Goal: Task Accomplishment & Management: Complete application form

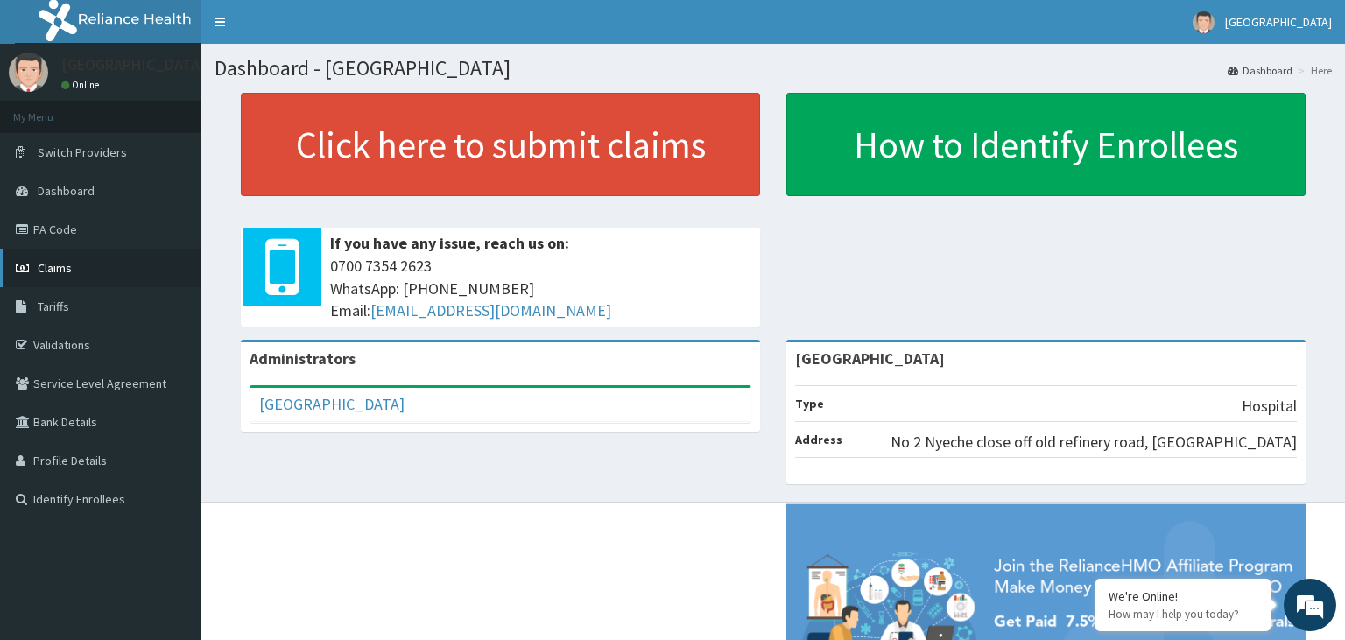
click at [58, 269] on span "Claims" at bounding box center [55, 268] width 34 height 16
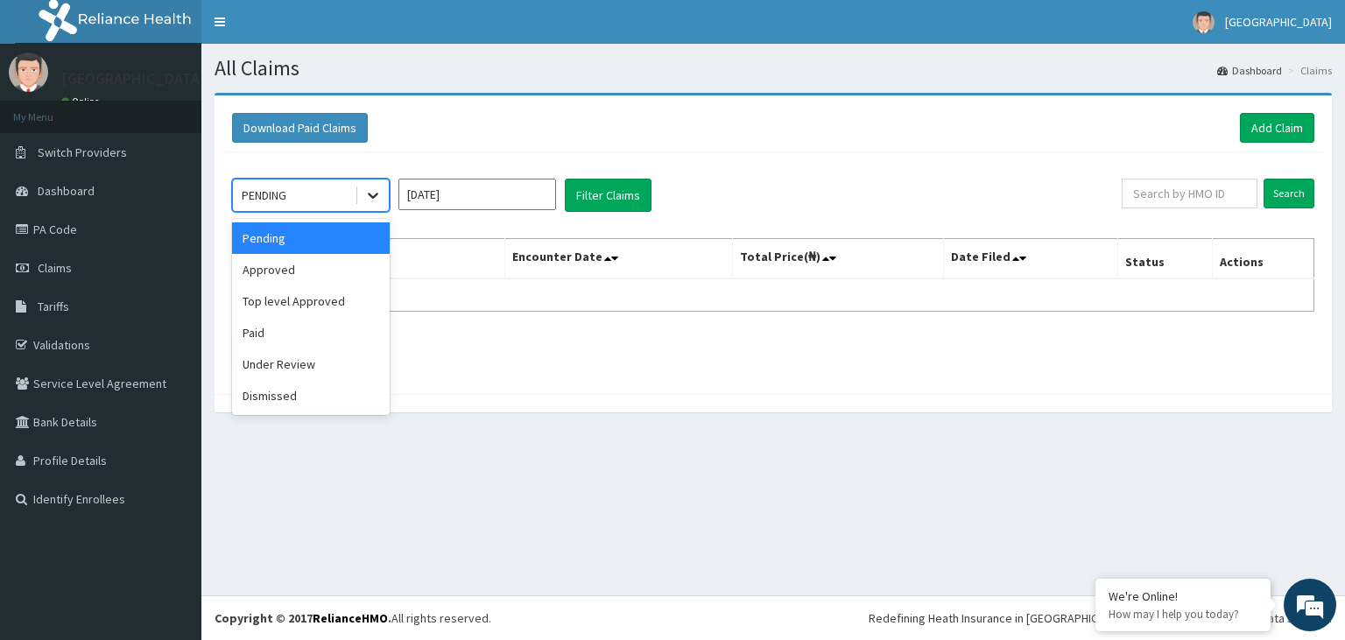
click at [373, 193] on icon at bounding box center [373, 196] width 18 height 18
click at [312, 266] on div "Approved" at bounding box center [311, 270] width 158 height 32
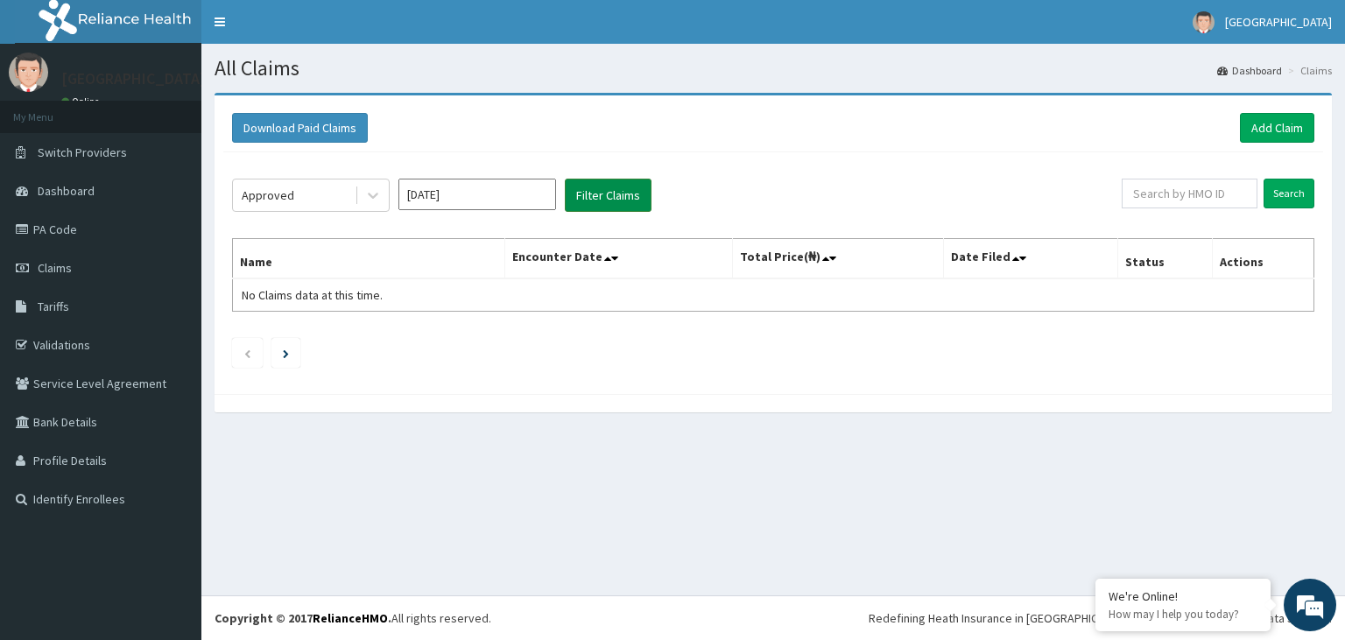
click at [612, 194] on button "Filter Claims" at bounding box center [608, 195] width 87 height 33
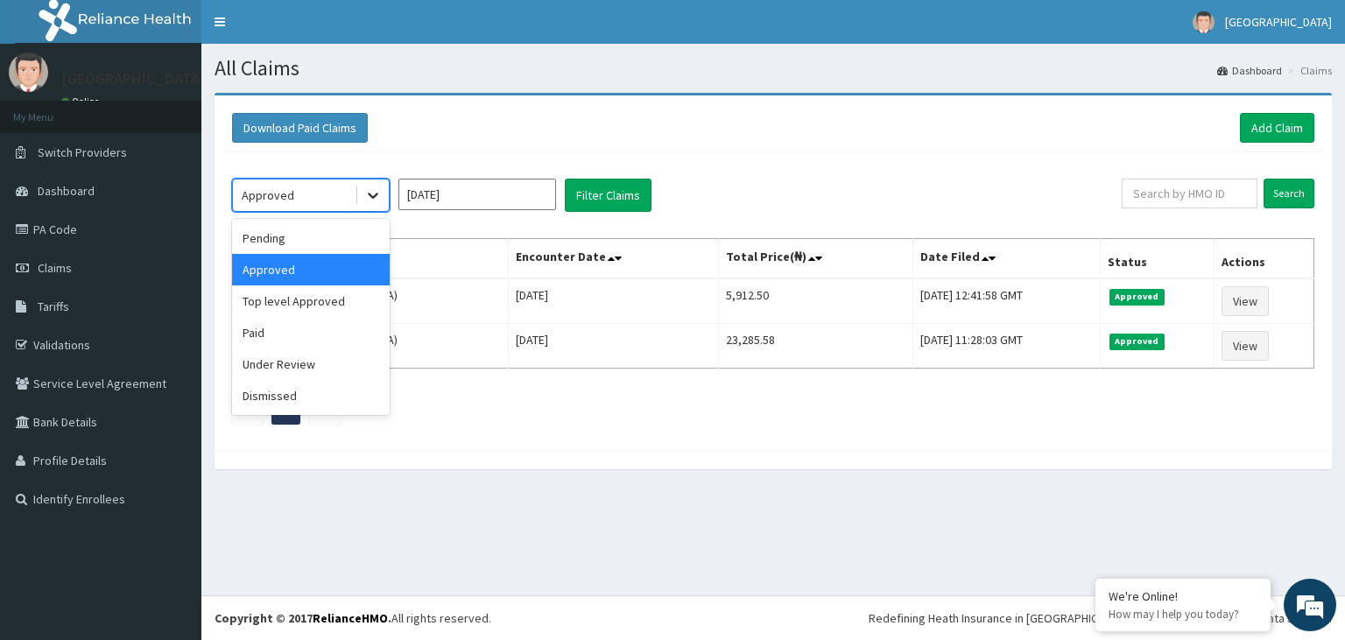
click at [373, 194] on icon at bounding box center [373, 196] width 18 height 18
click at [331, 301] on div "Top level Approved" at bounding box center [311, 301] width 158 height 32
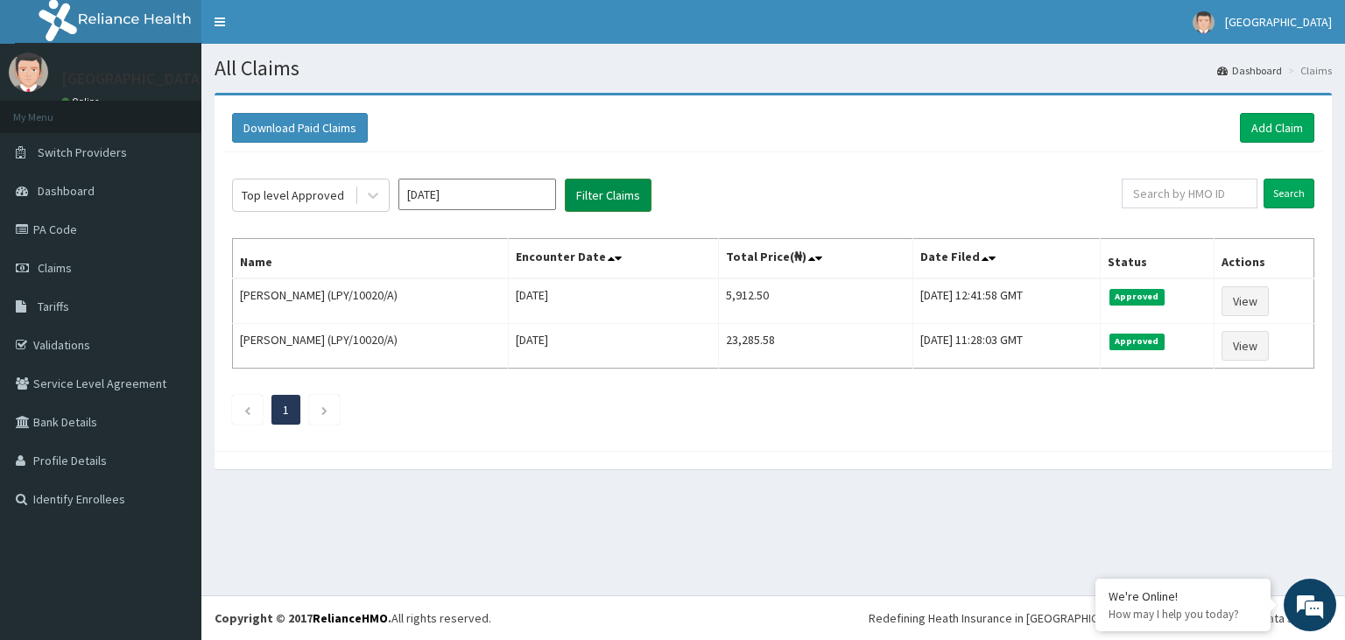
click at [594, 197] on button "Filter Claims" at bounding box center [608, 195] width 87 height 33
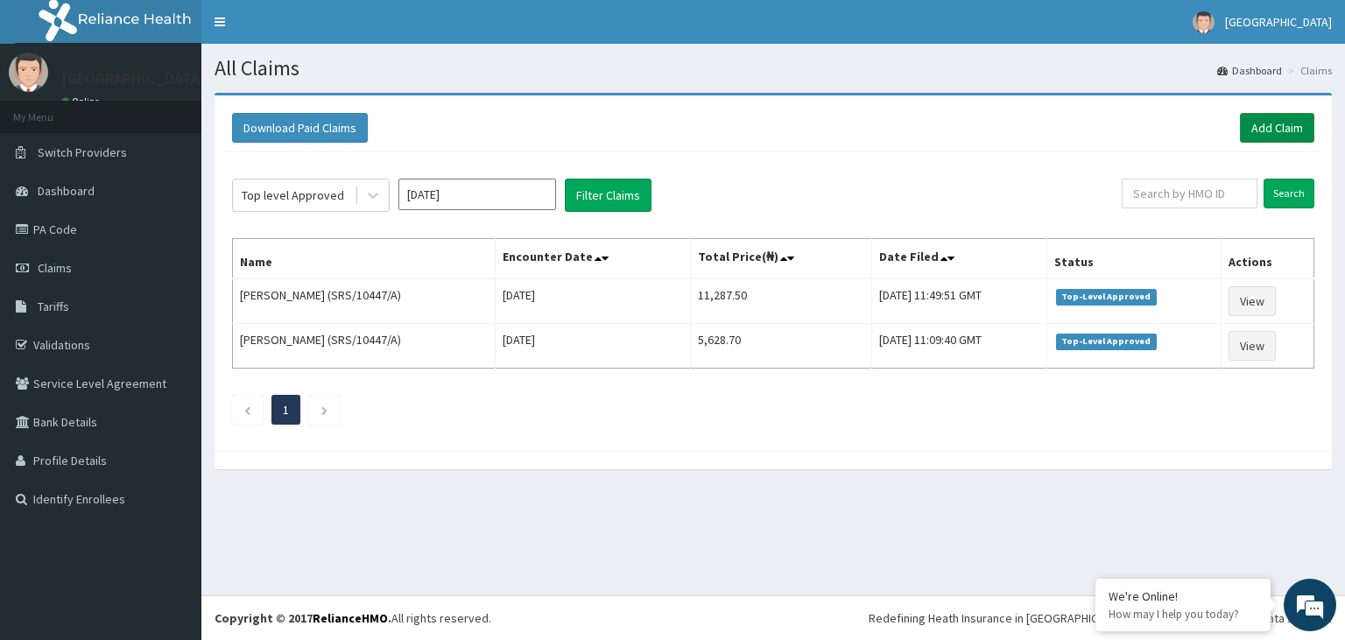
click at [1291, 127] on link "Add Claim" at bounding box center [1277, 128] width 74 height 30
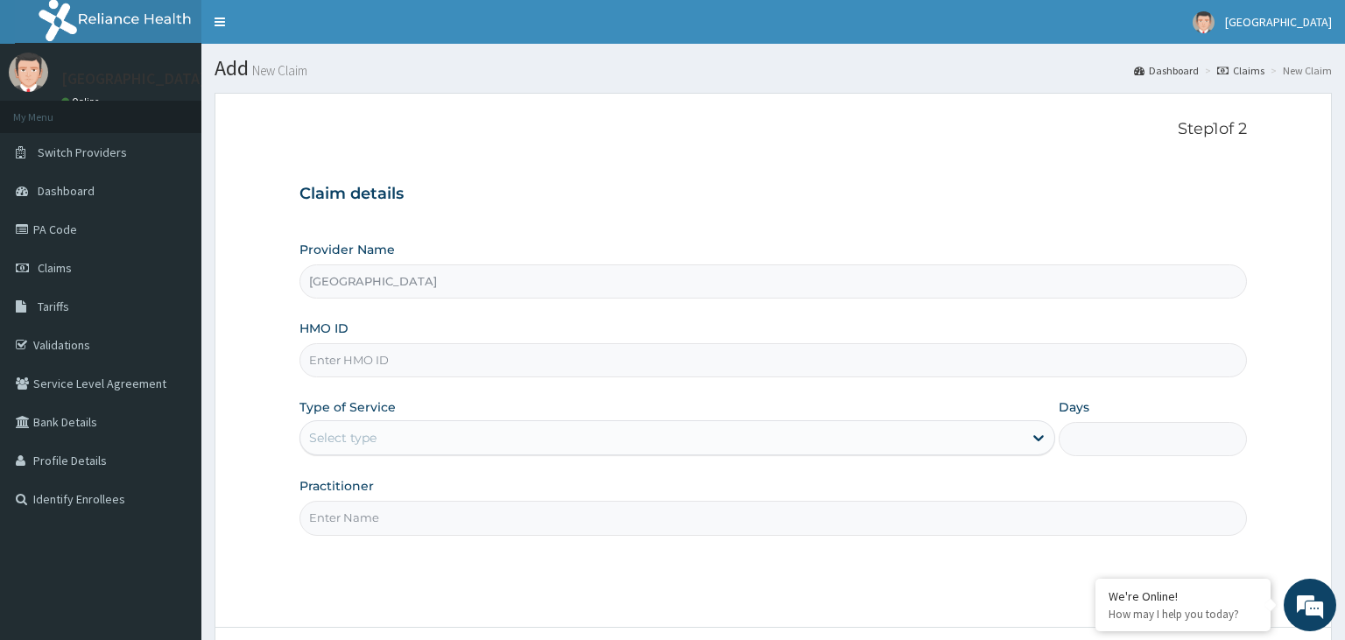
click at [355, 365] on input "HMO ID" at bounding box center [773, 360] width 948 height 34
type input "LPY/10039/A"
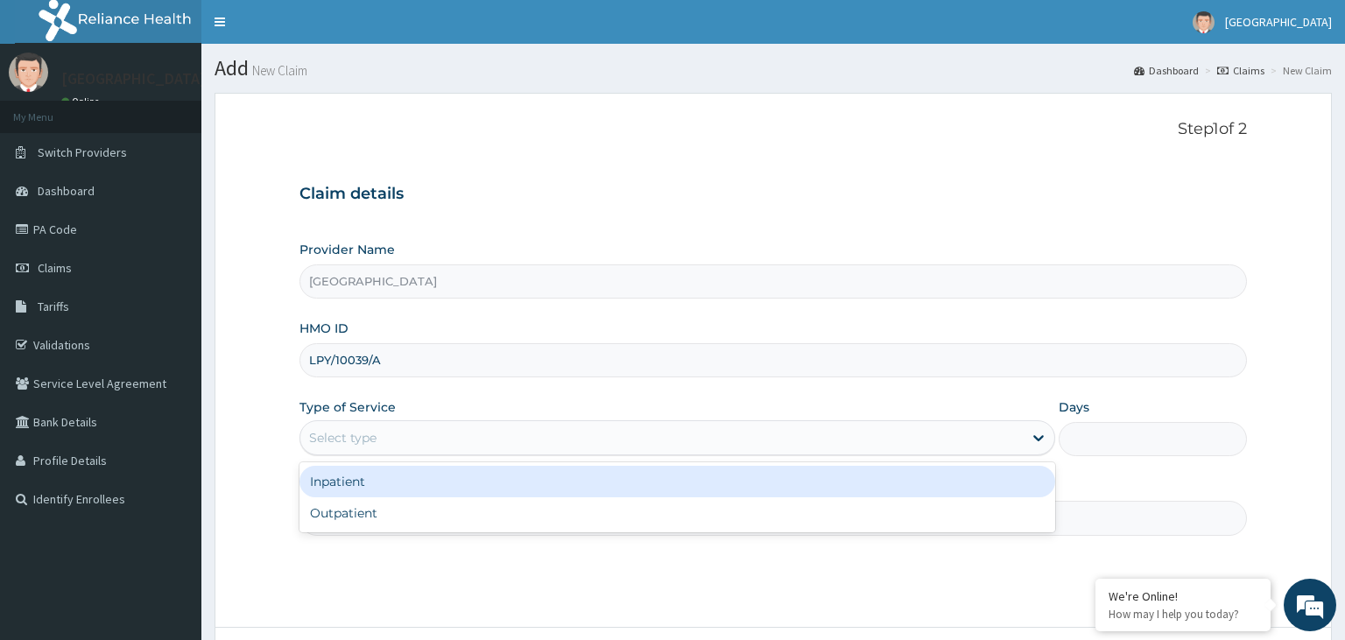
click at [391, 442] on div "Select type" at bounding box center [661, 438] width 722 height 28
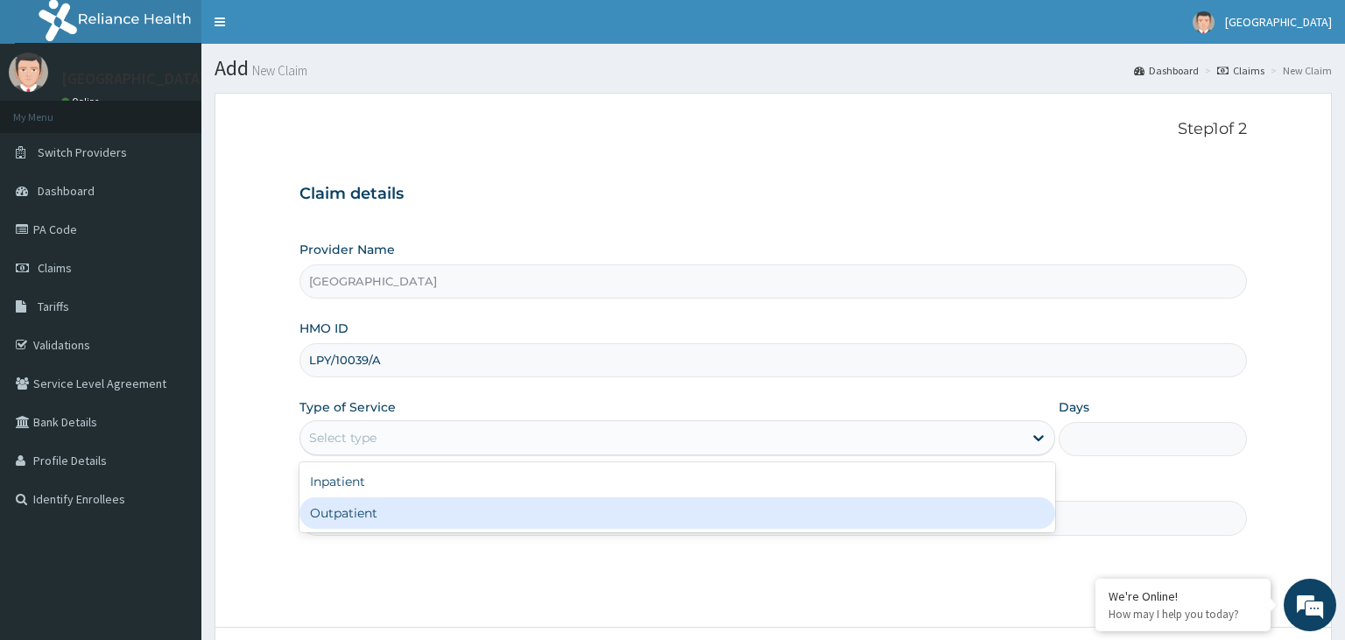
click at [374, 506] on div "Outpatient" at bounding box center [677, 513] width 756 height 32
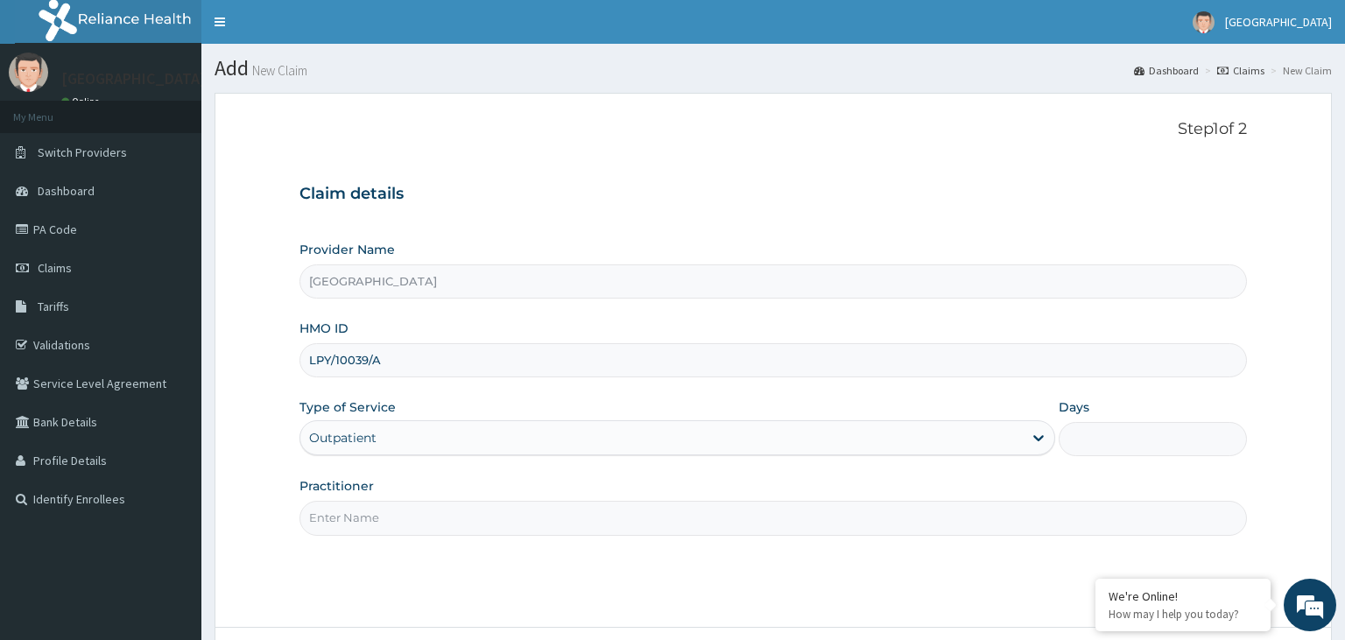
type input "1"
click at [429, 518] on input "Practitioner" at bounding box center [773, 518] width 948 height 34
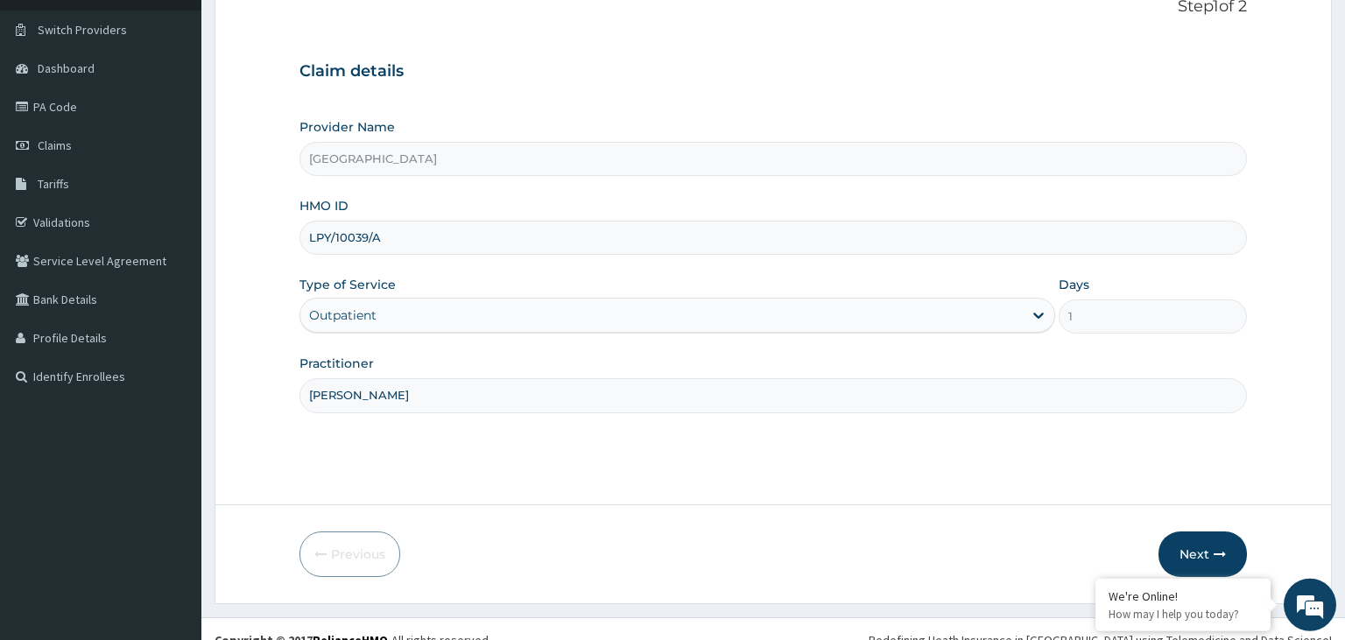
scroll to position [144, 0]
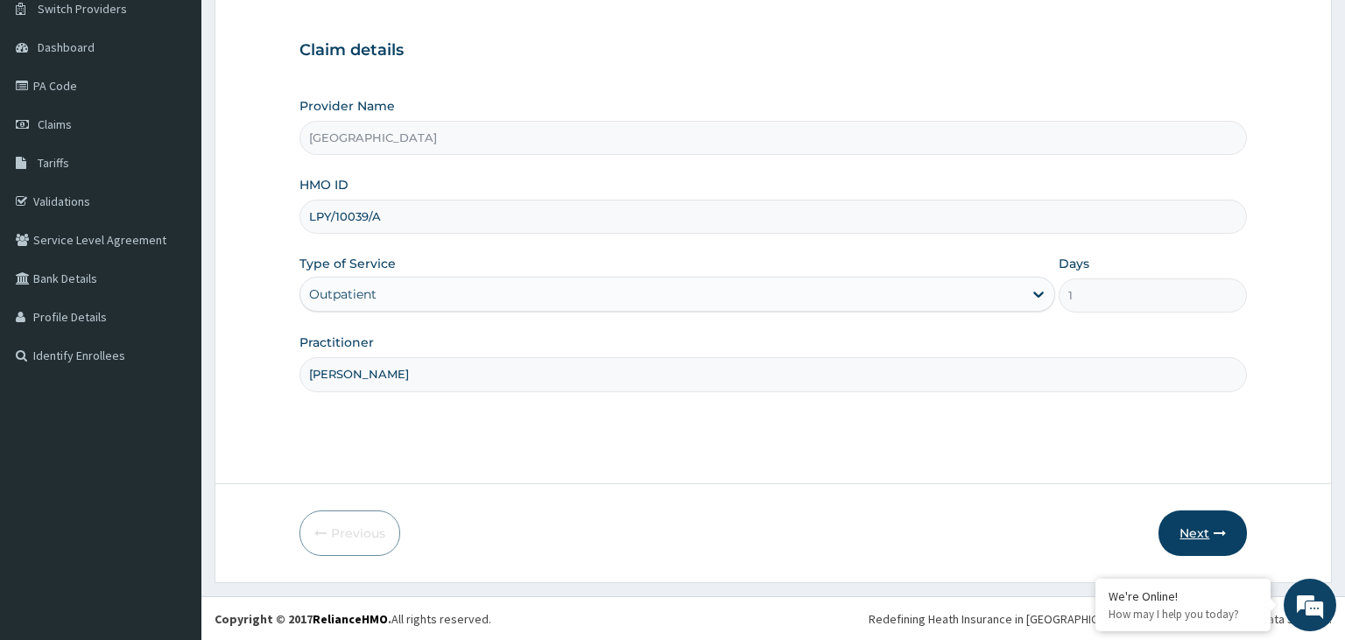
type input "DR EDE"
click at [1193, 534] on button "Next" at bounding box center [1202, 533] width 88 height 46
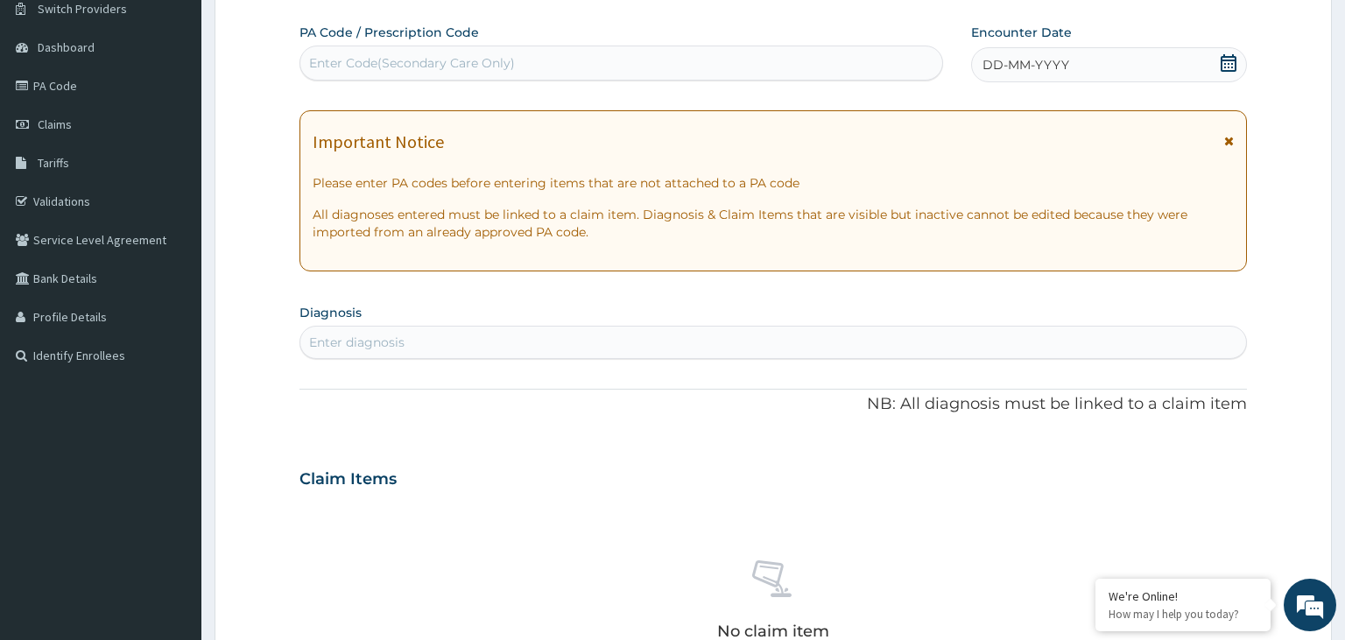
click at [1233, 55] on icon at bounding box center [1229, 63] width 16 height 18
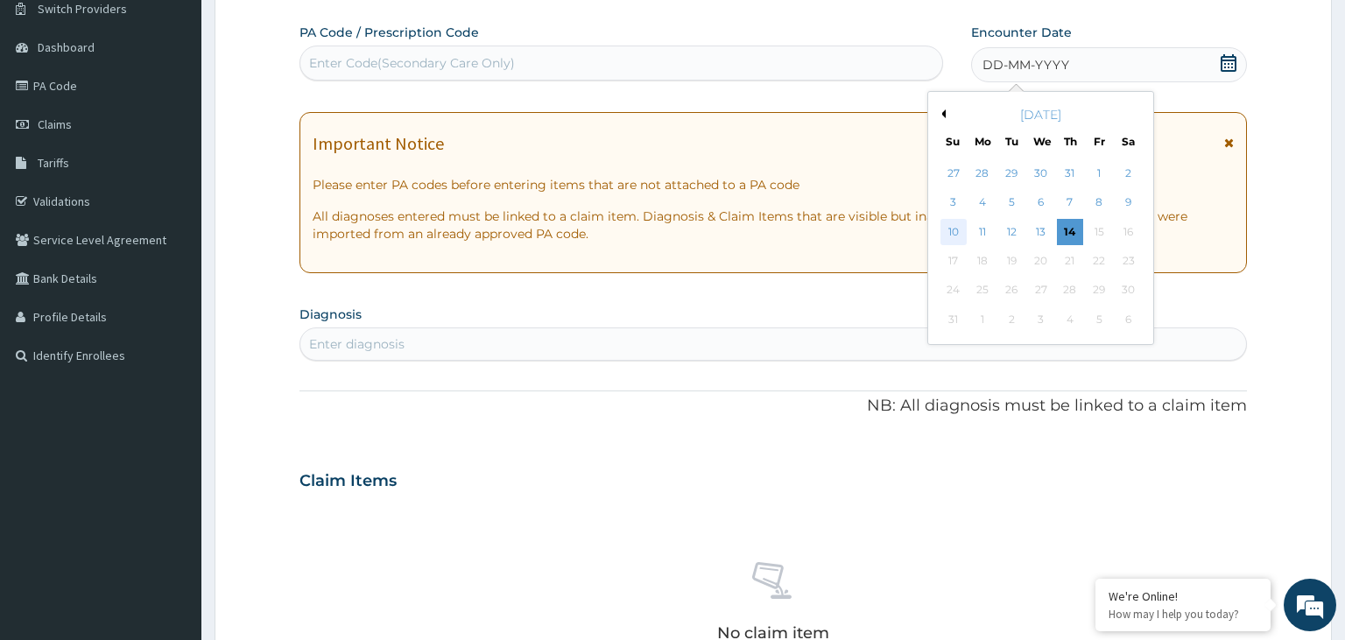
click at [953, 237] on div "10" at bounding box center [953, 232] width 26 height 26
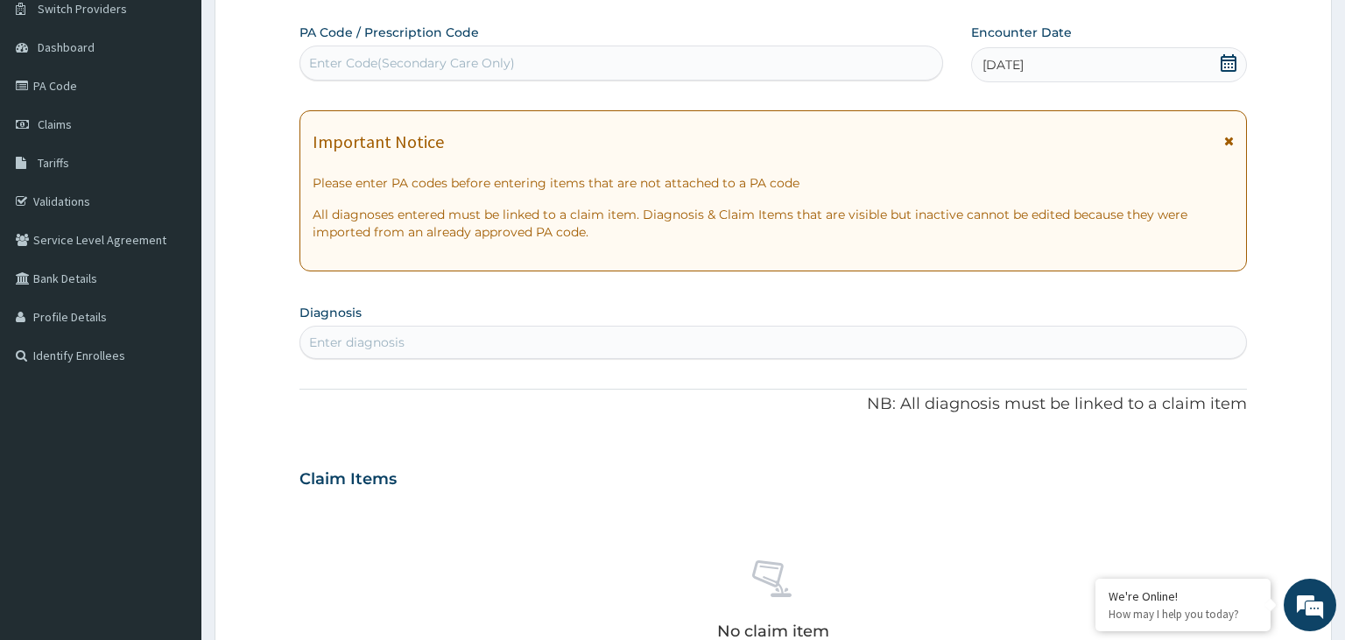
click at [384, 338] on div "Enter diagnosis" at bounding box center [356, 343] width 95 height 18
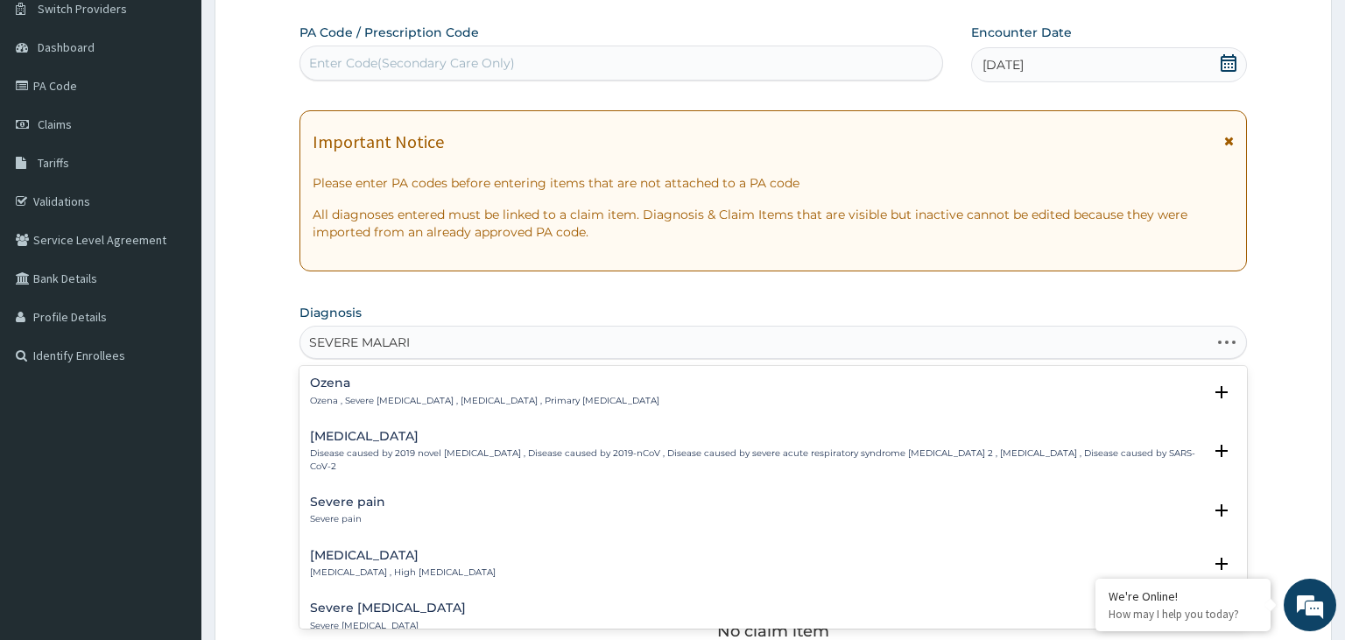
type input "SEVERE MALARIA"
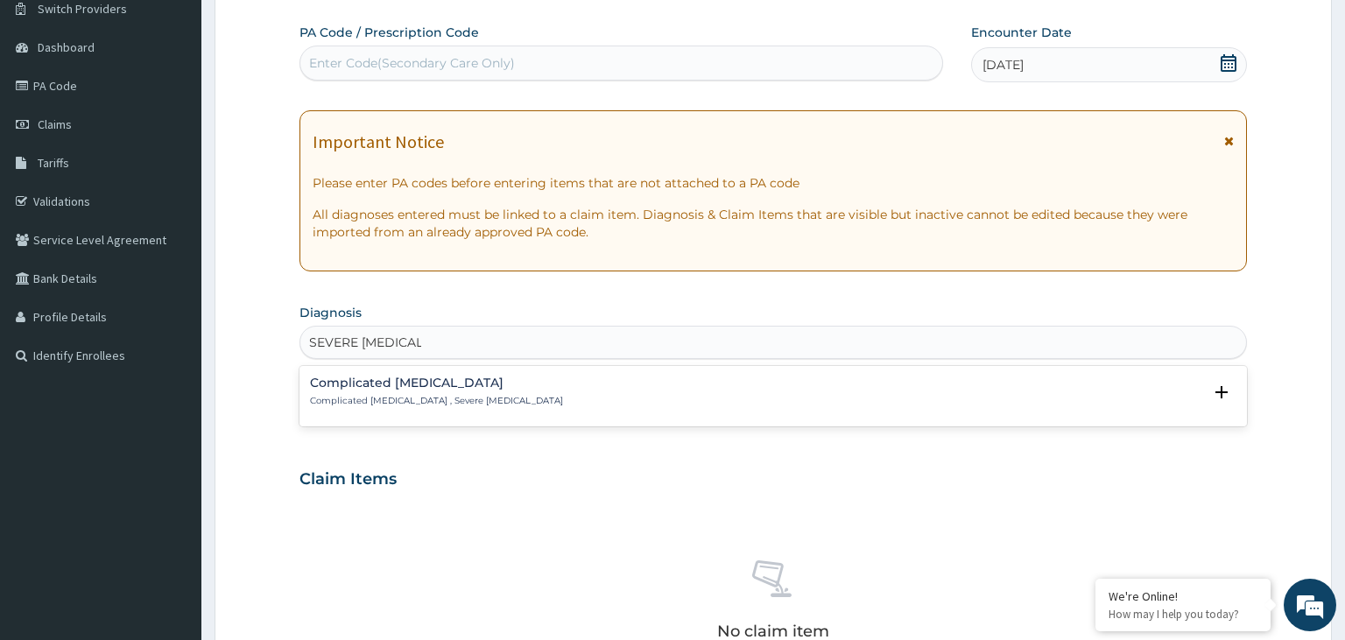
click at [412, 407] on div "Complicated malaria Complicated malaria , Severe malaria Select Status Query Qu…" at bounding box center [773, 396] width 927 height 39
click at [425, 395] on p "Complicated malaria , Severe malaria" at bounding box center [436, 401] width 253 height 12
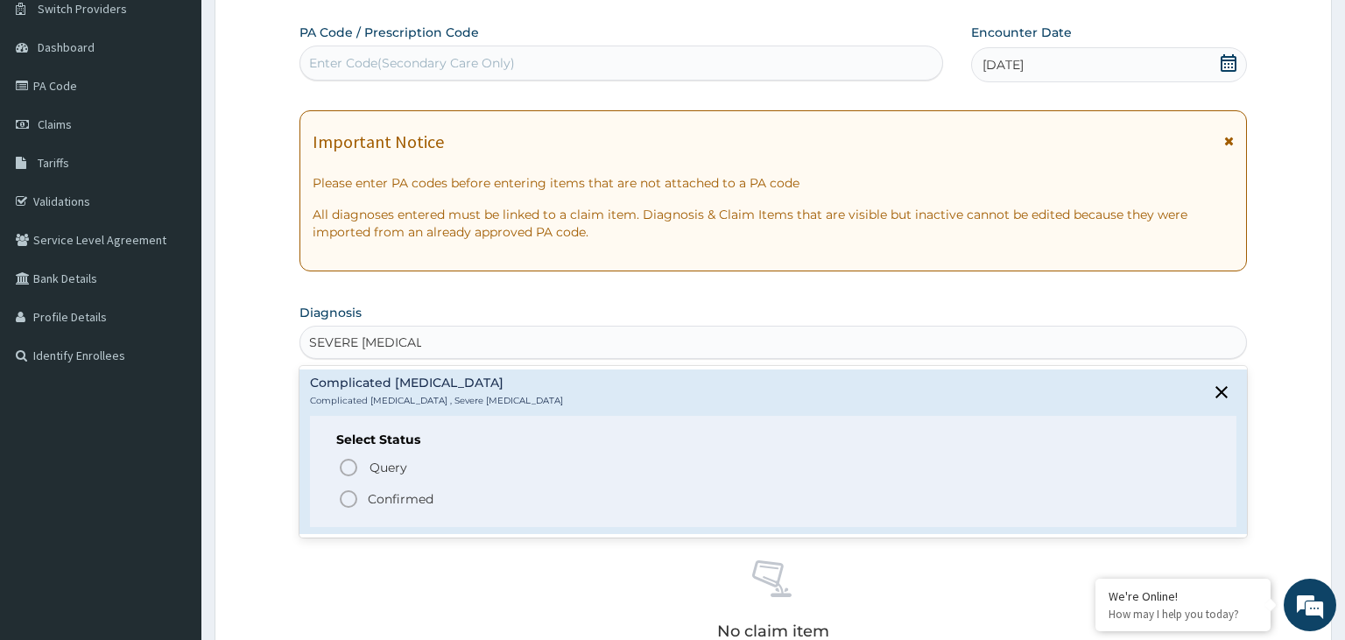
click at [345, 500] on icon "status option filled" at bounding box center [348, 499] width 21 height 21
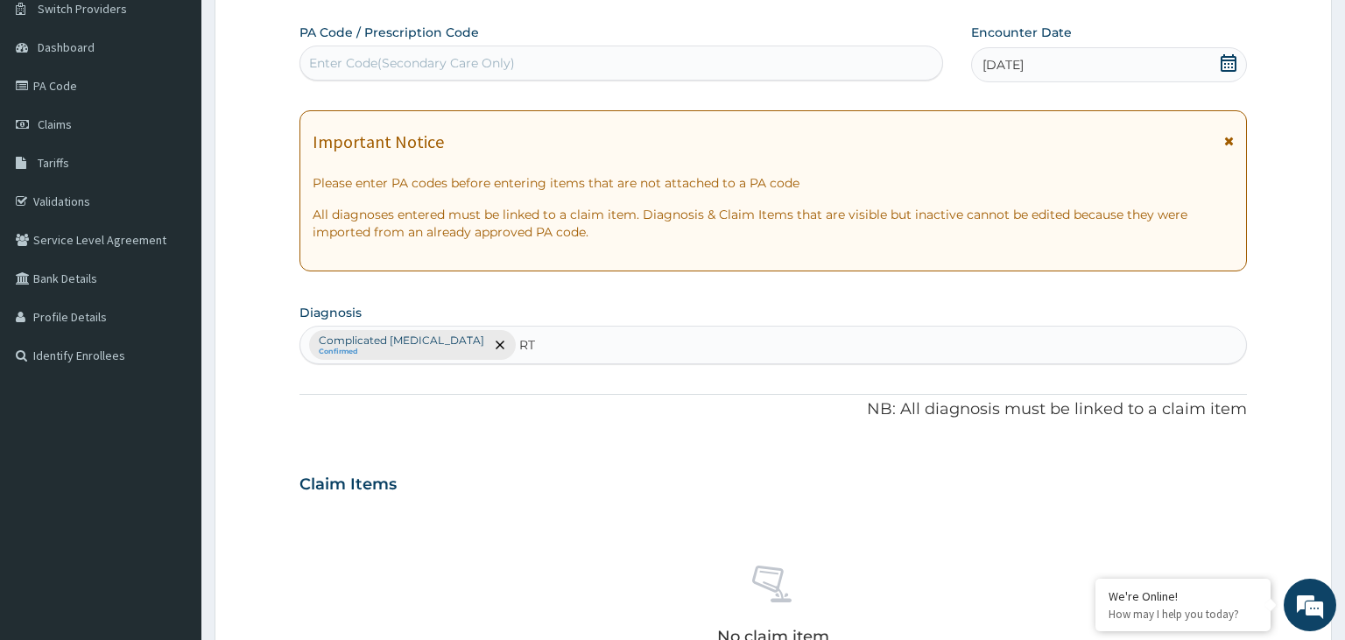
type input "RTI"
click at [475, 411] on p "Respiratory tract infection , RTI - Respiratory tract infection" at bounding box center [402, 405] width 184 height 12
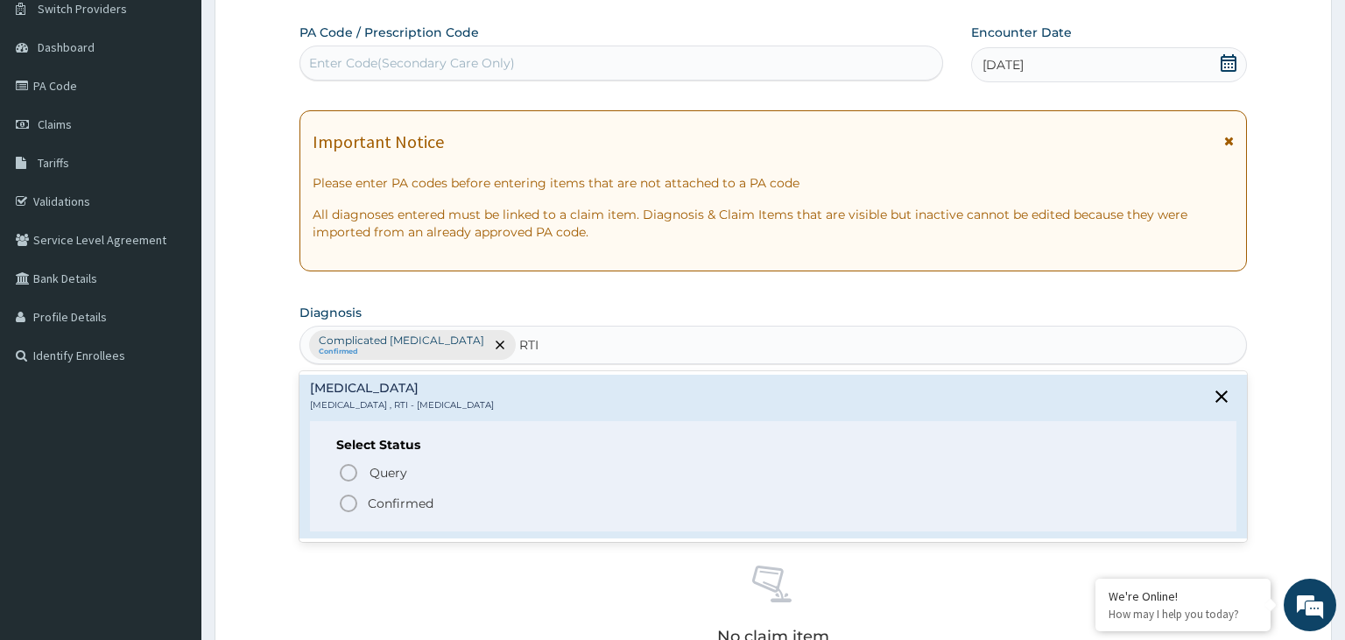
click at [349, 505] on icon "status option filled" at bounding box center [348, 503] width 21 height 21
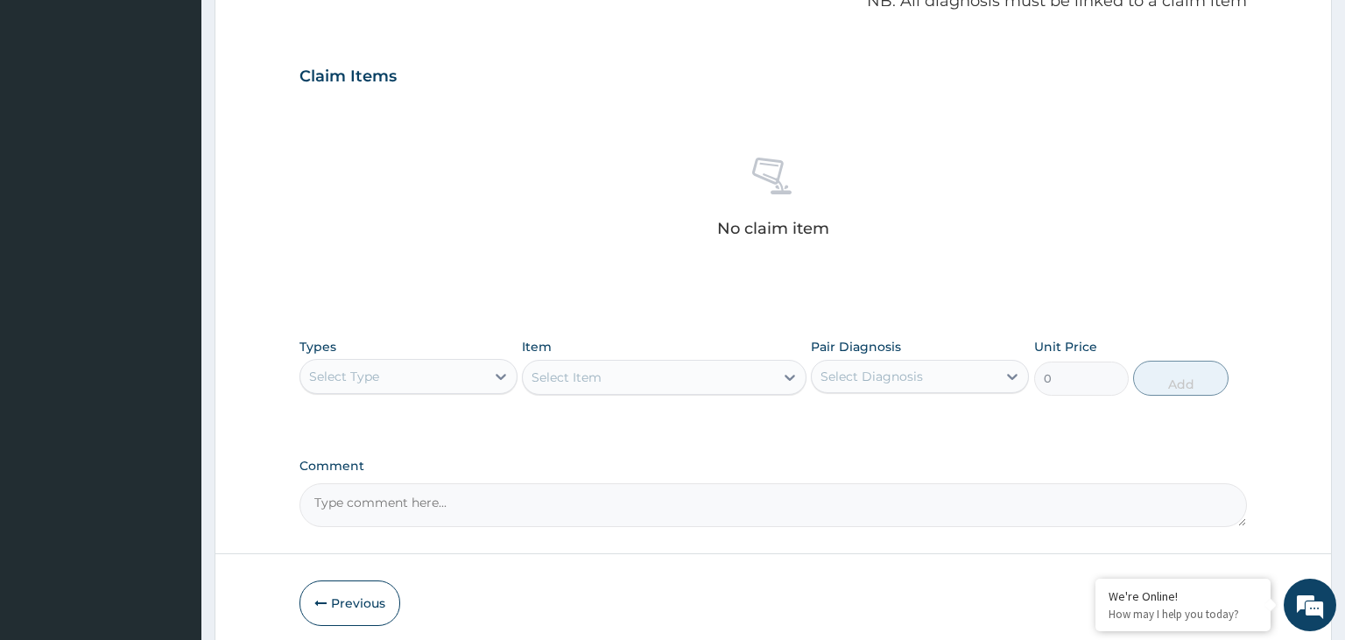
scroll to position [620, 0]
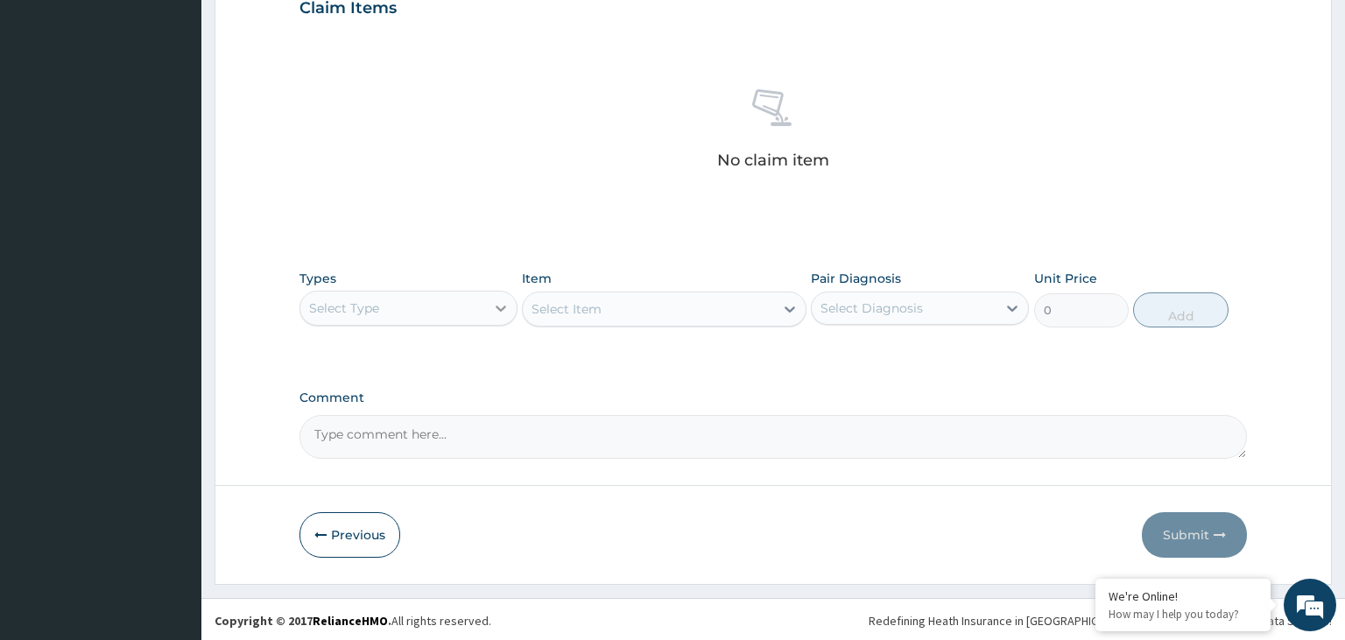
click at [496, 302] on icon at bounding box center [501, 308] width 18 height 18
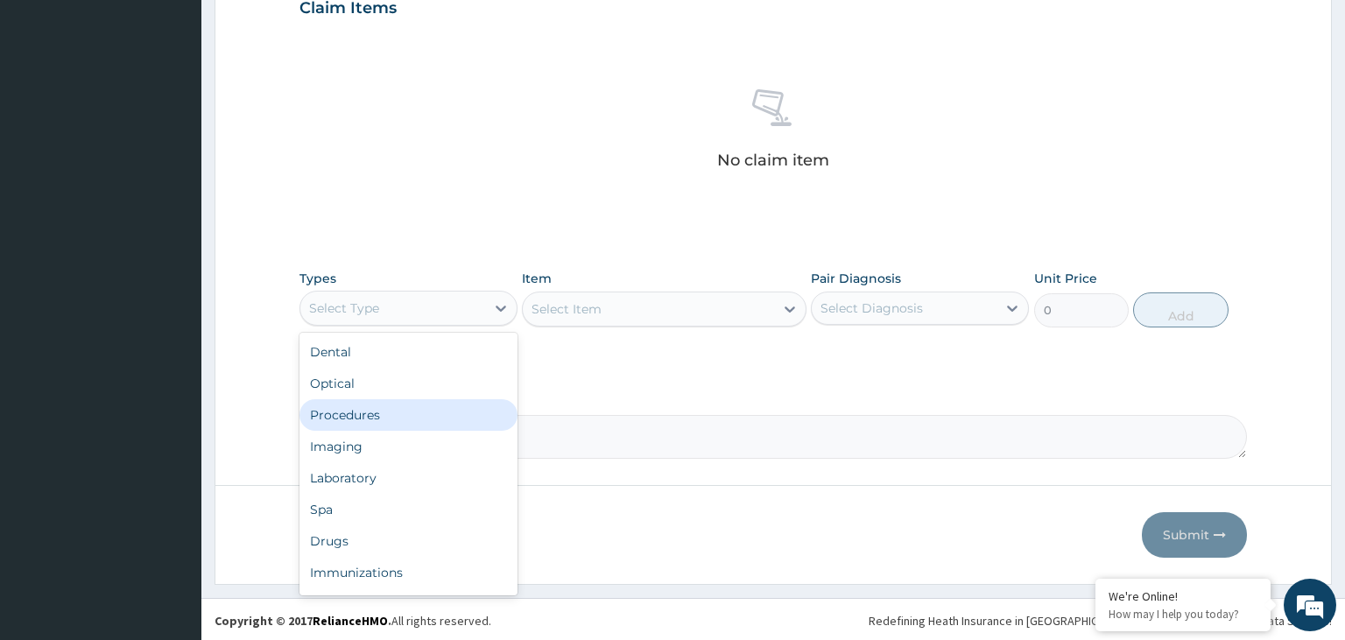
click at [384, 413] on div "Procedures" at bounding box center [408, 415] width 218 height 32
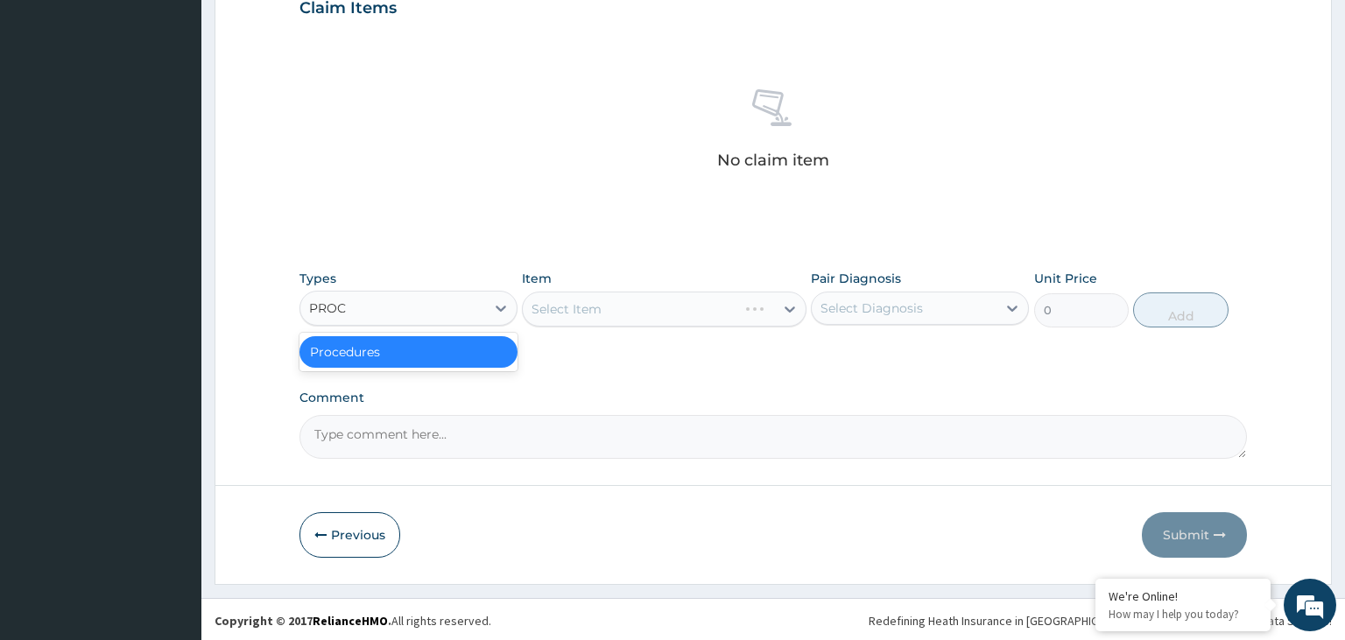
type input "PROCE"
click at [394, 342] on div "Procedures" at bounding box center [408, 352] width 218 height 32
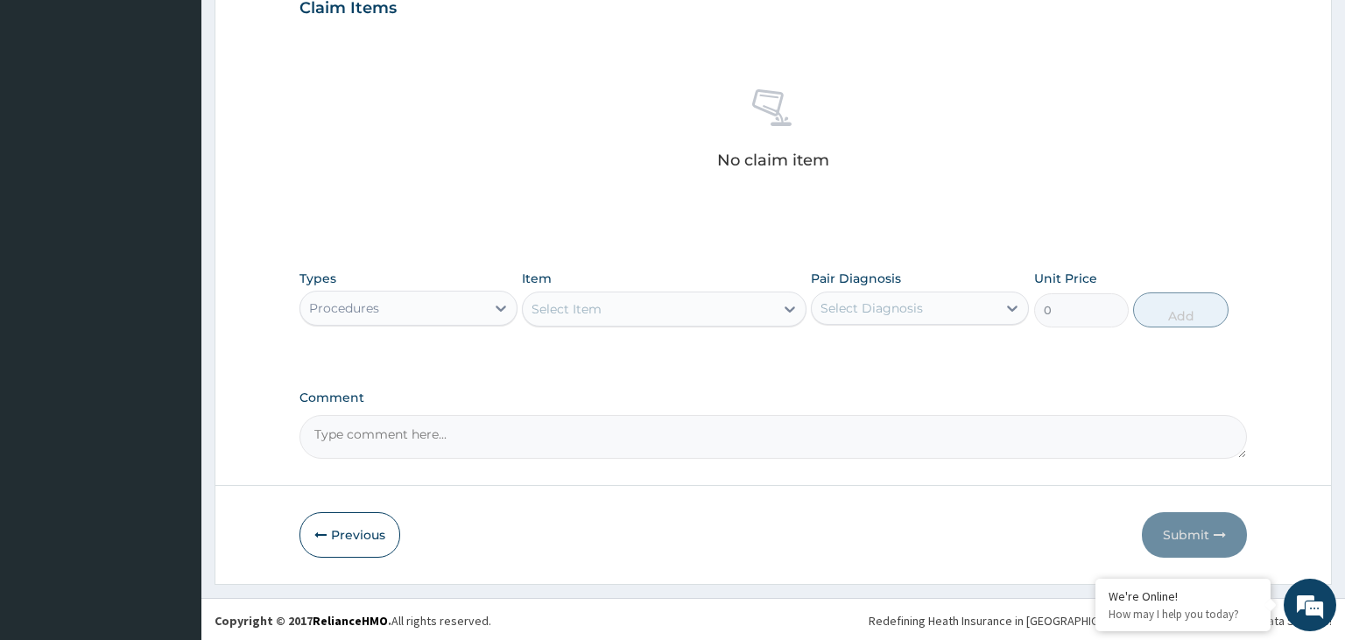
click at [697, 303] on div "Select Item" at bounding box center [648, 309] width 251 height 28
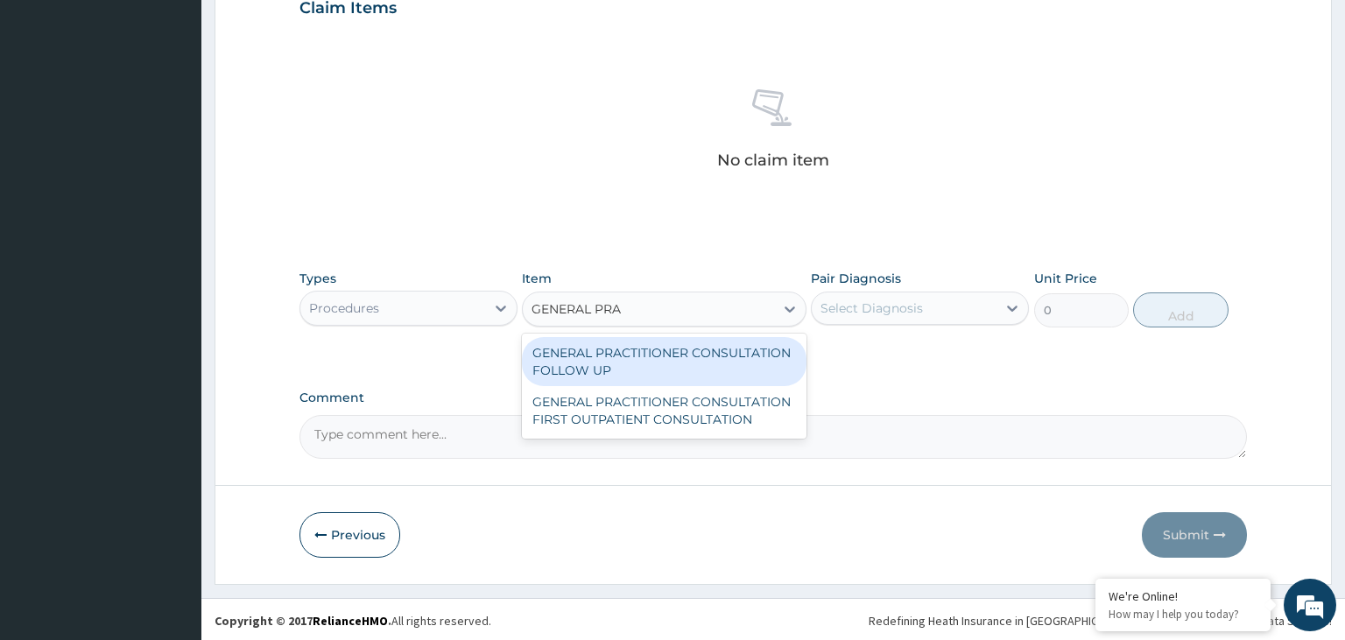
type input "GENERAL PRAC"
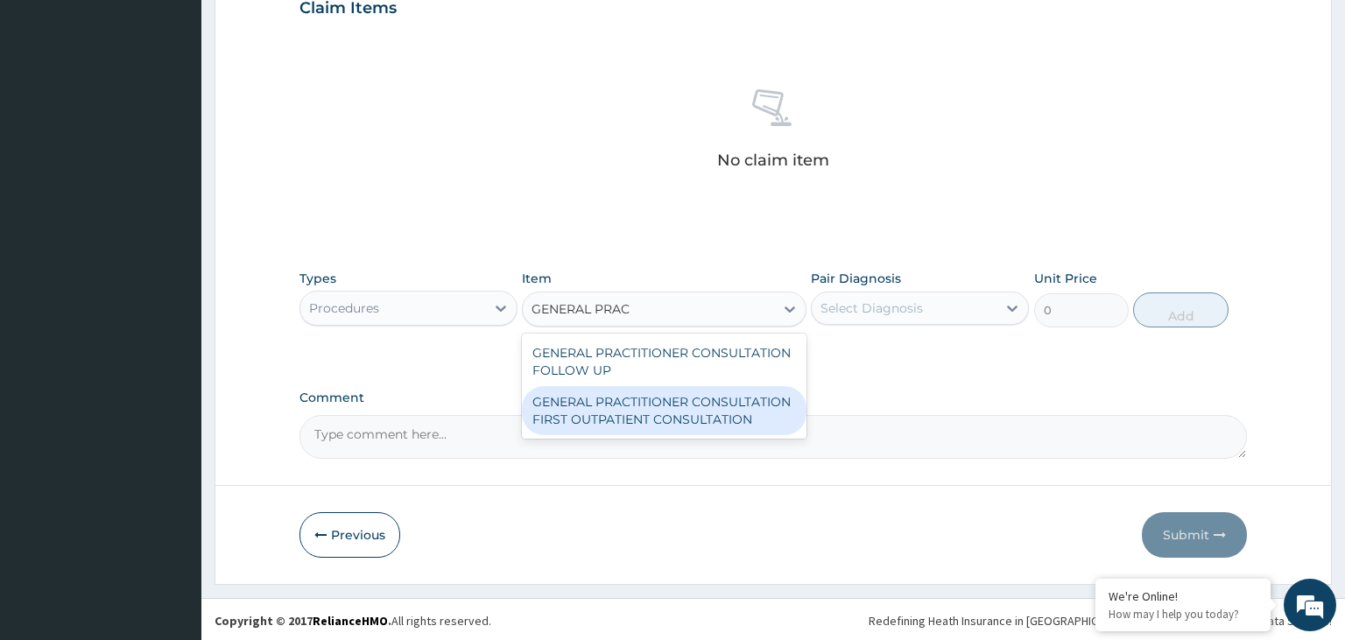
click at [707, 416] on div "GENERAL PRACTITIONER CONSULTATION FIRST OUTPATIENT CONSULTATION" at bounding box center [664, 410] width 285 height 49
type input "3547.5"
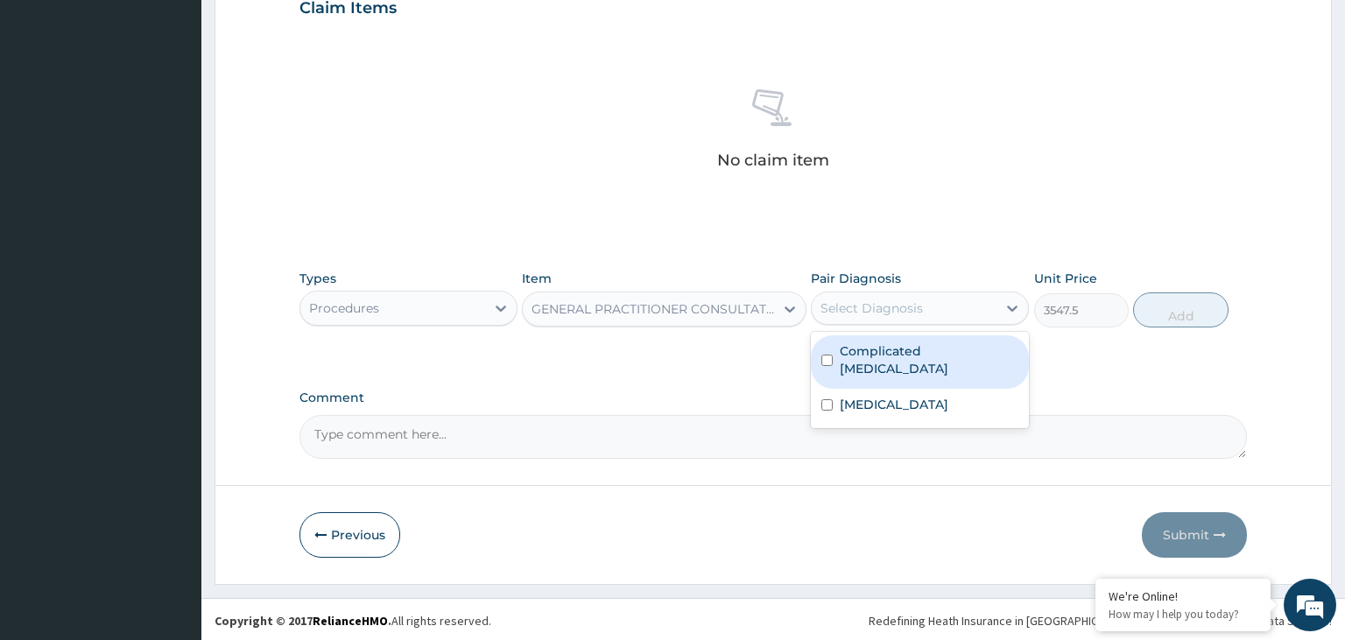
click at [961, 309] on div "Select Diagnosis" at bounding box center [904, 308] width 185 height 28
click at [830, 356] on input "checkbox" at bounding box center [826, 360] width 11 height 11
checkbox input "true"
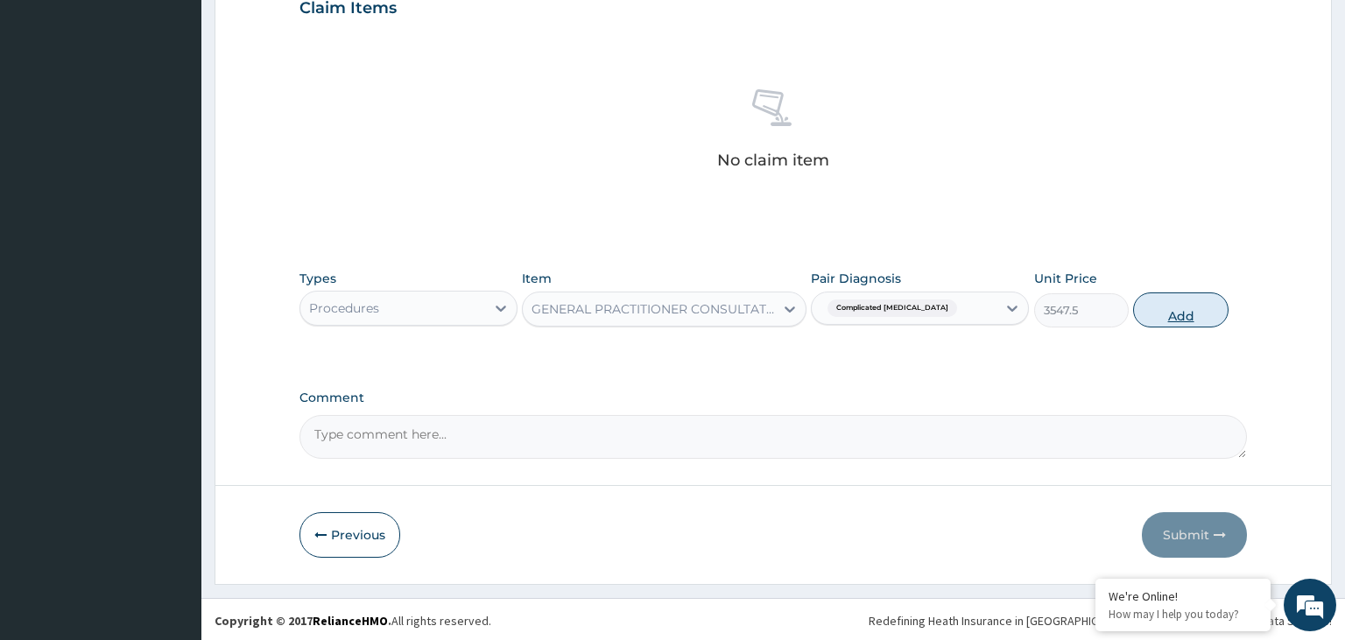
click at [1212, 316] on button "Add" at bounding box center [1180, 309] width 95 height 35
type input "0"
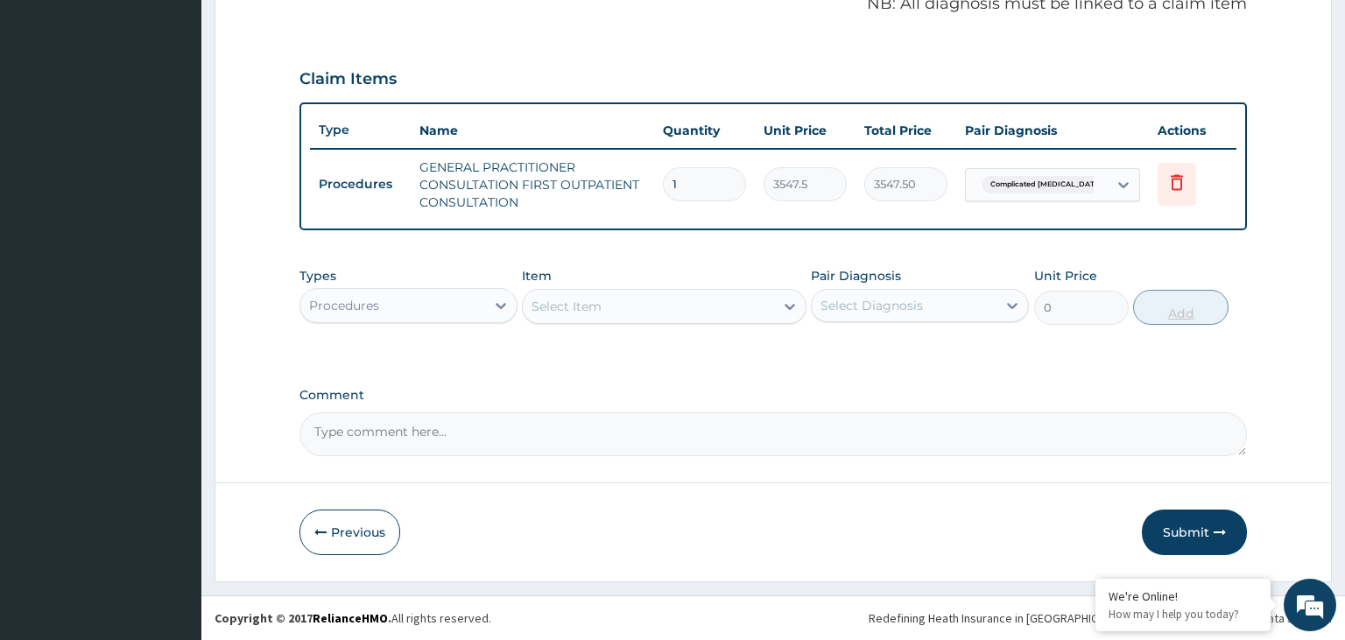
scroll to position [546, 0]
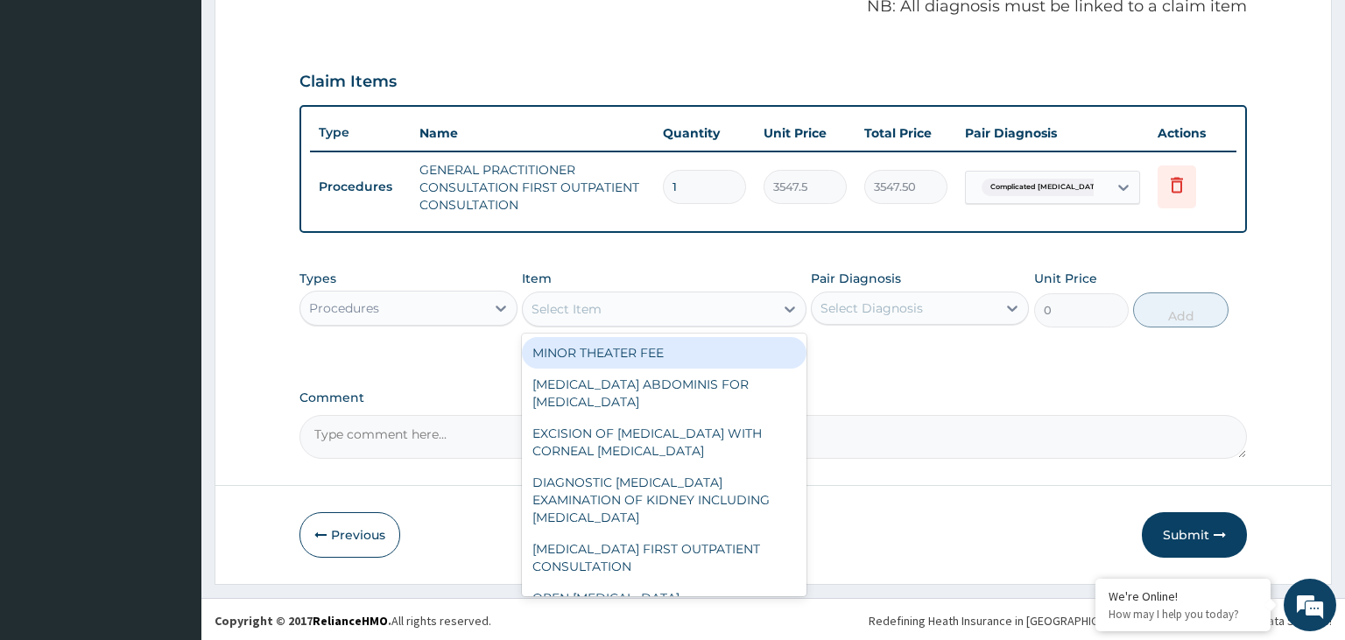
click at [672, 313] on div "Select Item" at bounding box center [648, 309] width 251 height 28
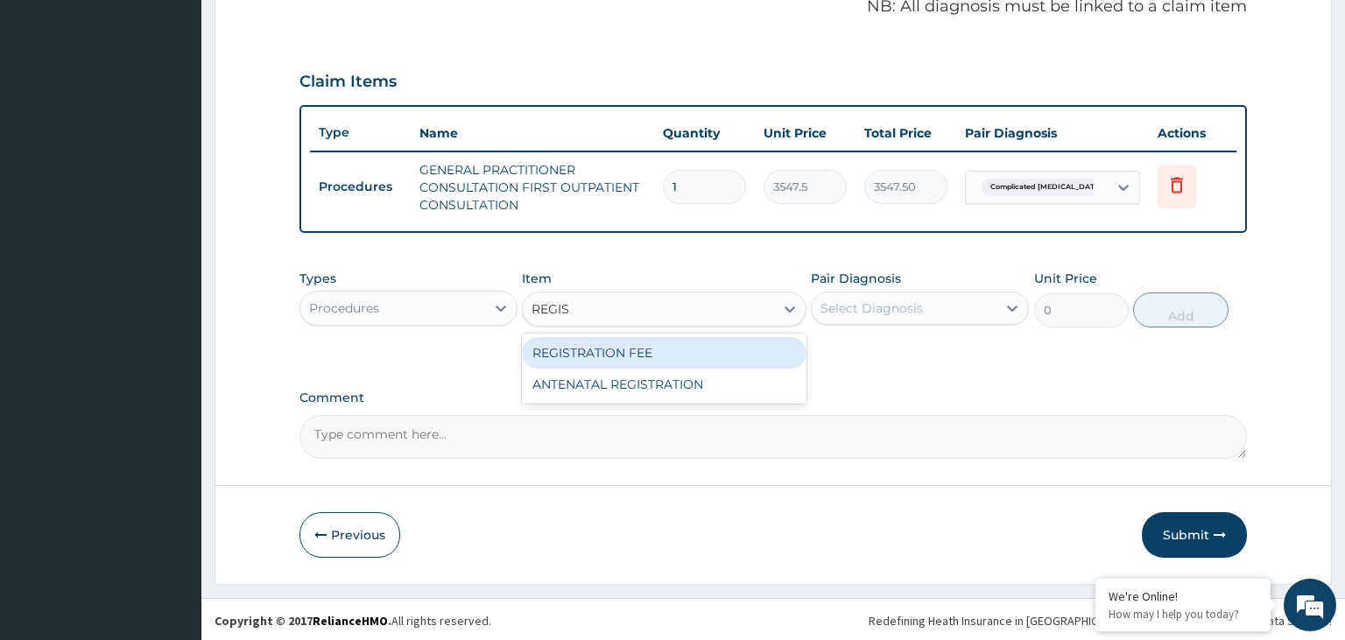
type input "REGIST"
click at [681, 348] on div "REGISTRATION FEE" at bounding box center [664, 353] width 285 height 32
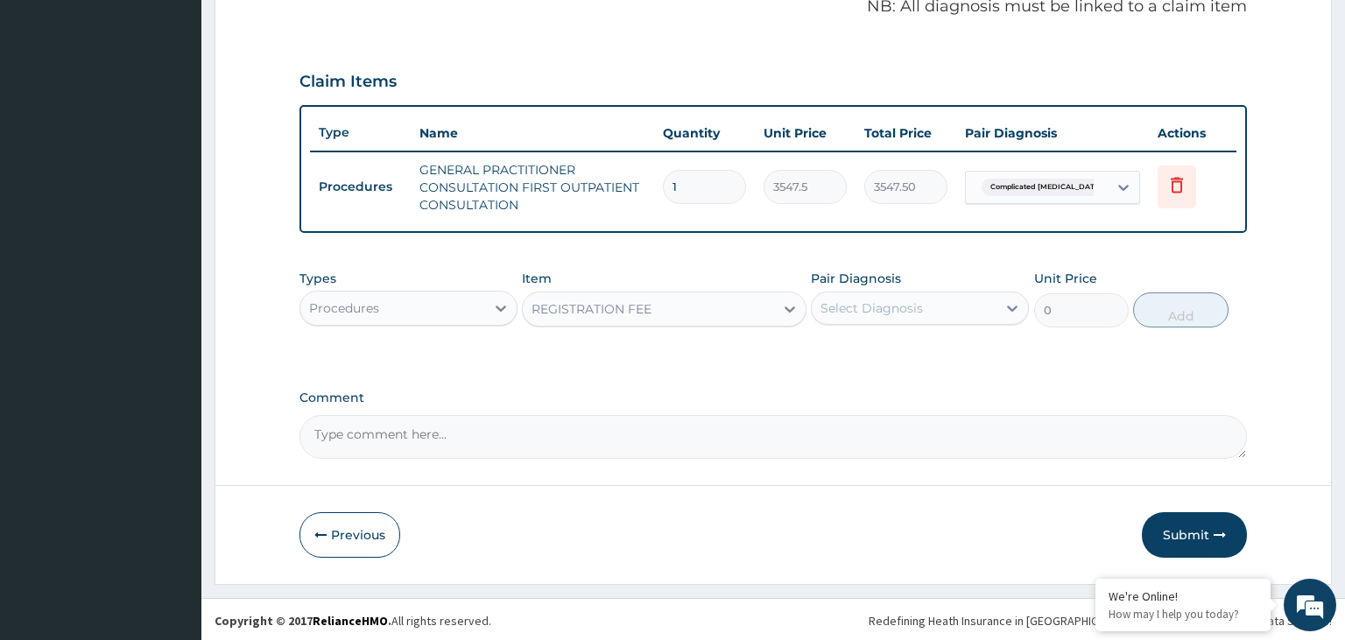
type input "2150"
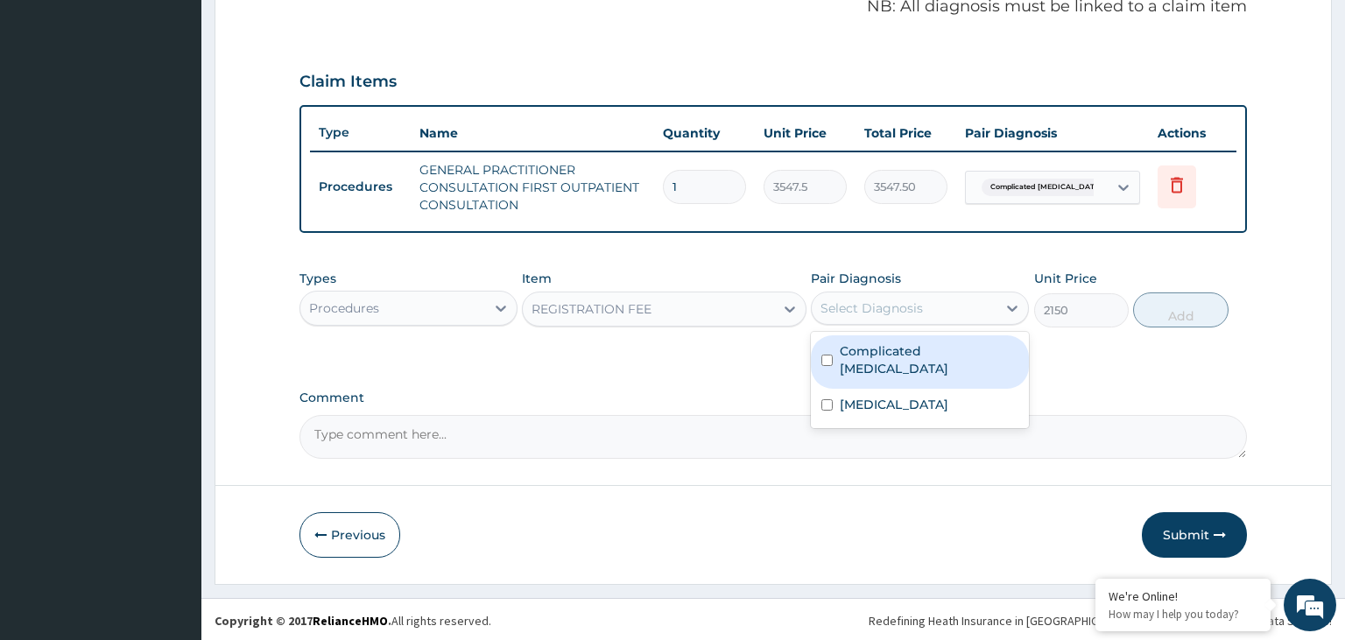
click at [921, 299] on div "Select Diagnosis" at bounding box center [871, 308] width 102 height 18
click at [825, 355] on input "checkbox" at bounding box center [826, 360] width 11 height 11
checkbox input "true"
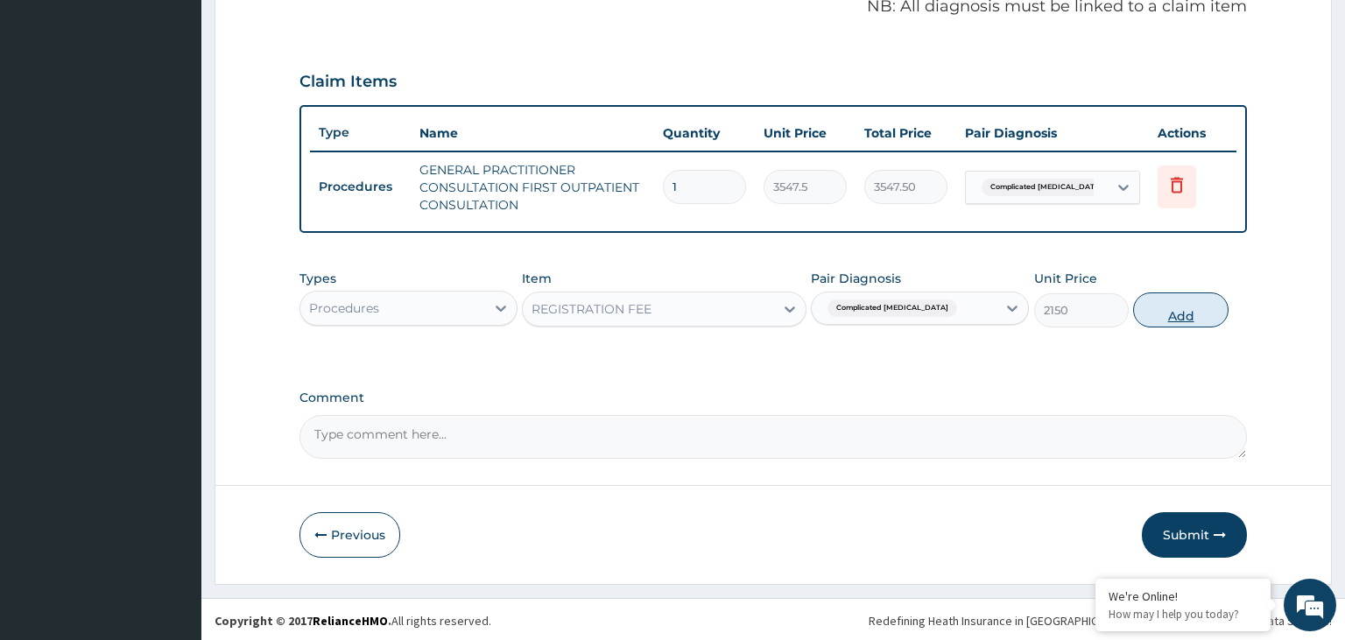
click at [1165, 315] on button "Add" at bounding box center [1180, 309] width 95 height 35
type input "0"
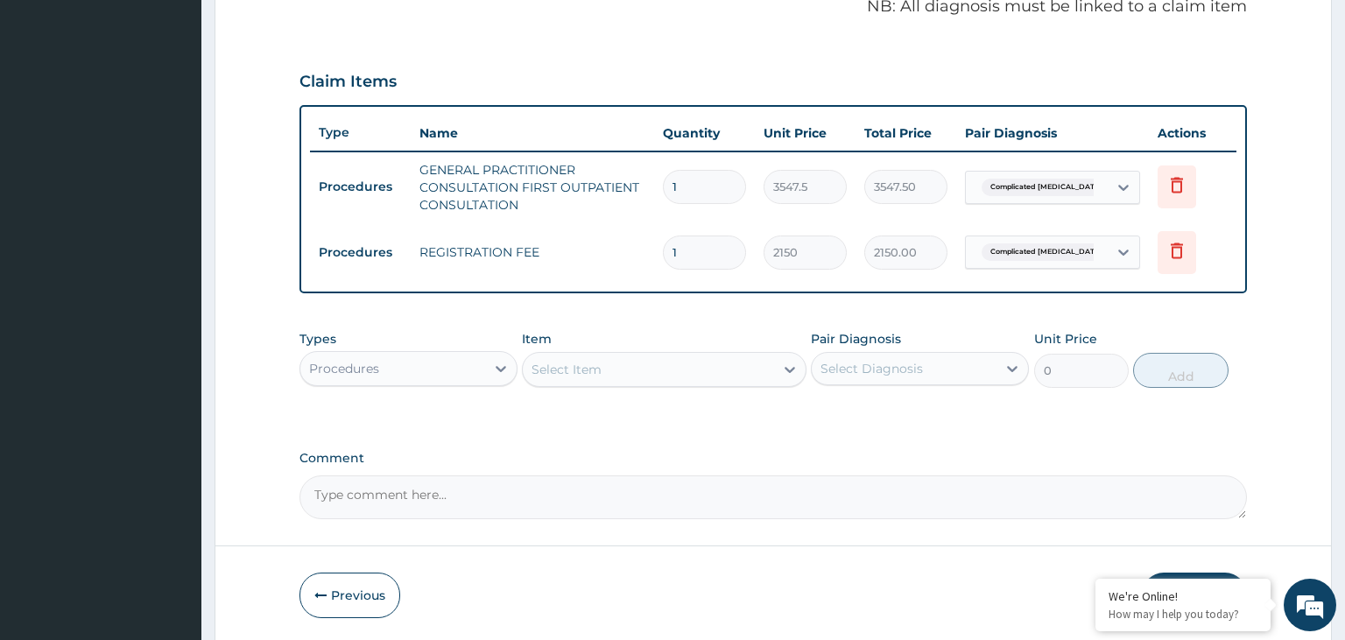
click at [485, 364] on div "Procedures" at bounding box center [392, 369] width 185 height 28
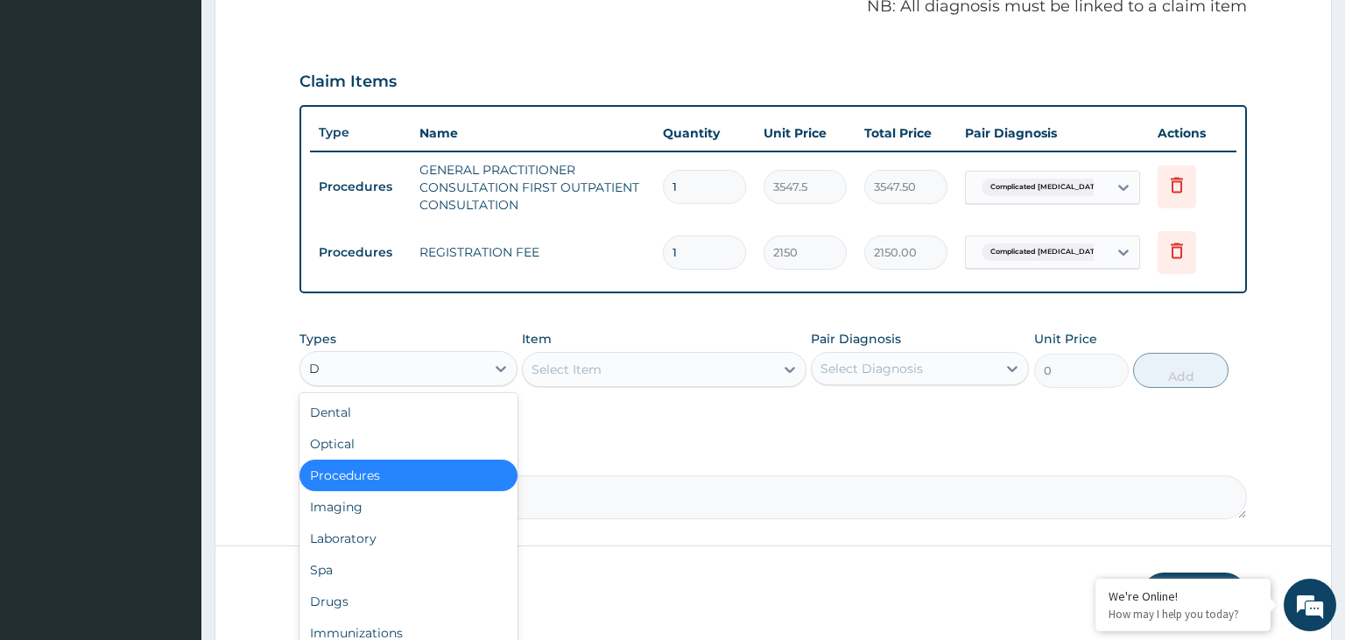
type input "DR"
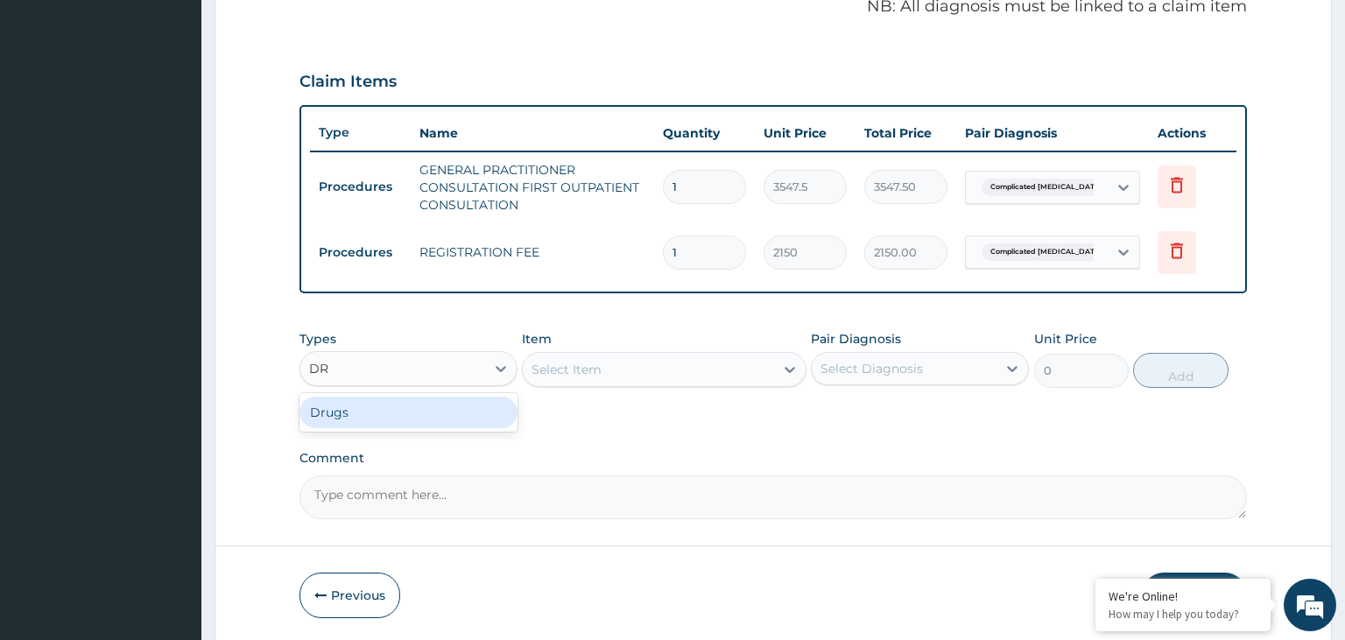
click at [454, 414] on div "Drugs" at bounding box center [408, 413] width 218 height 32
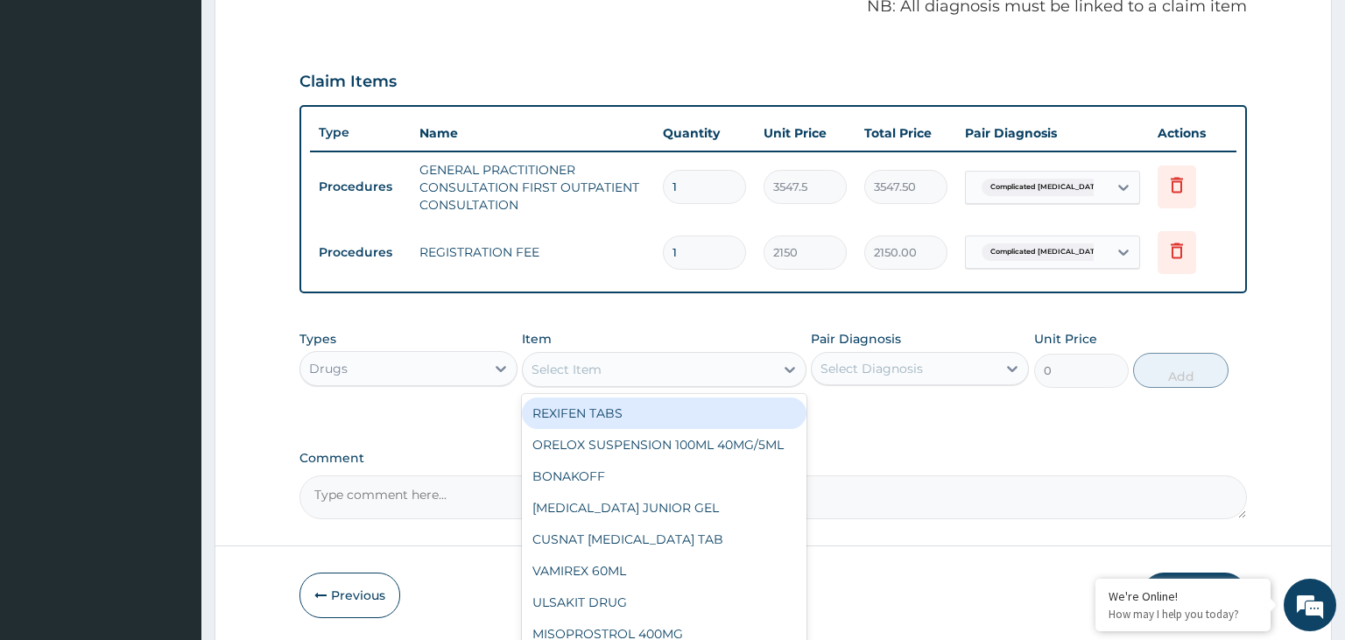
click at [682, 375] on div "Select Item" at bounding box center [648, 370] width 251 height 28
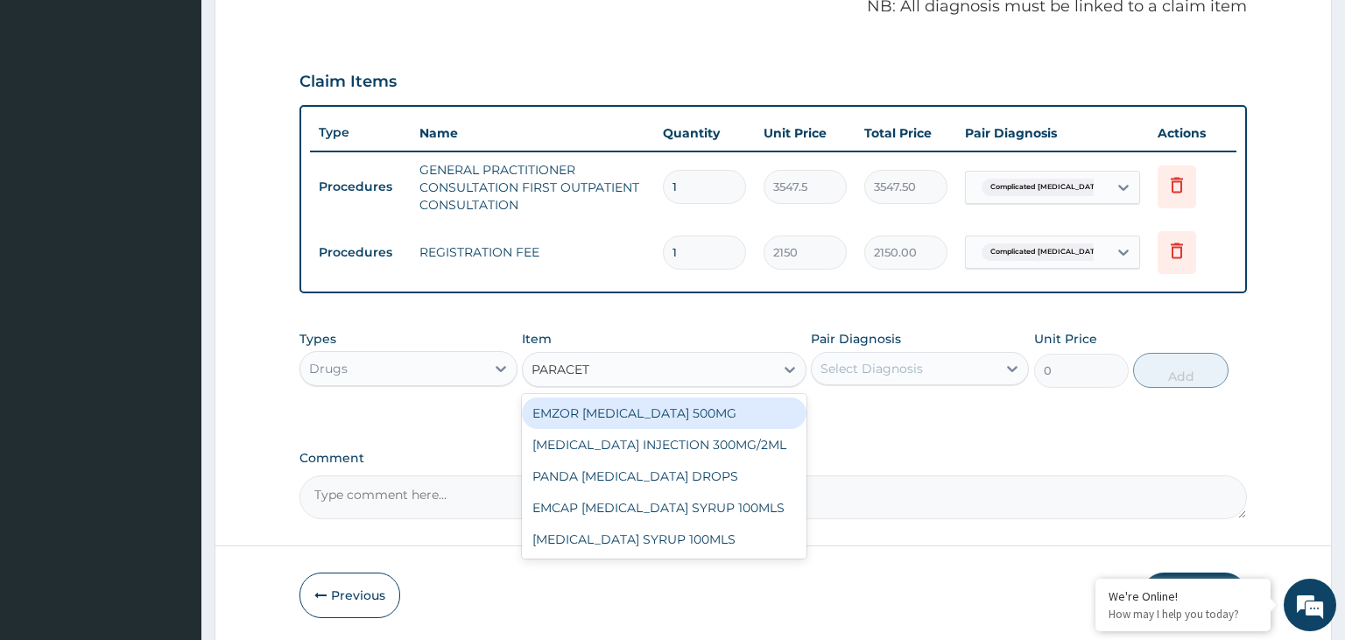
type input "PARACETA"
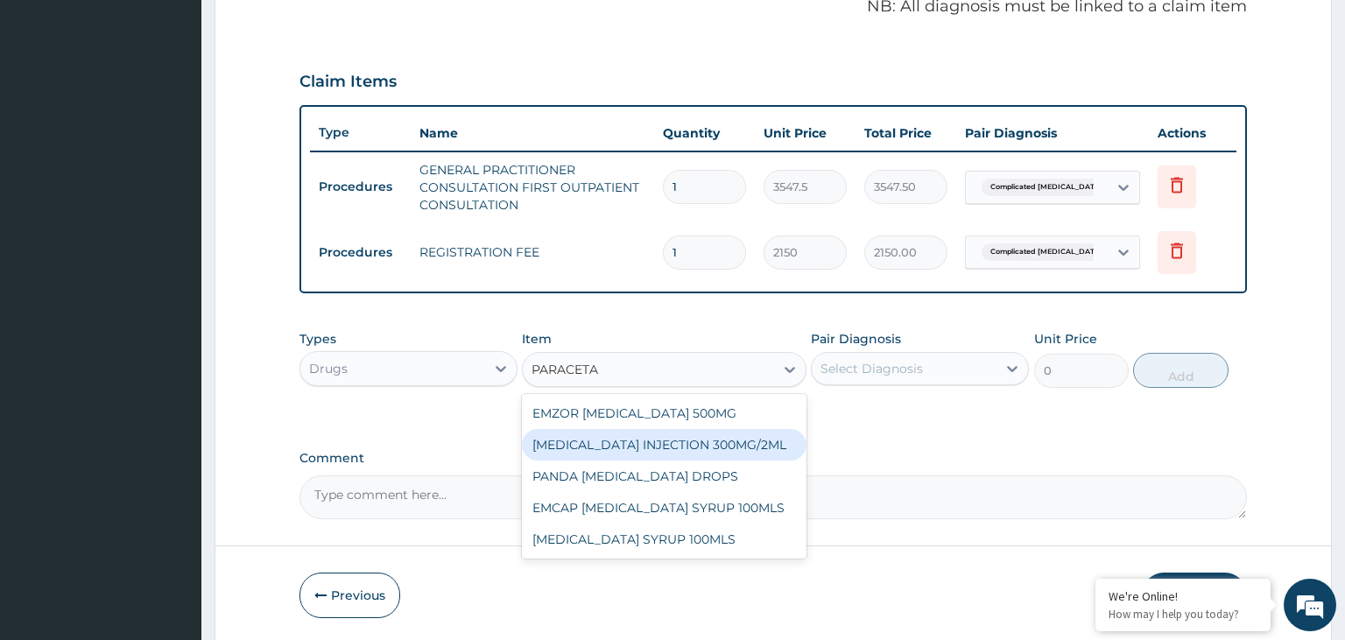
click at [753, 446] on div "PARACETAMOL INJECTION 300MG/2ML" at bounding box center [664, 445] width 285 height 32
type input "260.15000000000003"
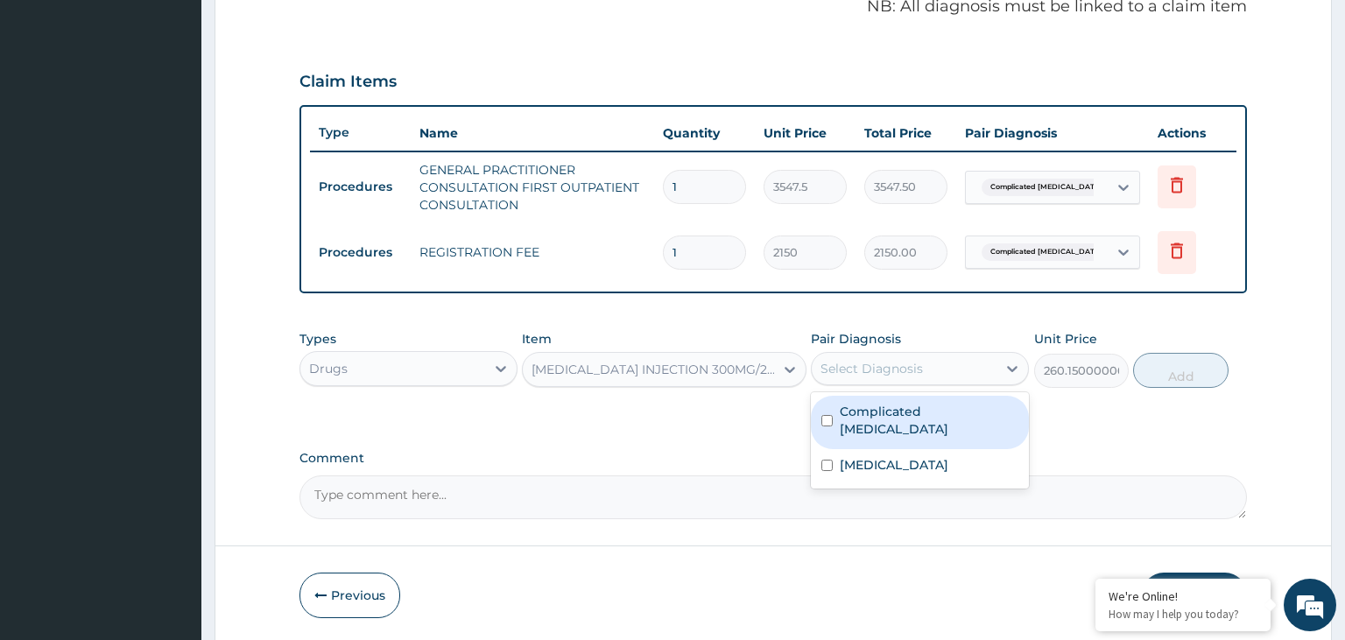
click at [919, 365] on div "Select Diagnosis" at bounding box center [871, 369] width 102 height 18
click at [826, 415] on input "checkbox" at bounding box center [826, 420] width 11 height 11
checkbox input "true"
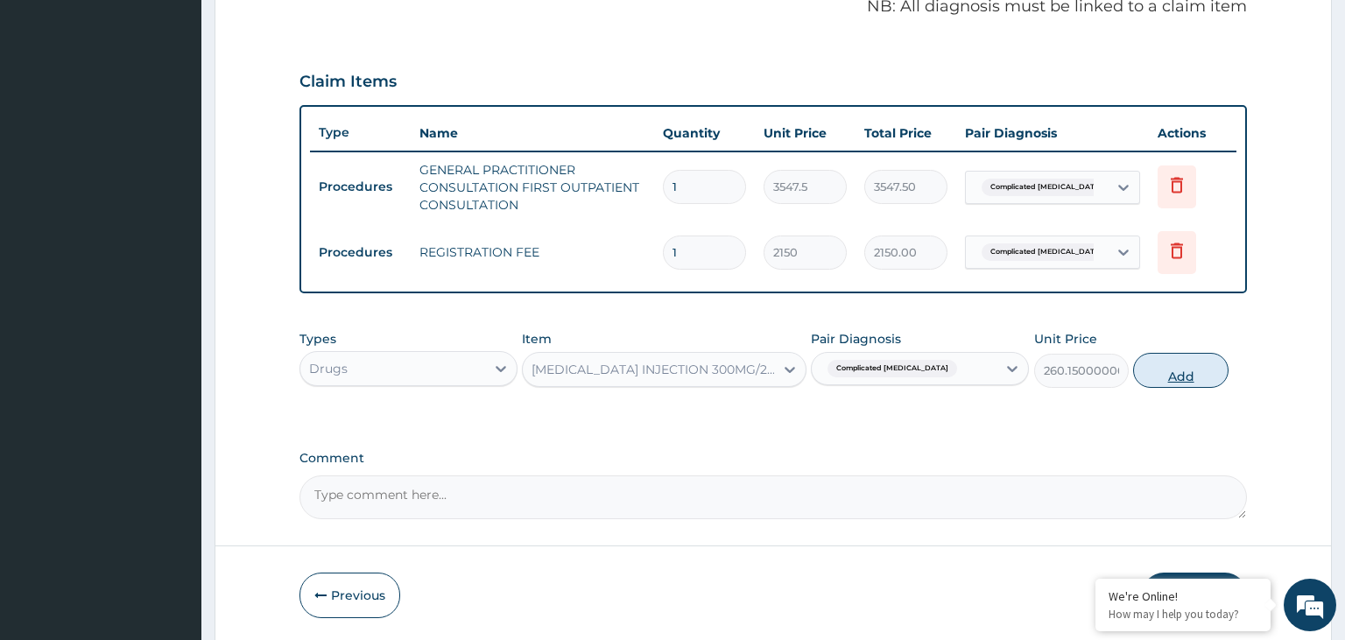
click at [1172, 369] on button "Add" at bounding box center [1180, 370] width 95 height 35
type input "0"
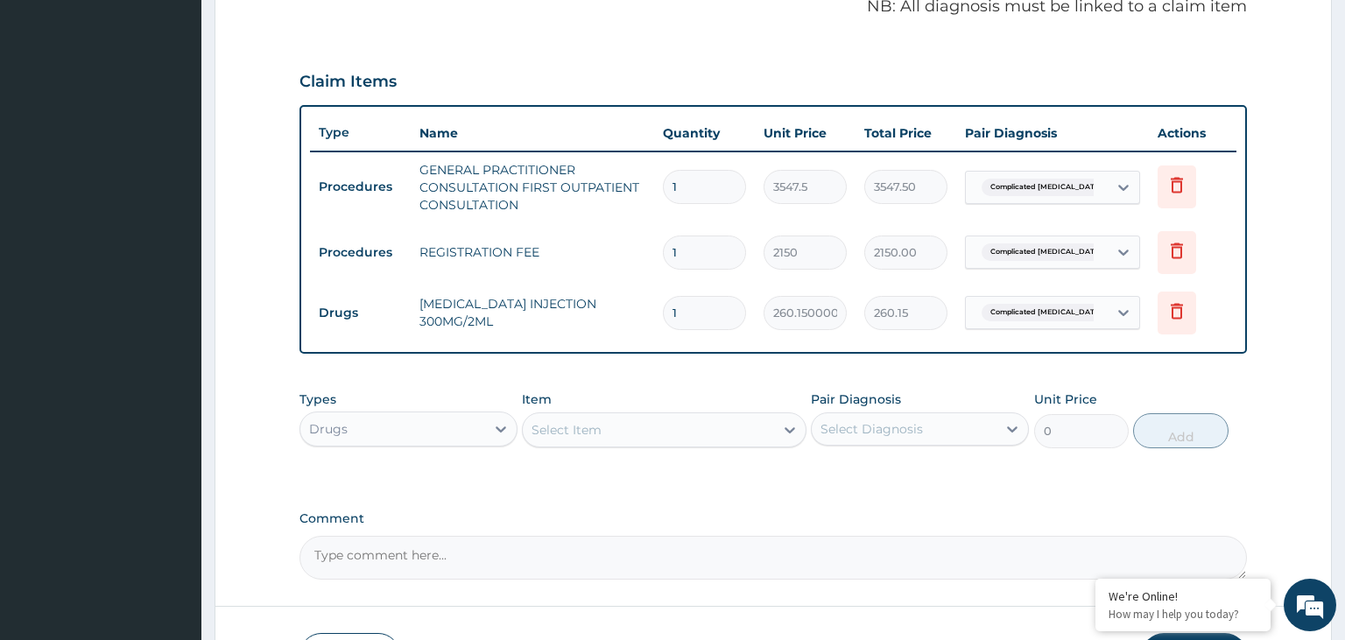
type input "0.00"
type input "6"
type input "1560.90"
type input "6"
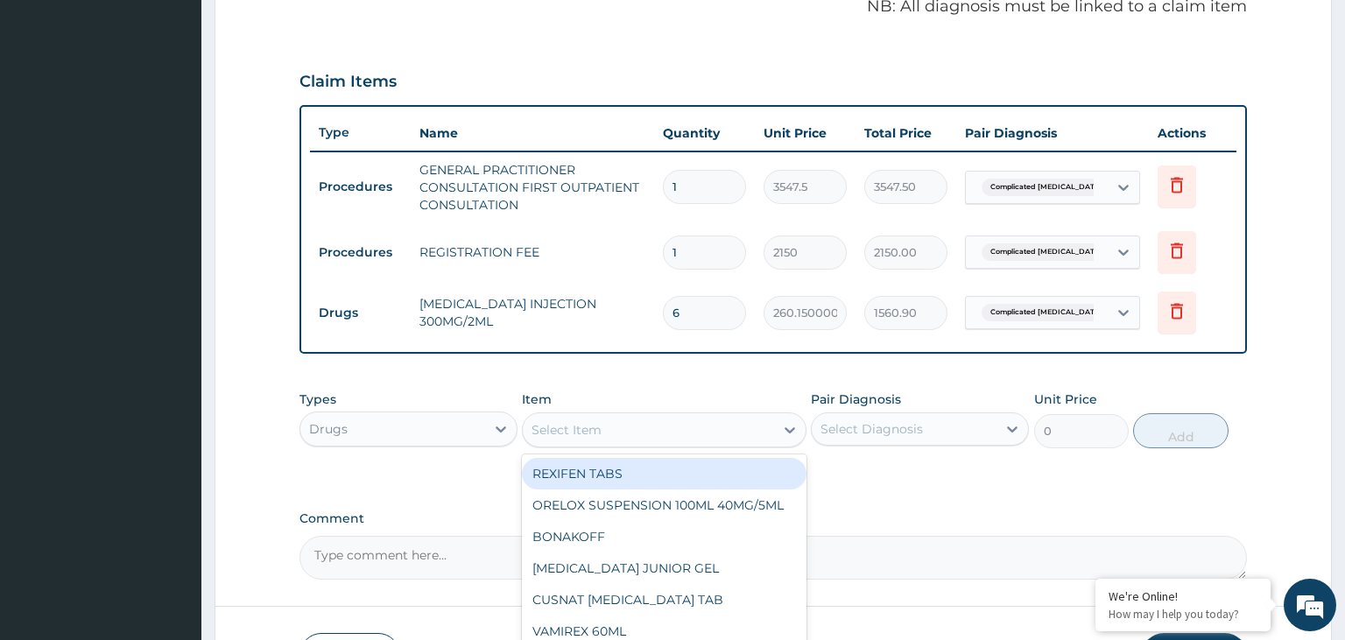
click at [619, 427] on div "Select Item" at bounding box center [648, 430] width 251 height 28
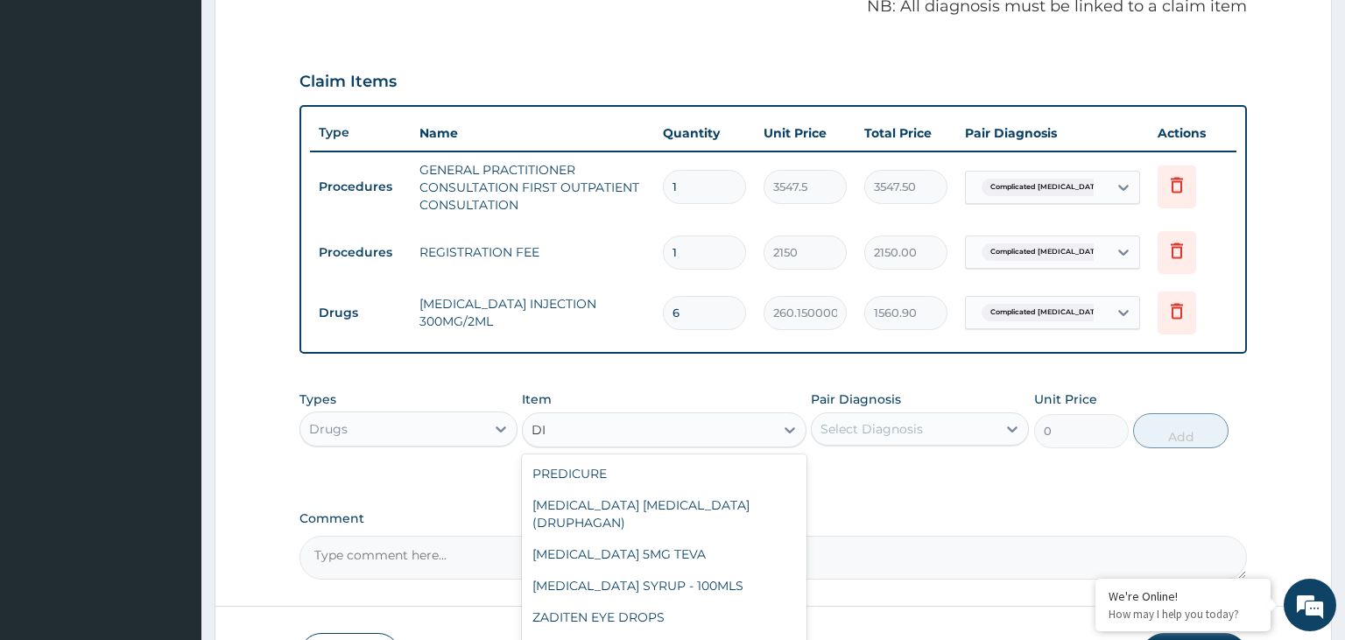
type input "D"
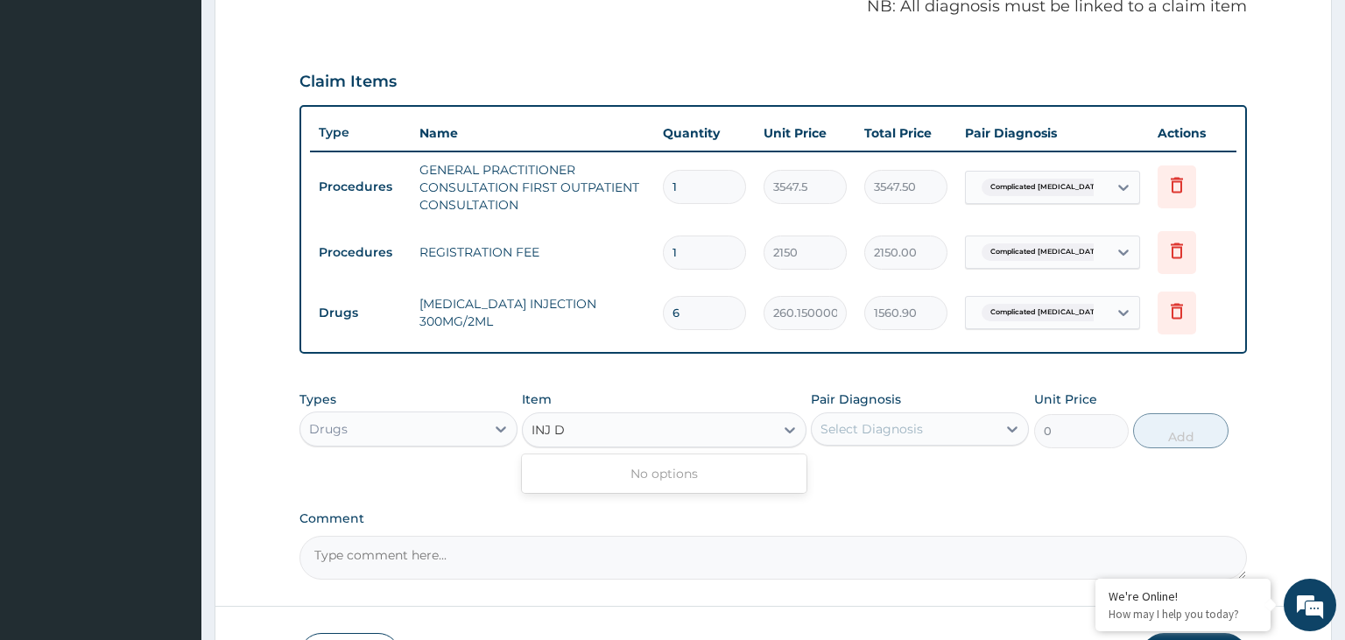
type input "INJ"
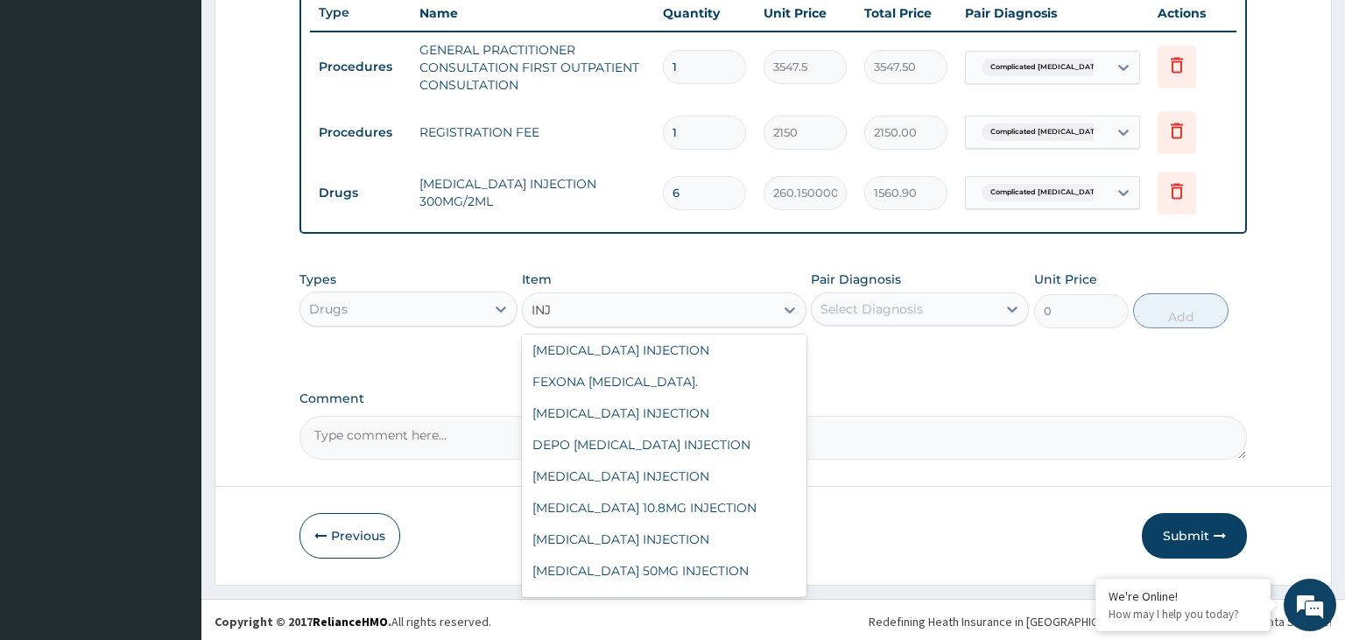
scroll to position [202, 0]
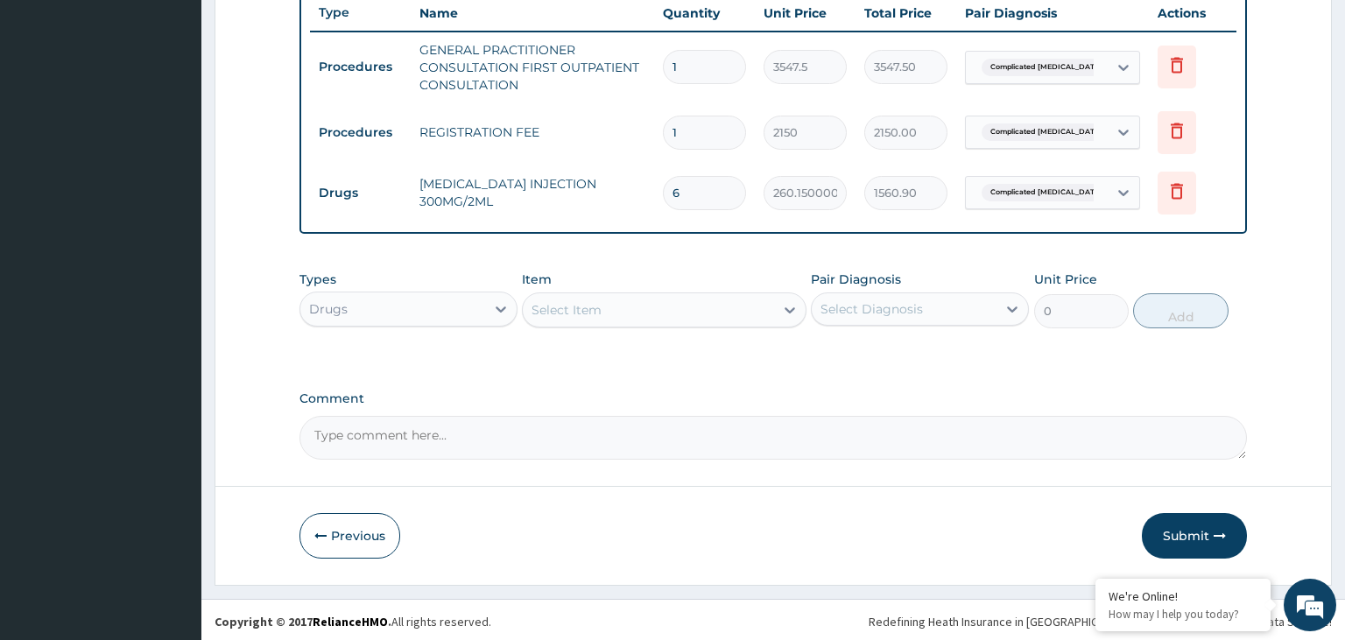
click at [632, 307] on div "Select Item" at bounding box center [648, 310] width 251 height 28
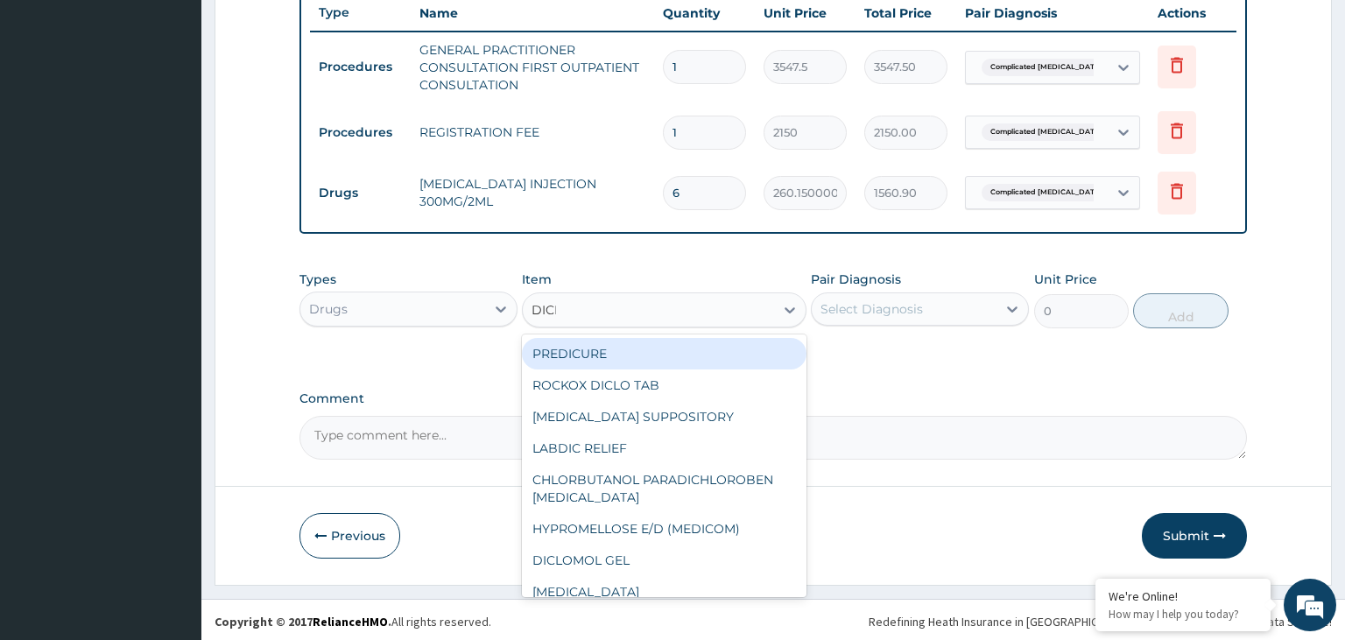
type input "DICLO"
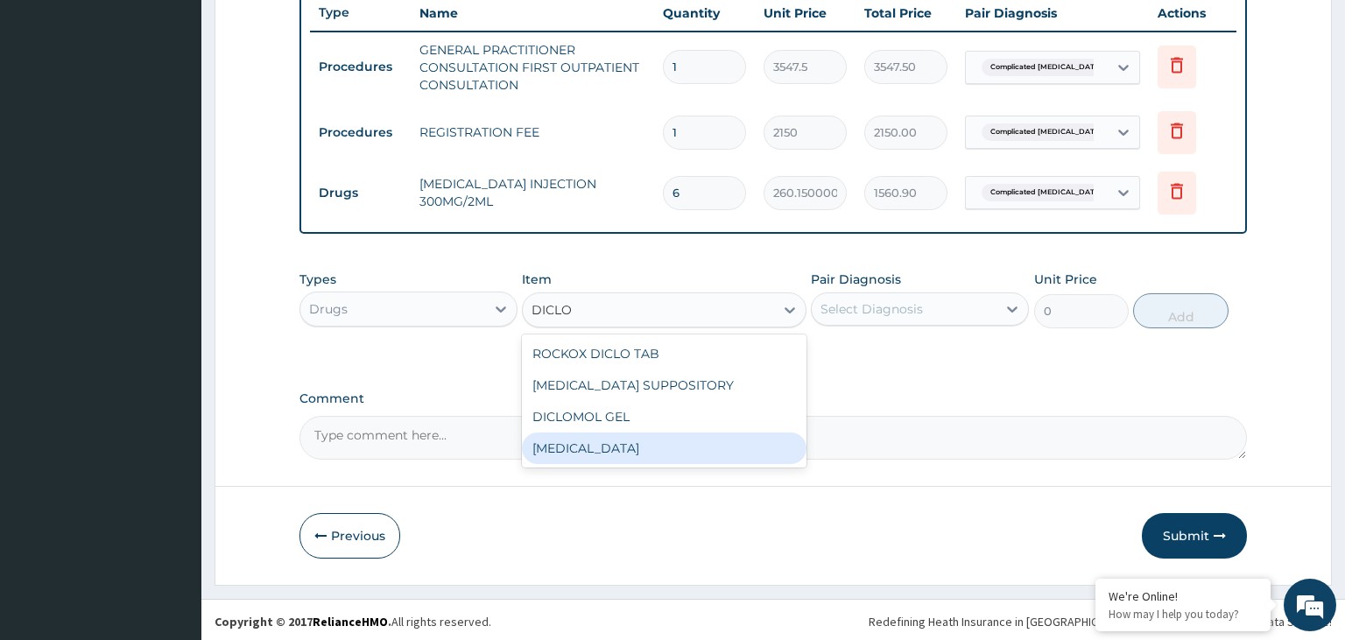
click at [636, 450] on div "DICLOFENAC" at bounding box center [664, 449] width 285 height 32
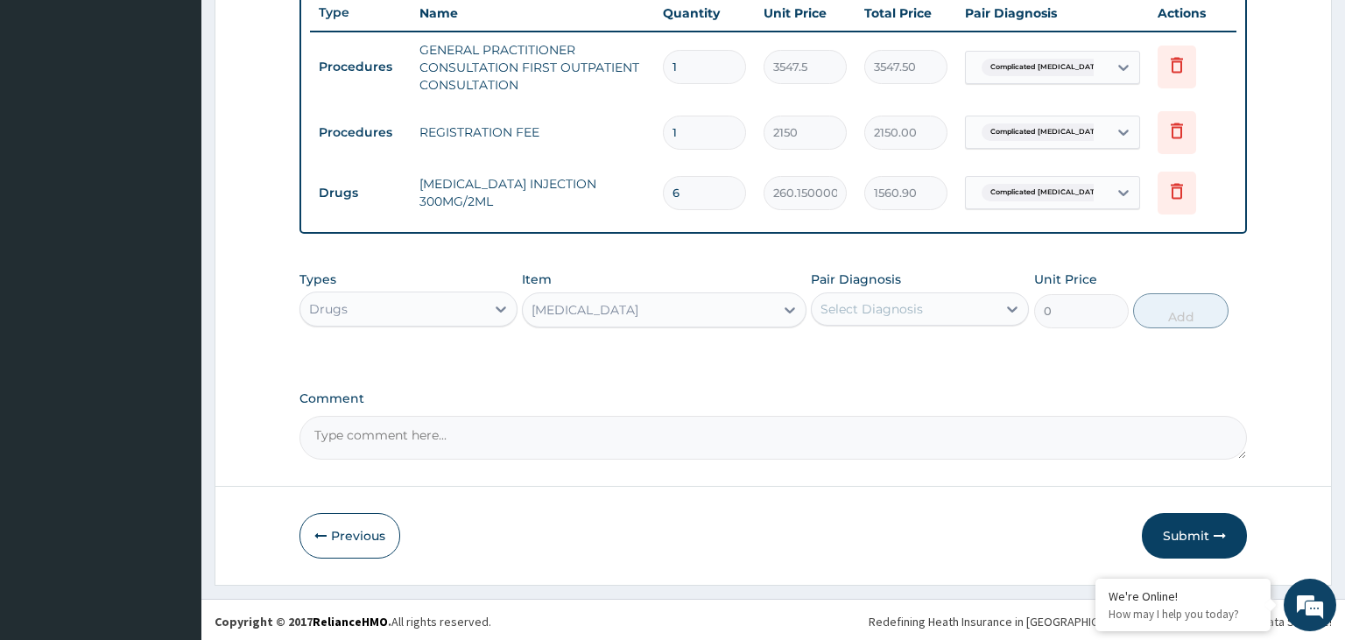
type input "591.25"
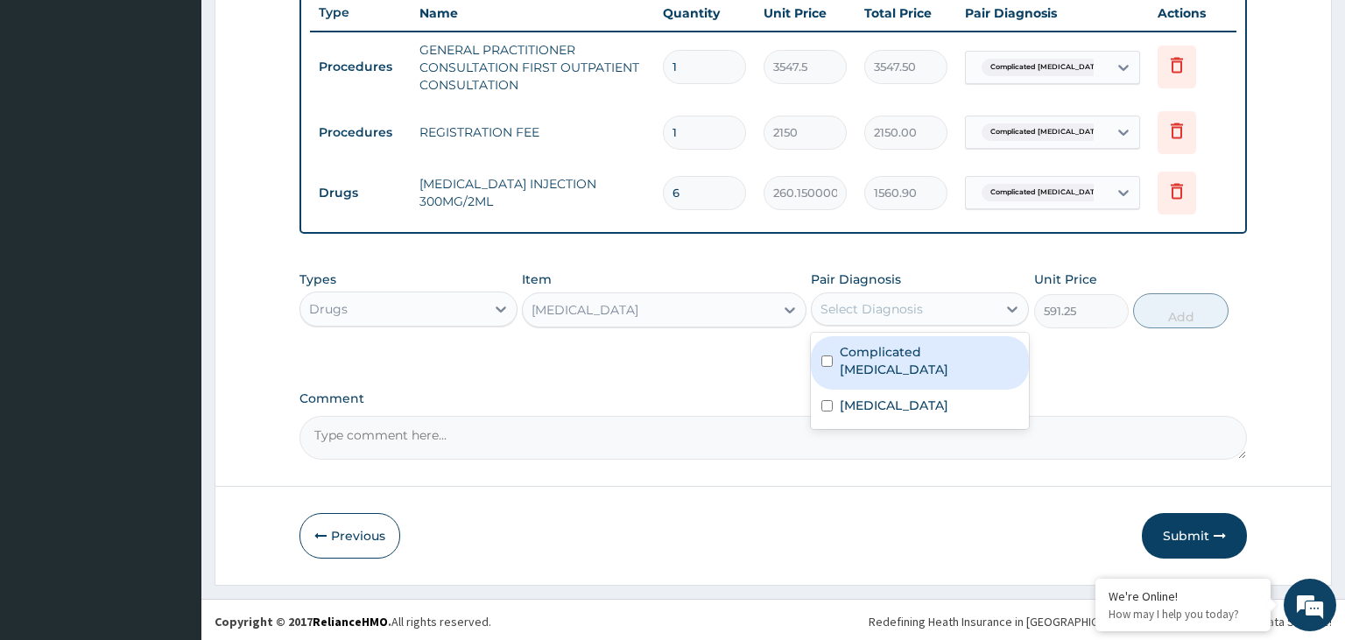
click at [891, 302] on div "Select Diagnosis" at bounding box center [871, 309] width 102 height 18
click at [828, 356] on input "checkbox" at bounding box center [826, 361] width 11 height 11
checkbox input "true"
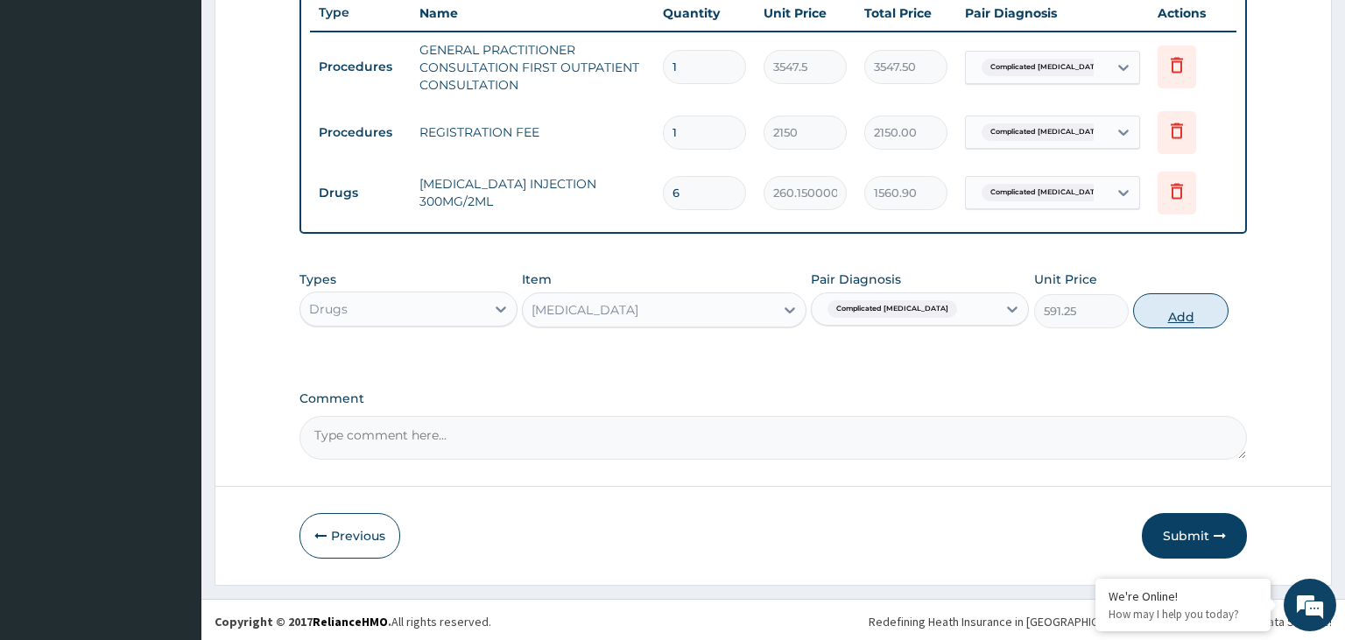
click at [1167, 306] on button "Add" at bounding box center [1180, 310] width 95 height 35
type input "0"
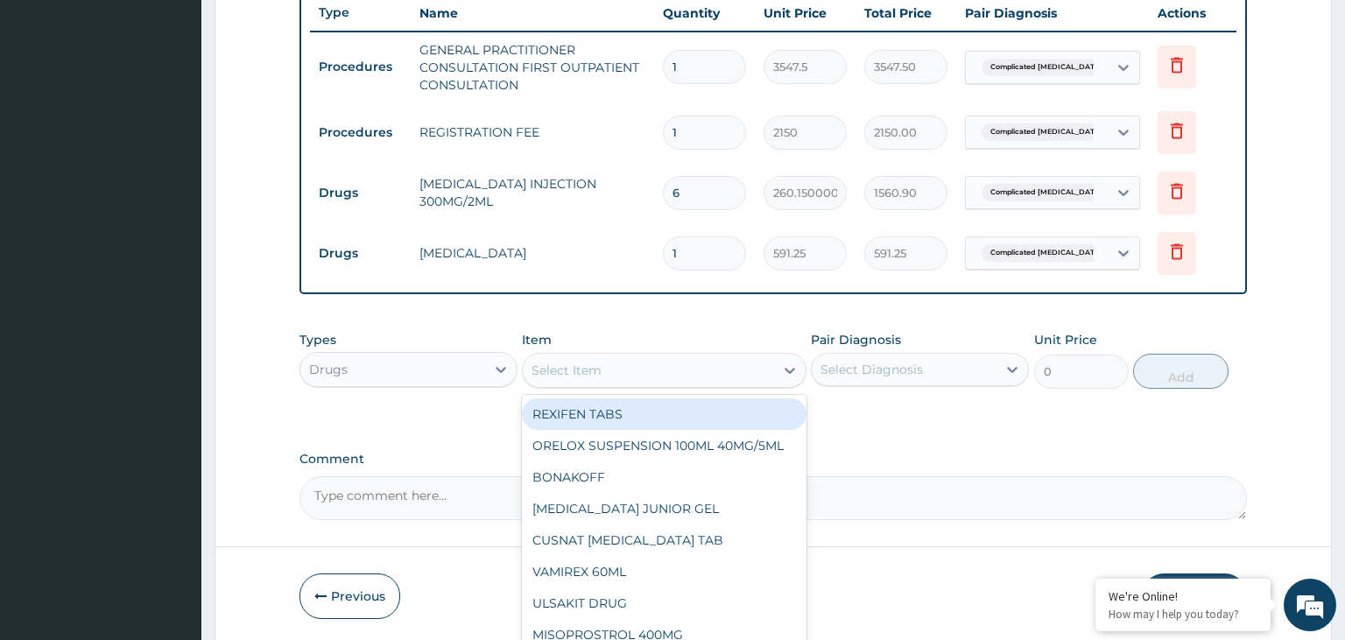
click at [569, 366] on div "Select Item" at bounding box center [567, 371] width 70 height 18
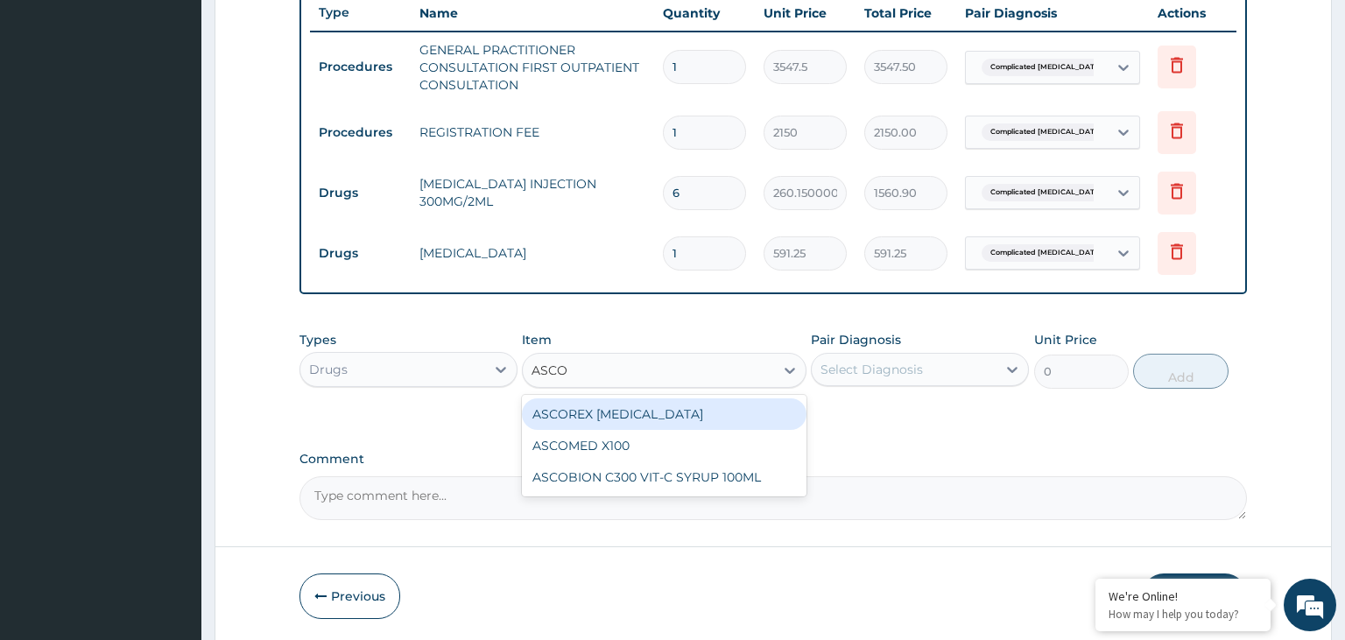
type input "ASCOR"
click at [689, 403] on div "ASCOREX EXPECTORANT" at bounding box center [664, 414] width 285 height 32
type input "1655.5000000000002"
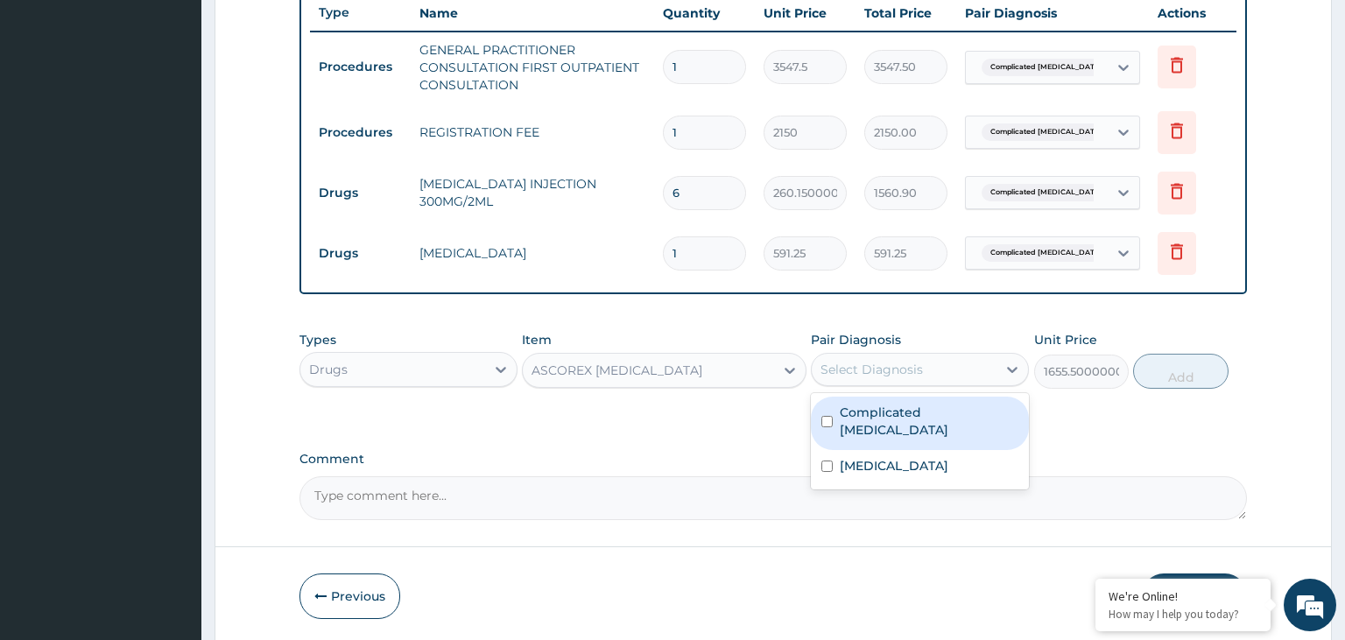
click at [908, 365] on div "Select Diagnosis" at bounding box center [871, 370] width 102 height 18
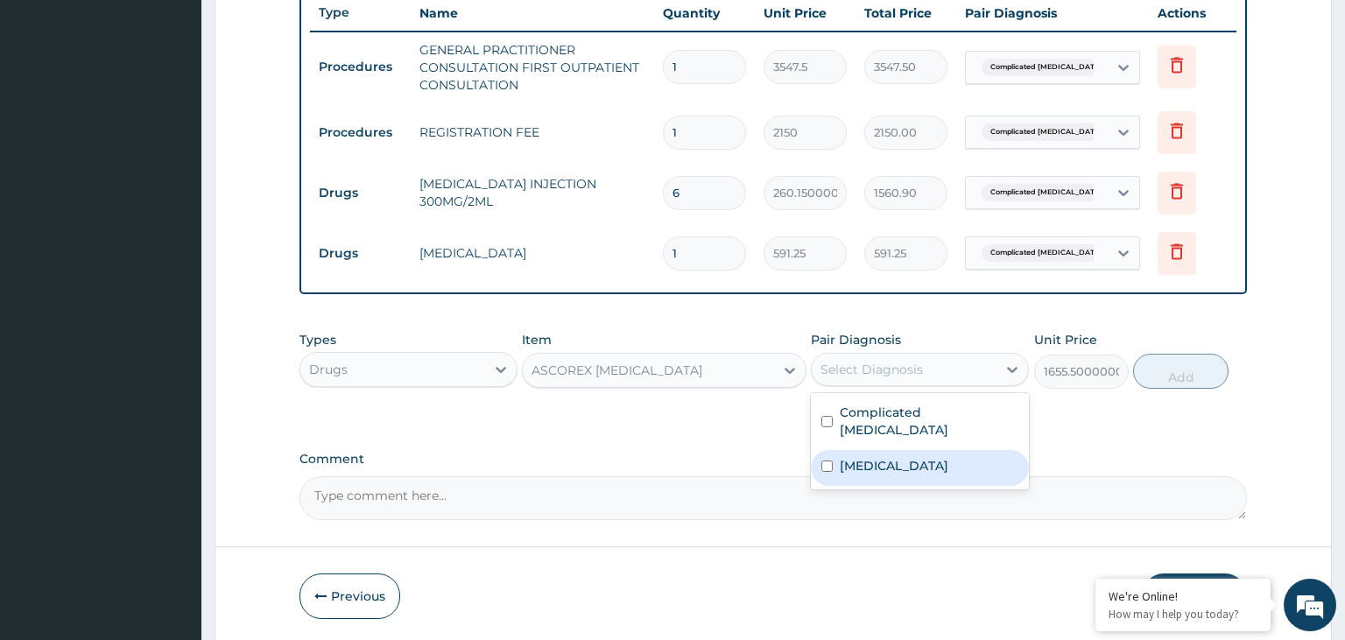
click at [832, 461] on input "checkbox" at bounding box center [826, 466] width 11 height 11
checkbox input "true"
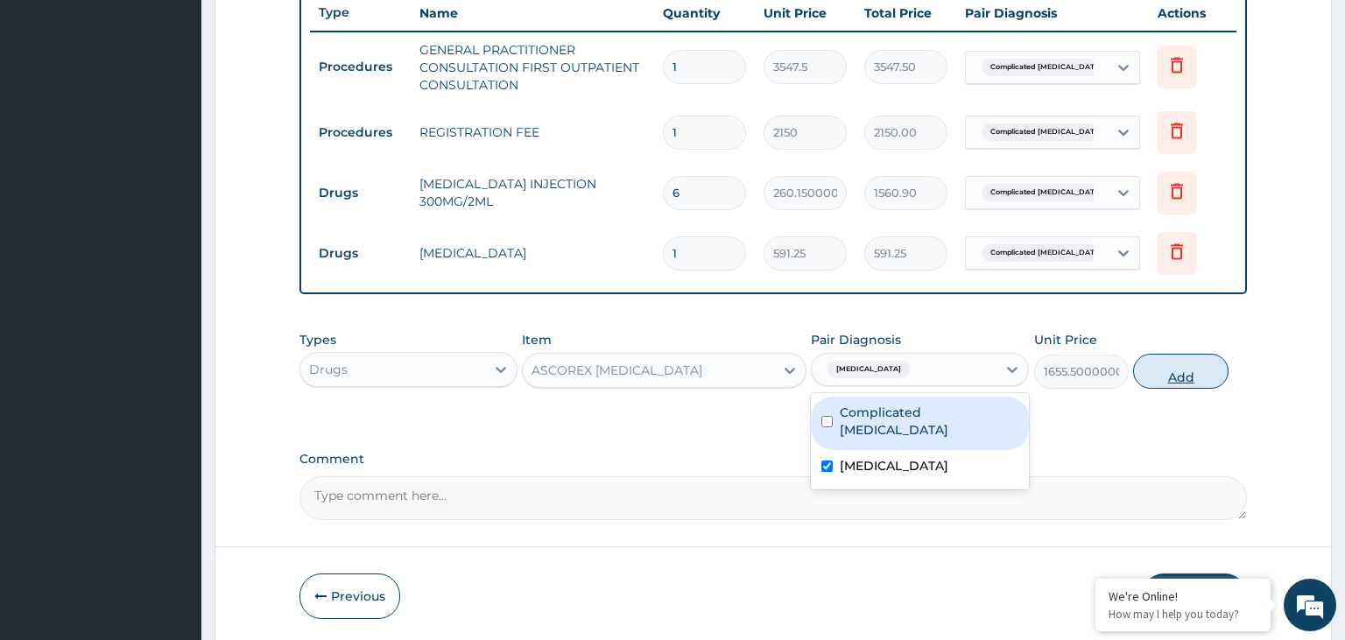
click at [1192, 363] on button "Add" at bounding box center [1180, 371] width 95 height 35
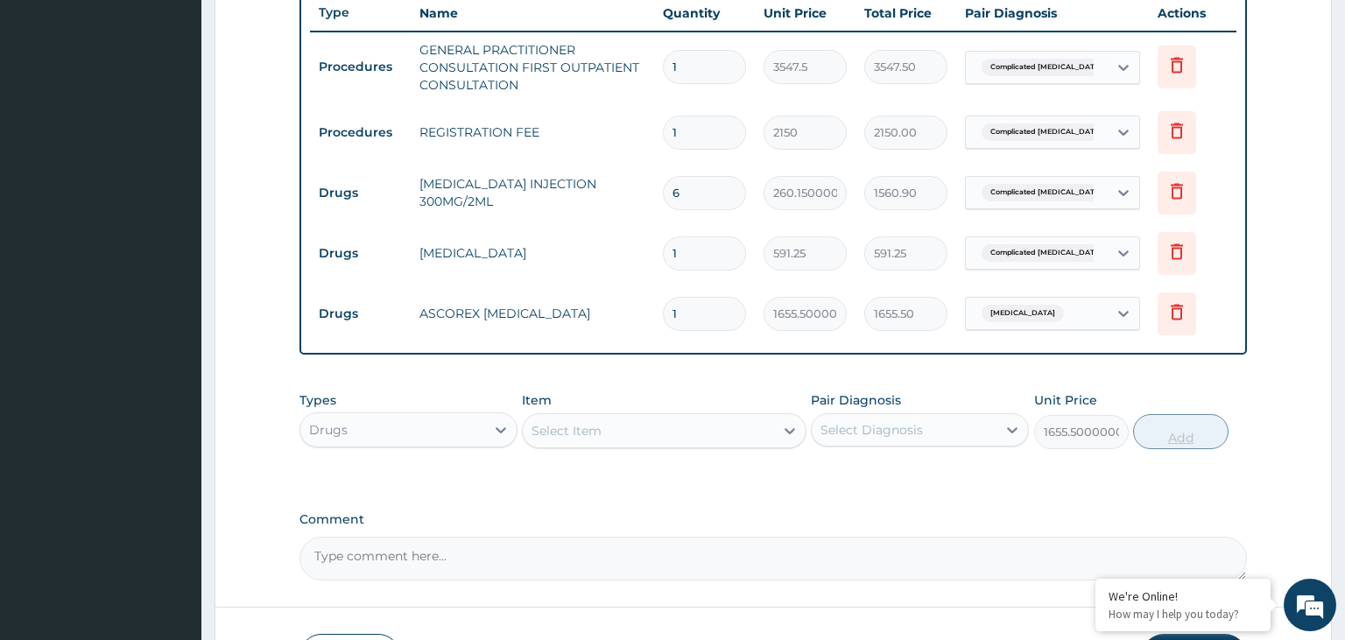
type input "0"
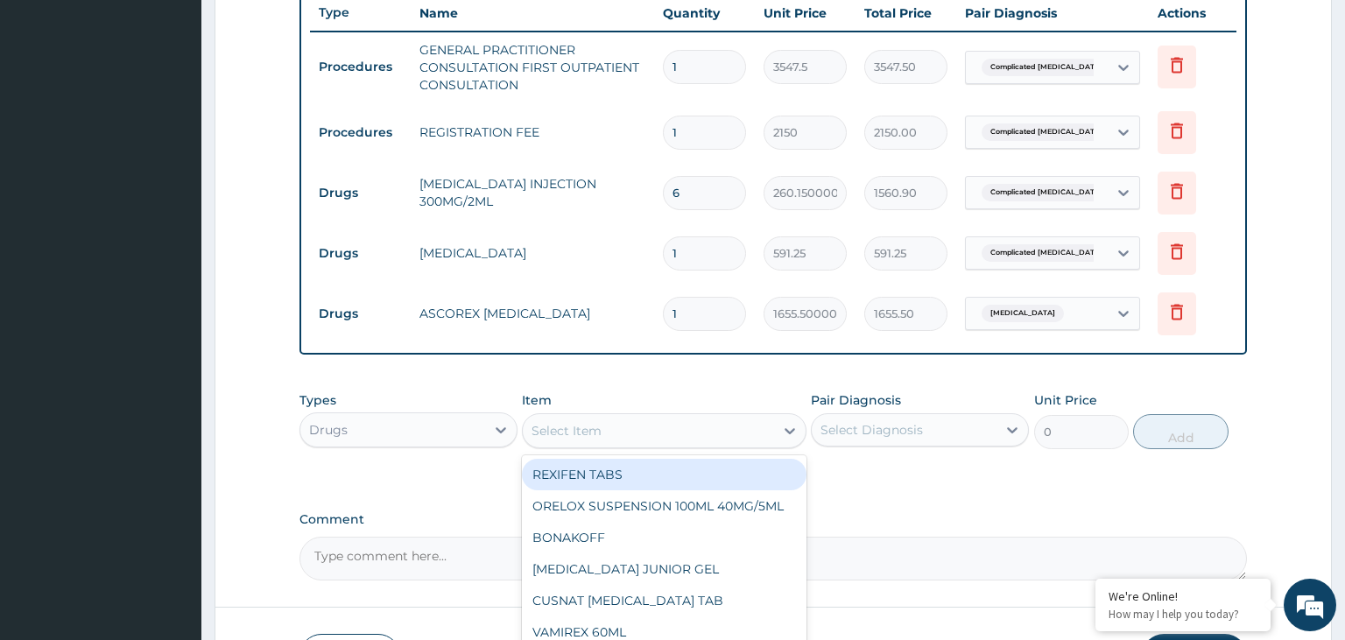
click at [719, 427] on div "Select Item" at bounding box center [648, 431] width 251 height 28
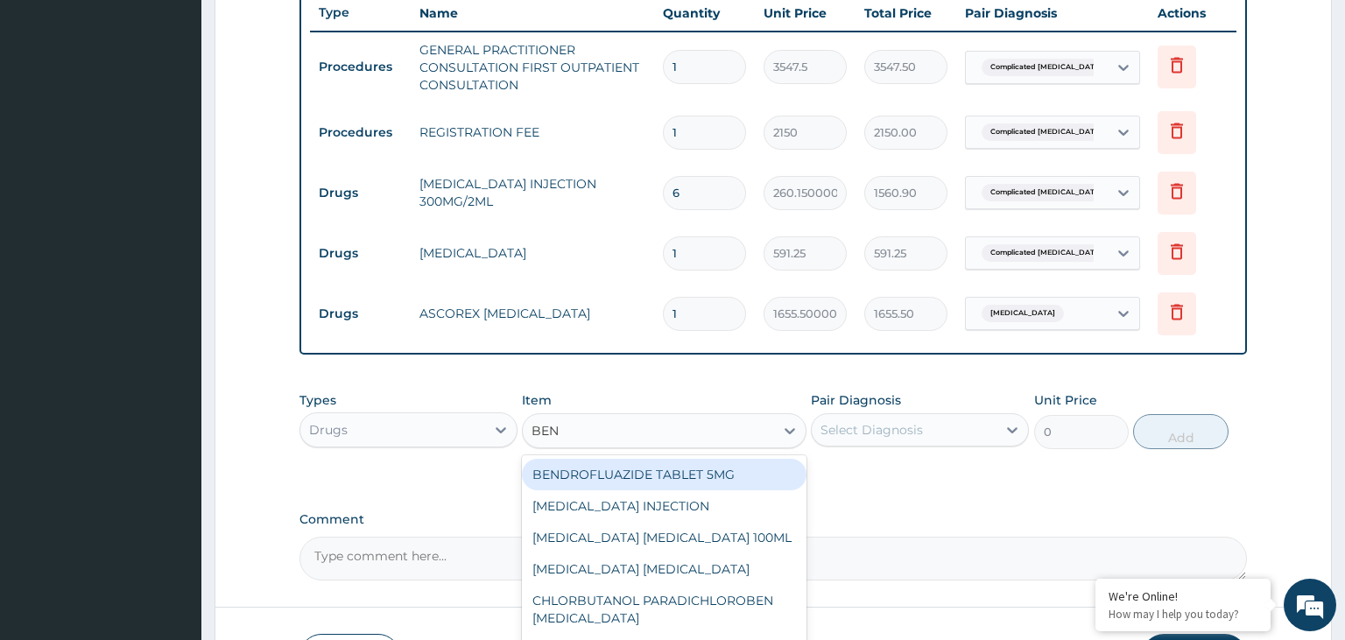
type input "BENY"
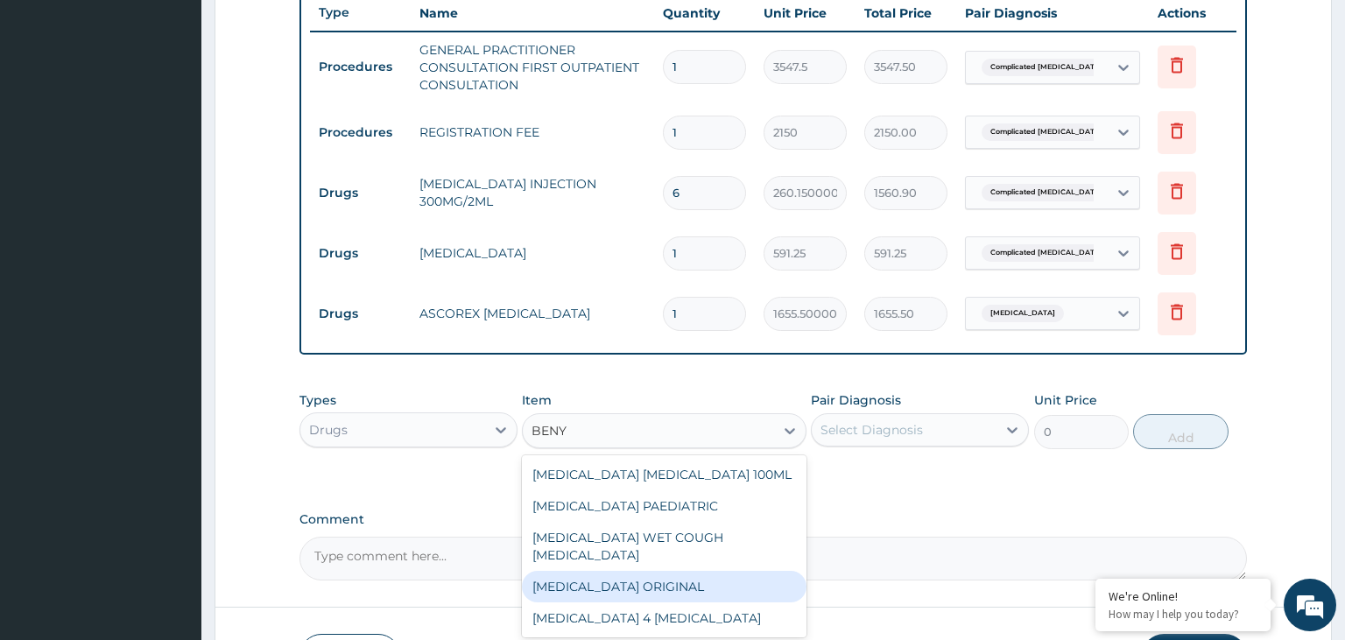
click at [675, 571] on div "BENYLIN ORIGINAL" at bounding box center [664, 587] width 285 height 32
type input "1773.7500000000002"
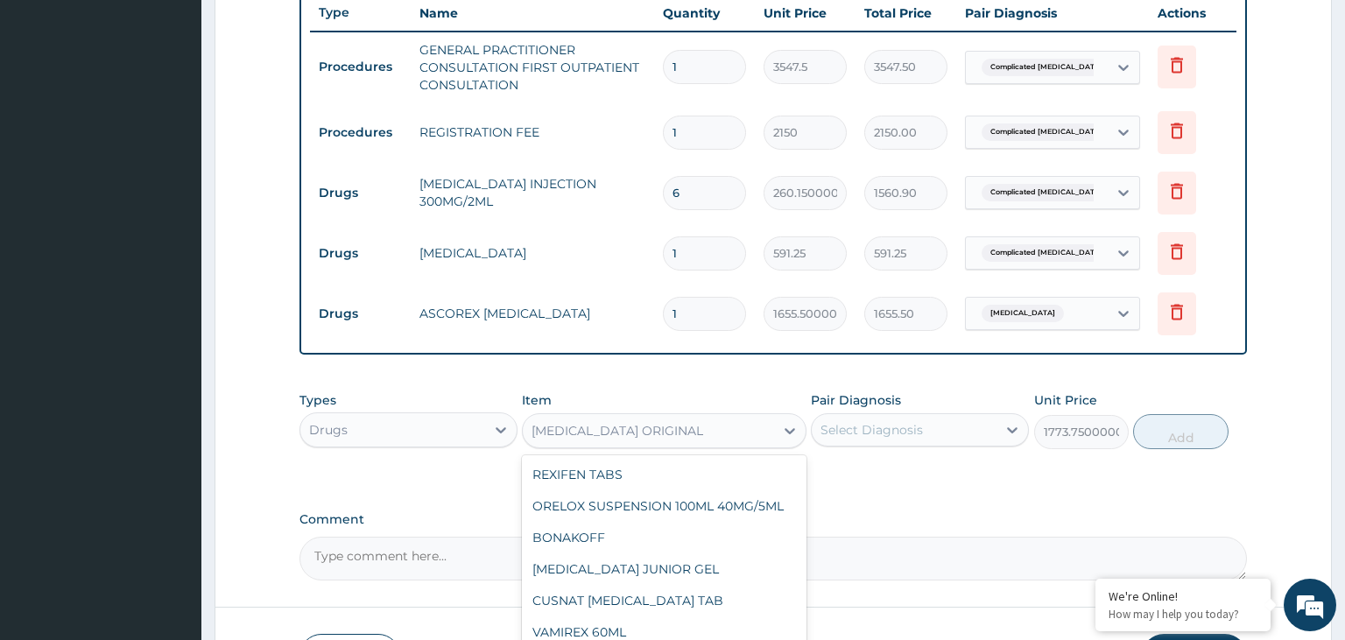
click at [718, 429] on div "BENYLIN ORIGINAL" at bounding box center [648, 431] width 251 height 28
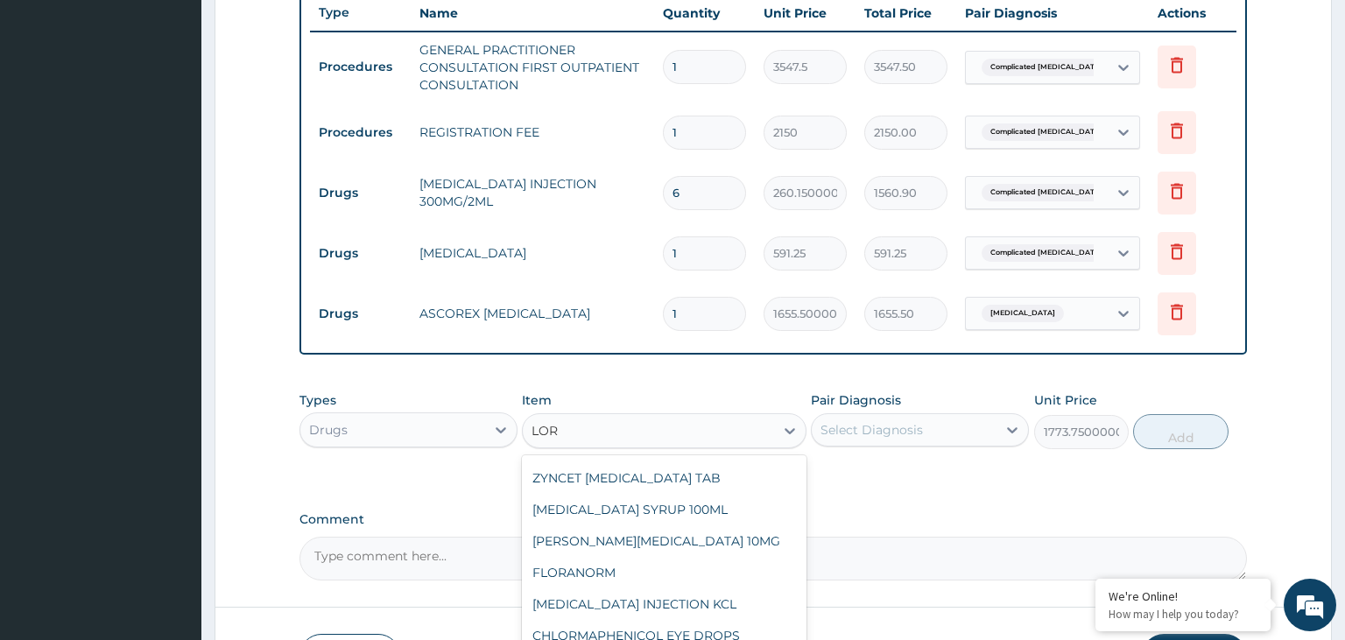
scroll to position [445, 0]
type input "LORA"
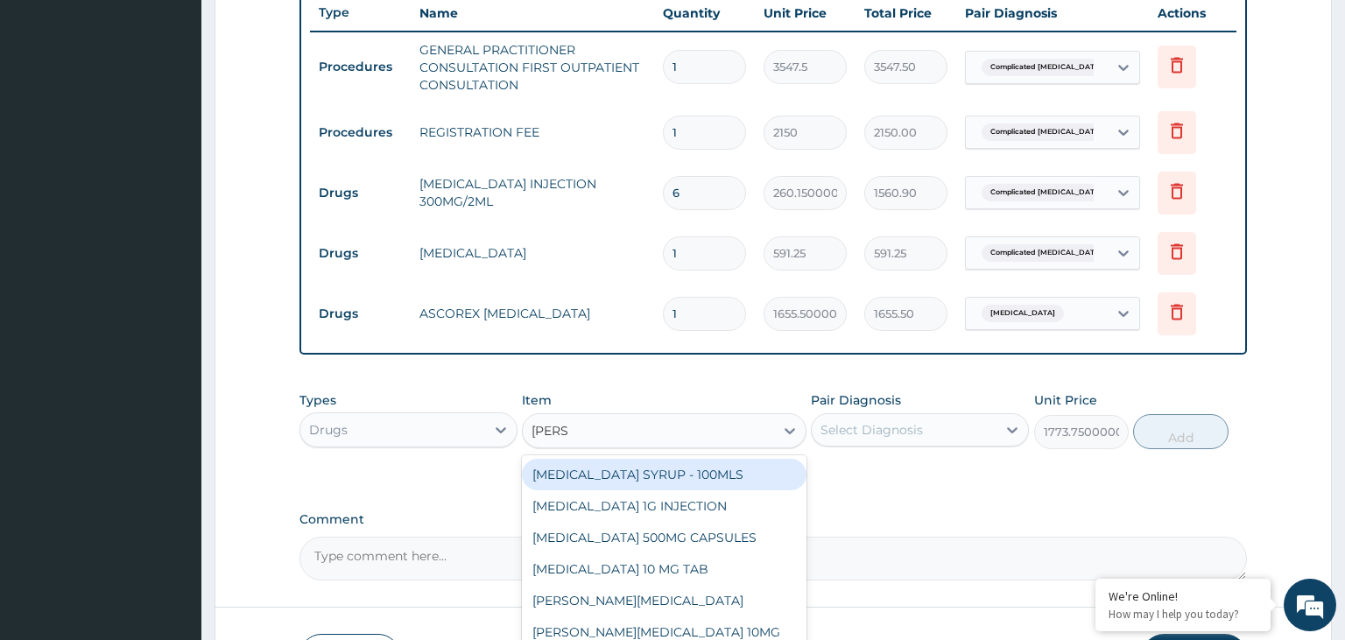
scroll to position [0, 0]
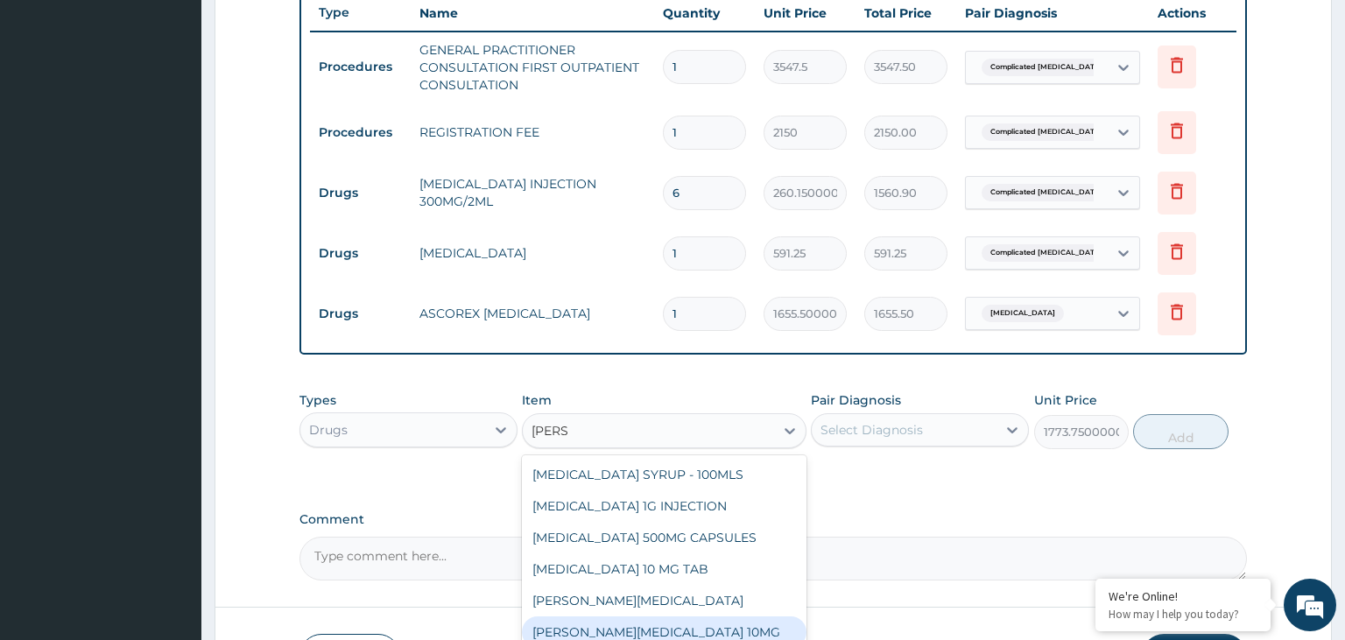
click at [702, 628] on div "LORATYN LORATADINE 10MG" at bounding box center [664, 632] width 285 height 32
type input "88.6875"
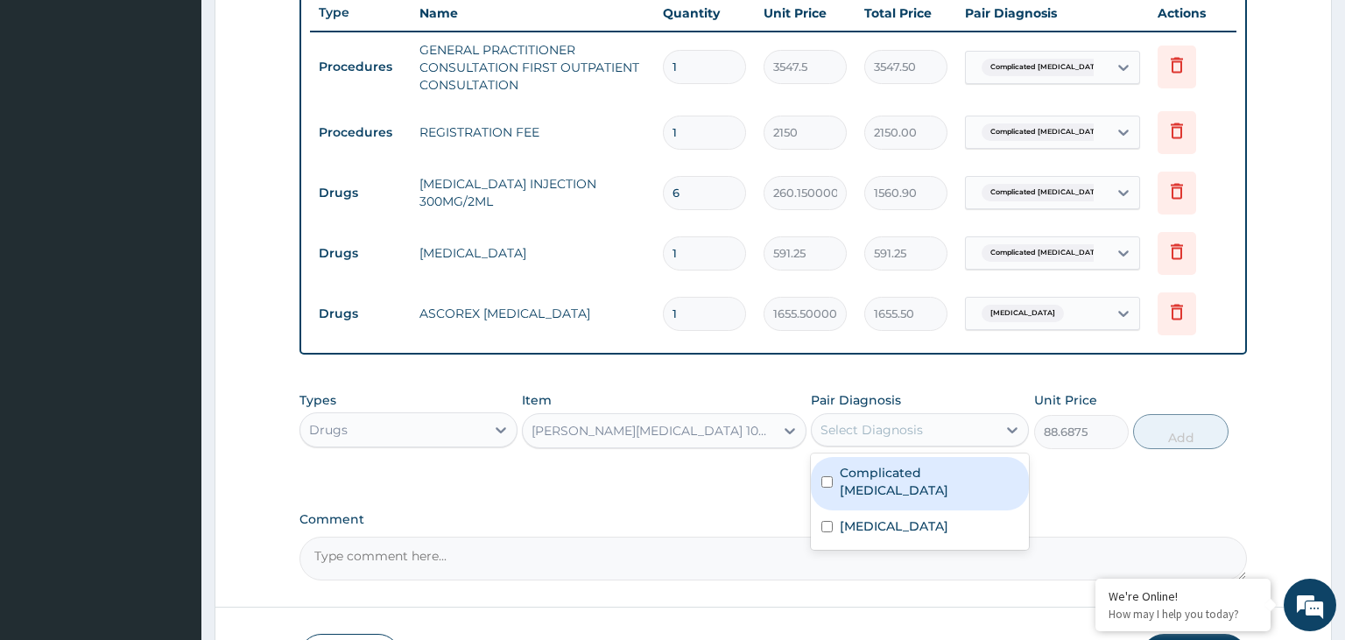
click at [949, 433] on div "Select Diagnosis" at bounding box center [904, 430] width 185 height 28
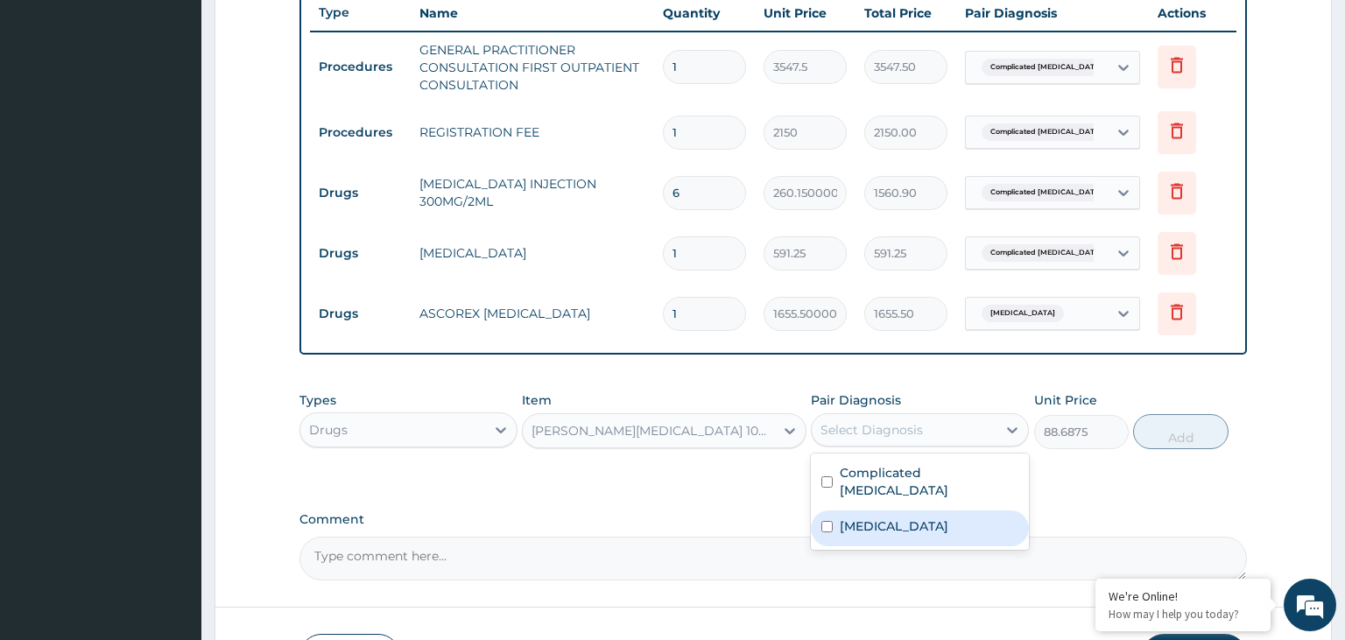
click at [829, 521] on input "checkbox" at bounding box center [826, 526] width 11 height 11
checkbox input "true"
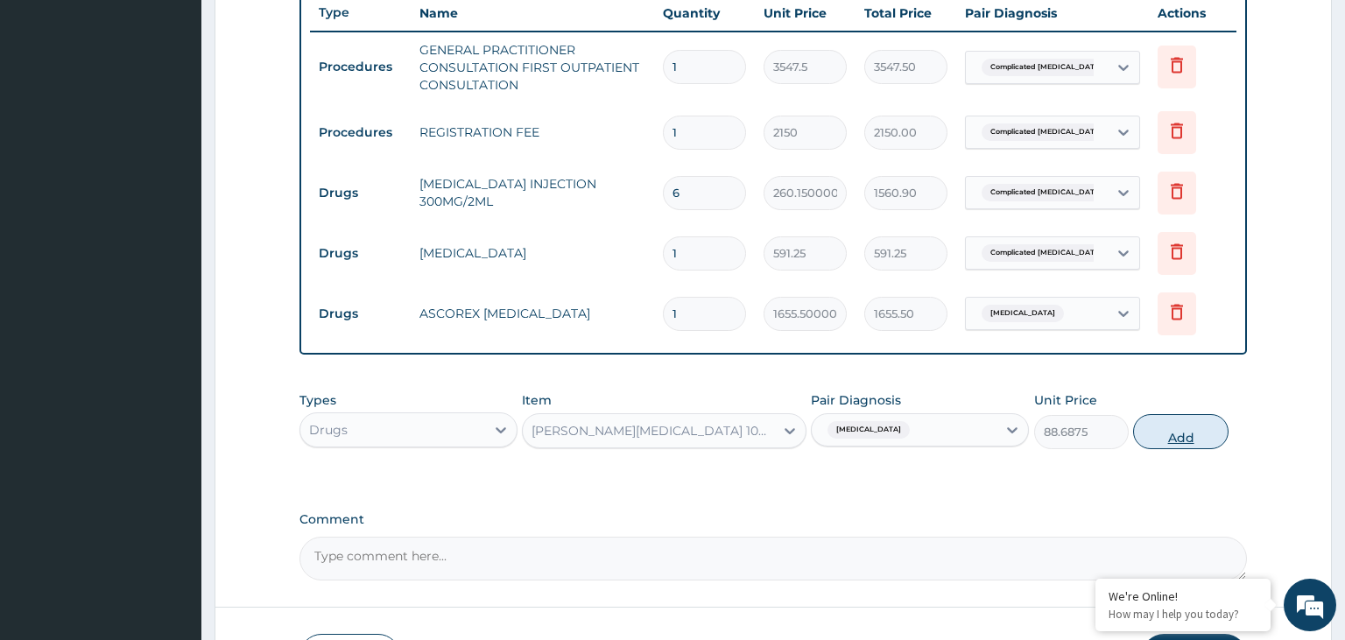
click at [1178, 429] on button "Add" at bounding box center [1180, 431] width 95 height 35
type input "0"
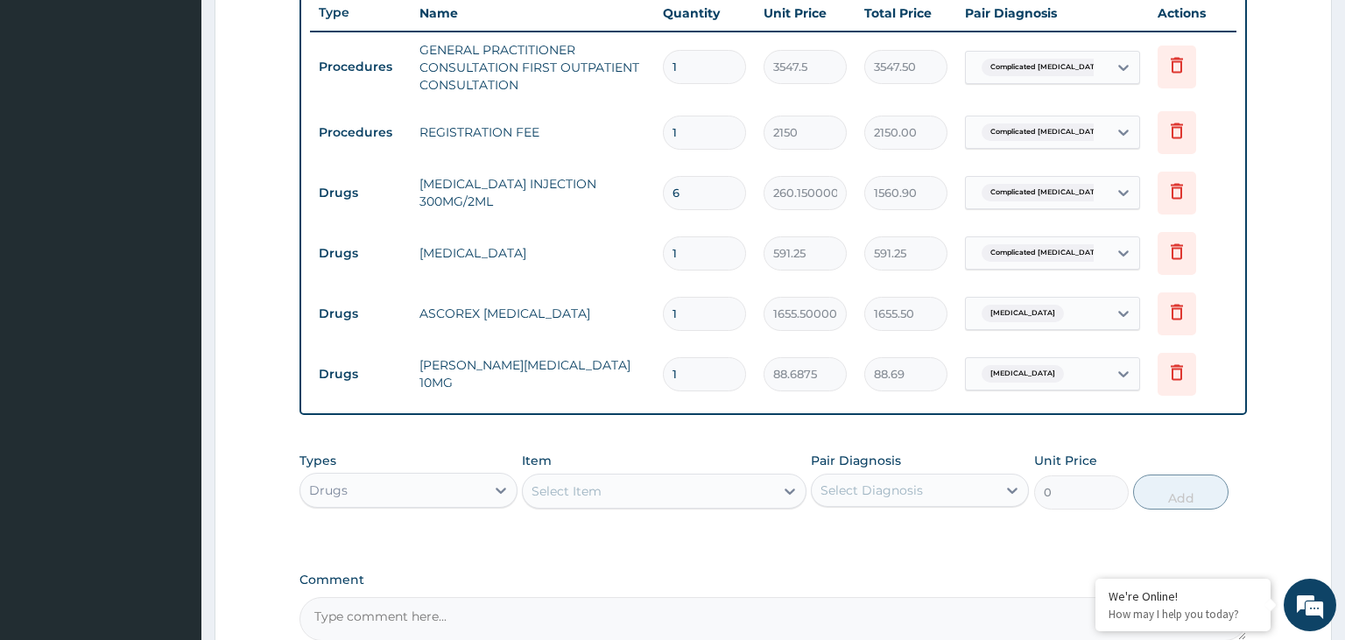
type input "0.00"
type input "3"
type input "266.06"
type input "3"
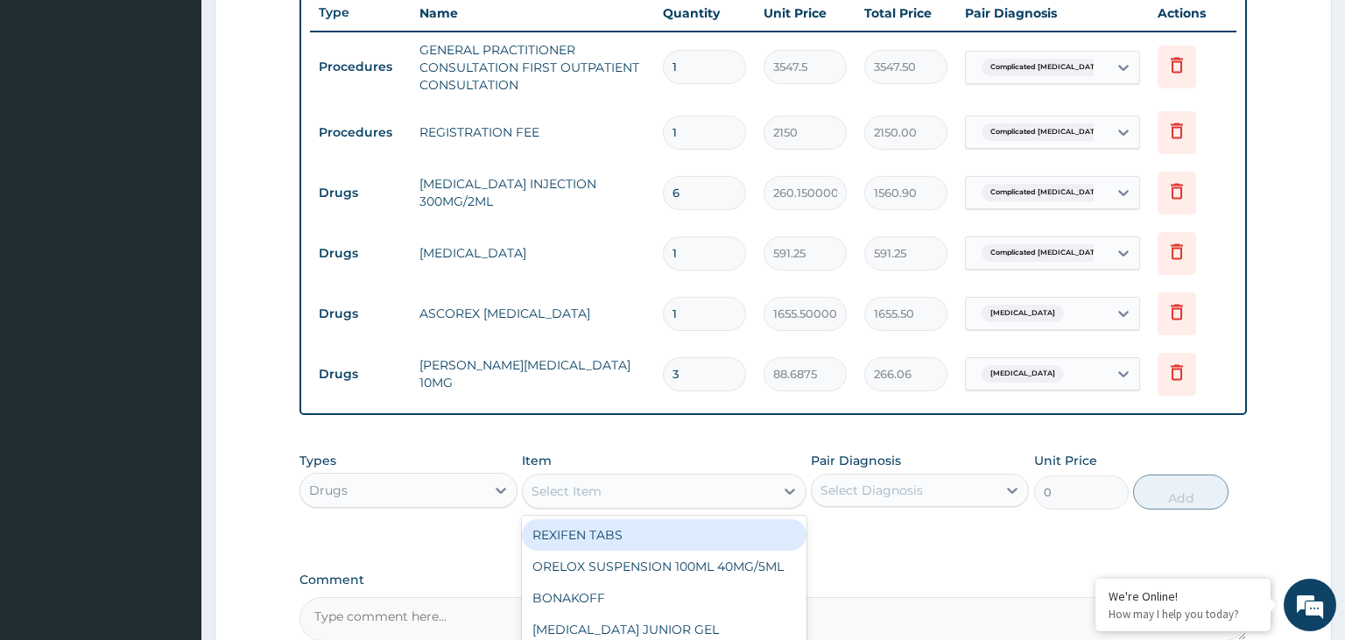
click at [712, 482] on div "Select Item" at bounding box center [648, 491] width 251 height 28
type input "PARACETA"
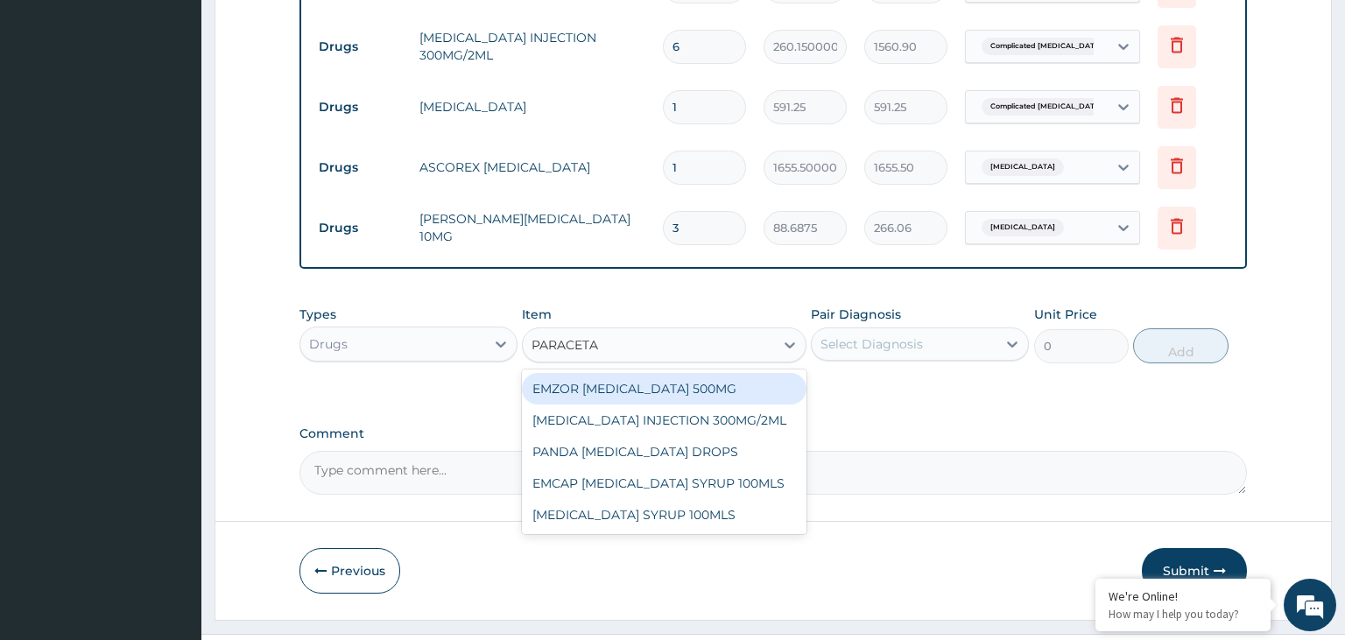
scroll to position [848, 0]
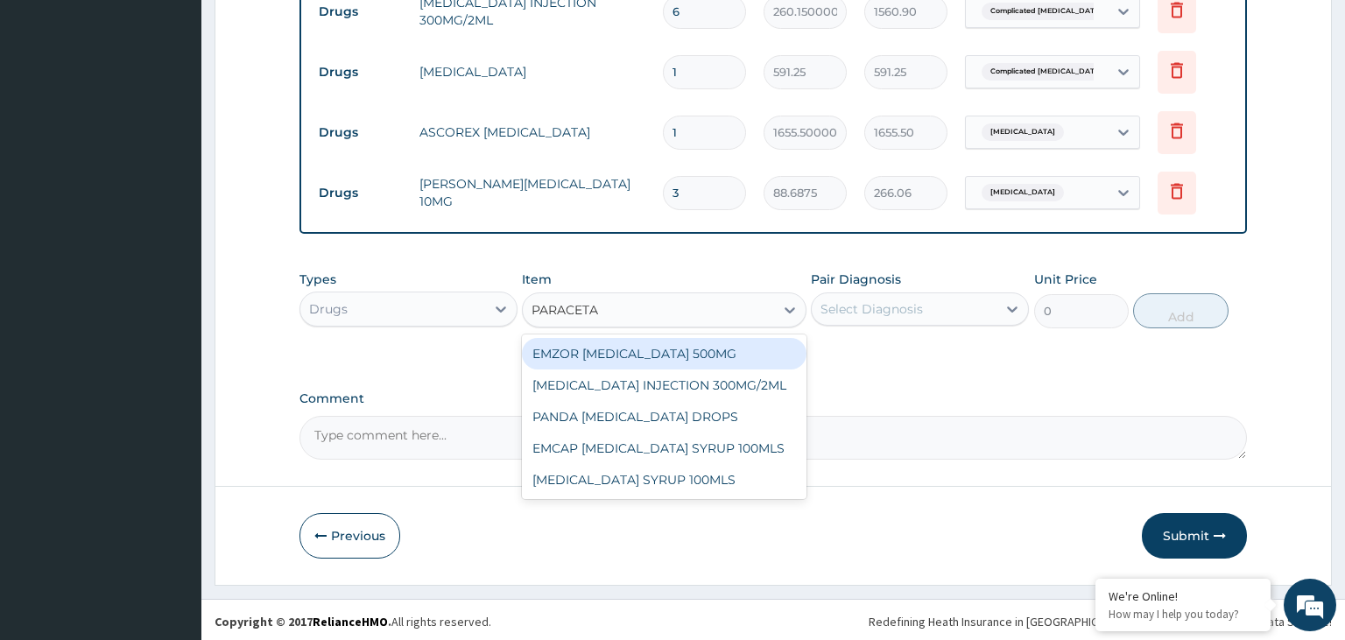
click at [750, 366] on div "EMZOR PARACETAMOL 500MG" at bounding box center [664, 354] width 285 height 32
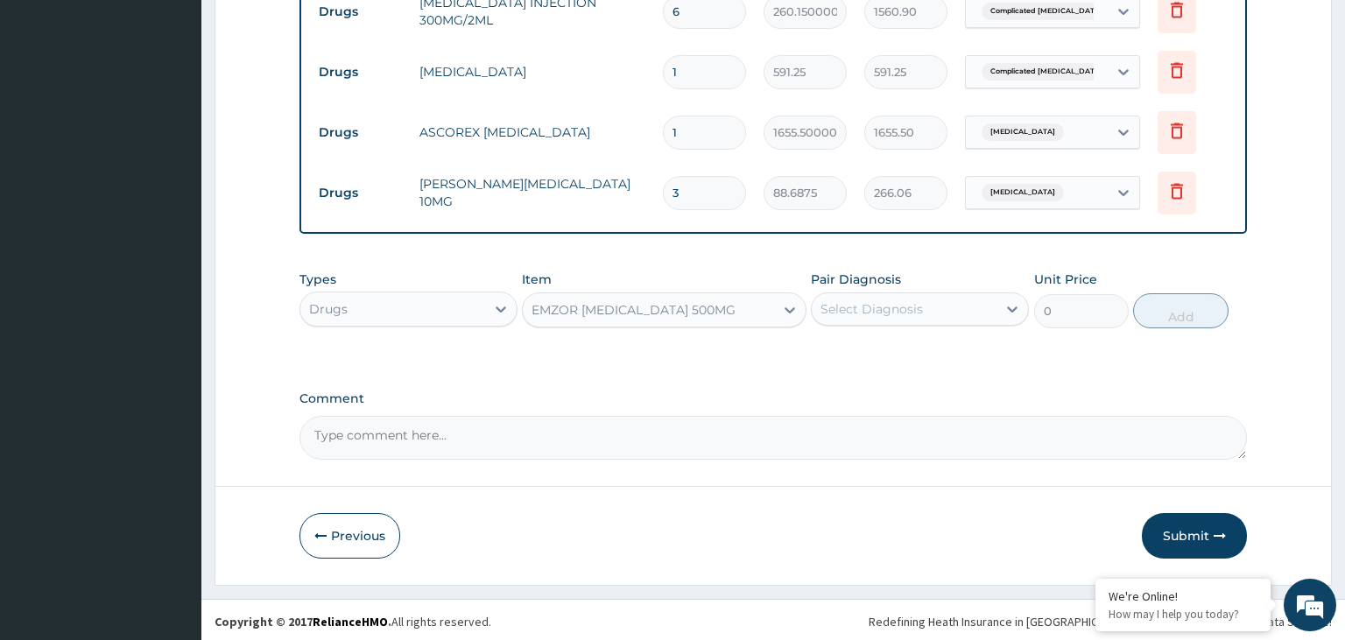
type input "23.65"
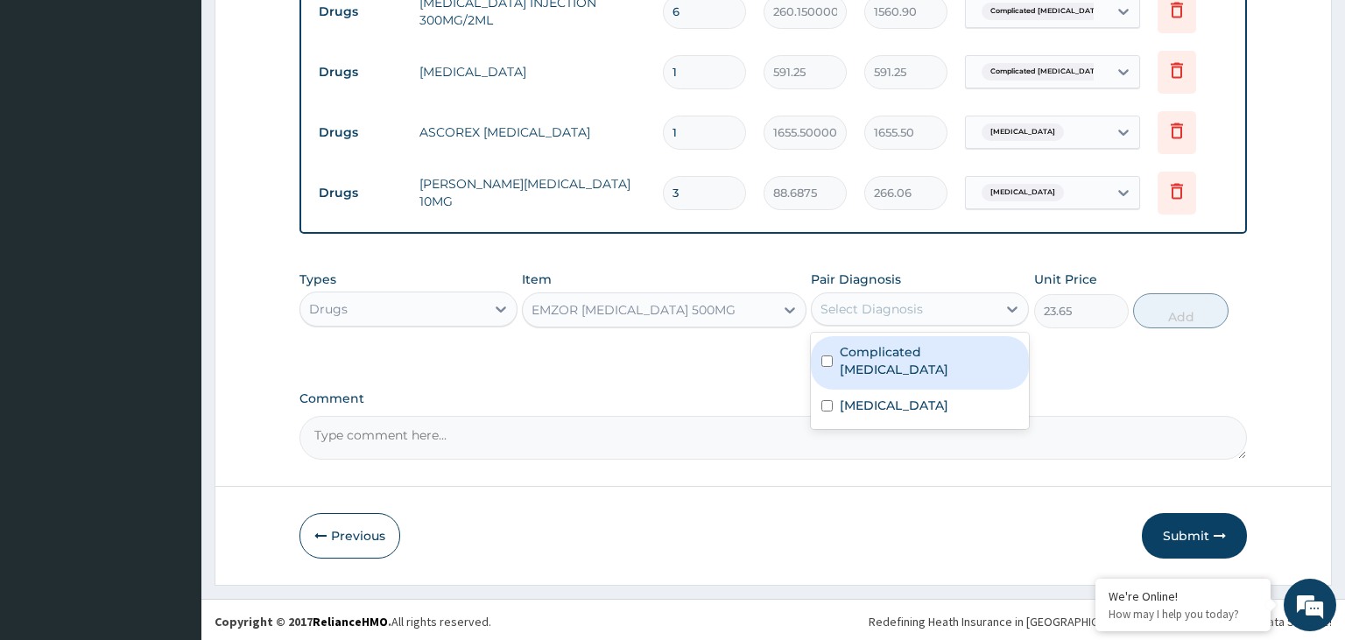
click at [823, 356] on input "checkbox" at bounding box center [826, 361] width 11 height 11
checkbox input "true"
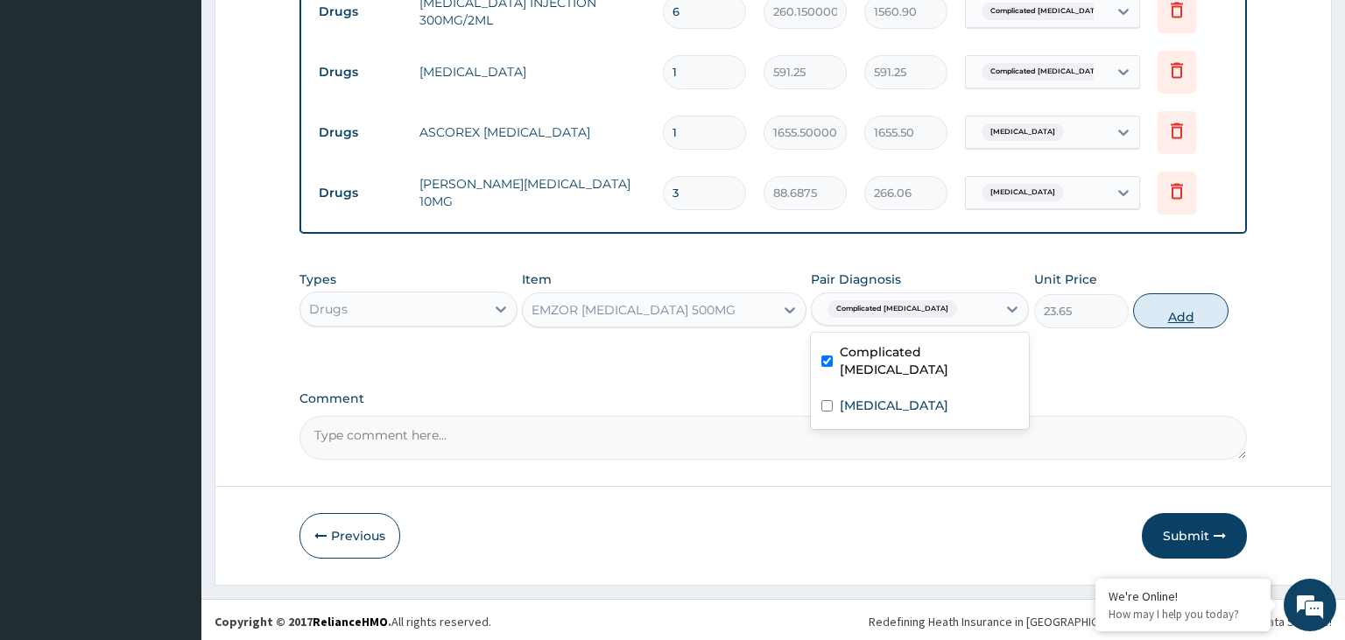
click at [1182, 315] on button "Add" at bounding box center [1180, 310] width 95 height 35
type input "0"
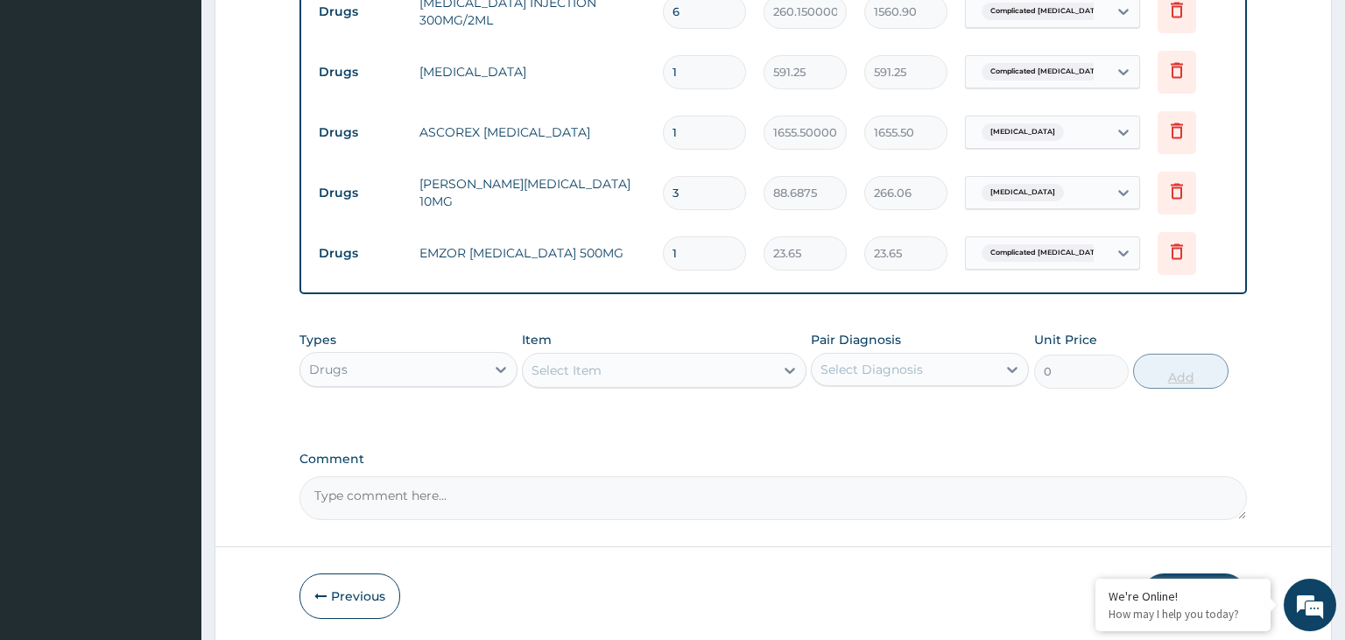
type input "18"
type input "425.70"
type input "18"
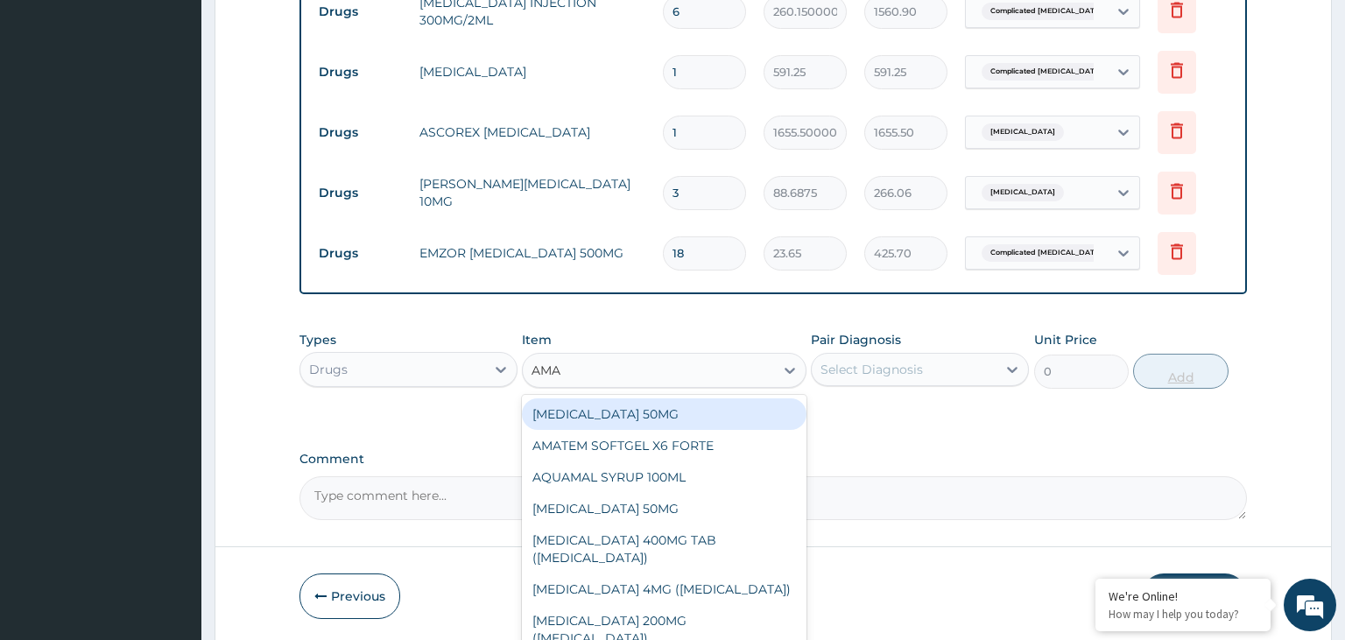
type input "AMAT"
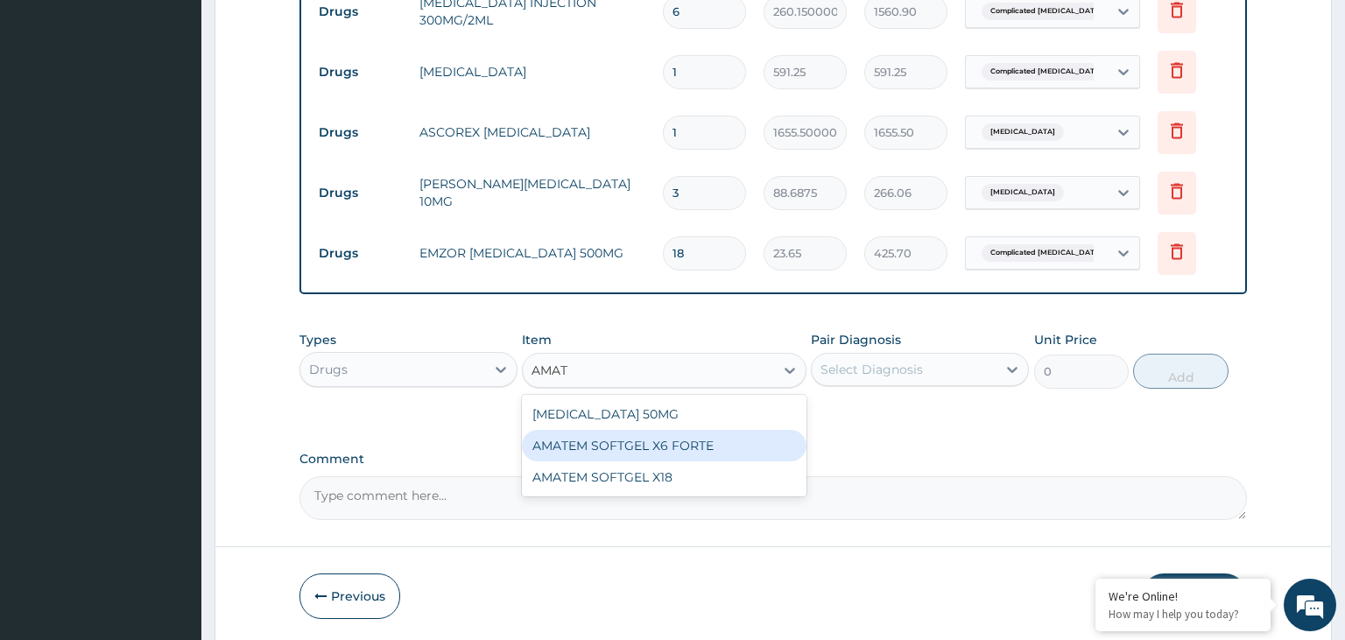
click at [677, 442] on div "AMATEM SOFTGEL X6 FORTE" at bounding box center [664, 446] width 285 height 32
type input "473.00000000000006"
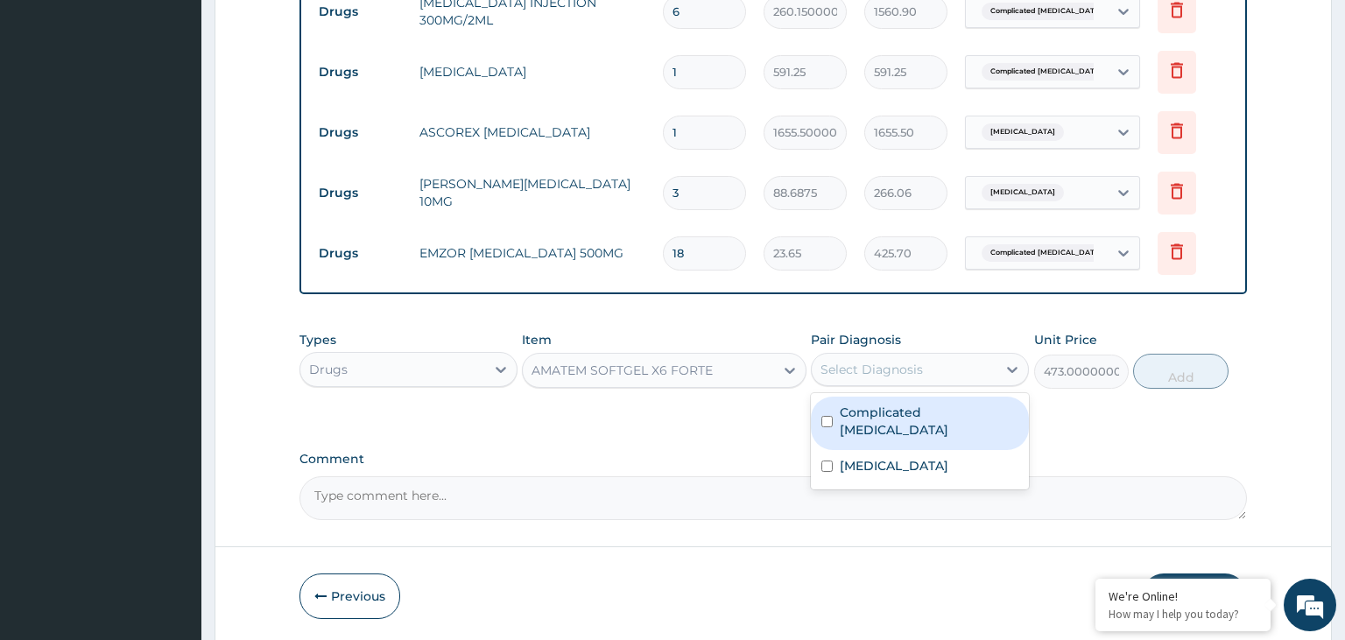
click at [843, 363] on div "Select Diagnosis" at bounding box center [871, 370] width 102 height 18
type input "6"
click at [828, 416] on input "checkbox" at bounding box center [826, 421] width 11 height 11
checkbox input "true"
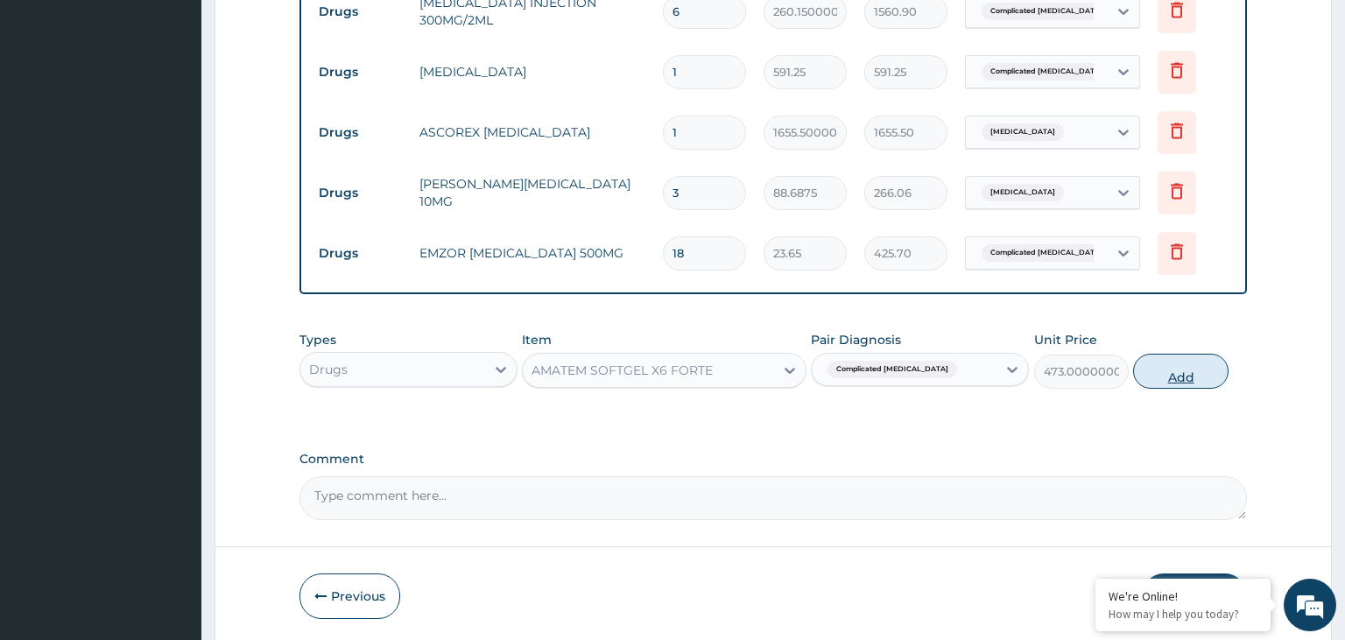
click at [1183, 373] on button "Add" at bounding box center [1180, 371] width 95 height 35
type input "0"
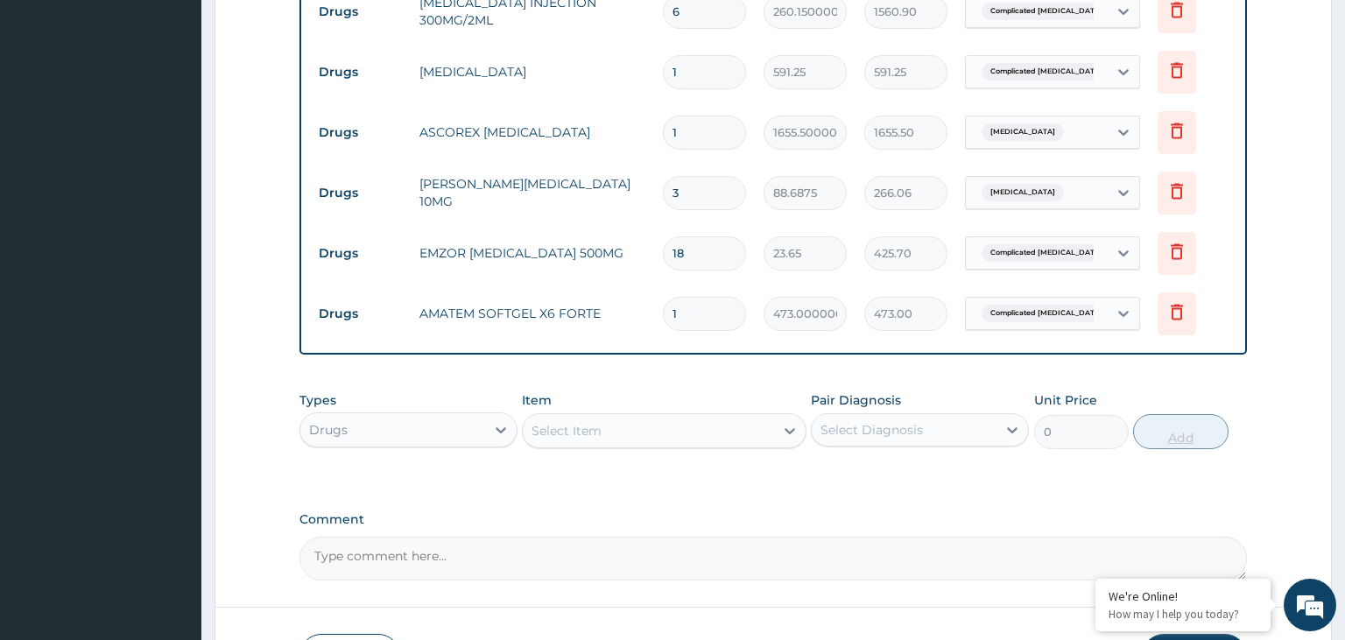
type input "0.00"
type input "6"
type input "2838.00"
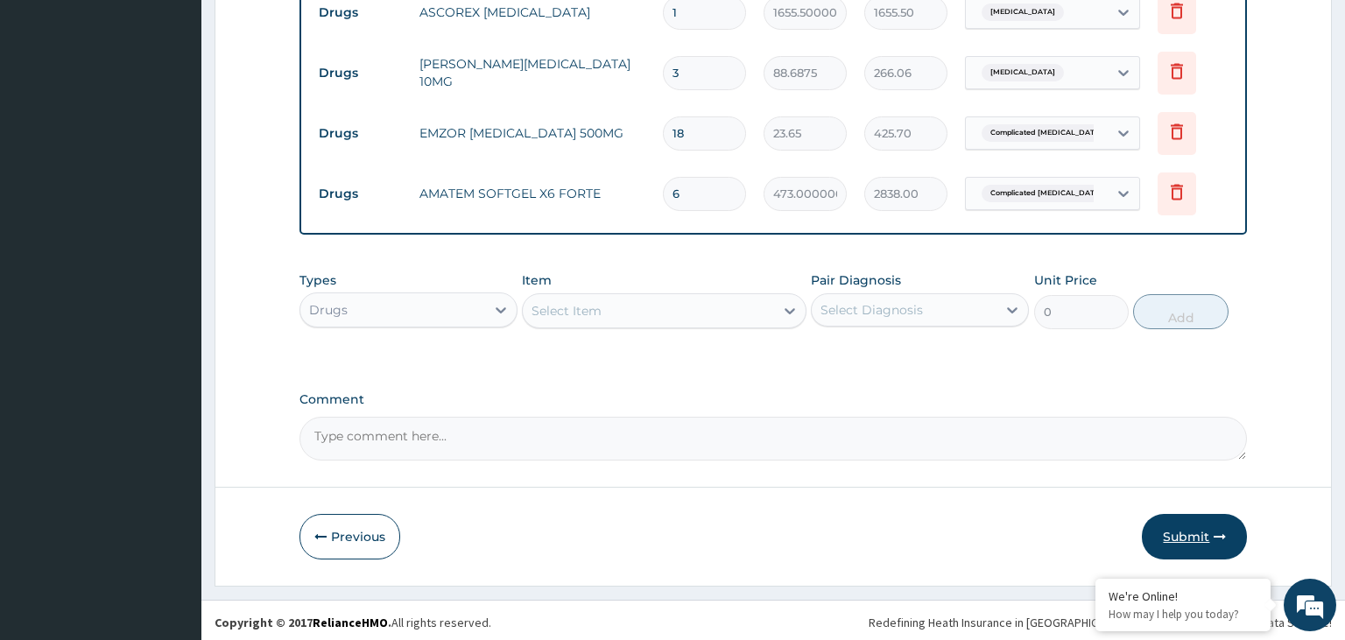
type input "6"
click at [1193, 530] on button "Submit" at bounding box center [1194, 537] width 105 height 46
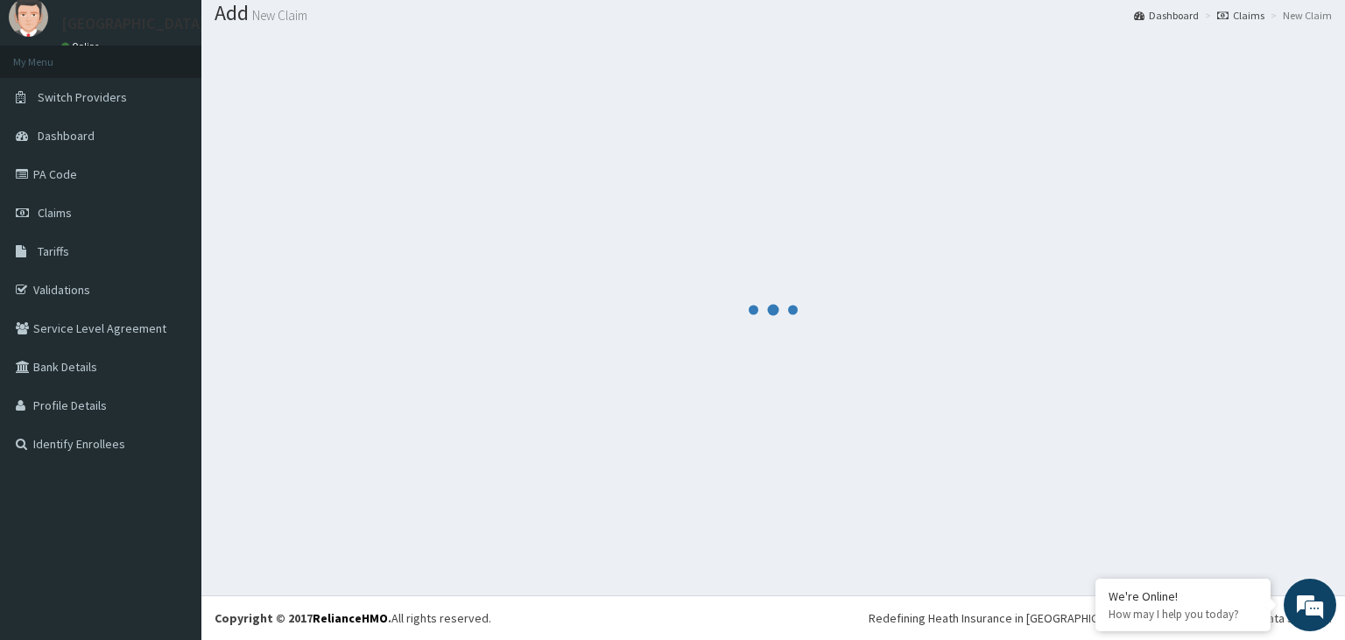
scroll to position [54, 0]
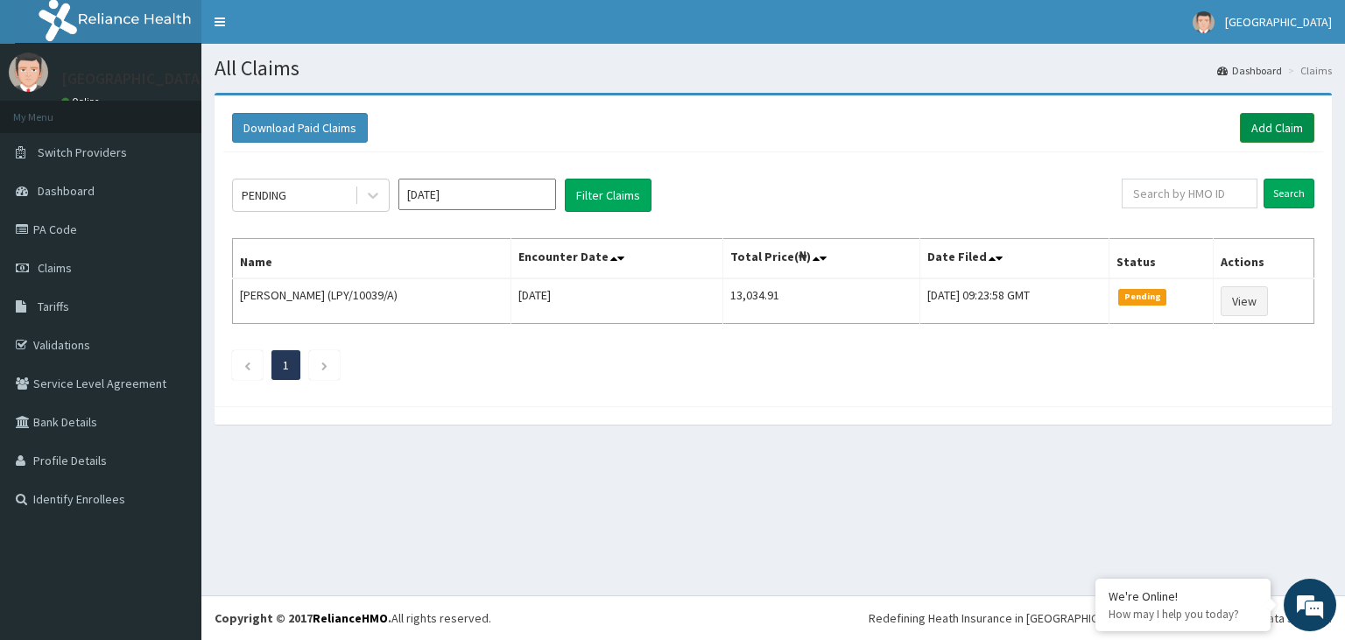
click at [1273, 123] on link "Add Claim" at bounding box center [1277, 128] width 74 height 30
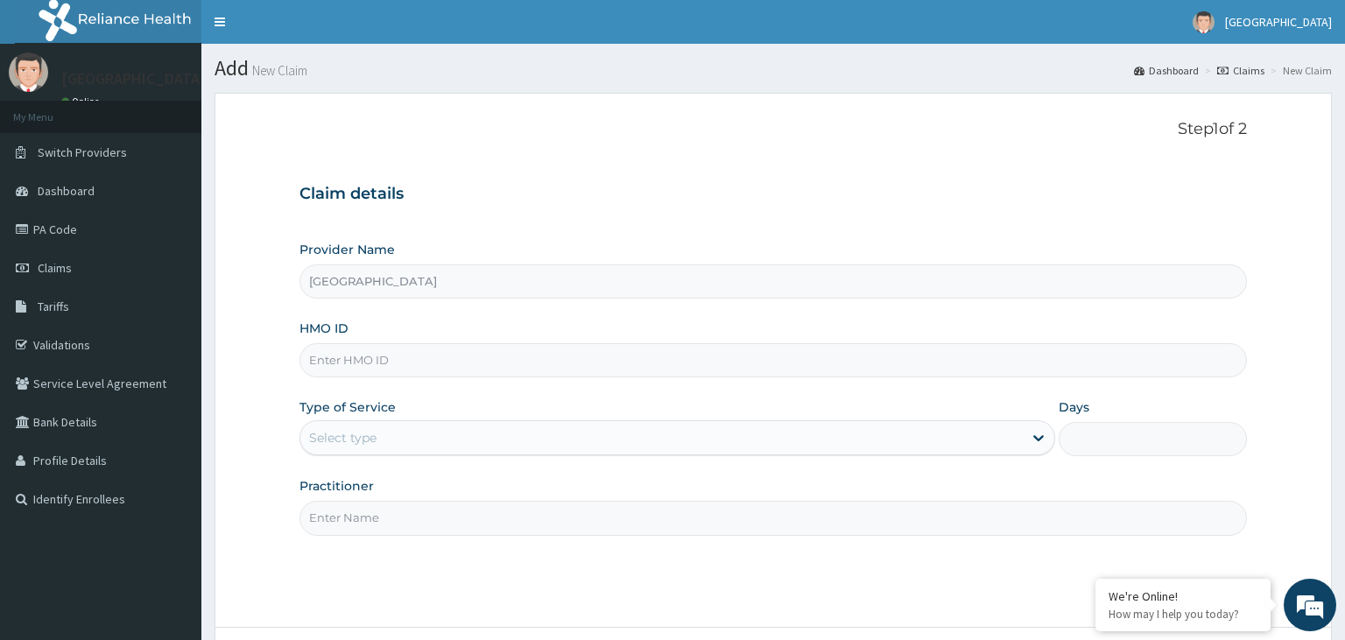
type input "[GEOGRAPHIC_DATA]"
click at [419, 359] on input "HMO ID" at bounding box center [773, 360] width 948 height 34
type input "LPY/10039/A"
click at [366, 437] on div "Select type" at bounding box center [342, 438] width 67 height 18
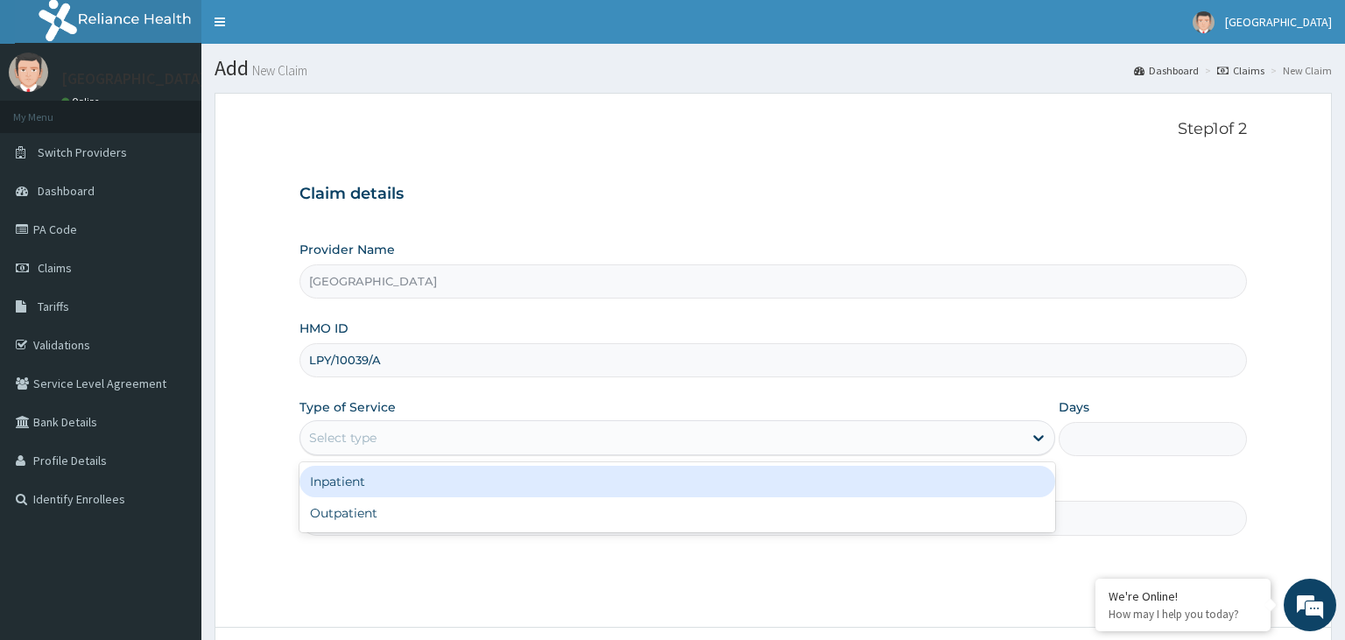
click at [395, 481] on div "Inpatient" at bounding box center [677, 482] width 756 height 32
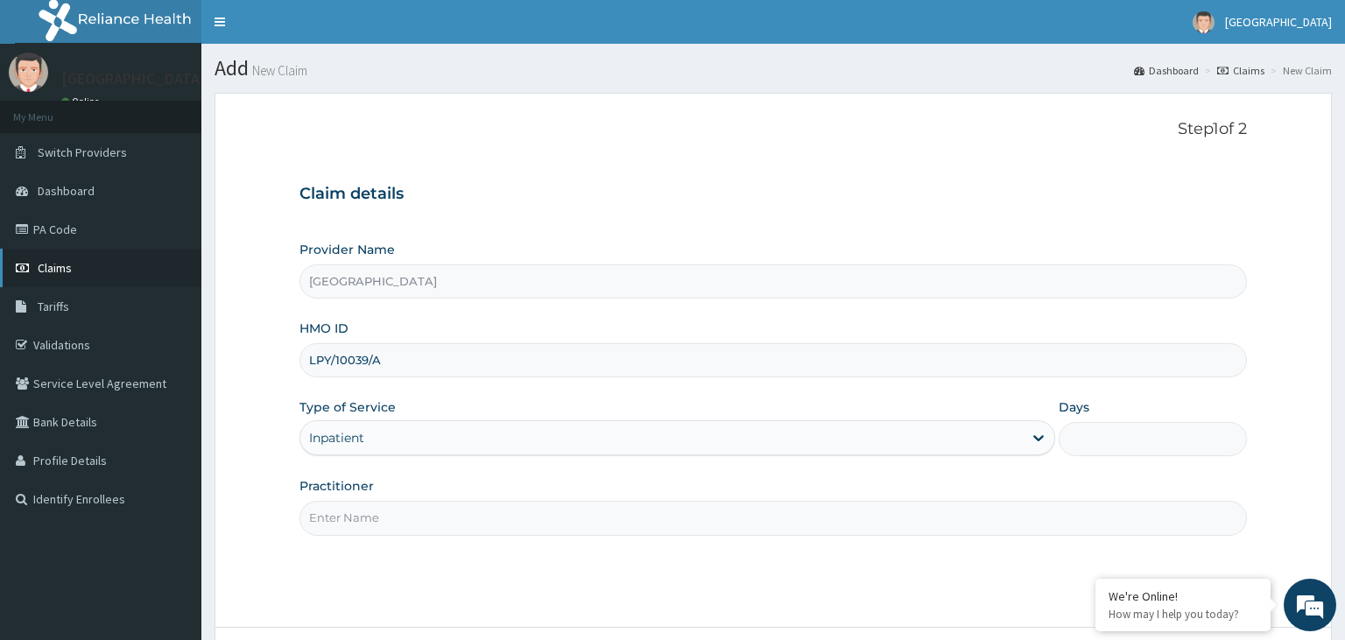
click at [73, 264] on link "Claims" at bounding box center [100, 268] width 201 height 39
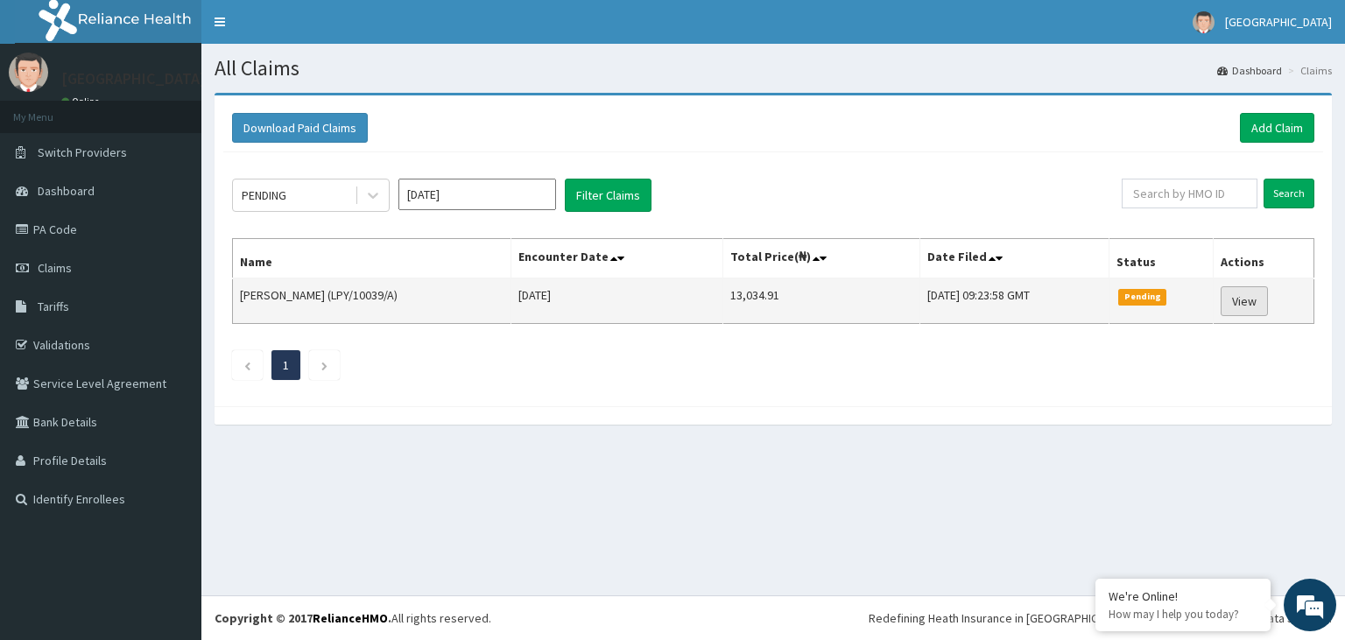
click at [1257, 296] on link "View" at bounding box center [1244, 301] width 47 height 30
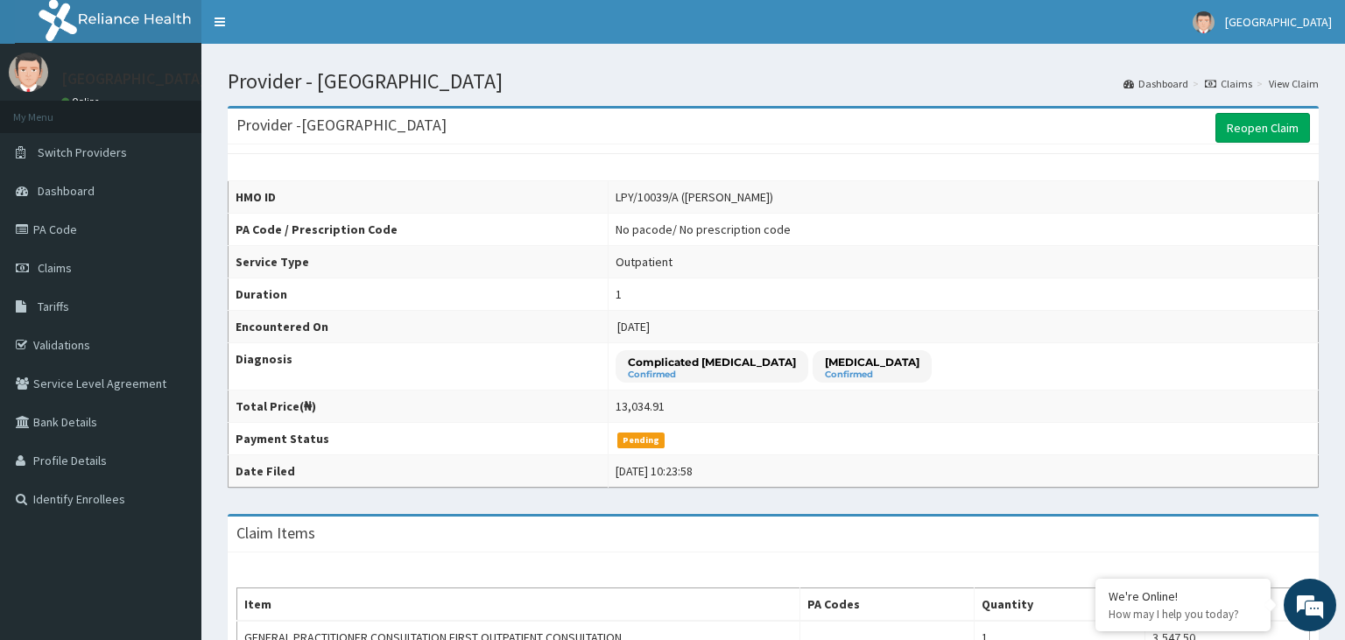
click at [685, 259] on td "Outpatient" at bounding box center [963, 262] width 710 height 32
drag, startPoint x: 685, startPoint y: 259, endPoint x: 1235, endPoint y: 295, distance: 551.1
click at [1235, 295] on tbody "HMO ID LPY/10039/A (ODIHI RAYMOND OKPE) PA Code / Prescription Code No pacode /…" at bounding box center [774, 334] width 1090 height 306
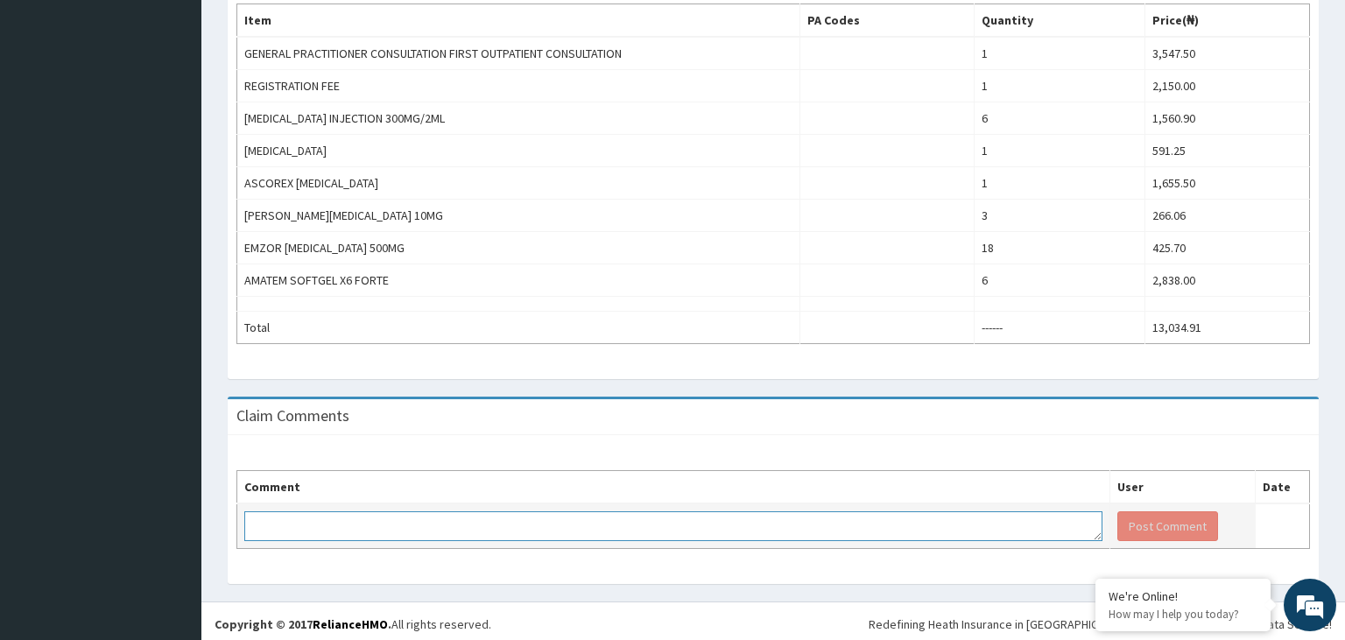
click at [303, 517] on textarea at bounding box center [673, 526] width 858 height 30
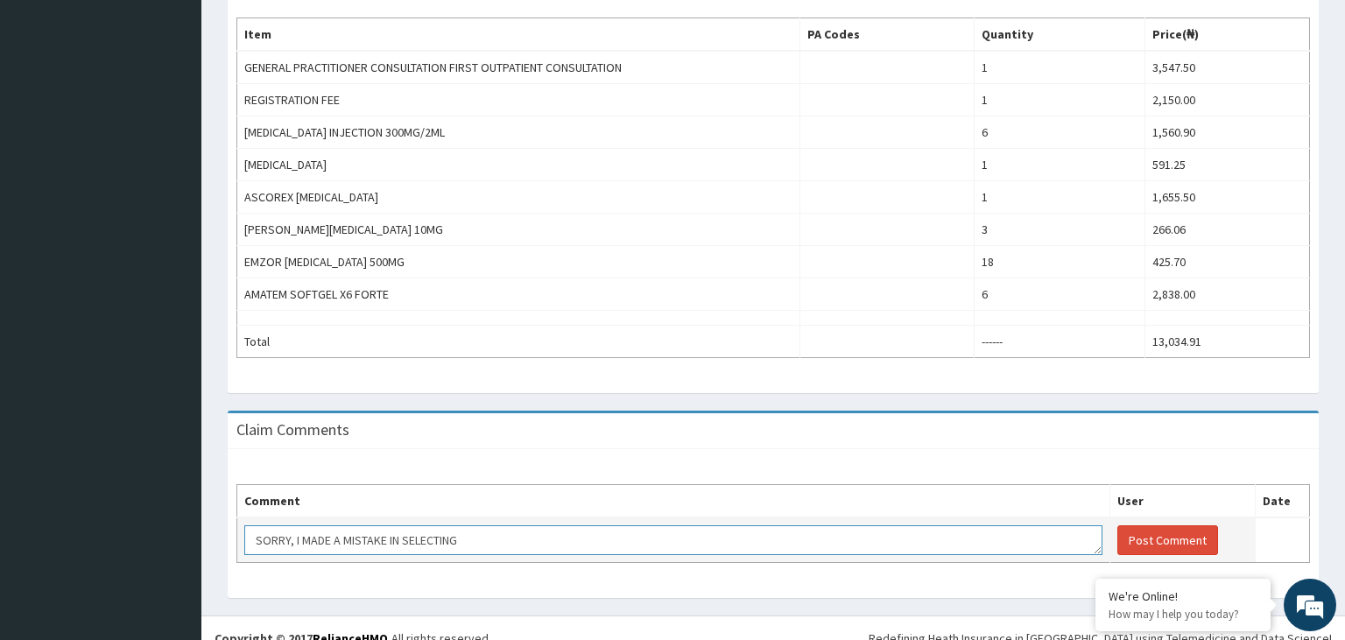
scroll to position [584, 0]
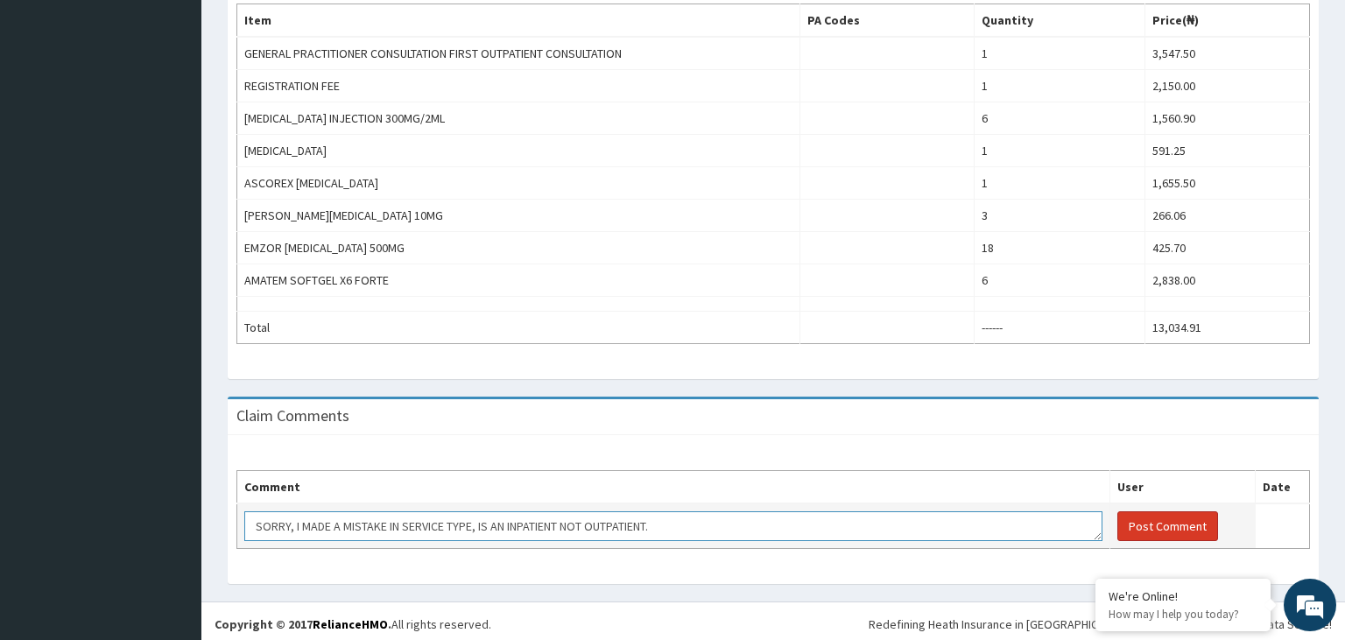
type textarea "SORRY, I MADE A MISTAKE IN SERVICE TYPE, IS AN INPATIENT NOT OUTPATIENT."
click at [1186, 517] on button "Post Comment" at bounding box center [1167, 526] width 101 height 30
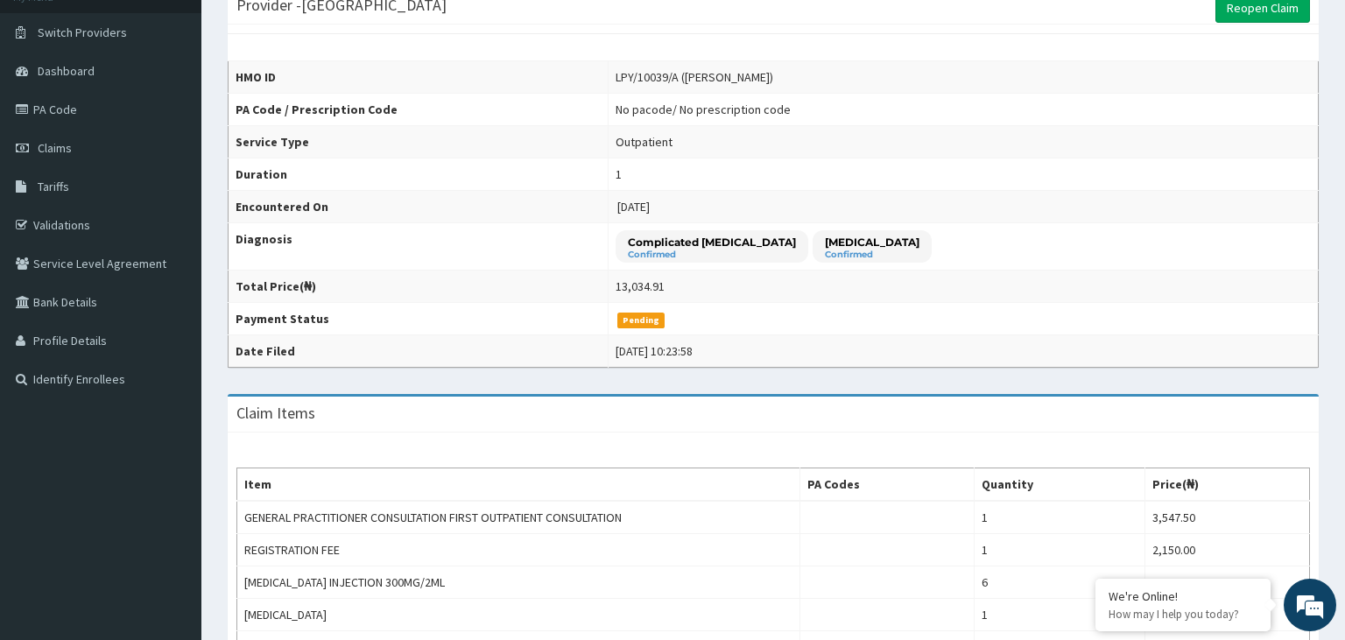
scroll to position [0, 0]
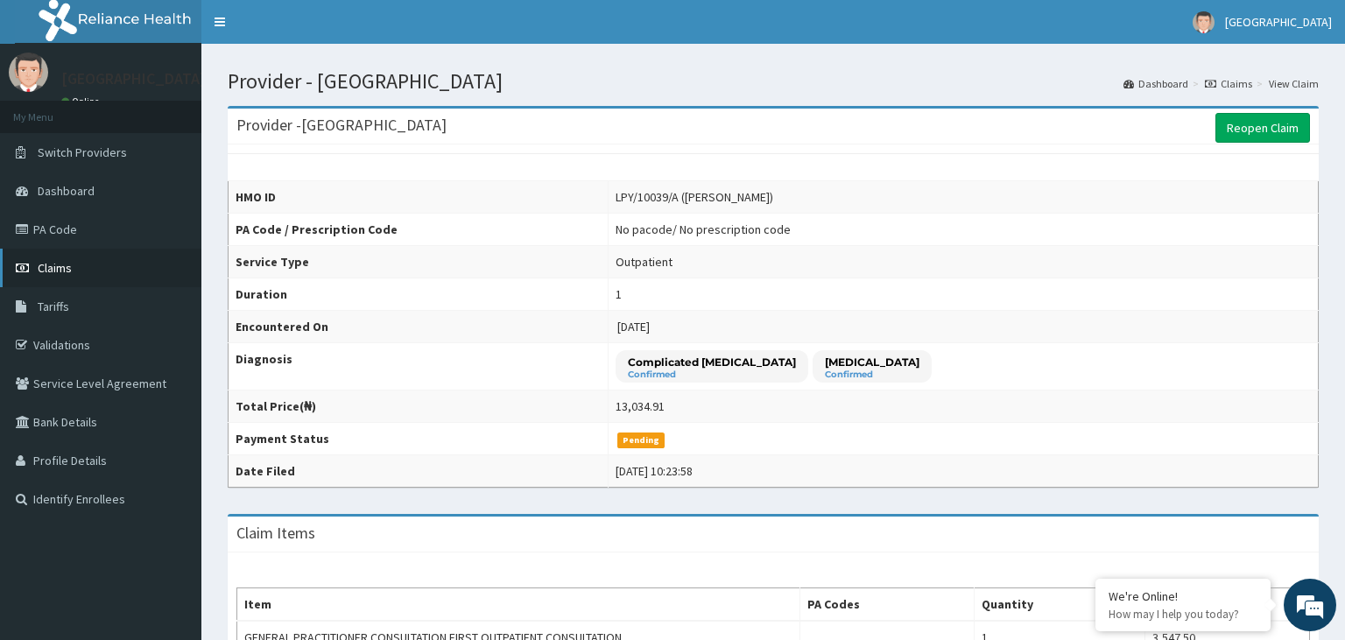
click at [58, 264] on span "Claims" at bounding box center [55, 268] width 34 height 16
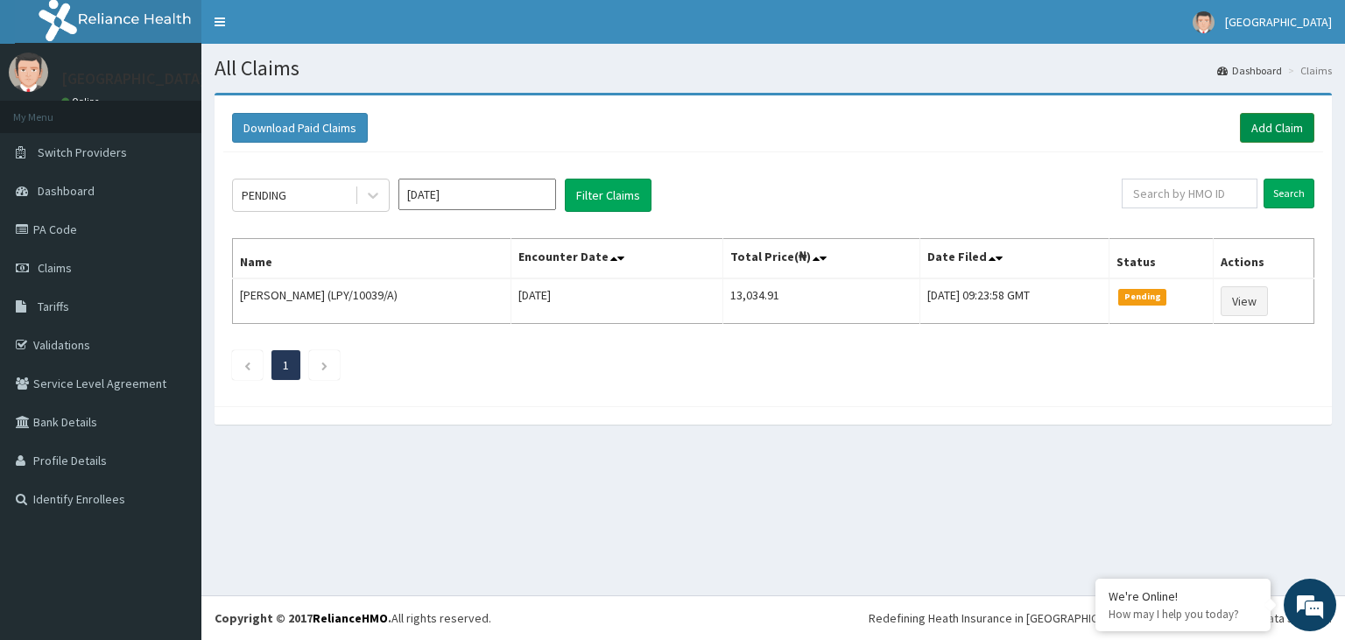
click at [1271, 127] on link "Add Claim" at bounding box center [1277, 128] width 74 height 30
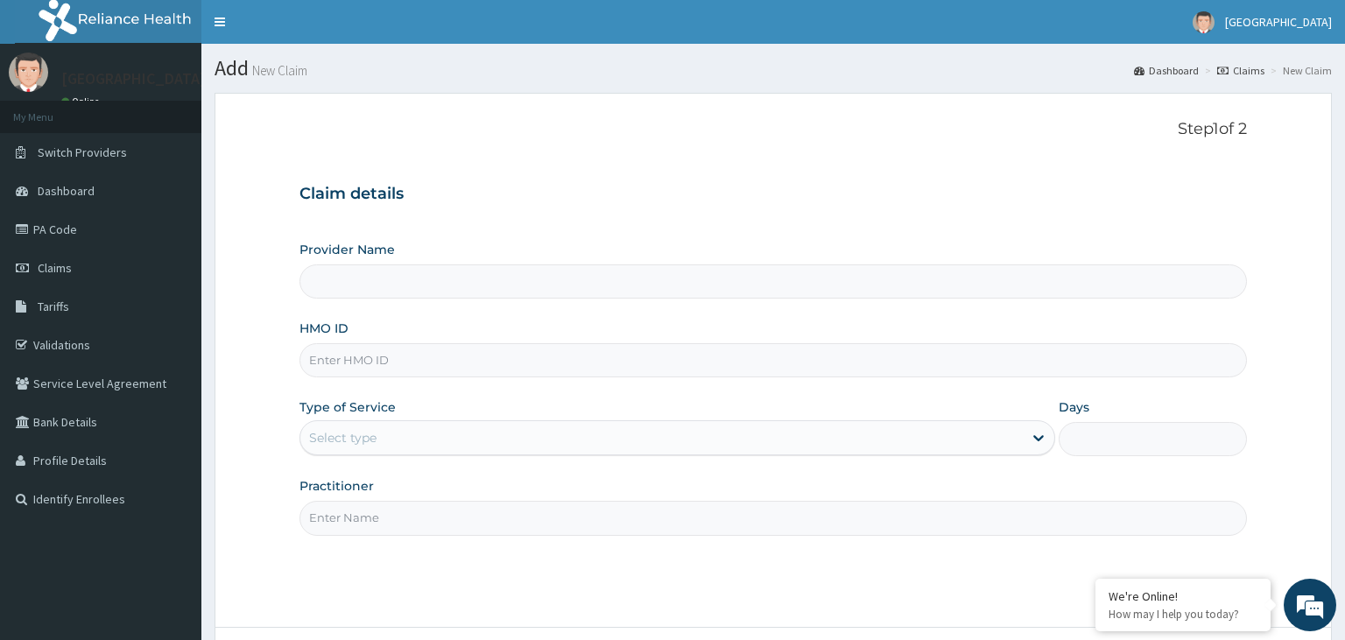
type input "[GEOGRAPHIC_DATA]"
click at [489, 357] on input "HMO ID" at bounding box center [773, 360] width 948 height 34
type input "LPY/10039/A"
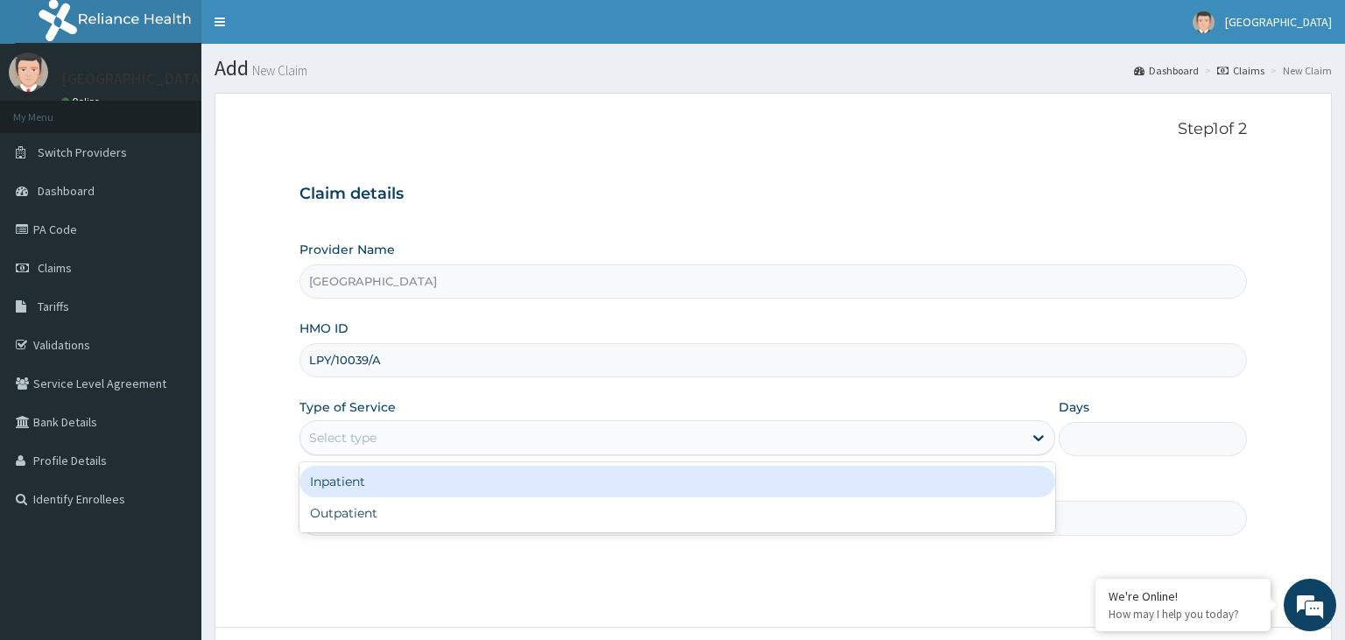
click at [362, 439] on div "Select type" at bounding box center [342, 438] width 67 height 18
click at [360, 476] on div "Inpatient" at bounding box center [677, 482] width 756 height 32
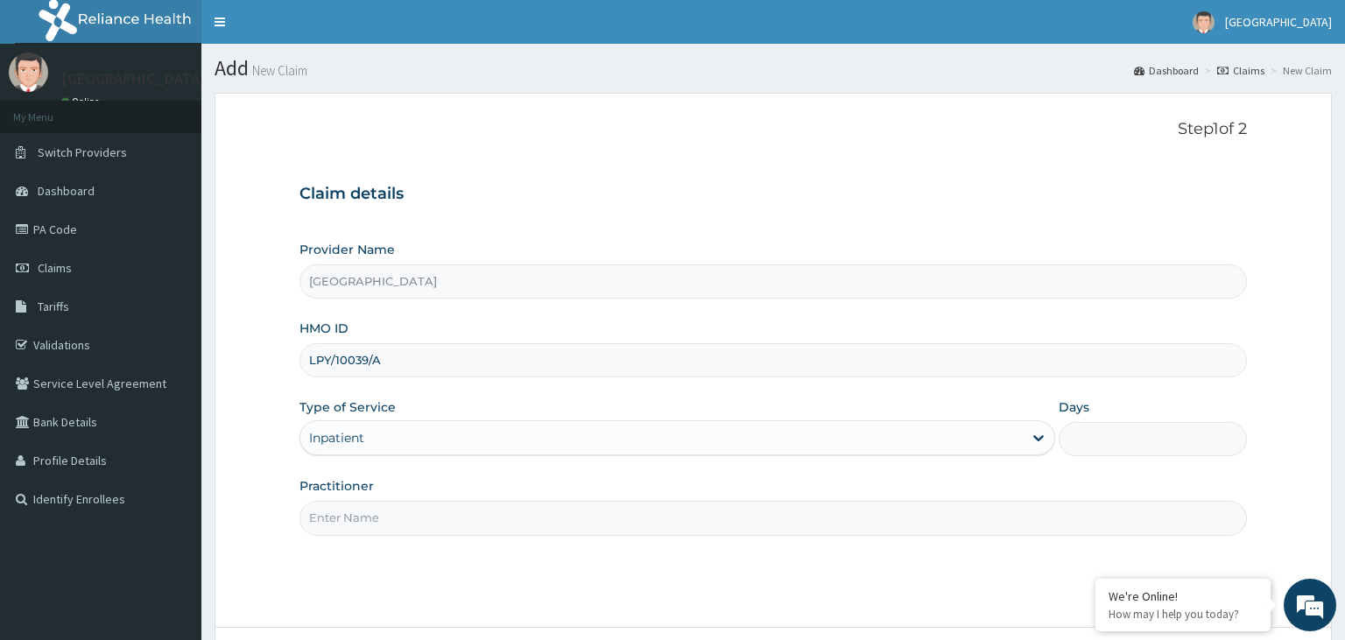
click at [1098, 440] on input "Days" at bounding box center [1153, 439] width 189 height 34
type input "3"
click at [394, 521] on input "Practitioner" at bounding box center [773, 518] width 948 height 34
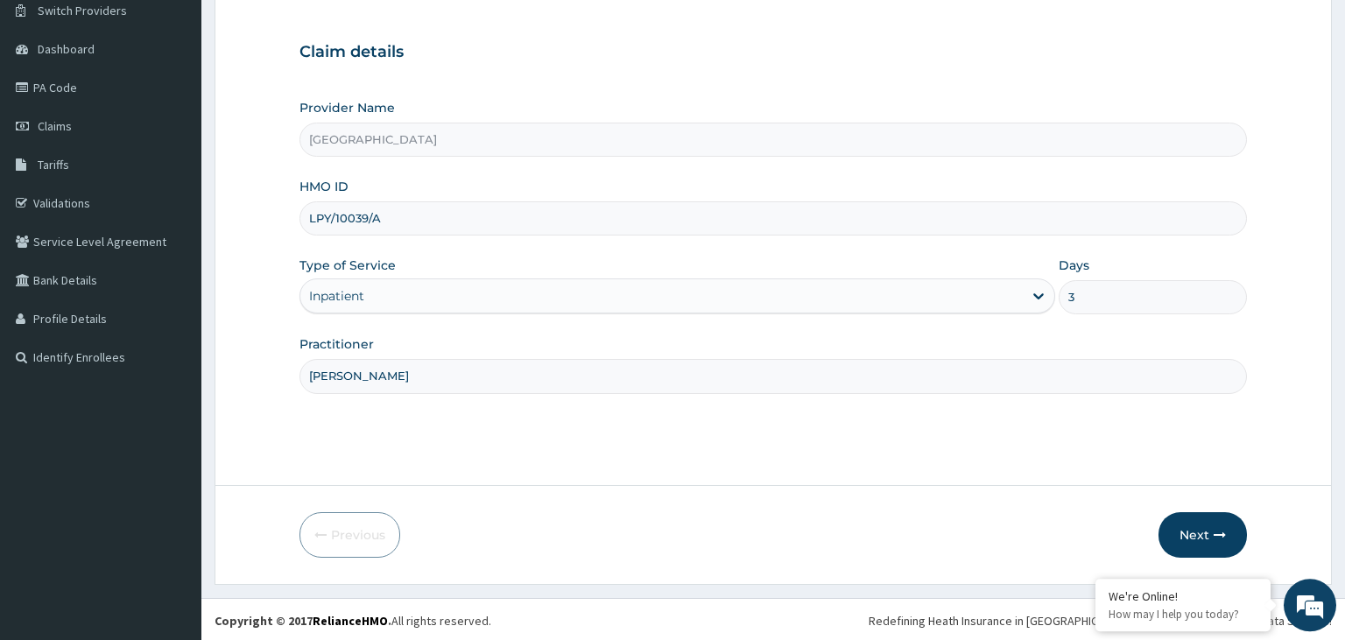
scroll to position [144, 0]
type input "[PERSON_NAME]"
click at [1202, 531] on button "Next" at bounding box center [1202, 533] width 88 height 46
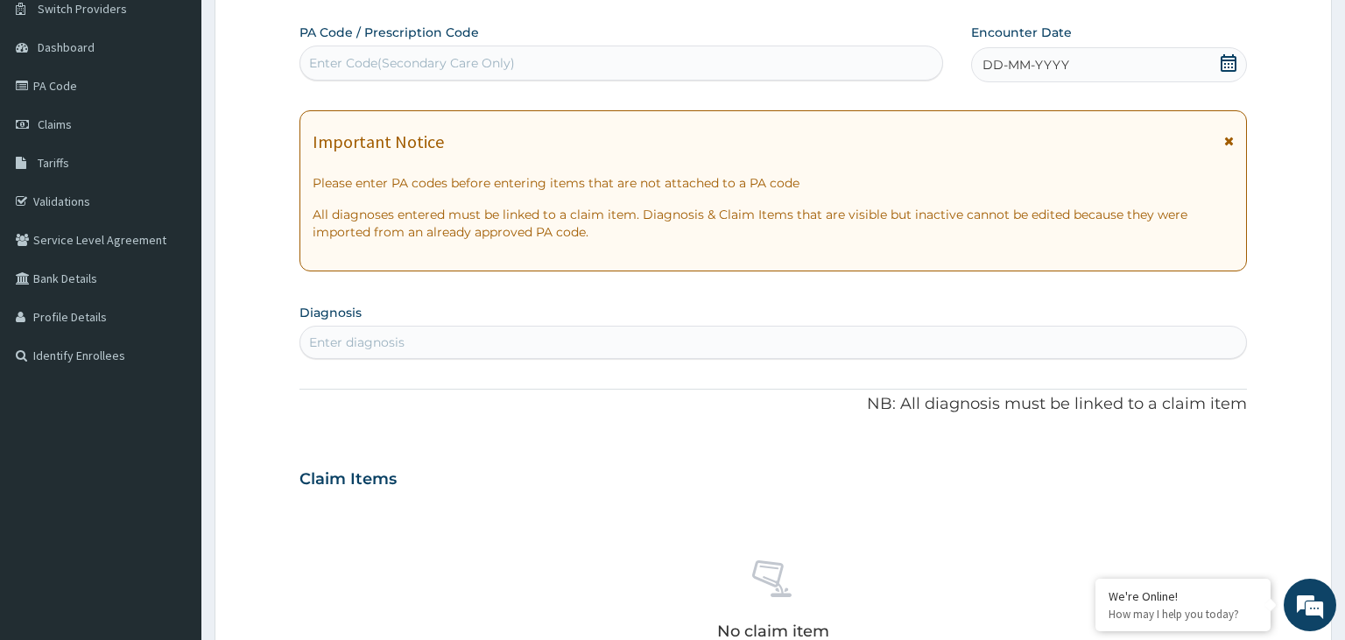
click at [534, 67] on div "Enter Code(Secondary Care Only)" at bounding box center [621, 63] width 643 height 28
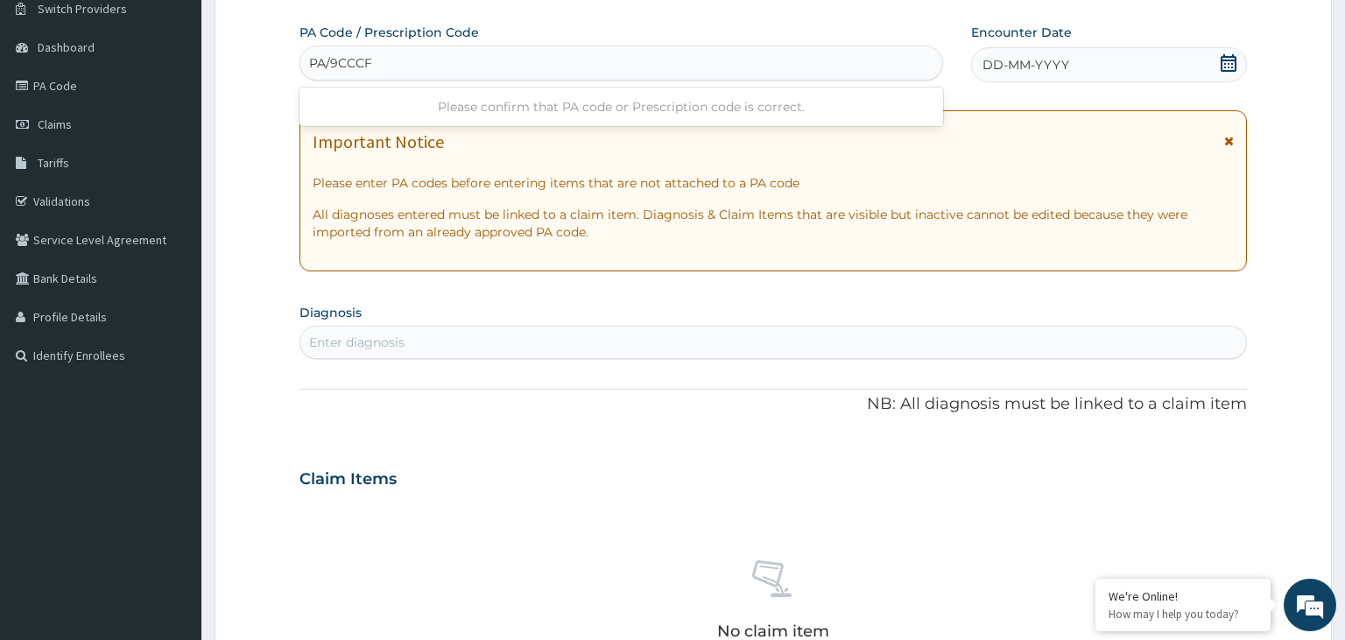
type input "PA/9CCCF6"
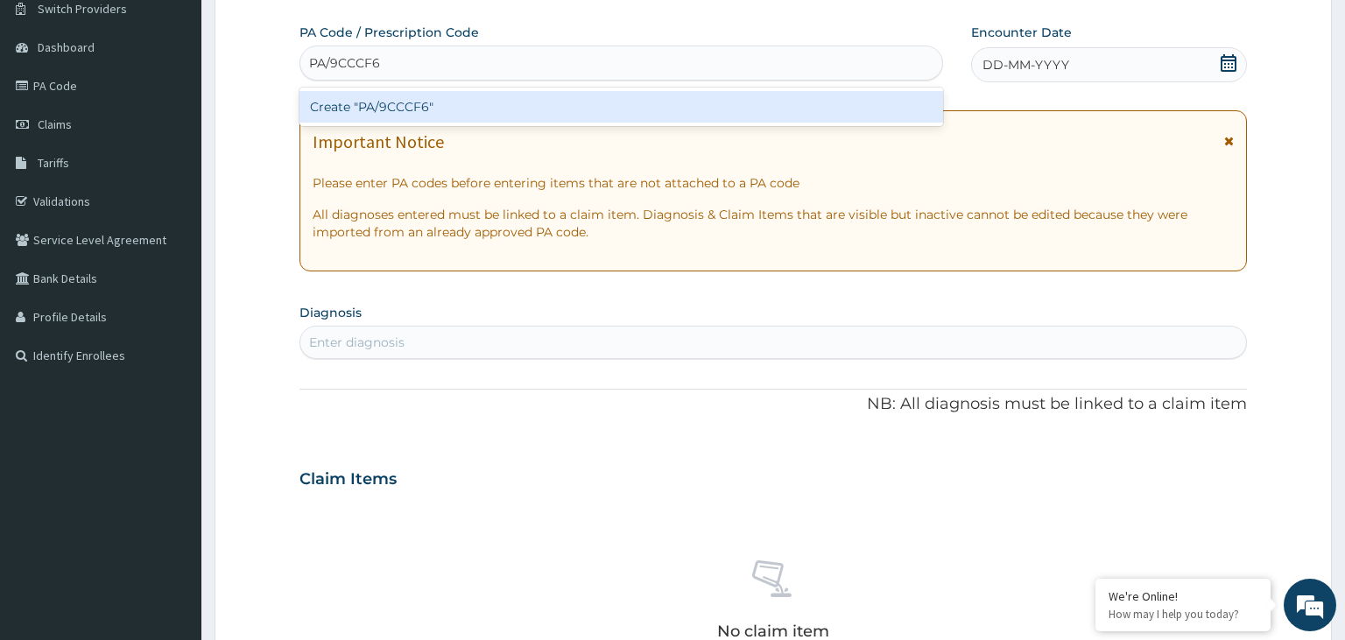
click at [618, 105] on div "Create "PA/9CCCF6"" at bounding box center [621, 107] width 644 height 32
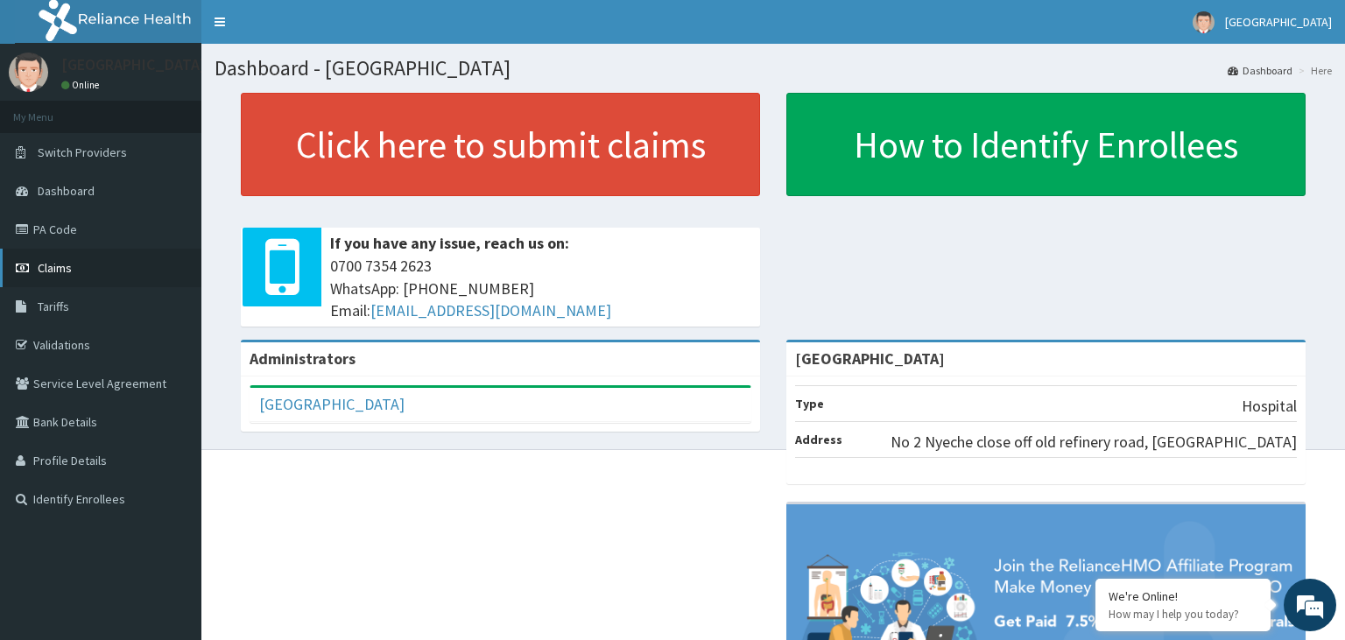
click at [61, 268] on span "Claims" at bounding box center [55, 268] width 34 height 16
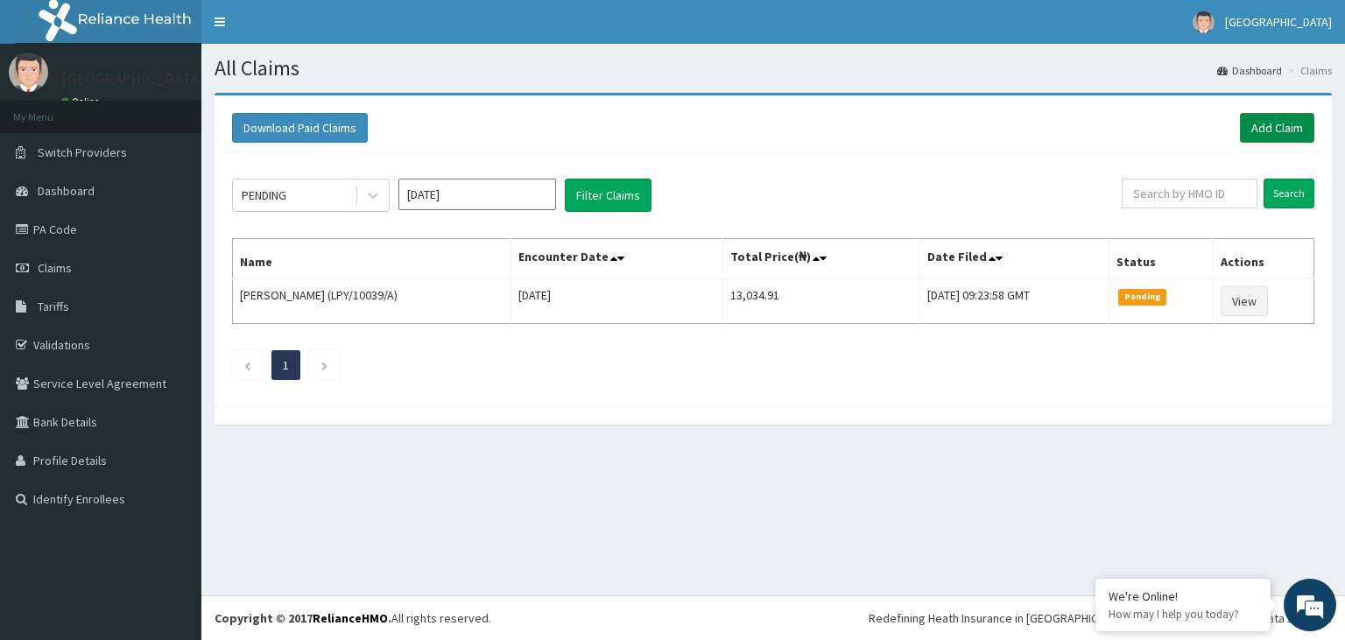
click at [1277, 130] on link "Add Claim" at bounding box center [1277, 128] width 74 height 30
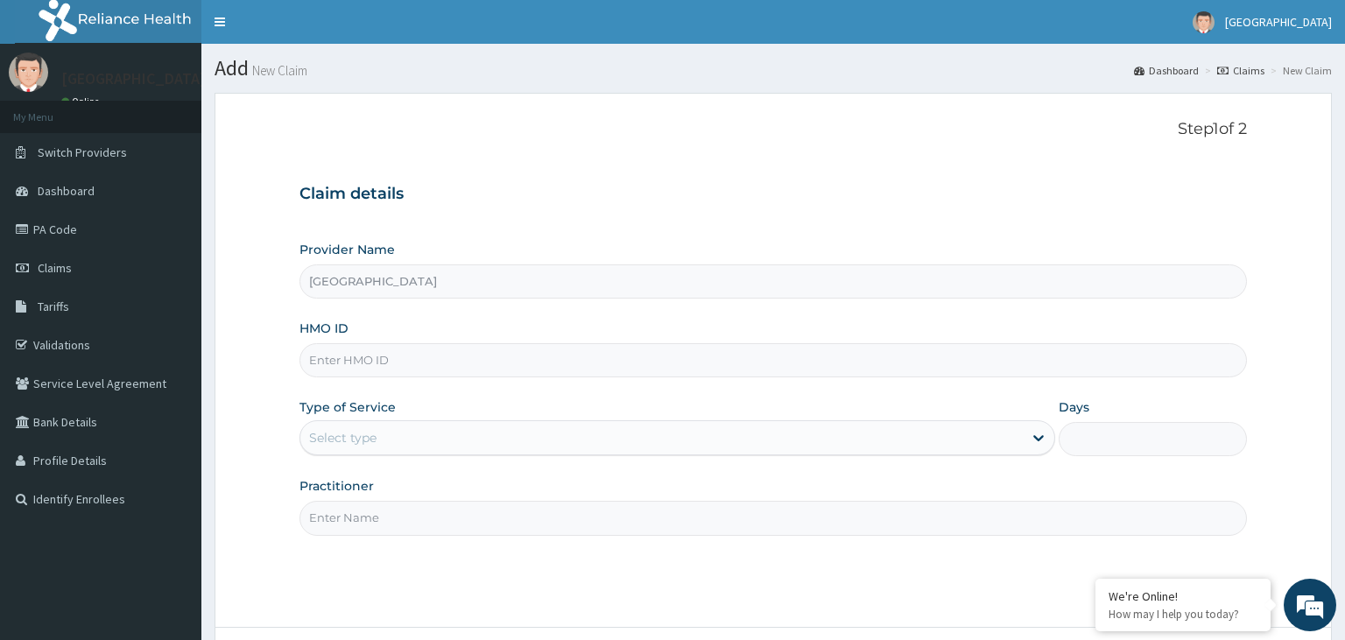
type input "[GEOGRAPHIC_DATA]"
click at [388, 366] on input "HMO ID" at bounding box center [773, 360] width 948 height 34
type input "LPY/10039/A"
click at [430, 436] on div "Select type" at bounding box center [661, 438] width 722 height 28
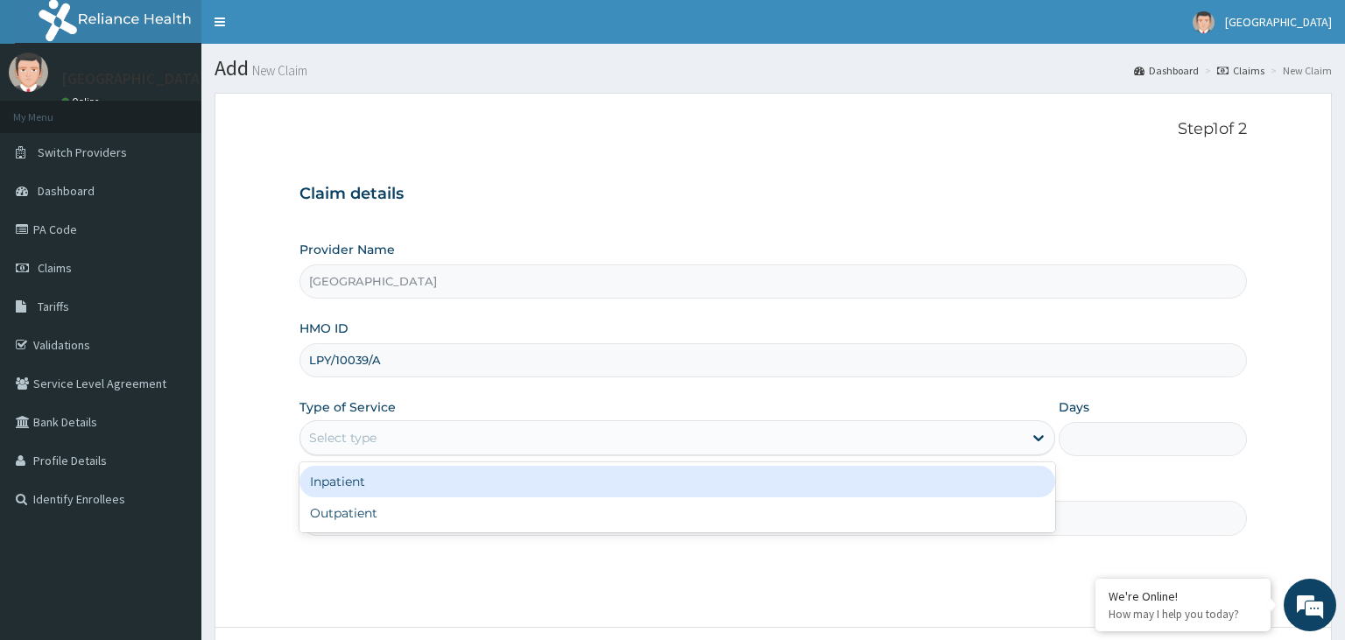
click at [384, 482] on div "Inpatient" at bounding box center [677, 482] width 756 height 32
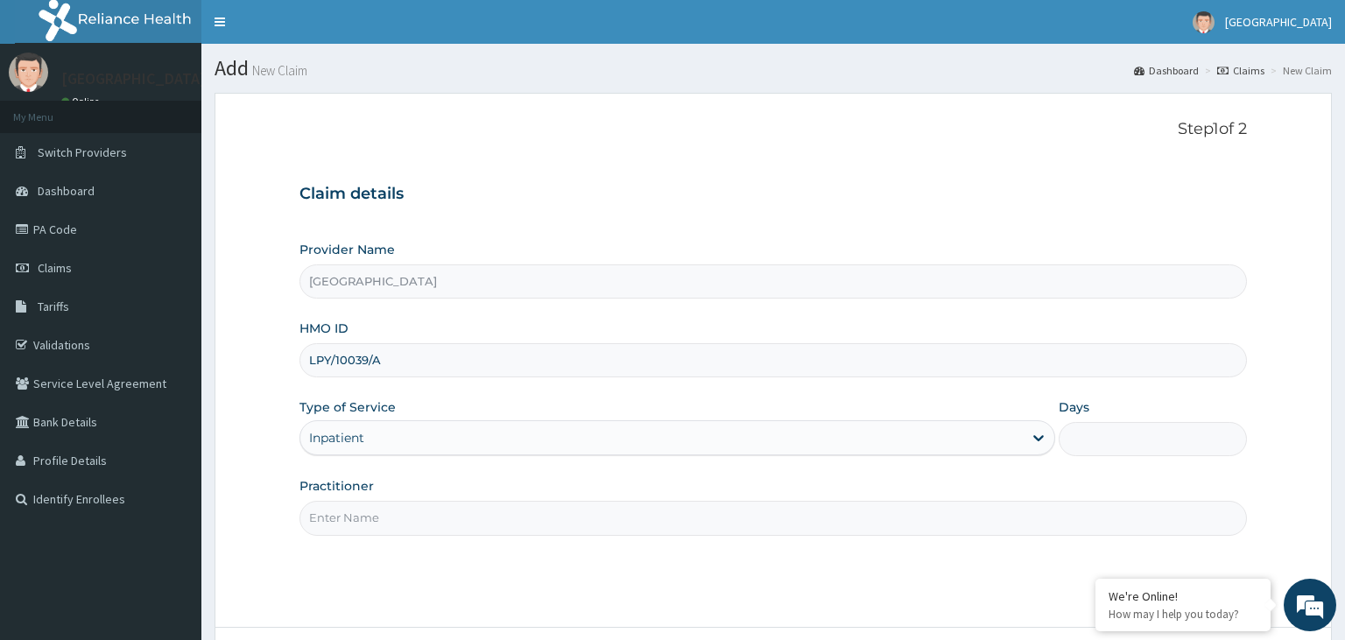
click at [1126, 434] on input "Days" at bounding box center [1153, 439] width 189 height 34
type input "3"
type input "2"
click at [433, 518] on input "Practitioner" at bounding box center [773, 518] width 948 height 34
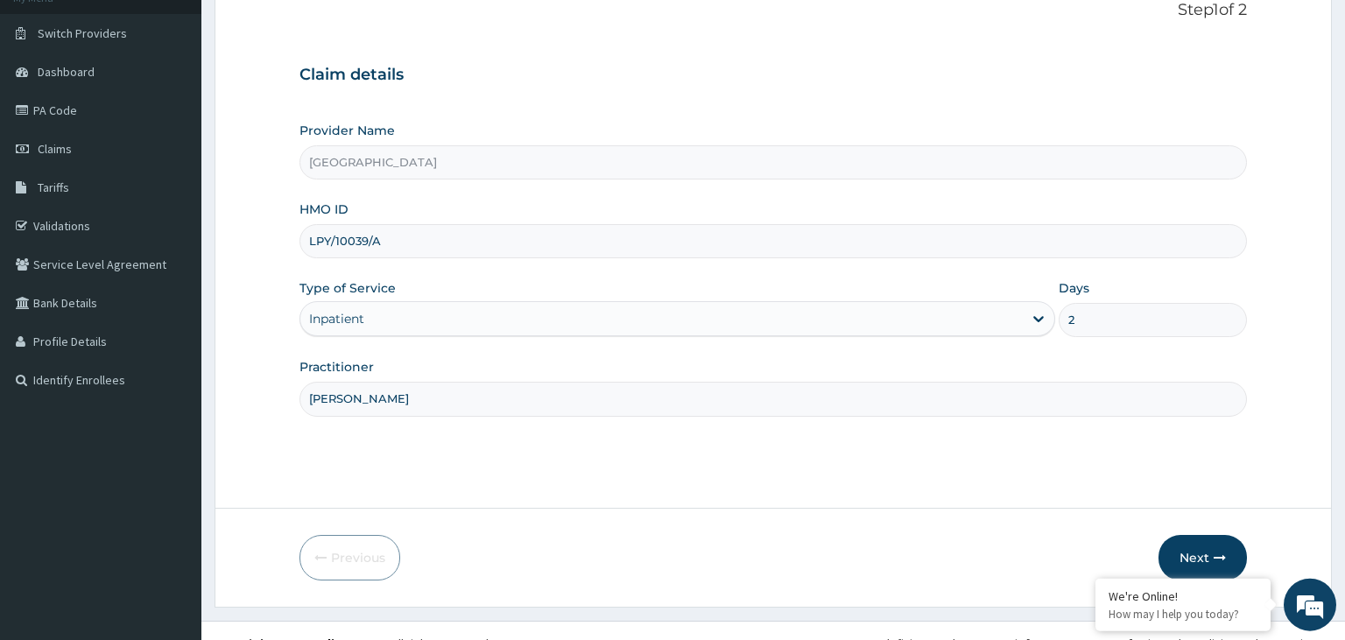
scroll to position [144, 0]
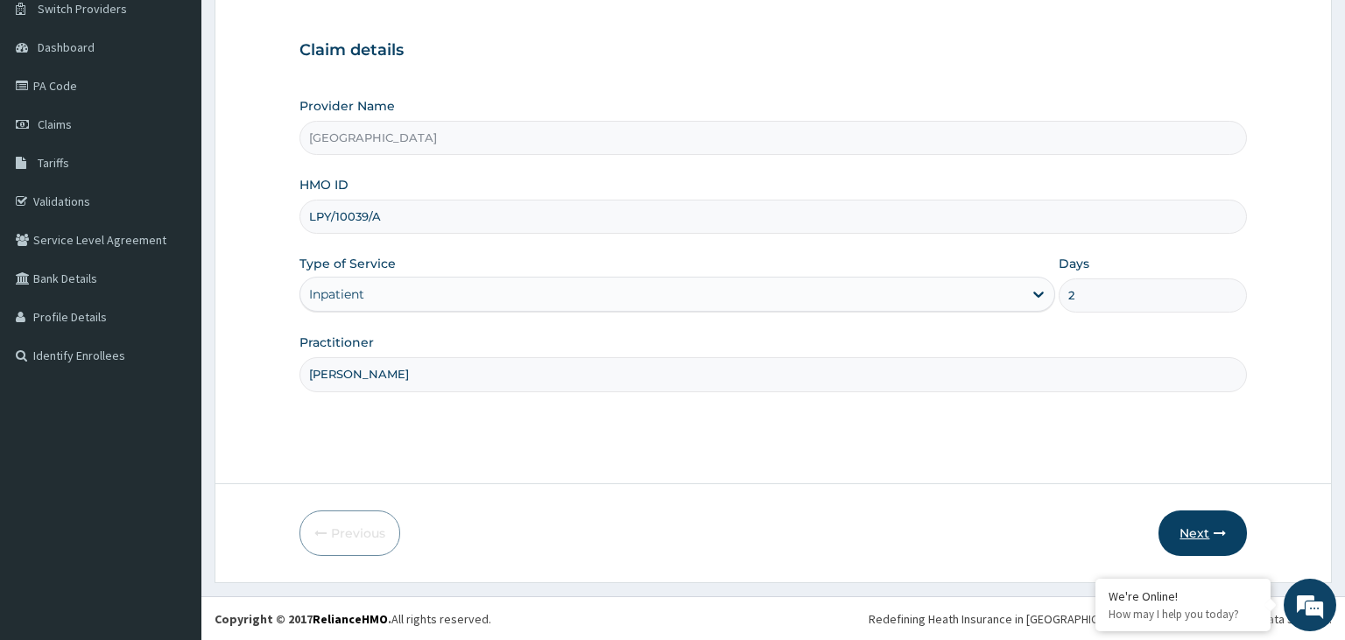
type input "[PERSON_NAME]"
click at [1214, 529] on button "Next" at bounding box center [1202, 533] width 88 height 46
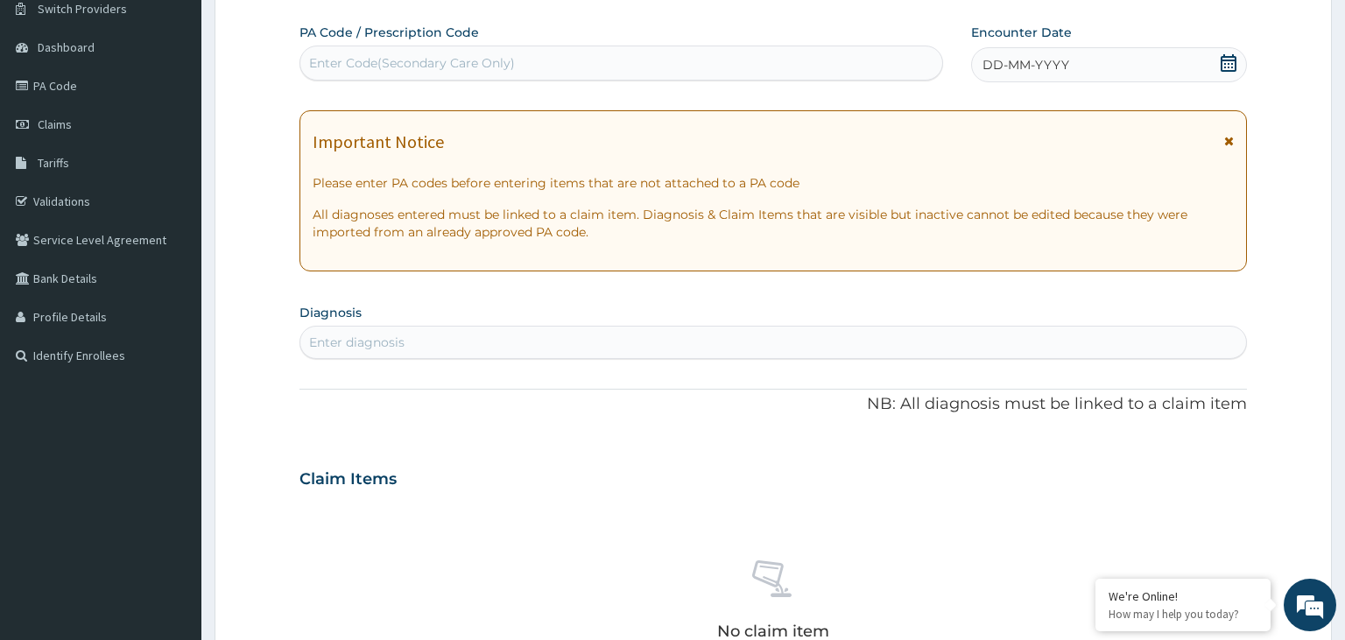
click at [440, 53] on div "Enter Code(Secondary Care Only)" at bounding box center [621, 63] width 643 height 28
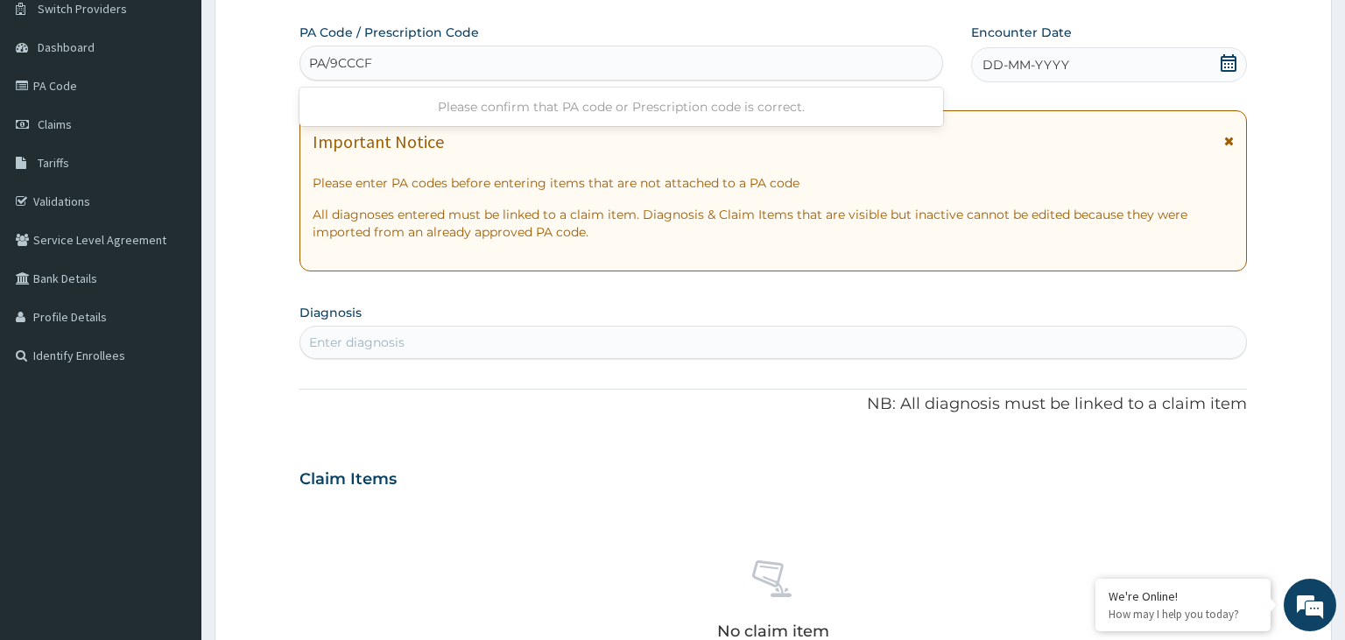
type input "PA/9CCCF6"
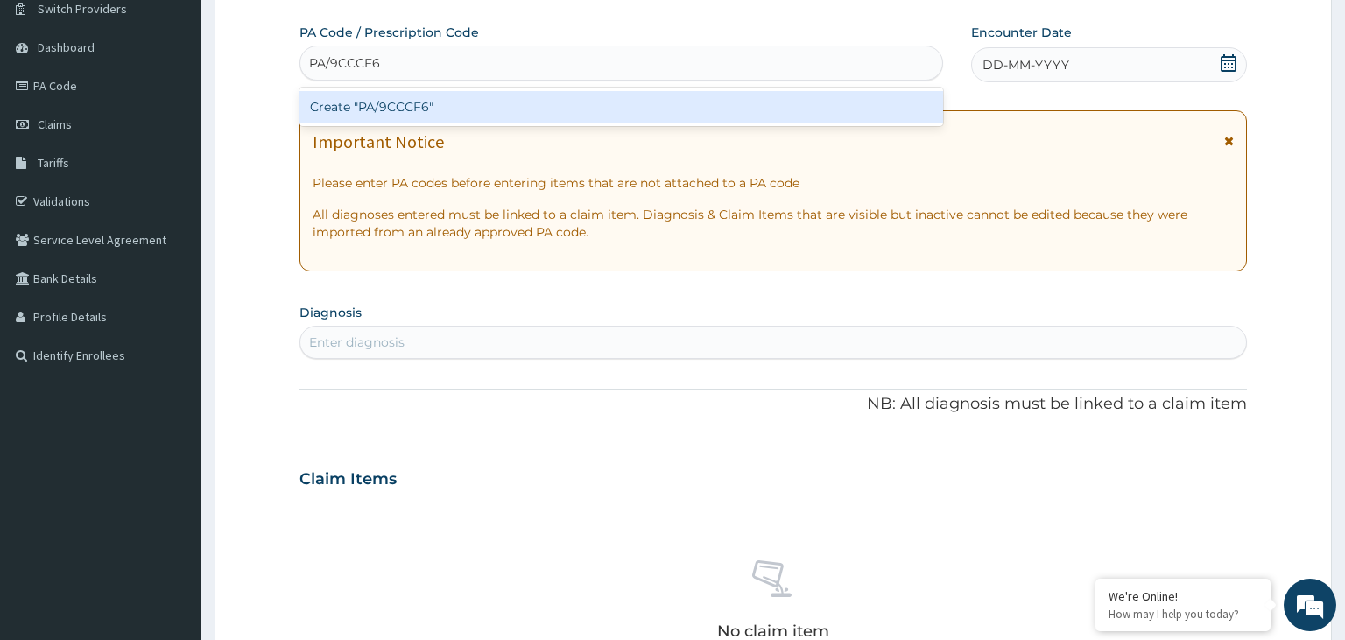
click at [518, 114] on div "Create "PA/9CCCF6"" at bounding box center [621, 107] width 644 height 32
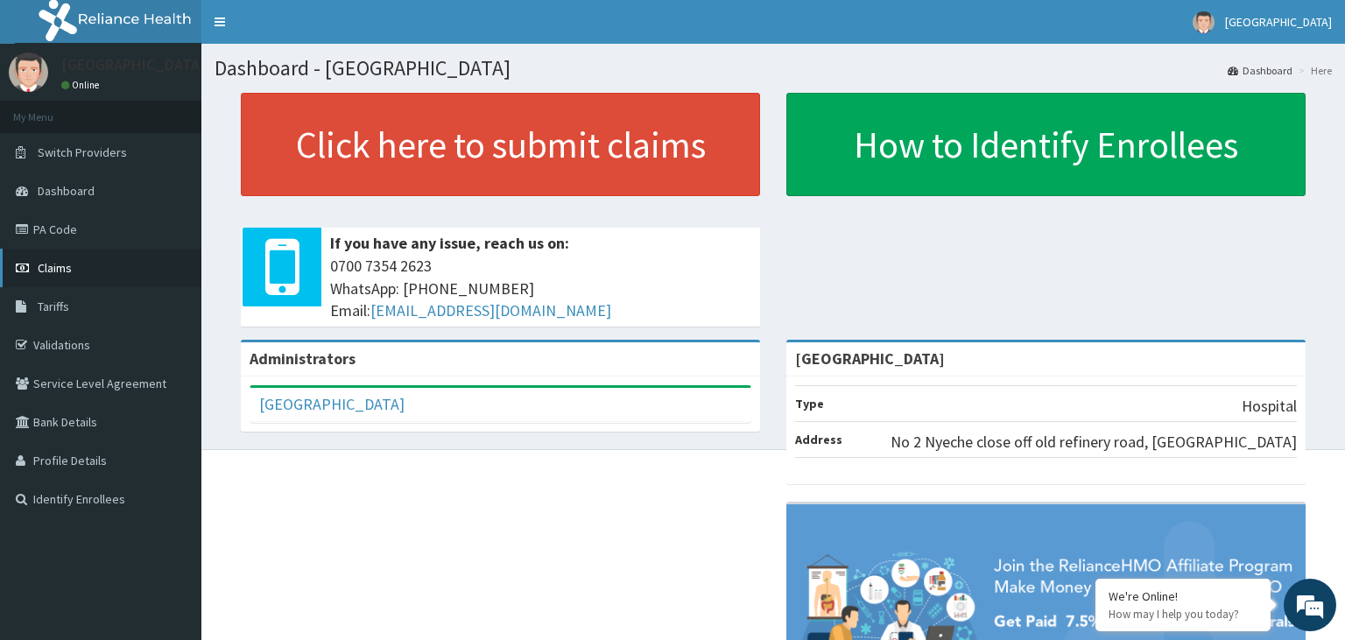
click at [60, 267] on span "Claims" at bounding box center [55, 268] width 34 height 16
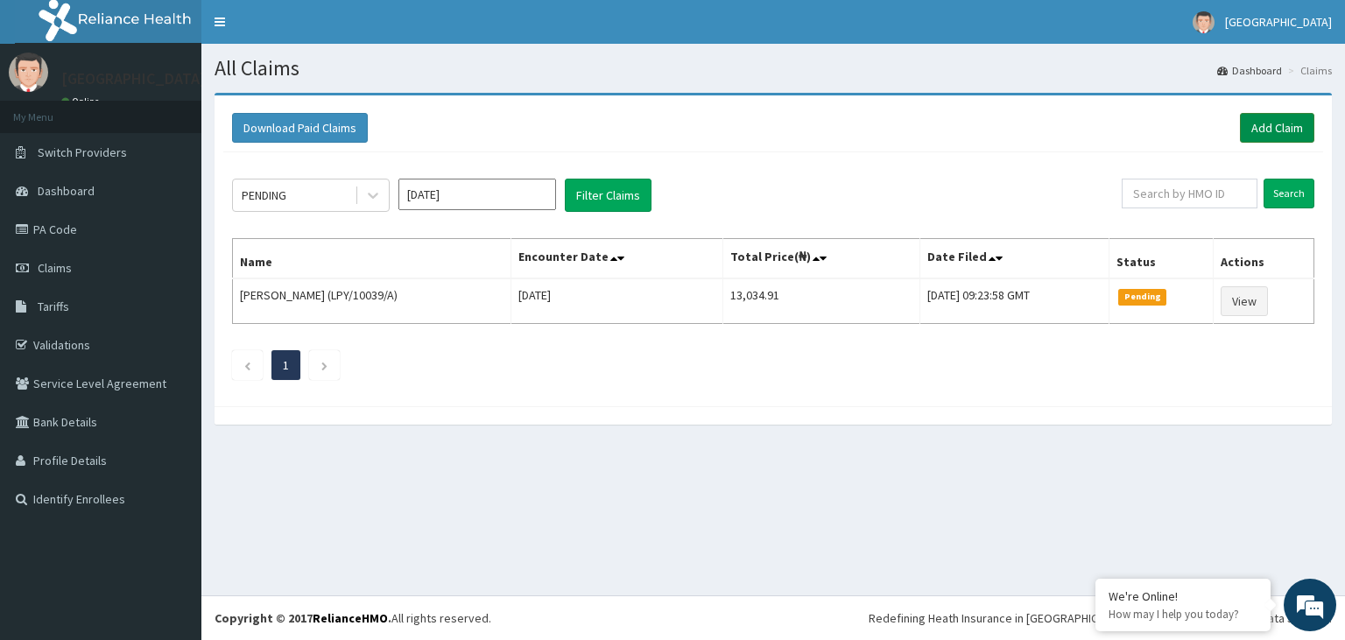
click at [1279, 123] on link "Add Claim" at bounding box center [1277, 128] width 74 height 30
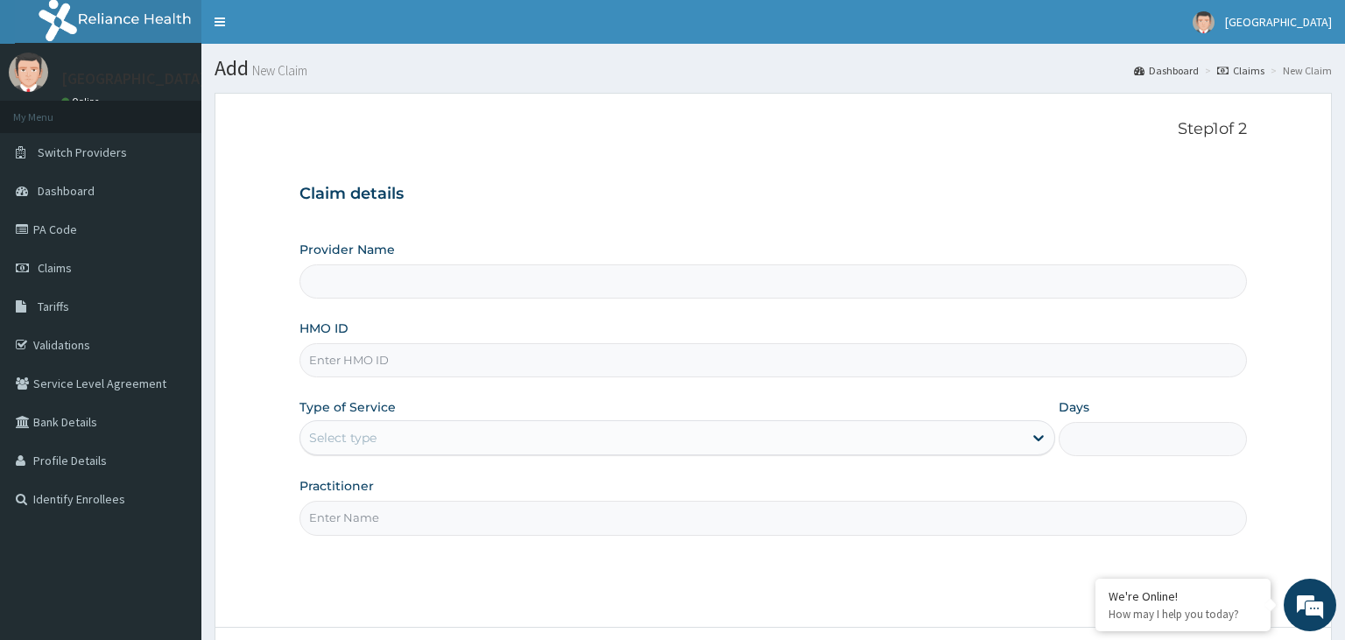
type input "[GEOGRAPHIC_DATA]"
click at [368, 366] on input "HMO ID" at bounding box center [773, 360] width 948 height 34
type input "LPY/10039/A"
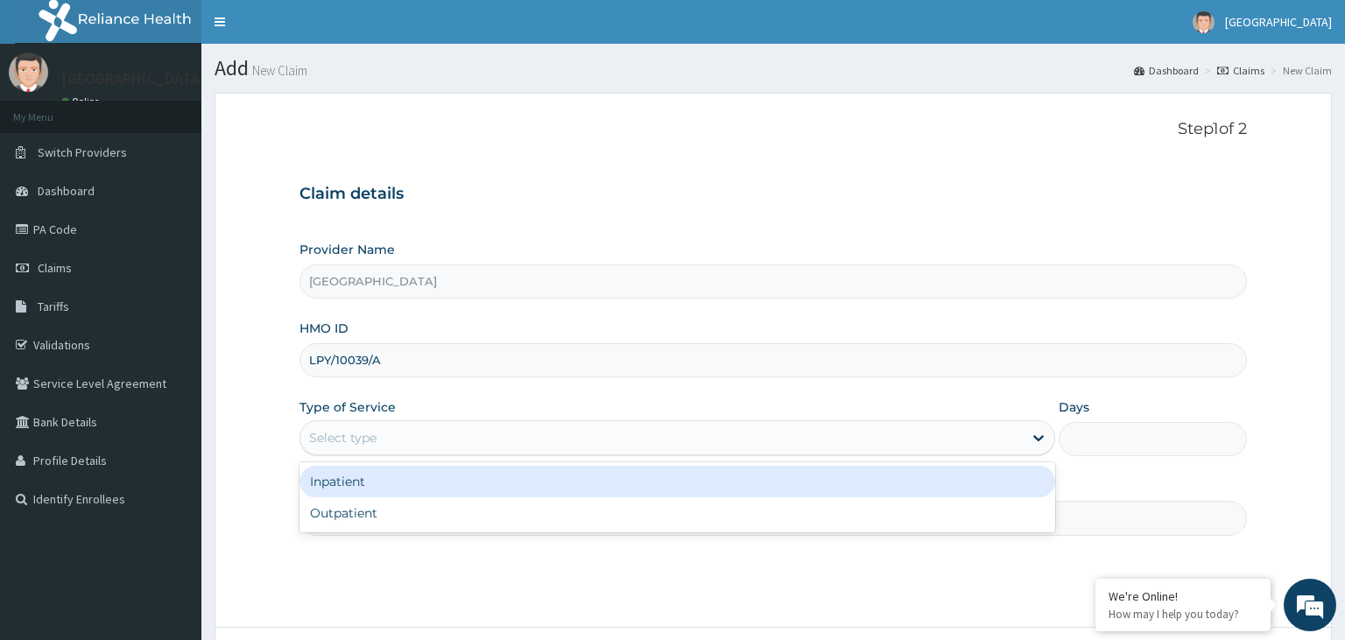
click at [377, 436] on div "Select type" at bounding box center [661, 438] width 722 height 28
click at [359, 479] on div "Inpatient" at bounding box center [677, 482] width 756 height 32
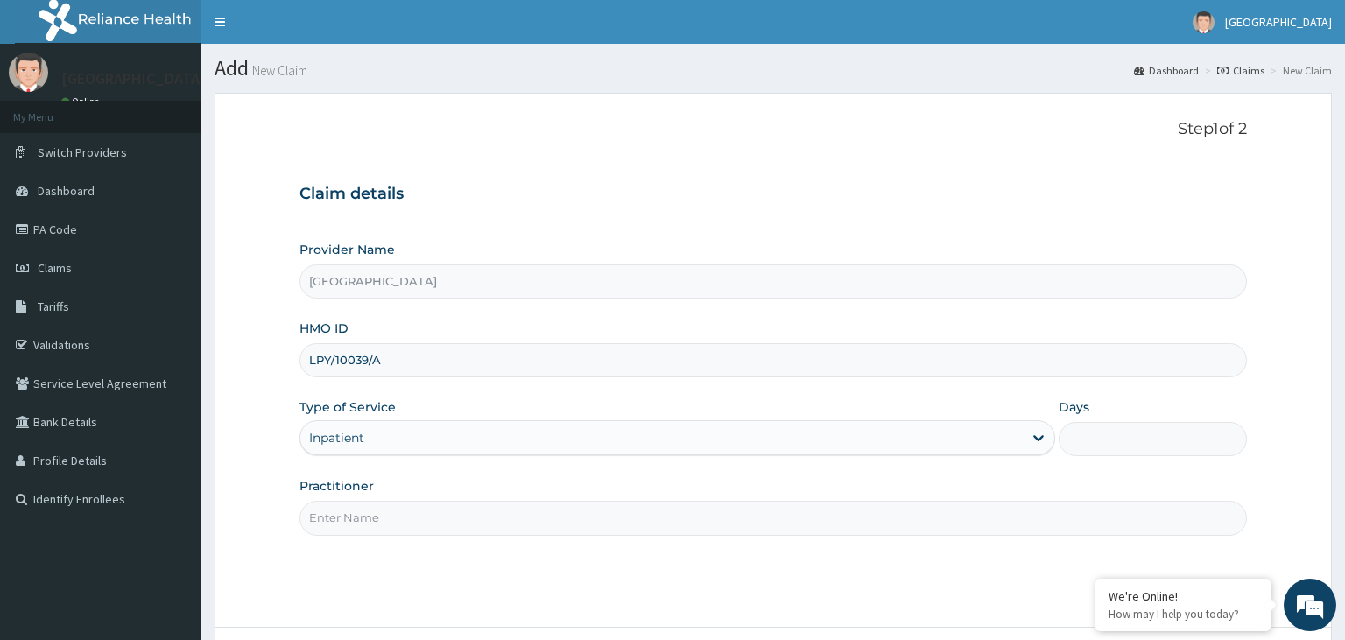
click at [374, 518] on input "Practitioner" at bounding box center [773, 518] width 948 height 34
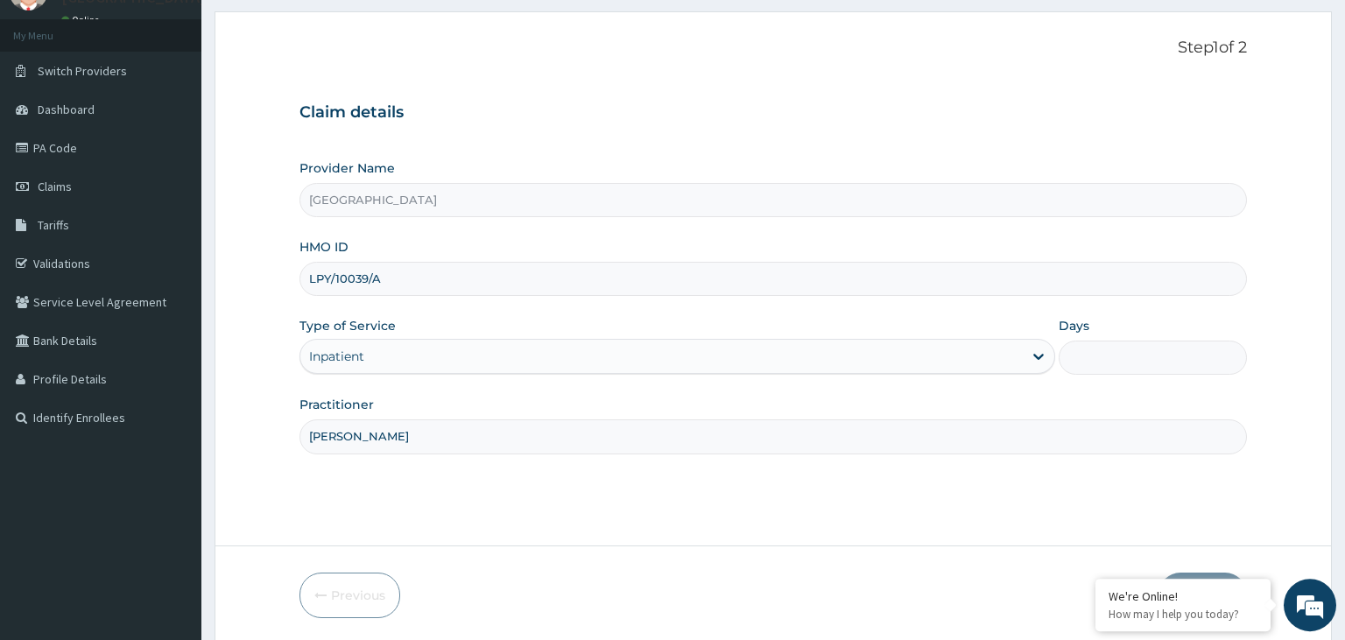
scroll to position [144, 0]
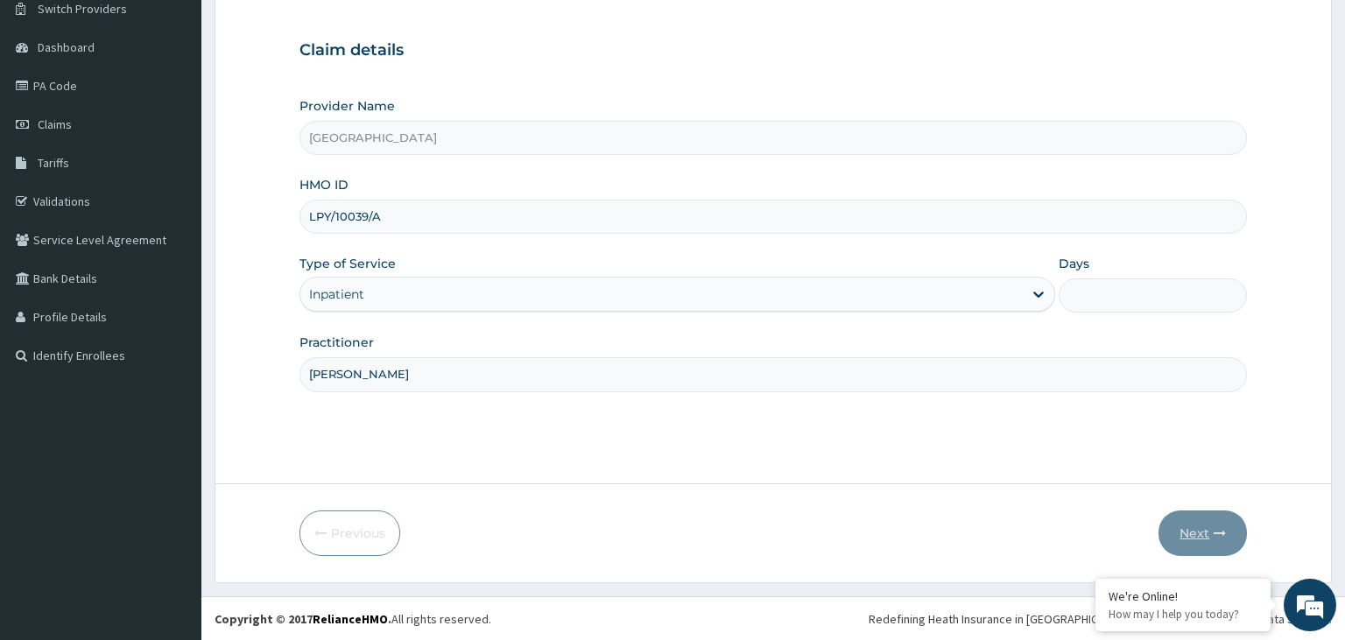
type input "DR EDE"
click at [1137, 285] on input "Days" at bounding box center [1153, 295] width 189 height 34
type input "2"
click at [1206, 526] on button "Next" at bounding box center [1202, 533] width 88 height 46
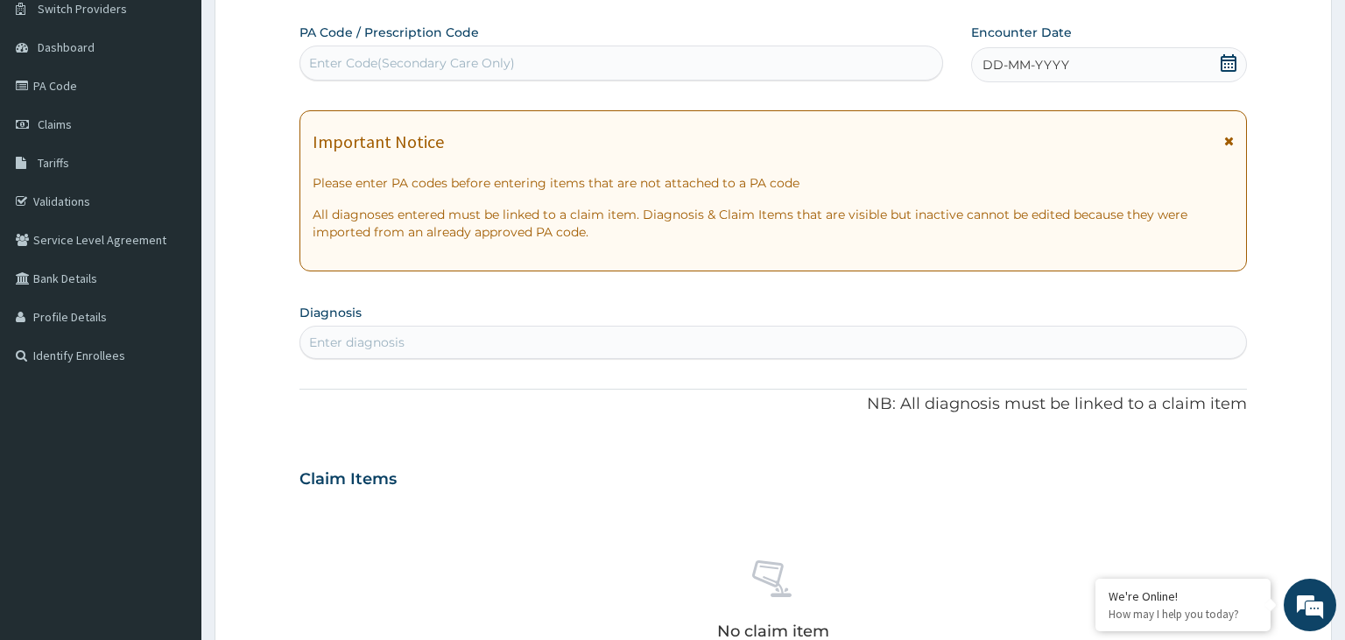
click at [412, 59] on div "Enter Code(Secondary Care Only)" at bounding box center [412, 63] width 206 height 18
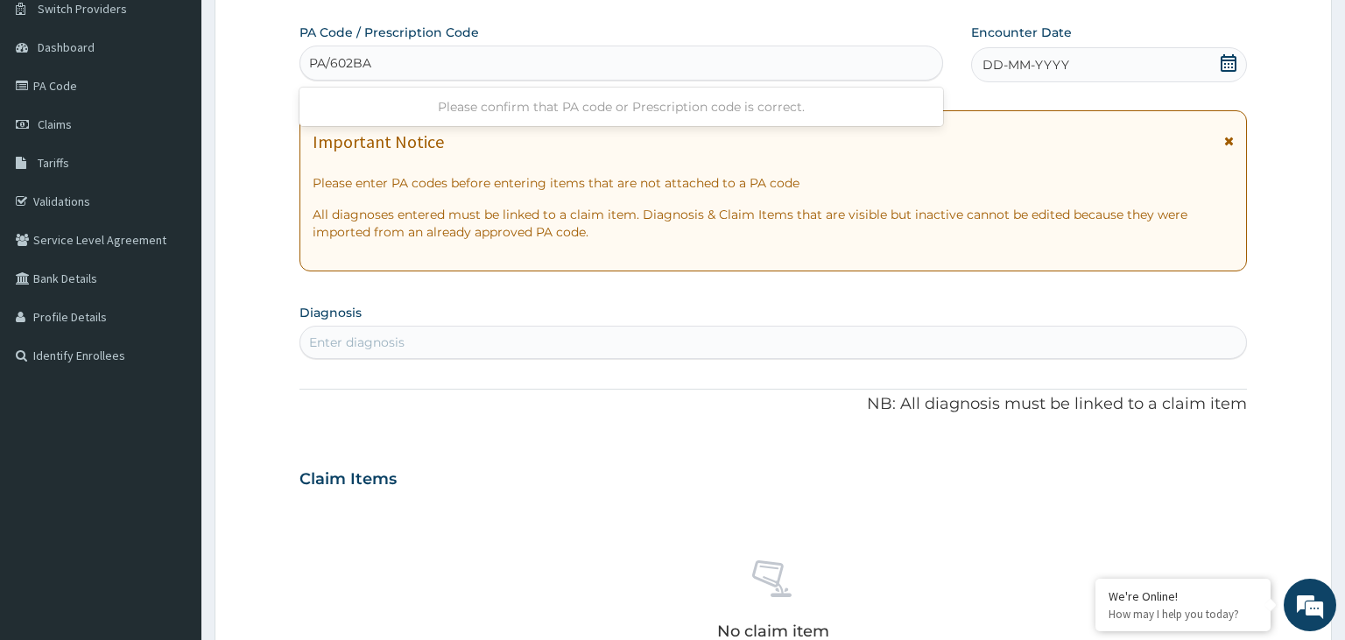
type input "PA/602BA1"
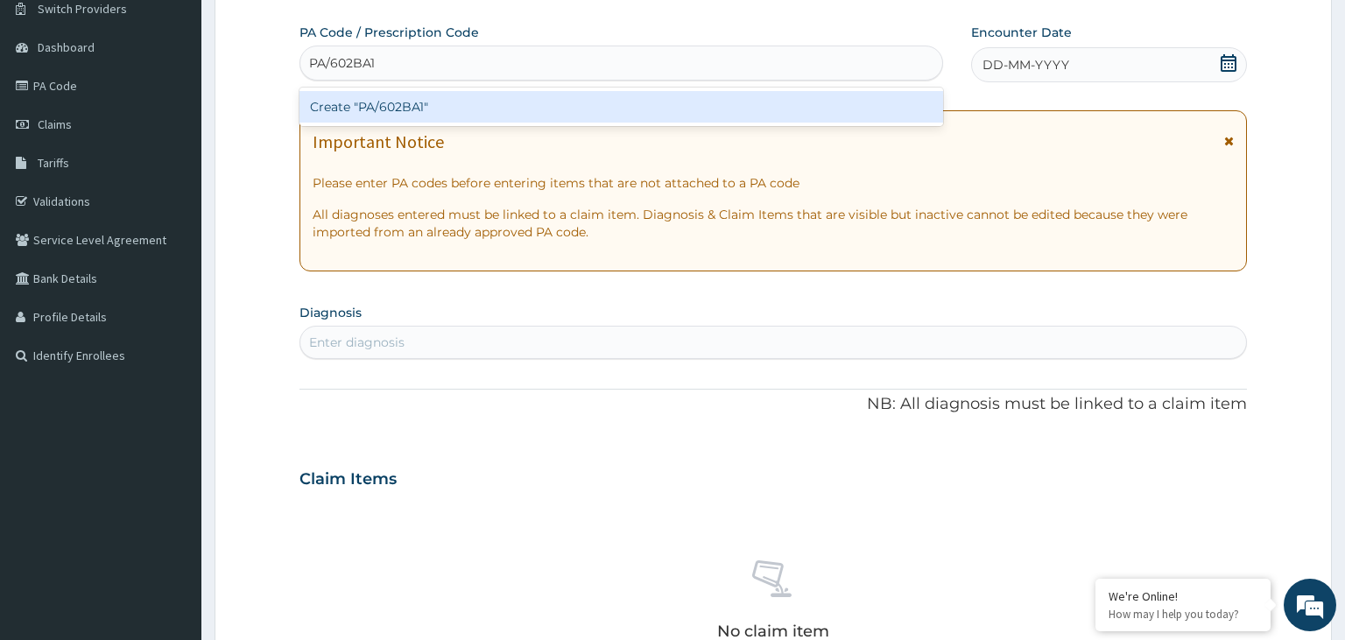
click at [549, 112] on div "Create "PA/602BA1"" at bounding box center [621, 107] width 644 height 32
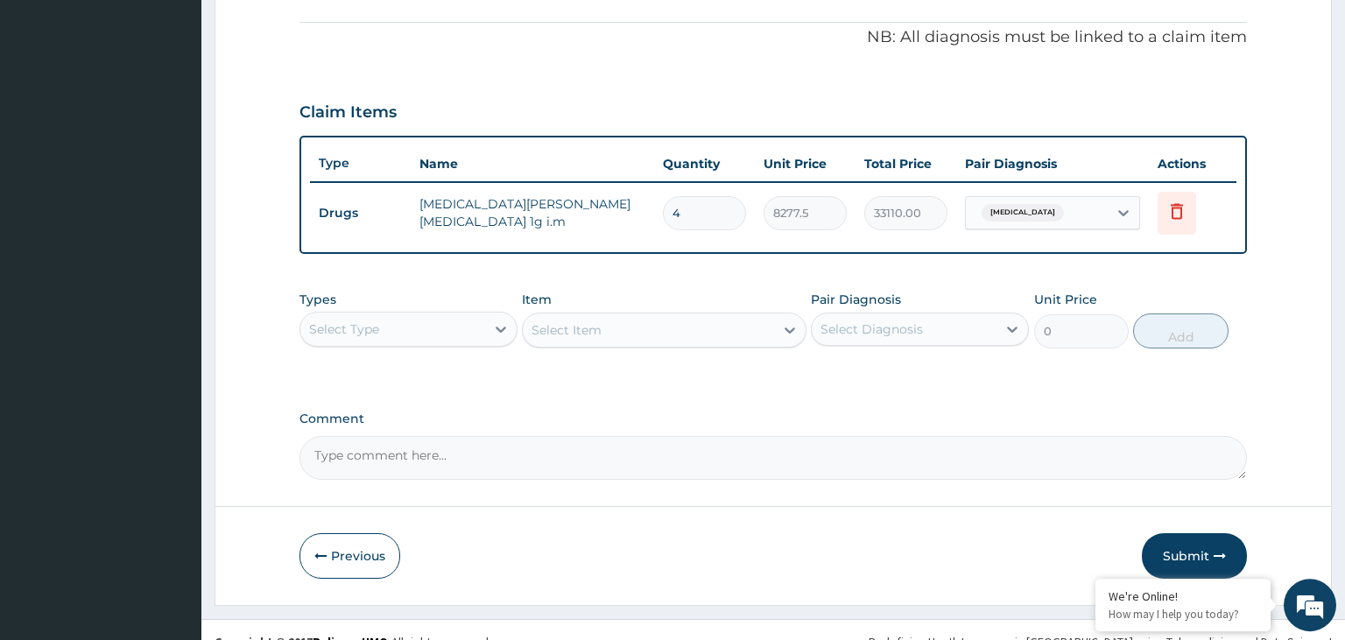
scroll to position [536, 0]
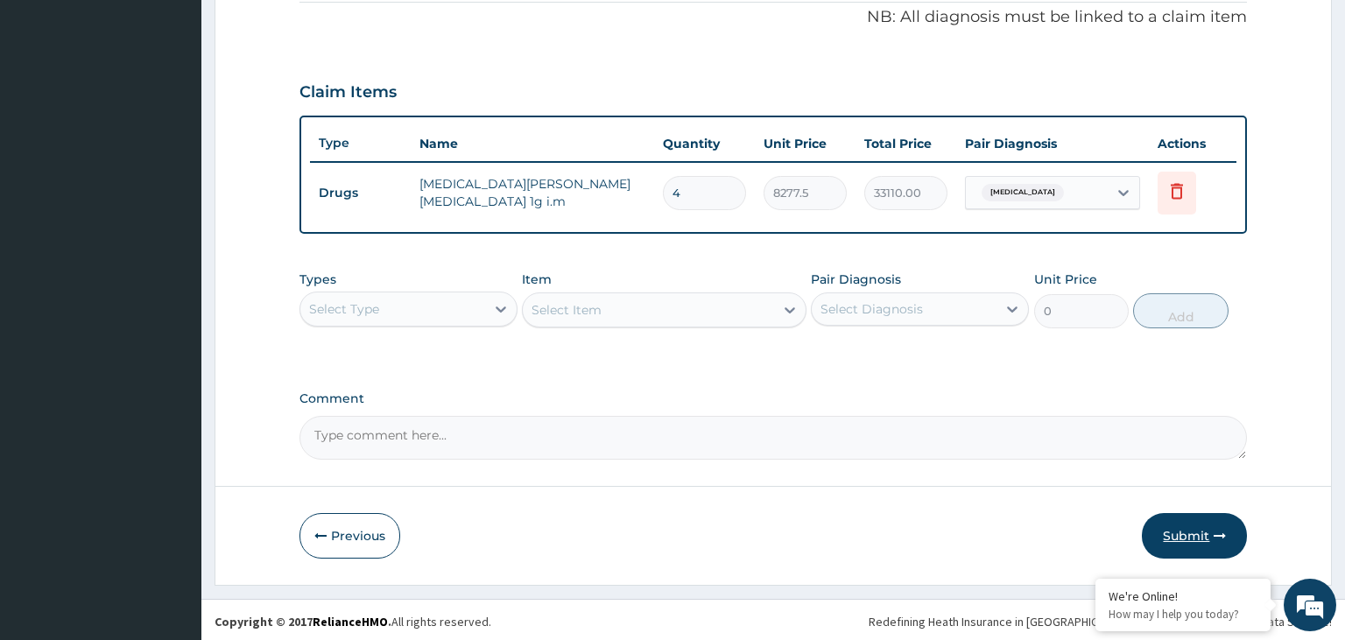
click at [1201, 535] on button "Submit" at bounding box center [1194, 536] width 105 height 46
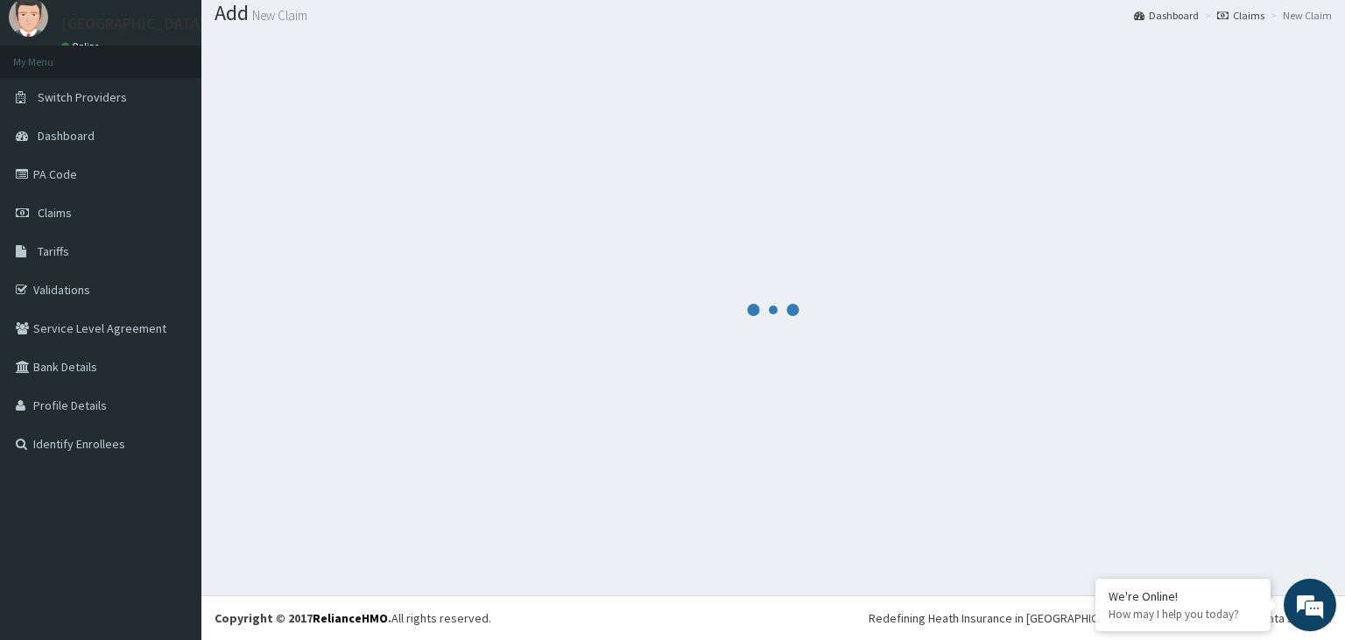
scroll to position [54, 0]
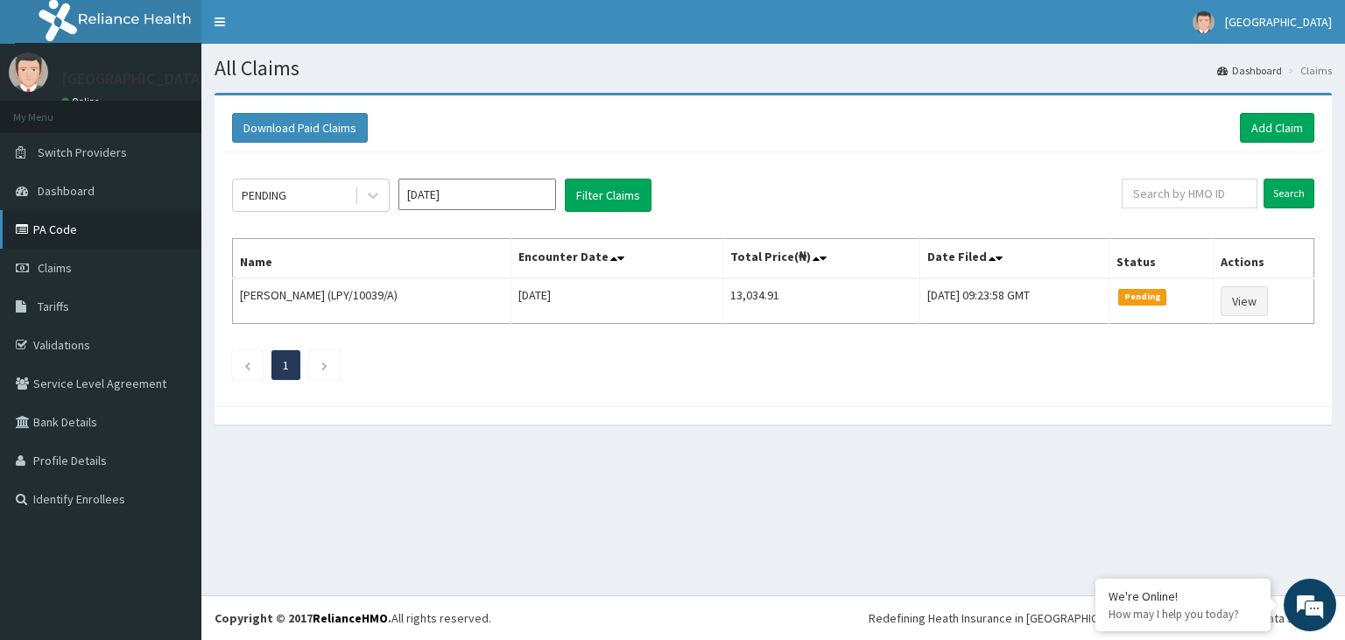
click at [61, 229] on link "PA Code" at bounding box center [100, 229] width 201 height 39
click at [1288, 128] on link "Add Claim" at bounding box center [1277, 128] width 74 height 30
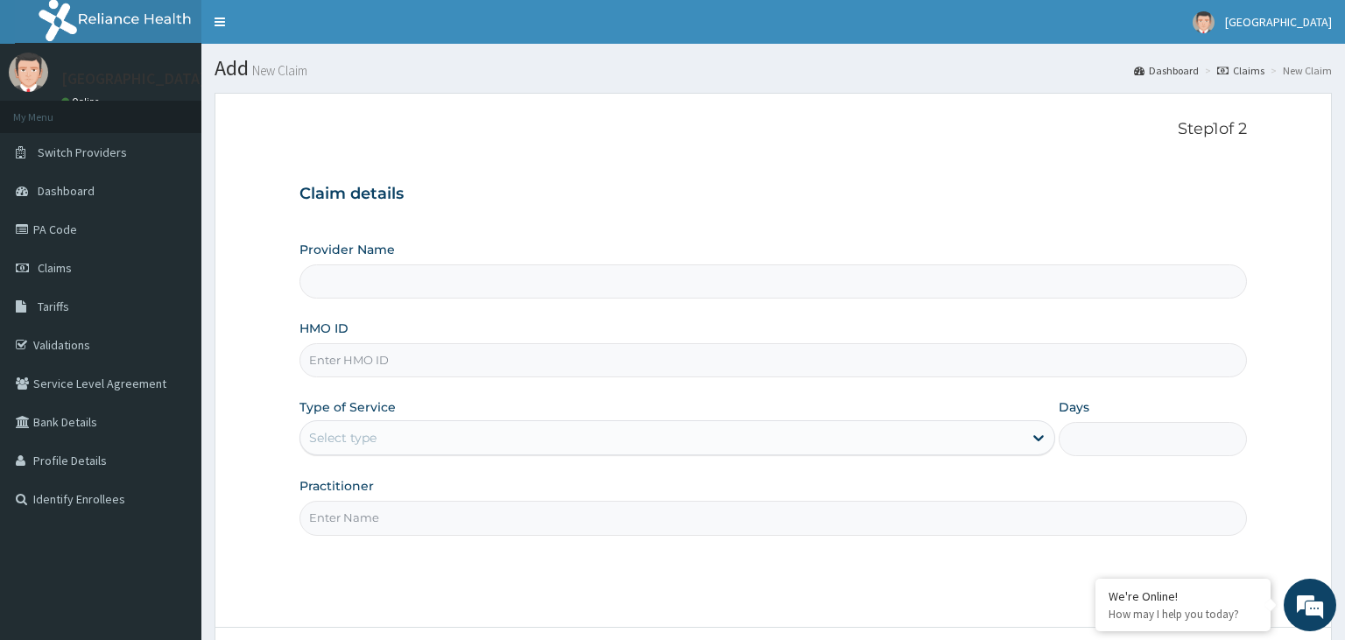
type input "[GEOGRAPHIC_DATA]"
click at [382, 364] on input "HMO ID" at bounding box center [773, 360] width 948 height 34
type input "LPY/10039/A"
click at [454, 433] on div "Select type" at bounding box center [661, 438] width 722 height 28
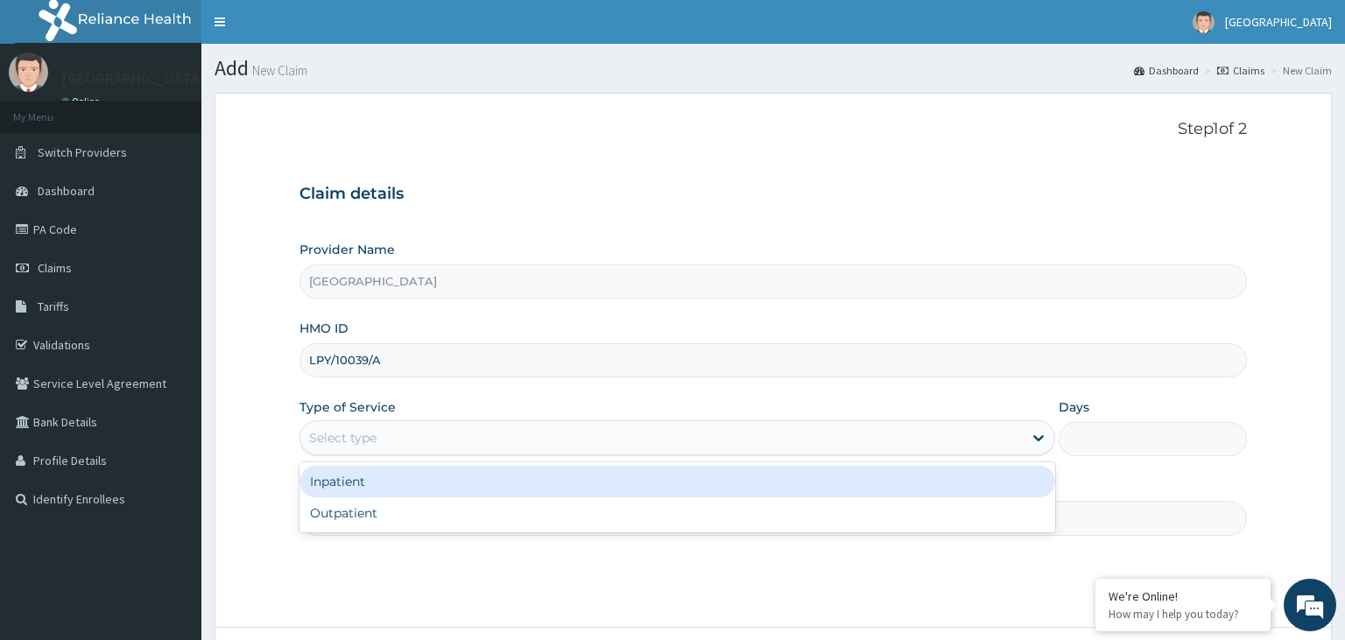
click at [416, 482] on div "Inpatient" at bounding box center [677, 482] width 756 height 32
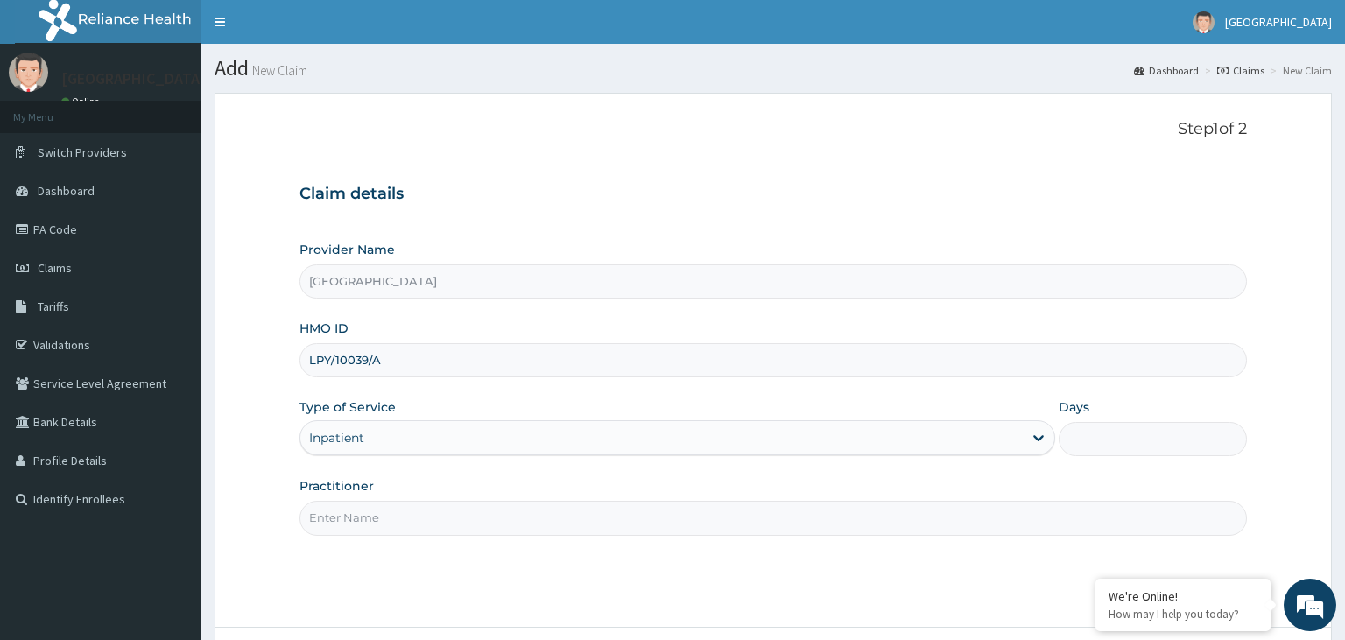
click at [1103, 437] on input "Days" at bounding box center [1153, 439] width 189 height 34
type input "1"
click at [489, 525] on input "Practitioner" at bounding box center [773, 518] width 948 height 34
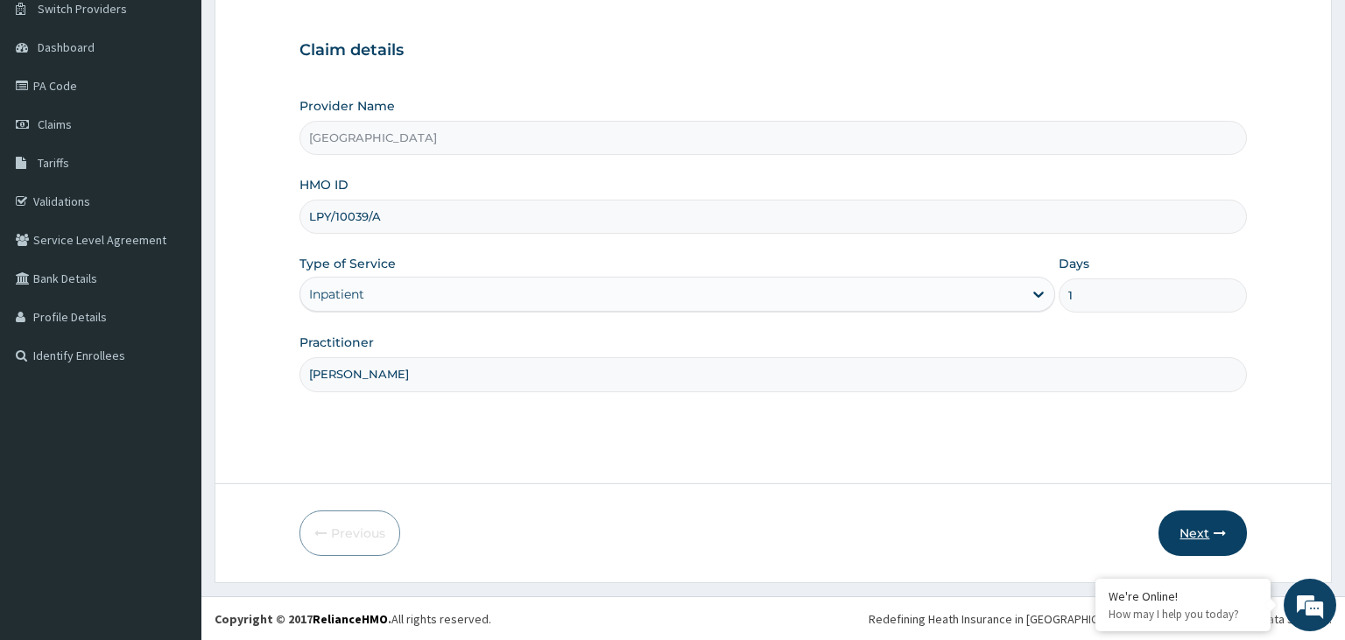
type input "DR EDE"
click at [1195, 538] on button "Next" at bounding box center [1202, 533] width 88 height 46
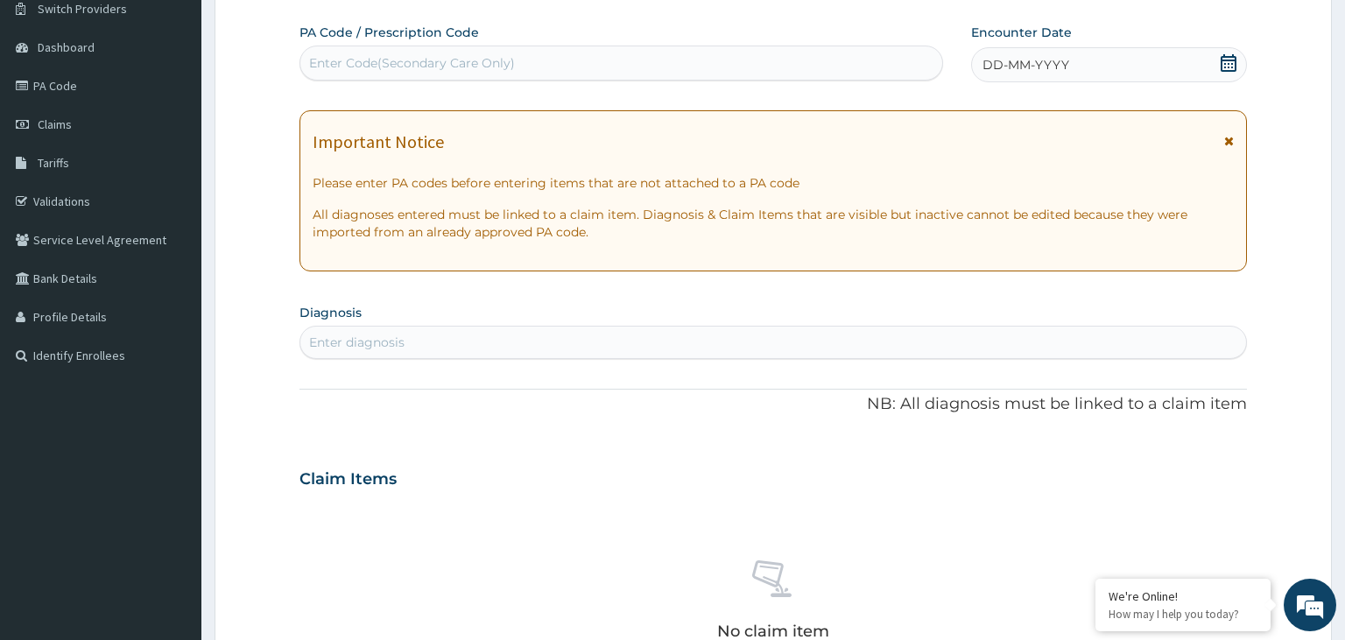
click at [701, 60] on div "Enter Code(Secondary Care Only)" at bounding box center [621, 63] width 643 height 28
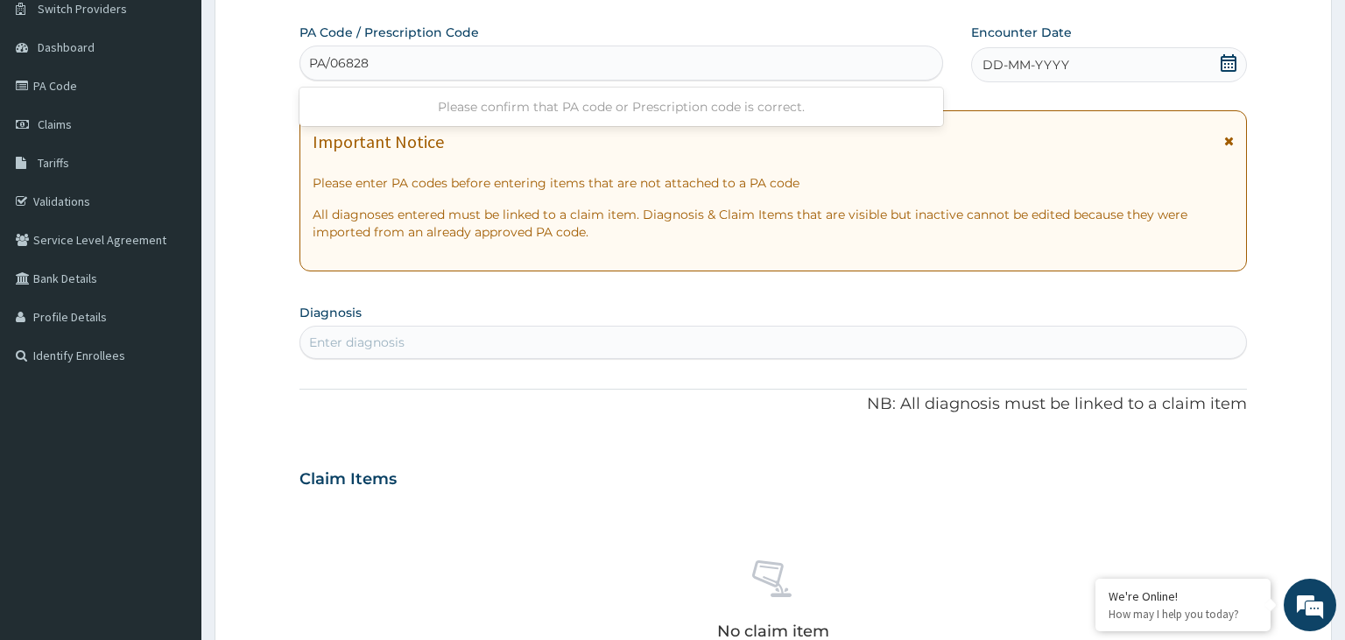
type input "PA/06828A"
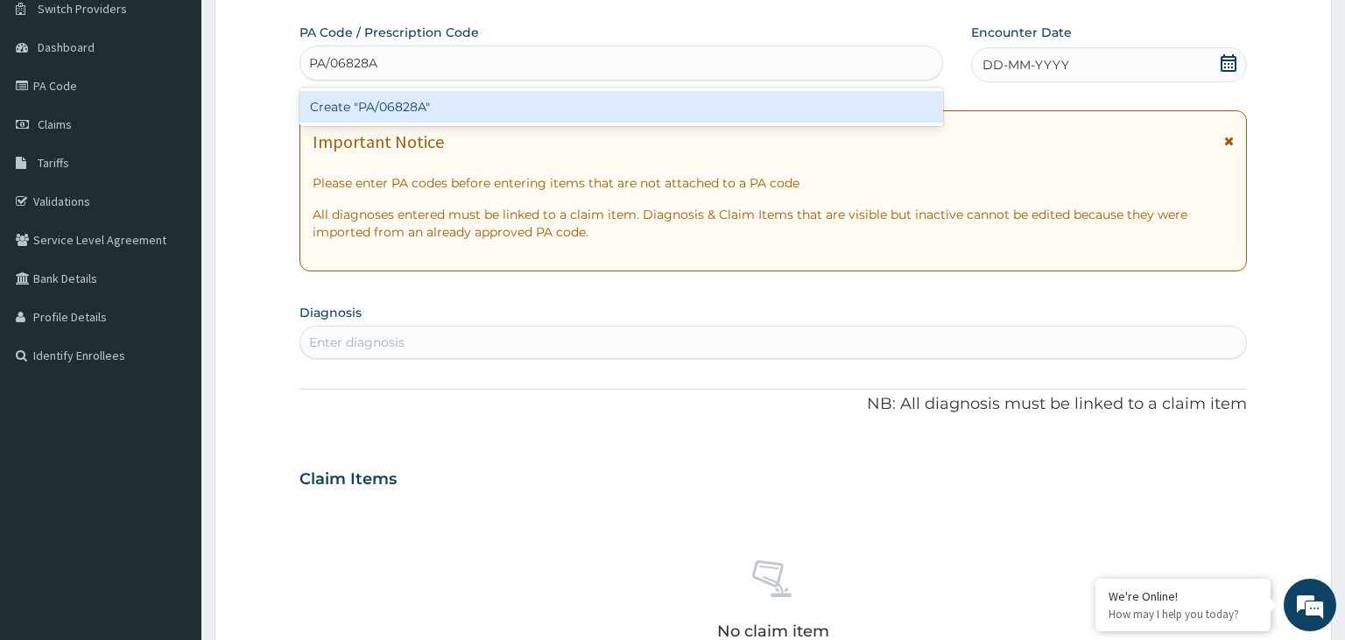
click at [538, 106] on div "Create "PA/06828A"" at bounding box center [621, 107] width 644 height 32
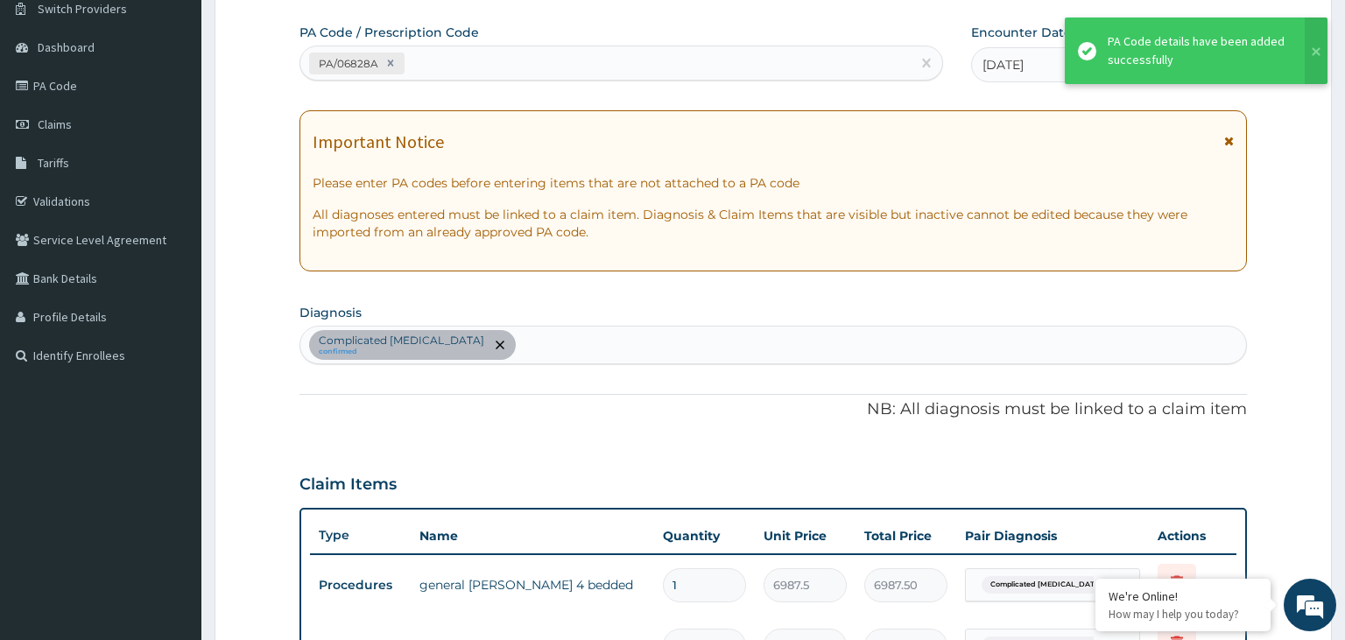
scroll to position [467, 0]
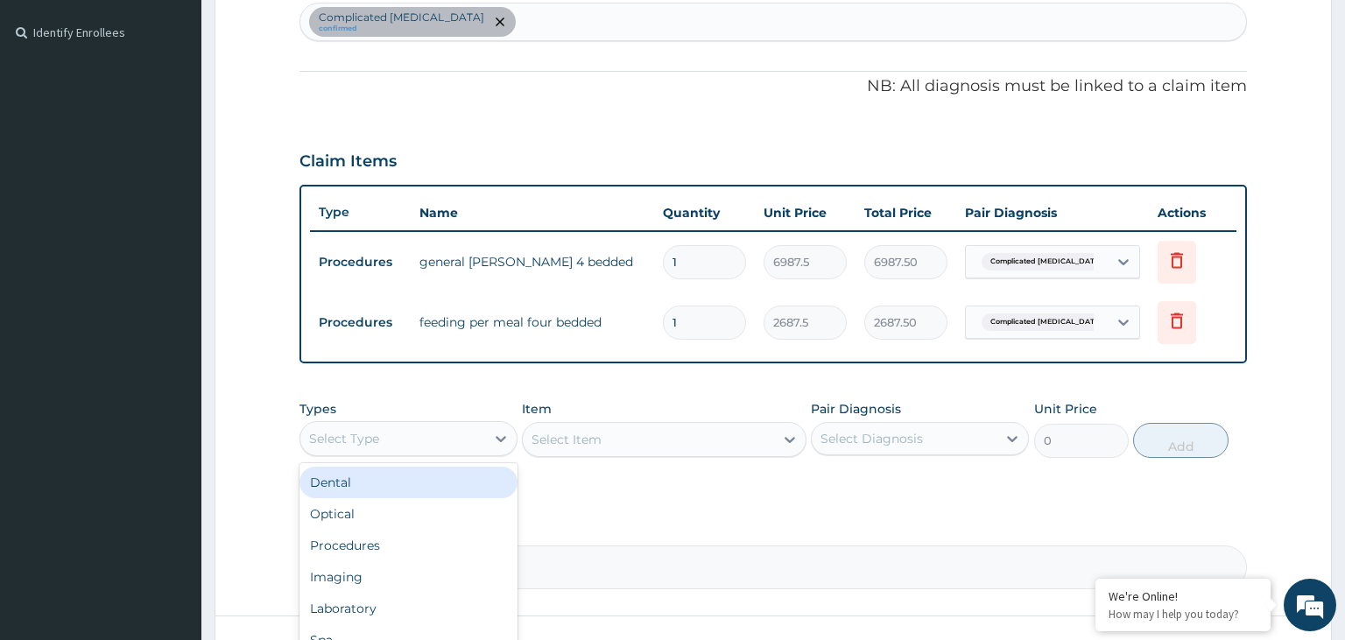
click at [459, 436] on div "Select Type" at bounding box center [392, 439] width 185 height 28
type input "DRUGS"
click at [405, 482] on div "Drugs" at bounding box center [408, 483] width 218 height 32
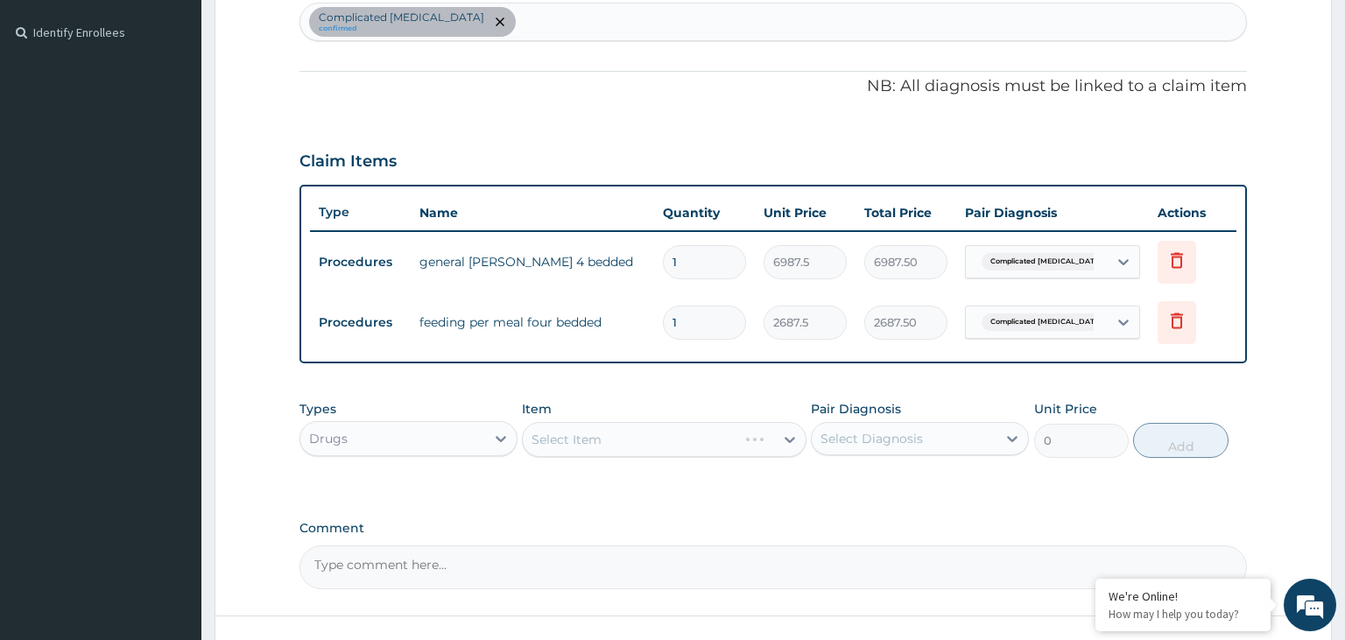
click at [599, 436] on div "Select Item" at bounding box center [664, 439] width 285 height 35
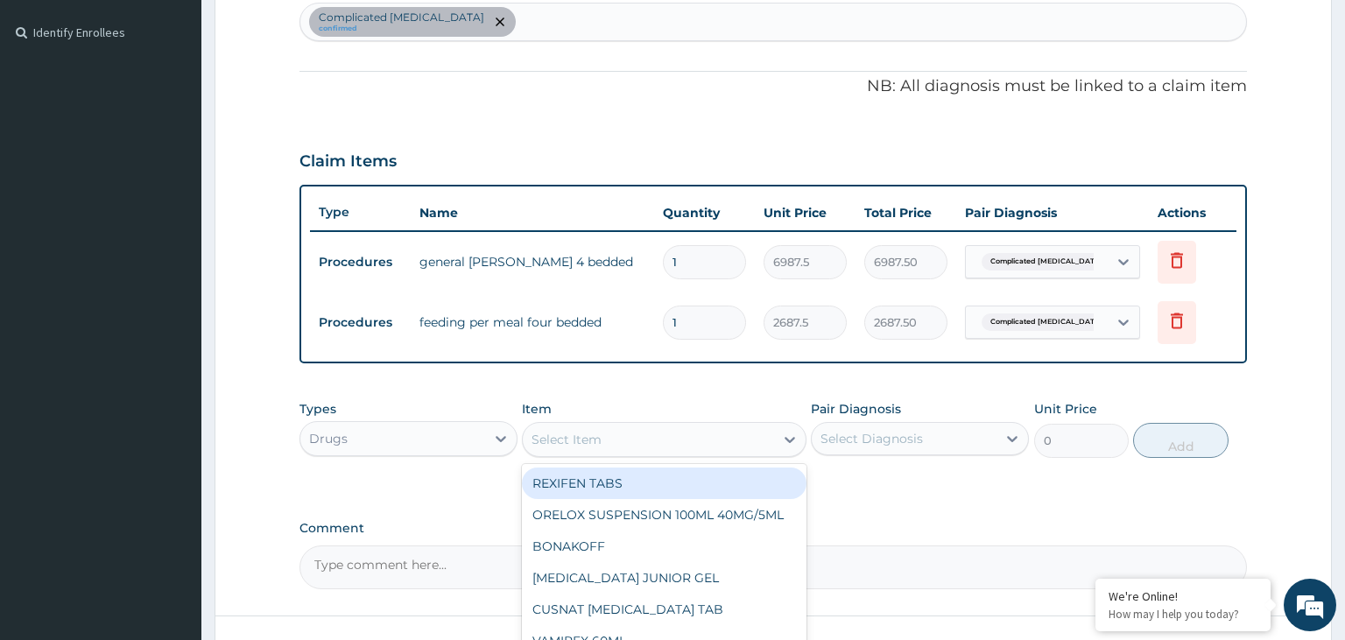
click at [651, 437] on div "Select Item" at bounding box center [648, 440] width 251 height 28
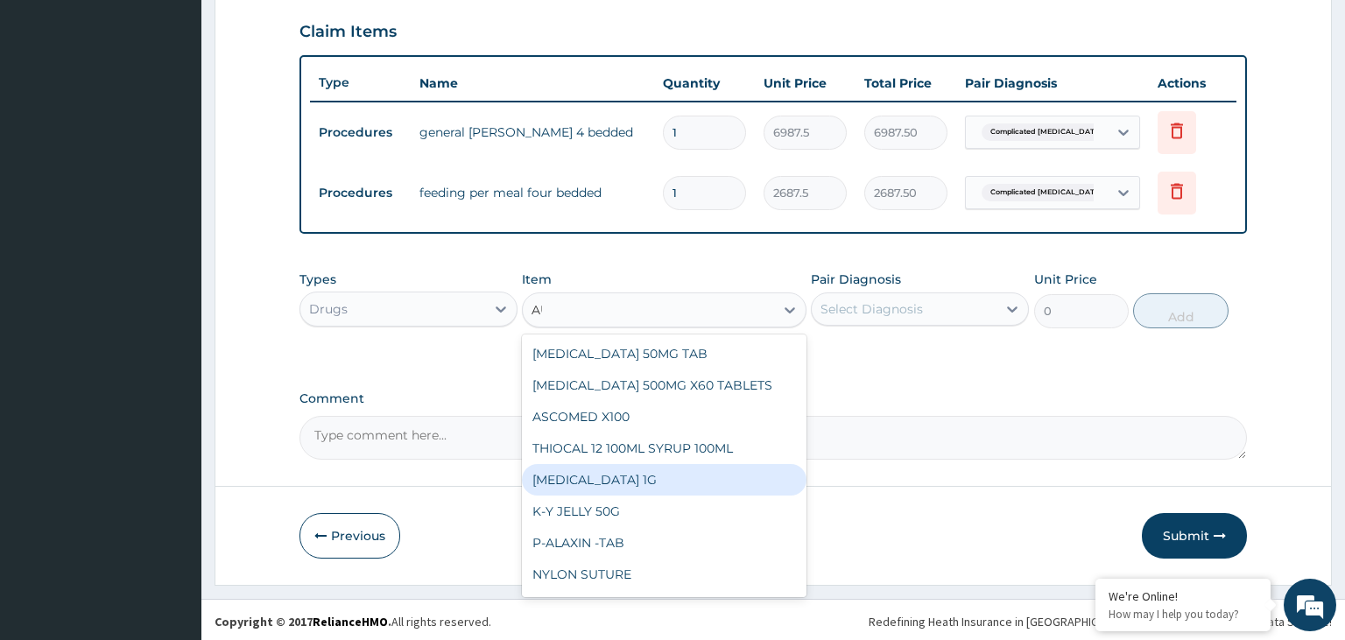
scroll to position [0, 0]
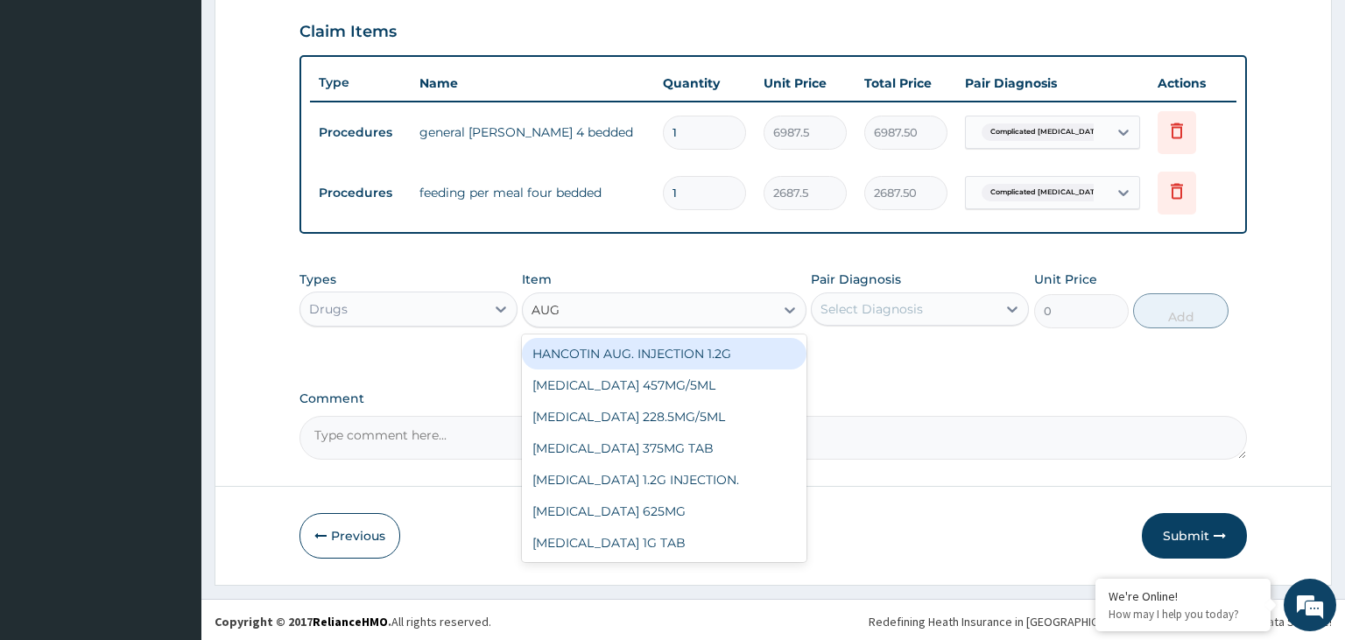
type input "AUGM"
click at [678, 482] on div "AUGMENTIN 625MG" at bounding box center [664, 480] width 285 height 32
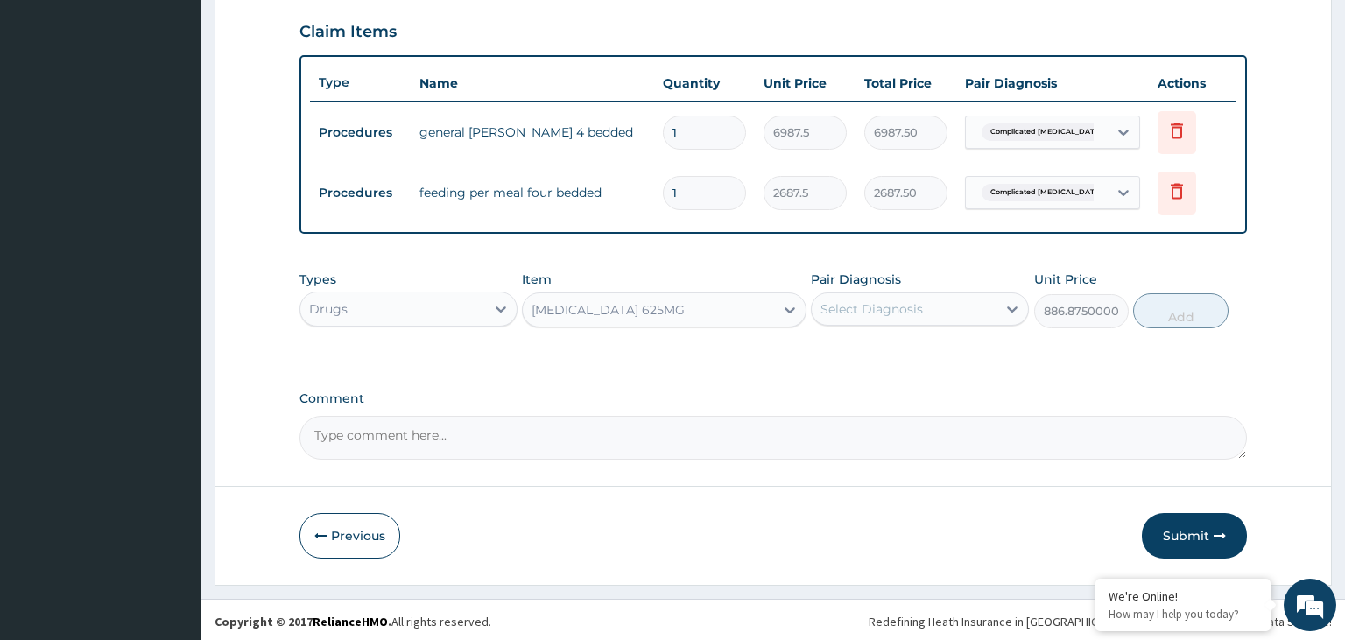
type input "886.8750000000001"
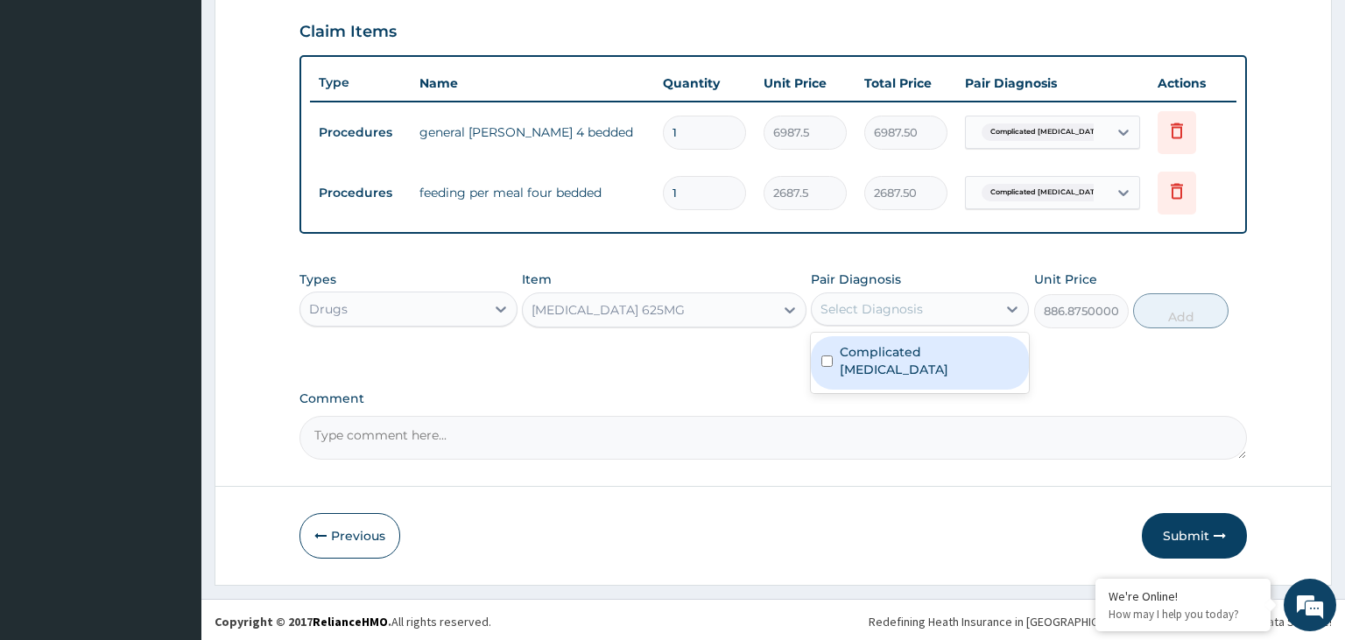
click at [826, 356] on div "Complicated [MEDICAL_DATA]" at bounding box center [920, 362] width 218 height 53
checkbox input "true"
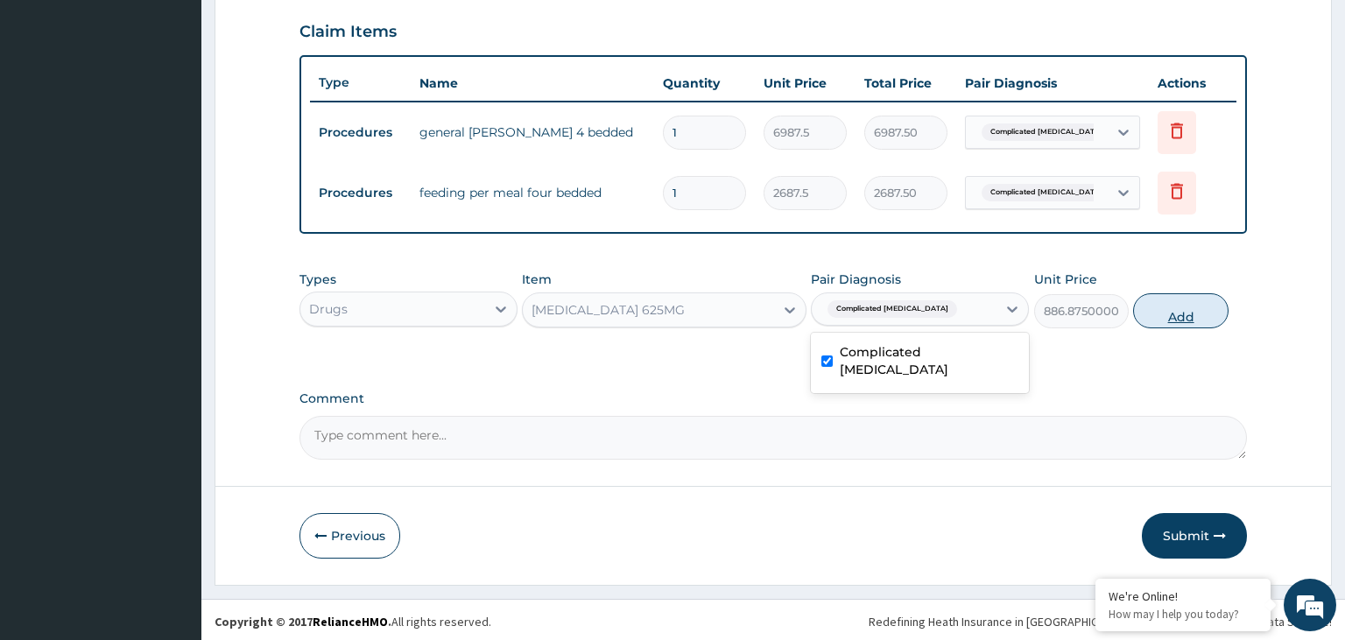
click at [1183, 303] on button "Add" at bounding box center [1180, 310] width 95 height 35
type input "0"
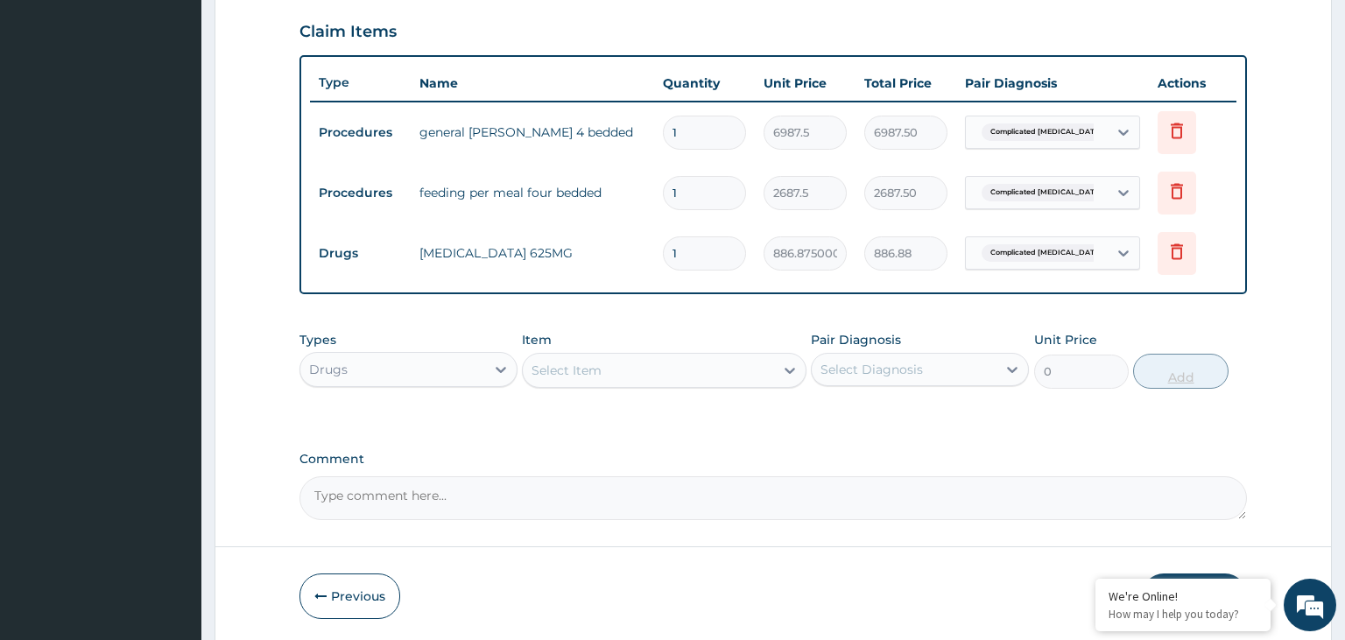
type input "14"
type input "12416.25"
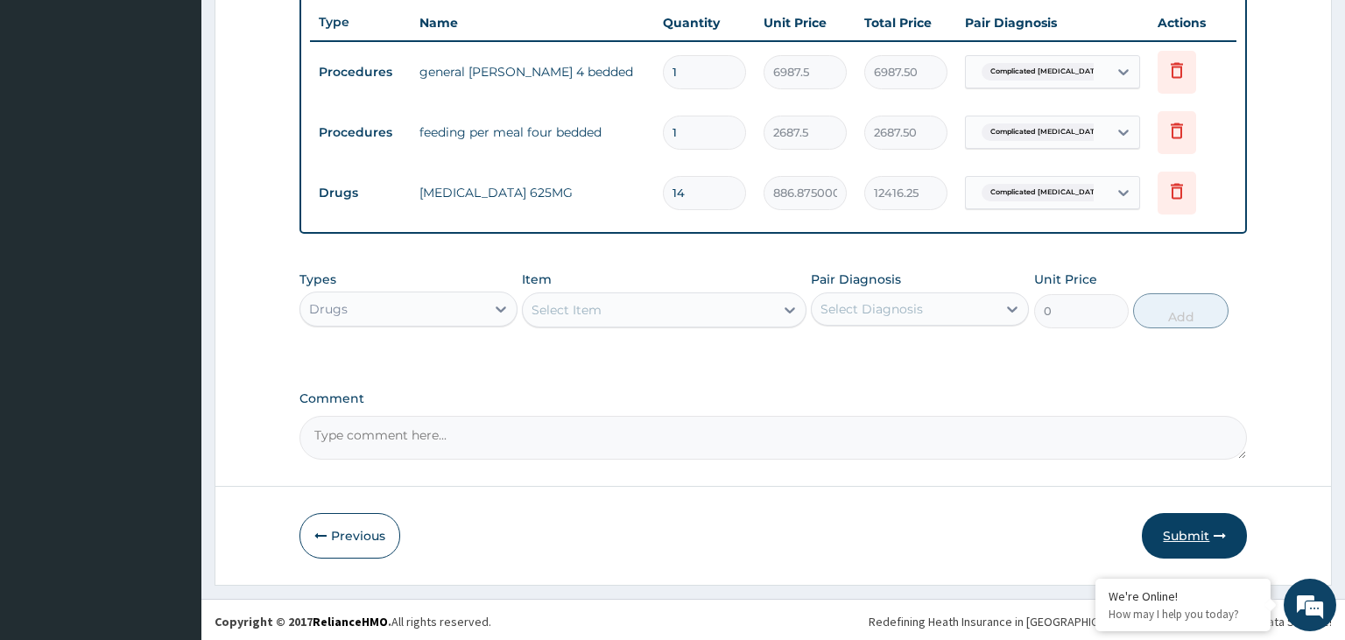
type input "14"
click at [1210, 533] on button "Submit" at bounding box center [1194, 536] width 105 height 46
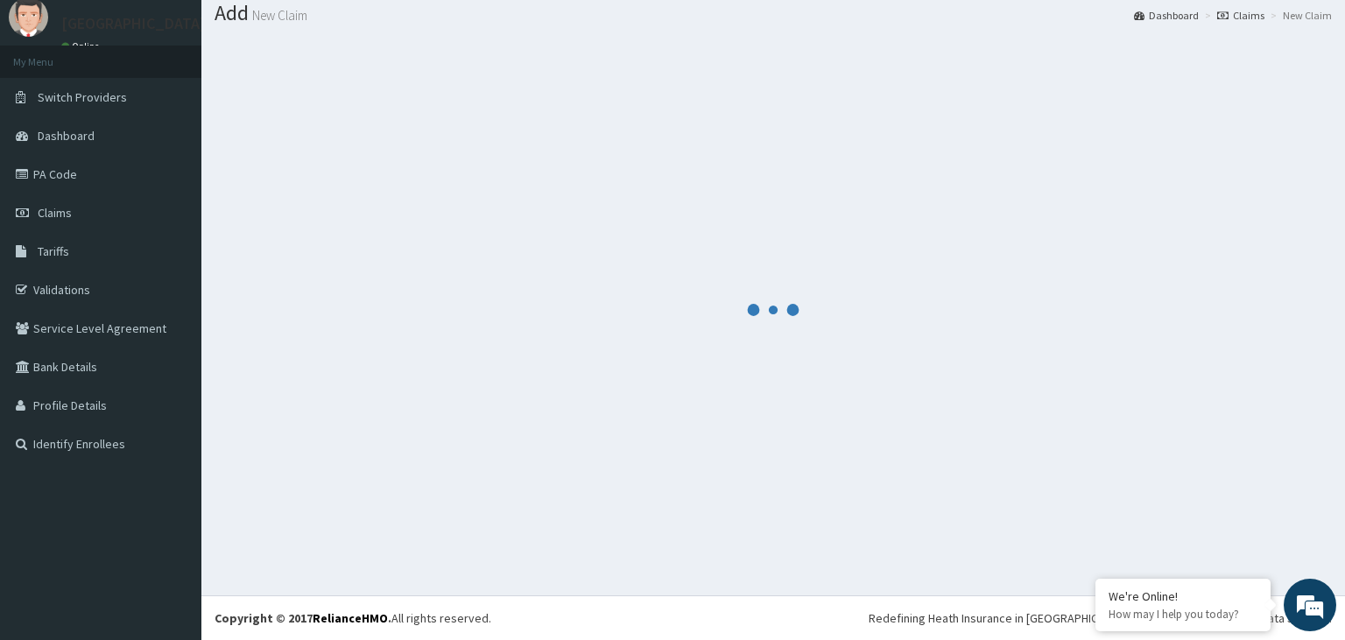
scroll to position [54, 0]
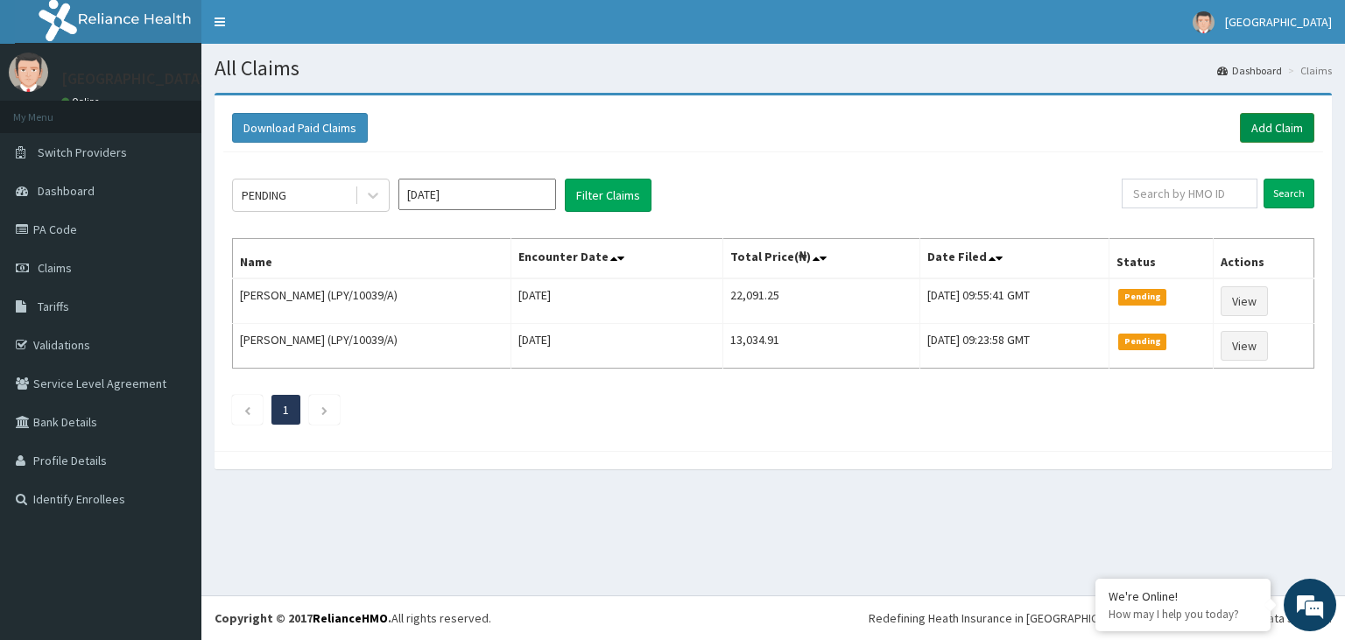
click at [1270, 128] on link "Add Claim" at bounding box center [1277, 128] width 74 height 30
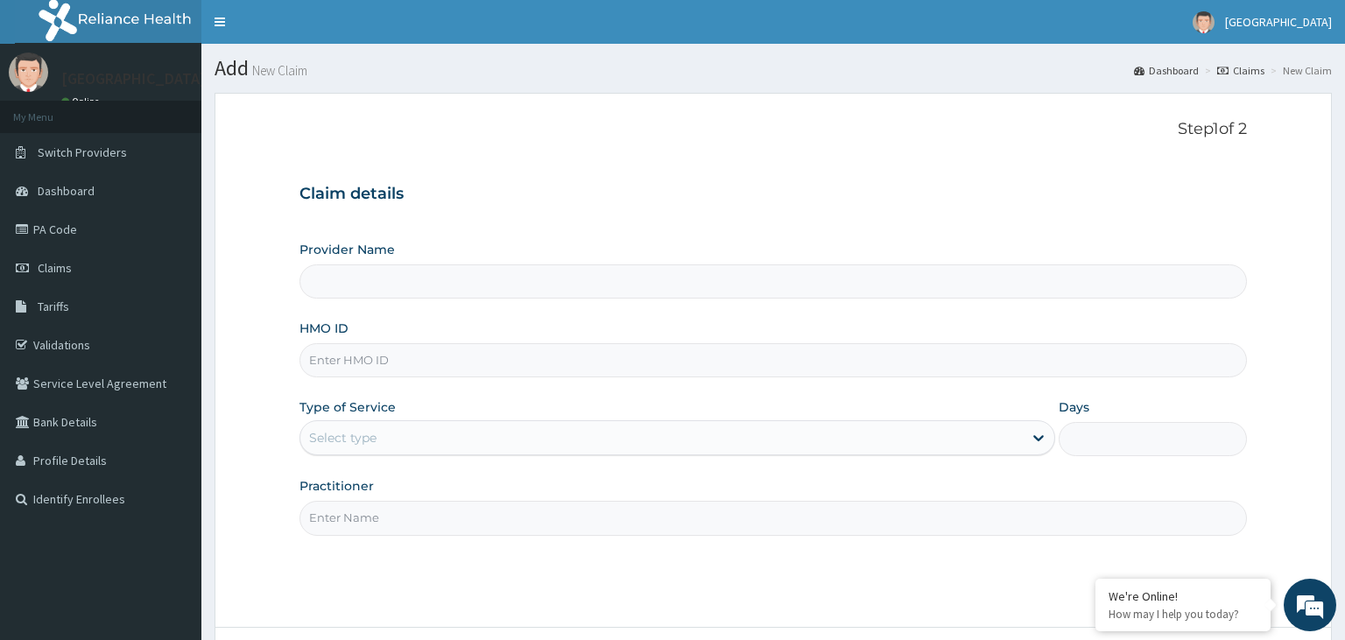
type input "[GEOGRAPHIC_DATA]"
click at [378, 364] on input "HMO ID" at bounding box center [773, 360] width 948 height 34
type input "LPY/10039/A"
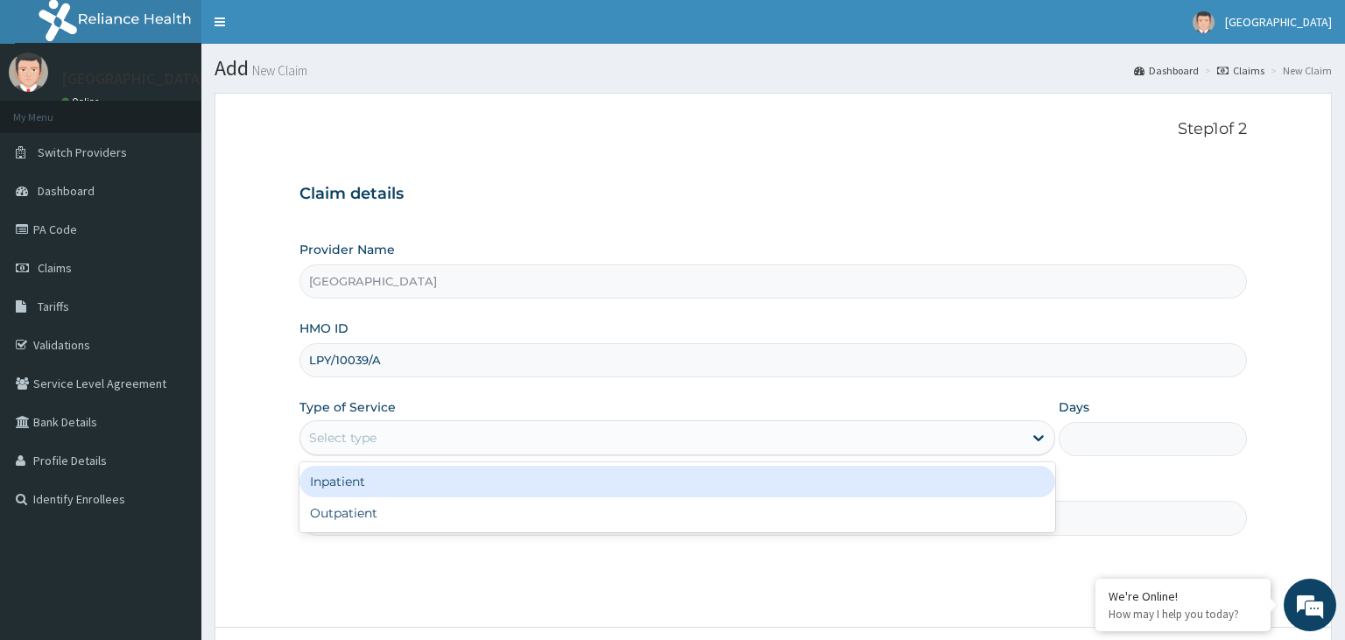
click at [368, 443] on div "Select type" at bounding box center [342, 438] width 67 height 18
click at [361, 484] on div "Inpatient" at bounding box center [677, 482] width 756 height 32
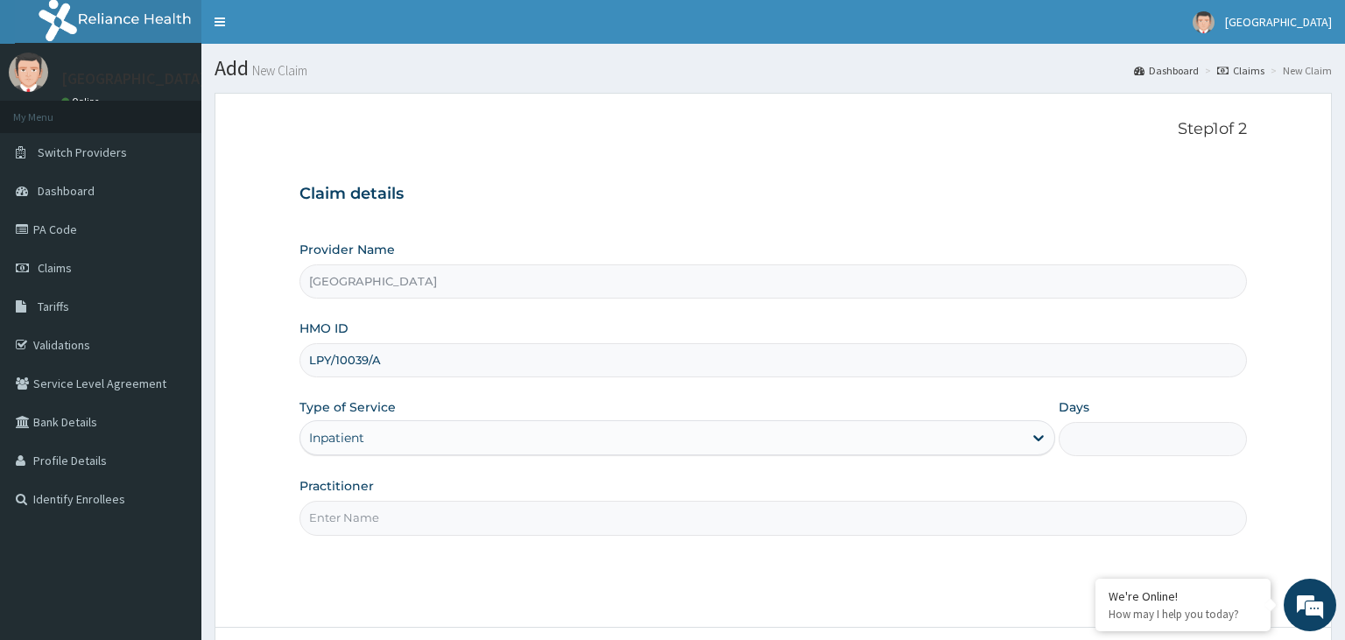
click at [1107, 433] on input "Days" at bounding box center [1153, 439] width 189 height 34
type input "2"
click at [512, 516] on input "Practitioner" at bounding box center [773, 518] width 948 height 34
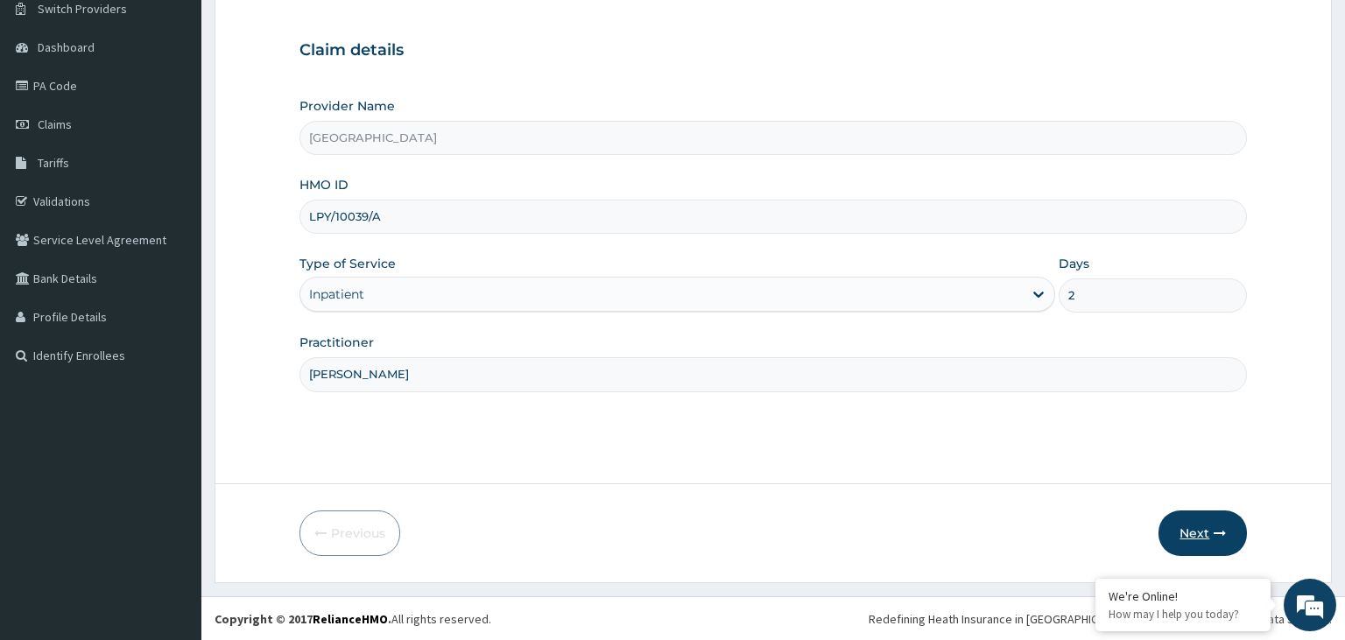
type input "DR EDE"
click at [1209, 541] on button "Next" at bounding box center [1202, 533] width 88 height 46
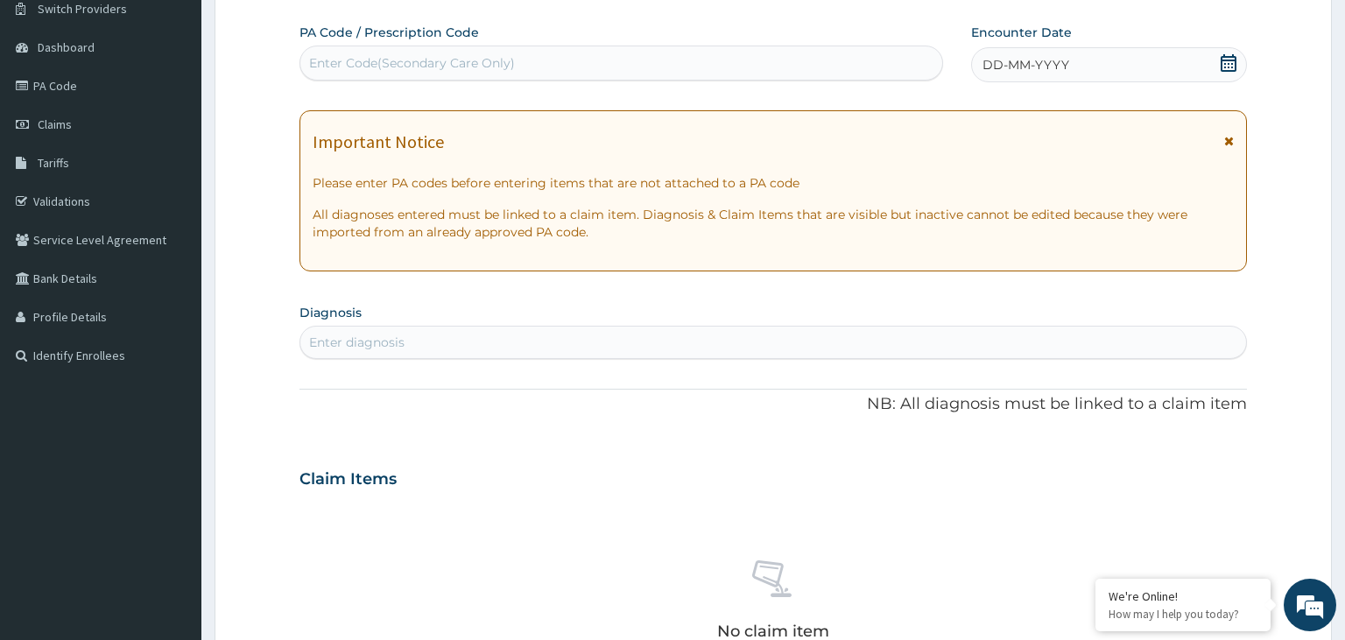
click at [465, 67] on div "Enter Code(Secondary Care Only)" at bounding box center [412, 63] width 206 height 18
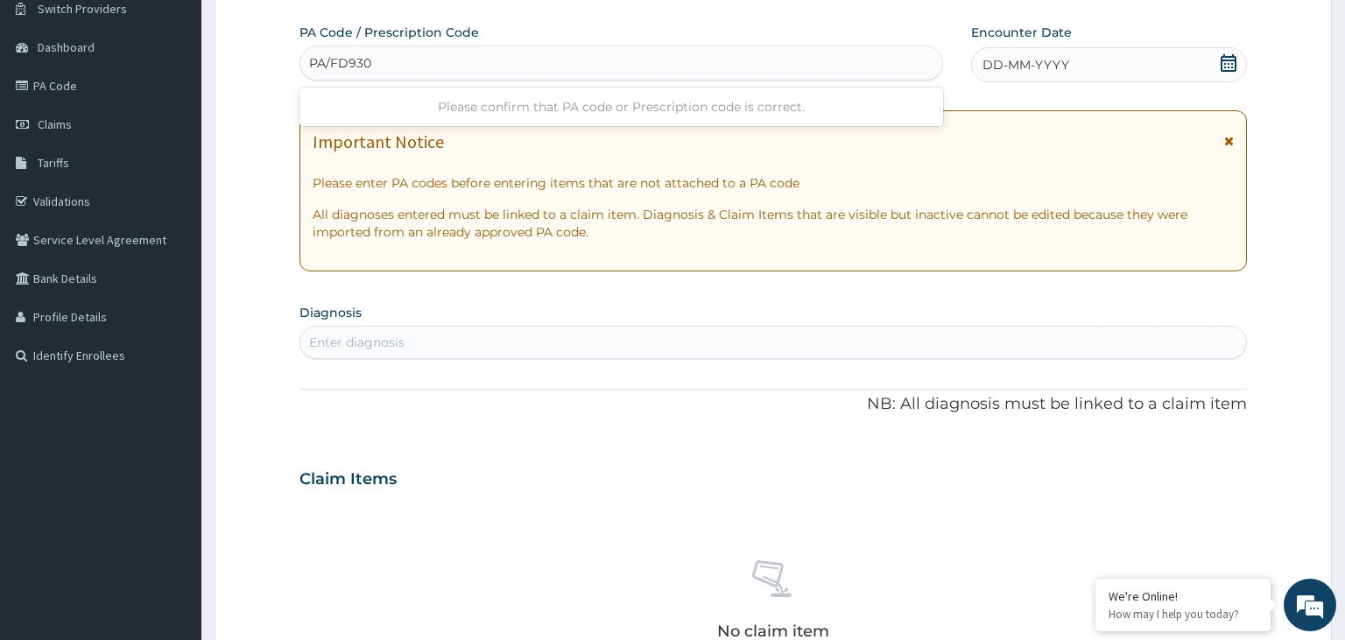
type input "PA/FD9309"
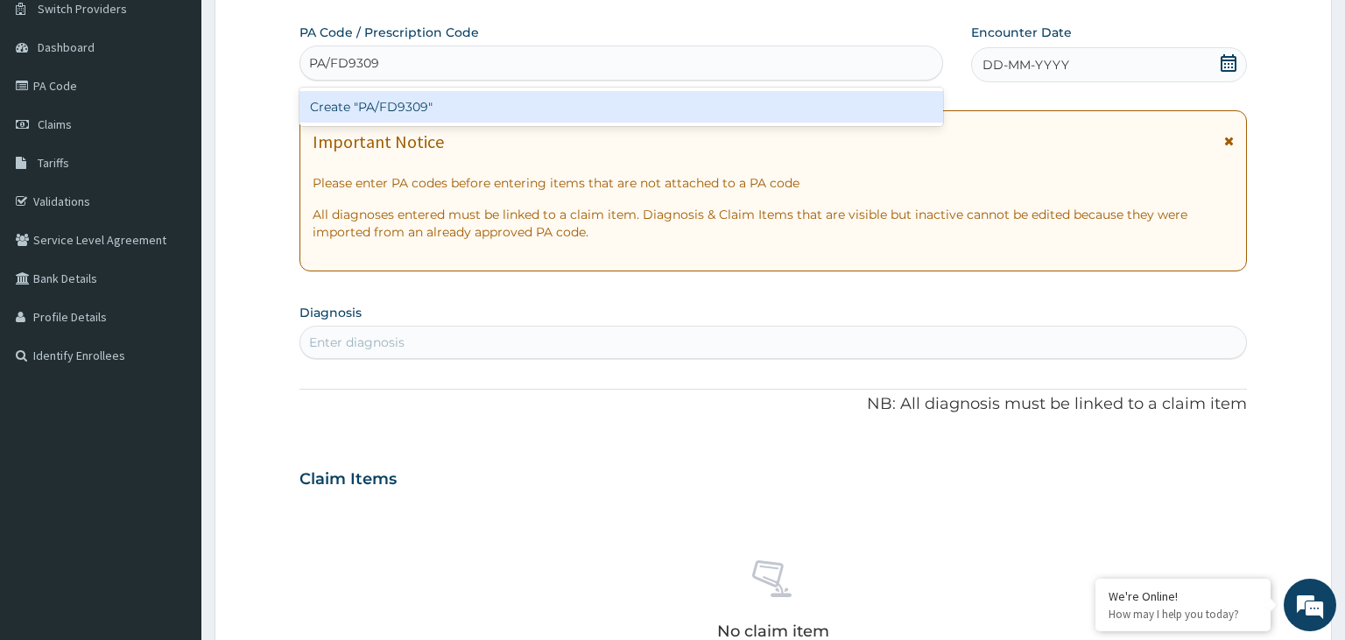
click at [529, 108] on div "Create "PA/FD9309"" at bounding box center [621, 107] width 644 height 32
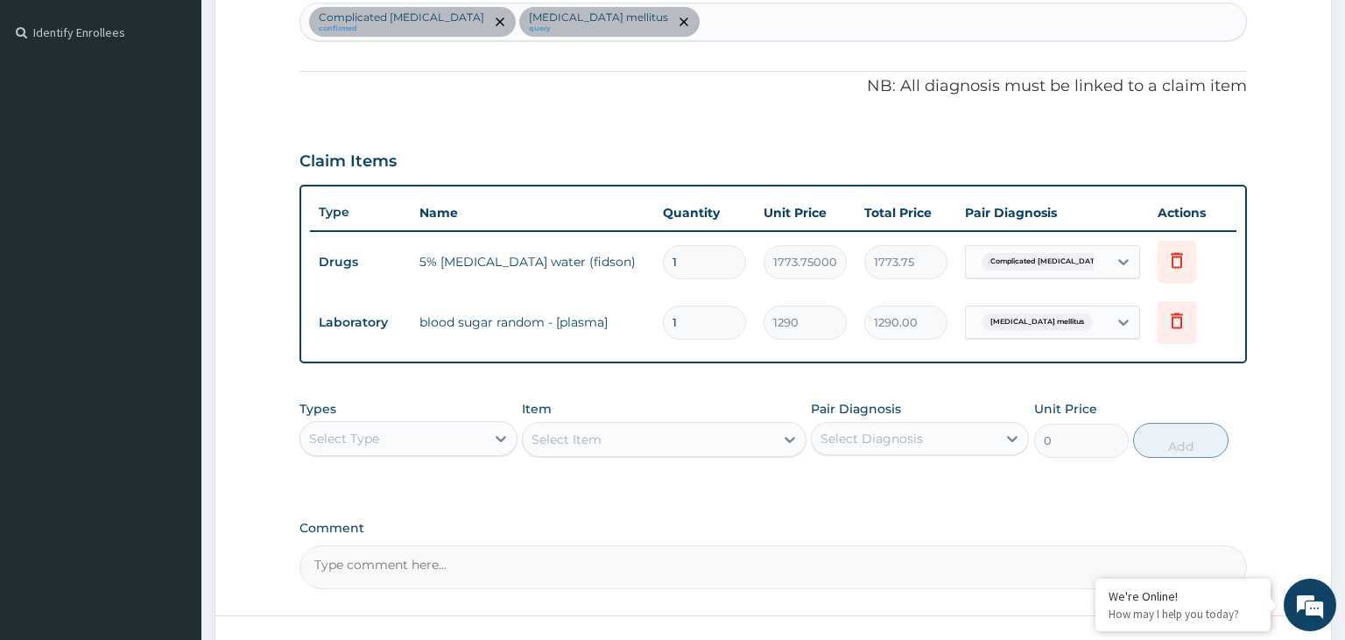
scroll to position [596, 0]
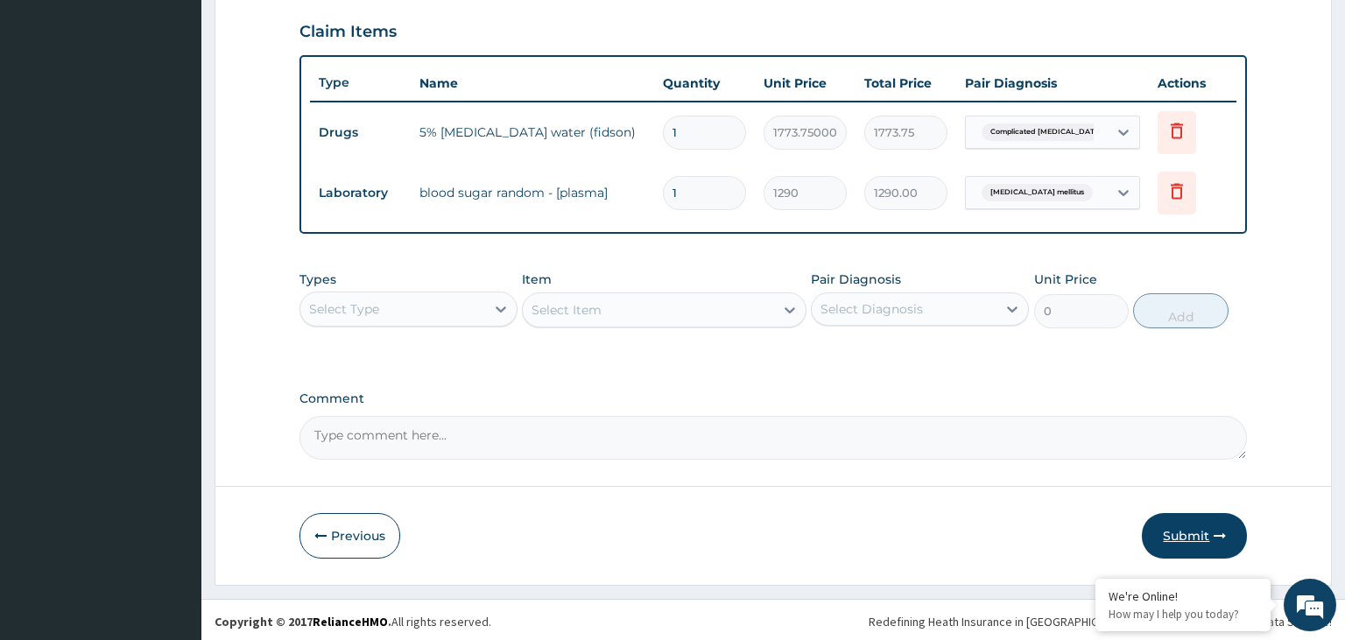
click at [1207, 525] on button "Submit" at bounding box center [1194, 536] width 105 height 46
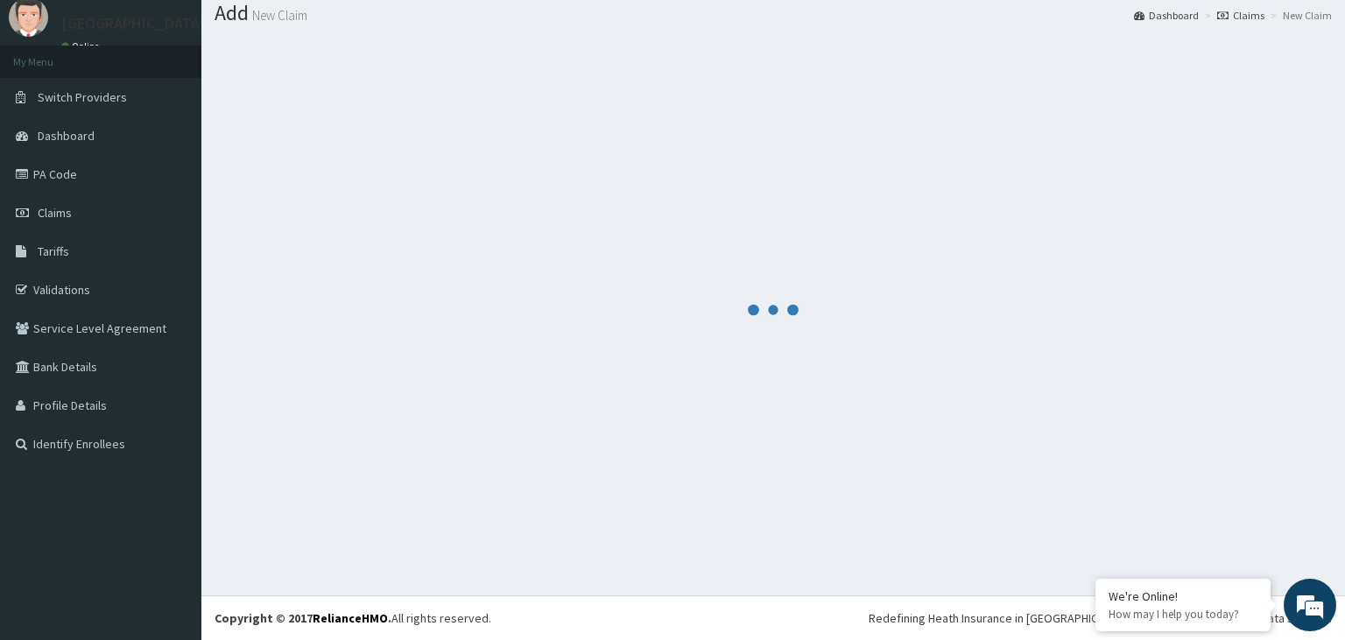
scroll to position [54, 0]
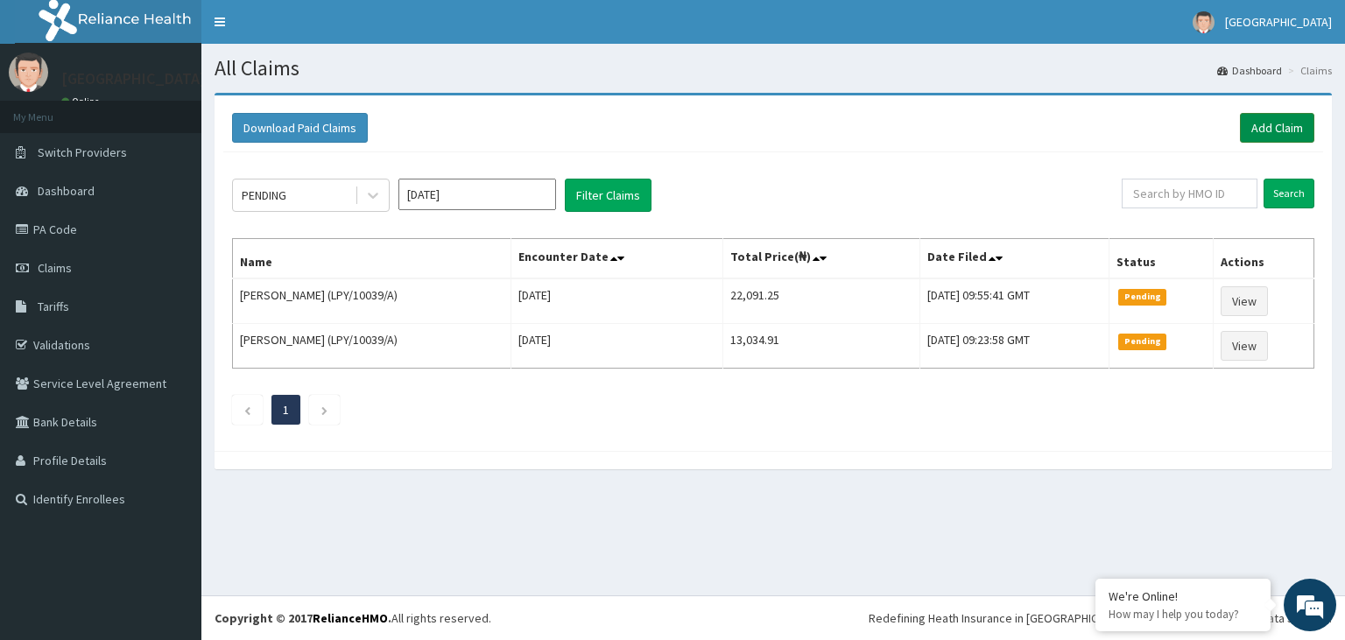
click at [1273, 123] on link "Add Claim" at bounding box center [1277, 128] width 74 height 30
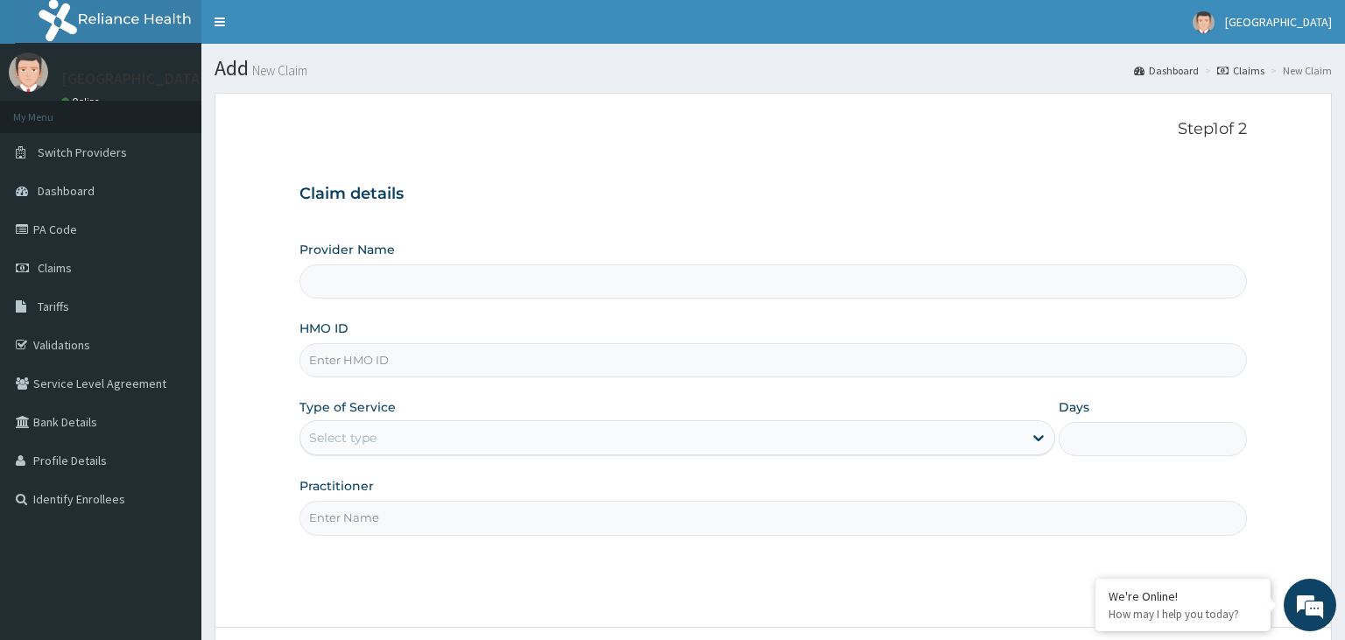
type input "[GEOGRAPHIC_DATA]"
click at [492, 363] on input "HMO ID" at bounding box center [773, 360] width 948 height 34
type input "LPY/10039/A"
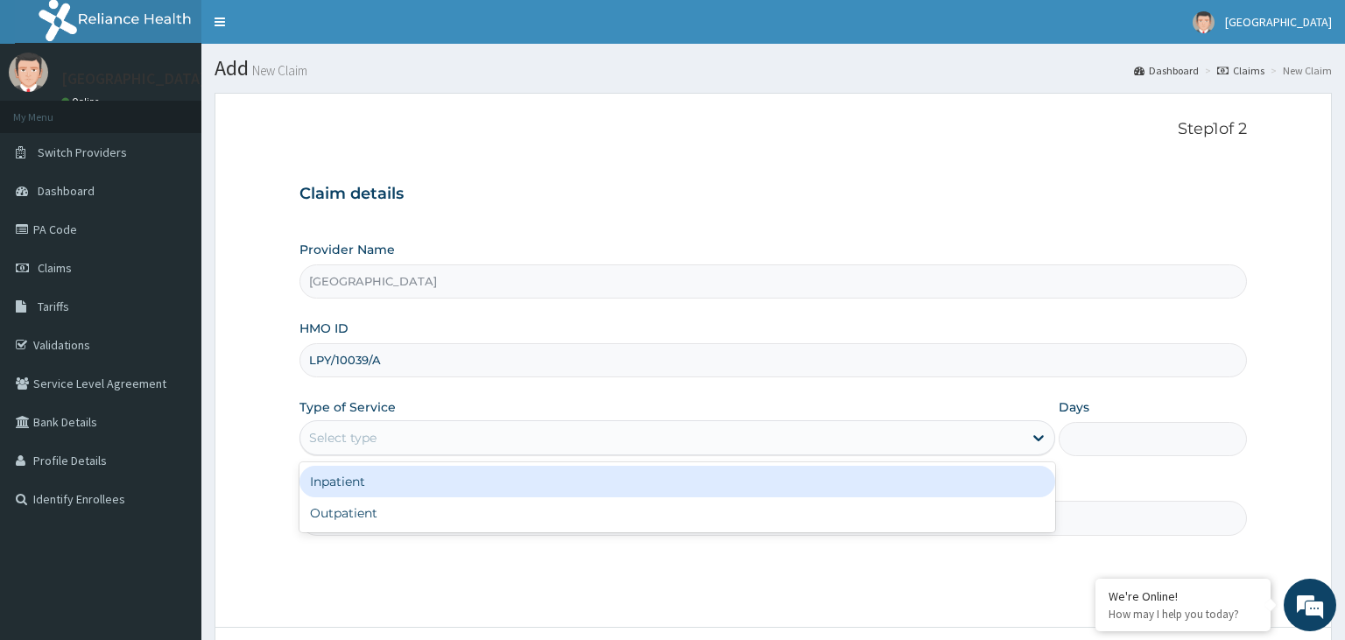
click at [524, 448] on div "Select type" at bounding box center [661, 438] width 722 height 28
click at [467, 485] on div "Inpatient" at bounding box center [677, 482] width 756 height 32
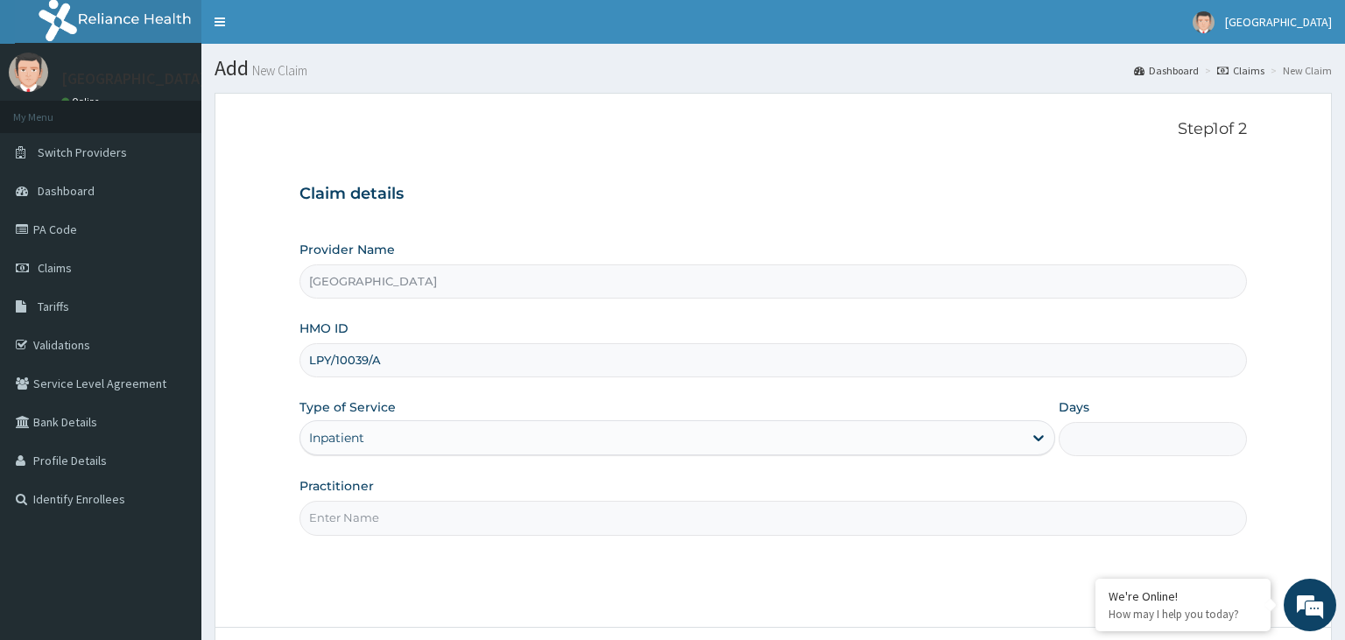
click at [1143, 448] on input "Days" at bounding box center [1153, 439] width 189 height 34
type input "2"
click at [498, 522] on input "Practitioner" at bounding box center [773, 518] width 948 height 34
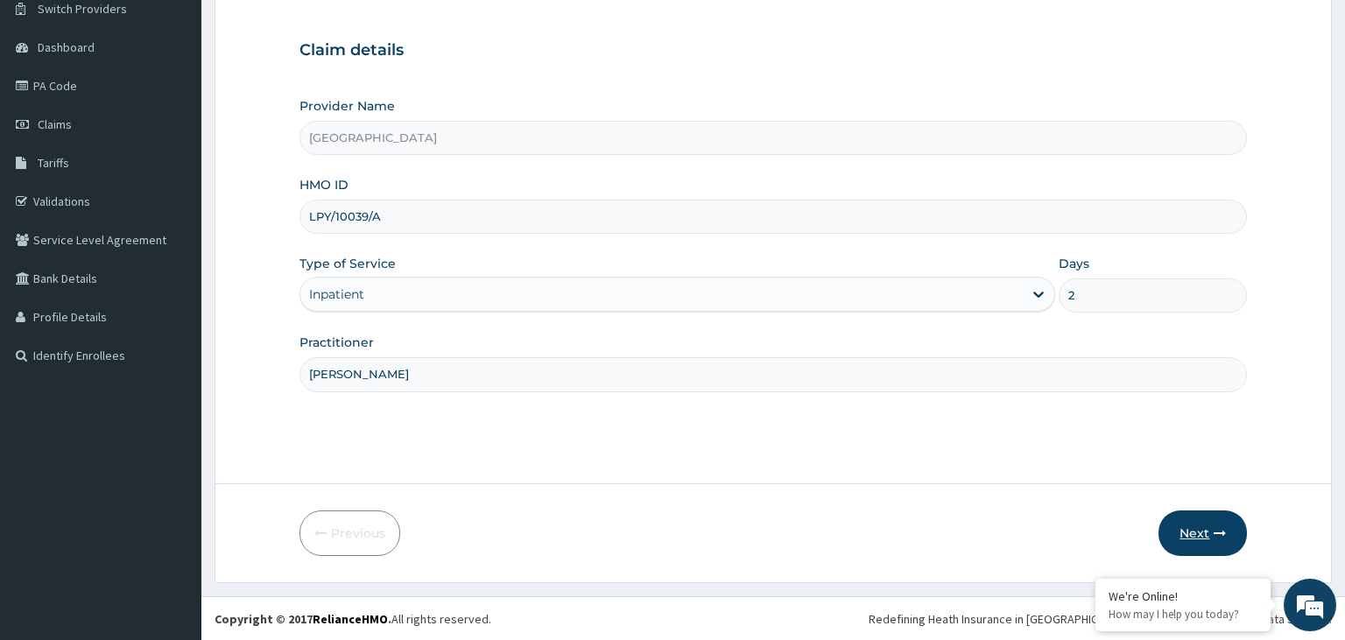
type input "DR EDE"
click at [1196, 532] on button "Next" at bounding box center [1202, 533] width 88 height 46
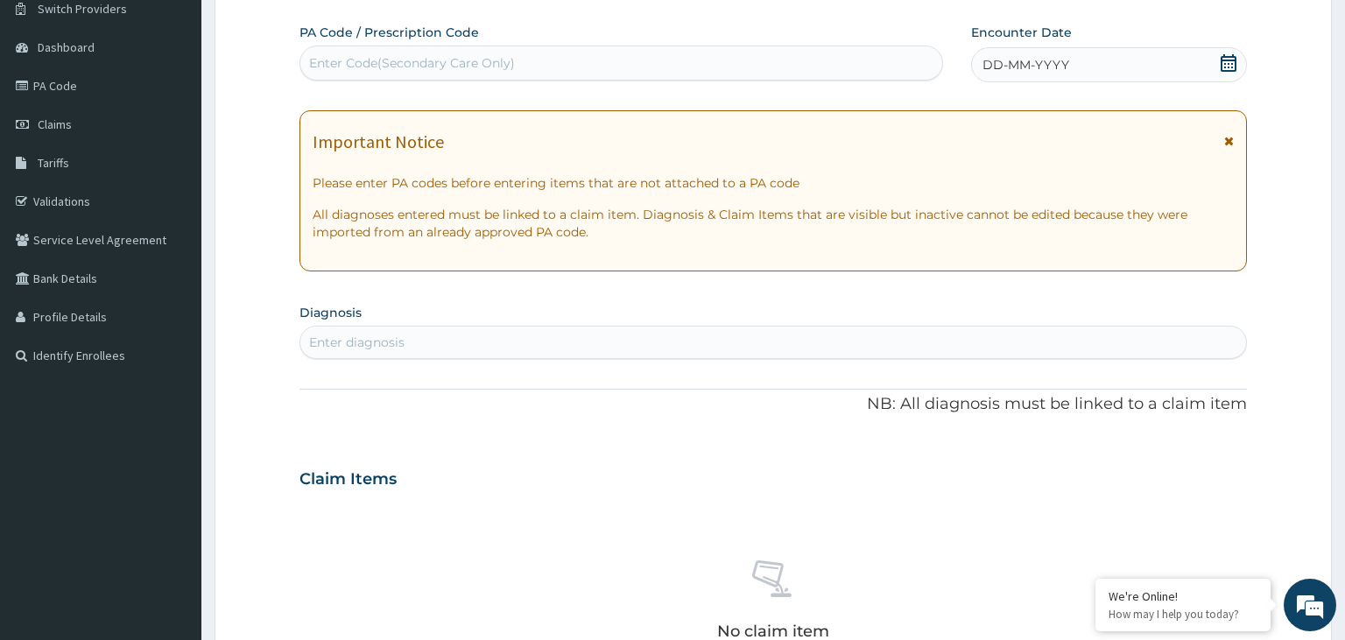
click at [384, 65] on div "Enter Code(Secondary Care Only)" at bounding box center [412, 63] width 206 height 18
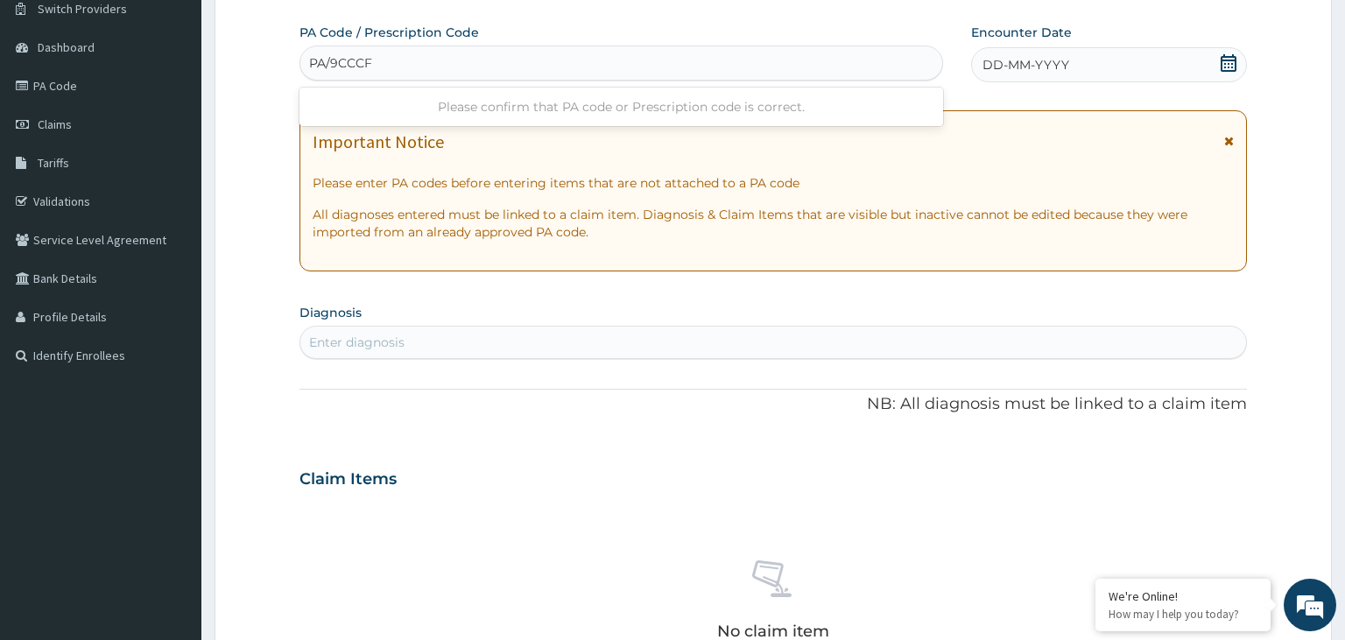
type input "PA/9CCCF6"
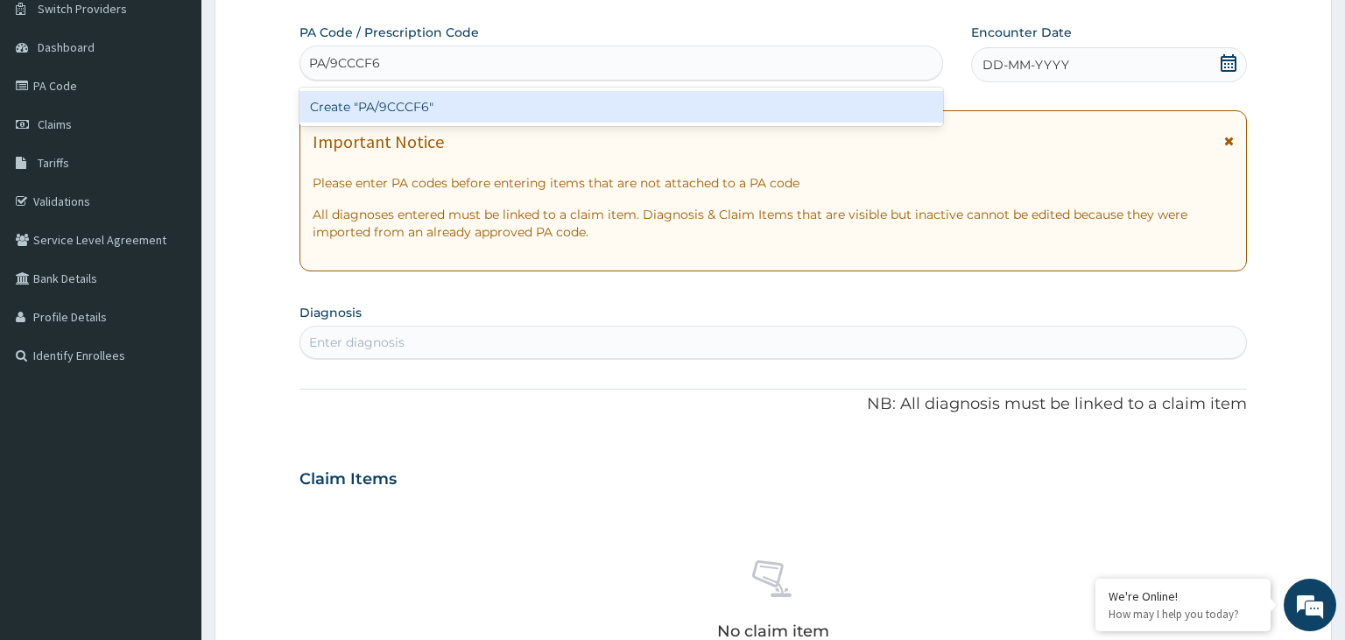
click at [469, 110] on div "Create "PA/9CCCF6"" at bounding box center [621, 107] width 644 height 32
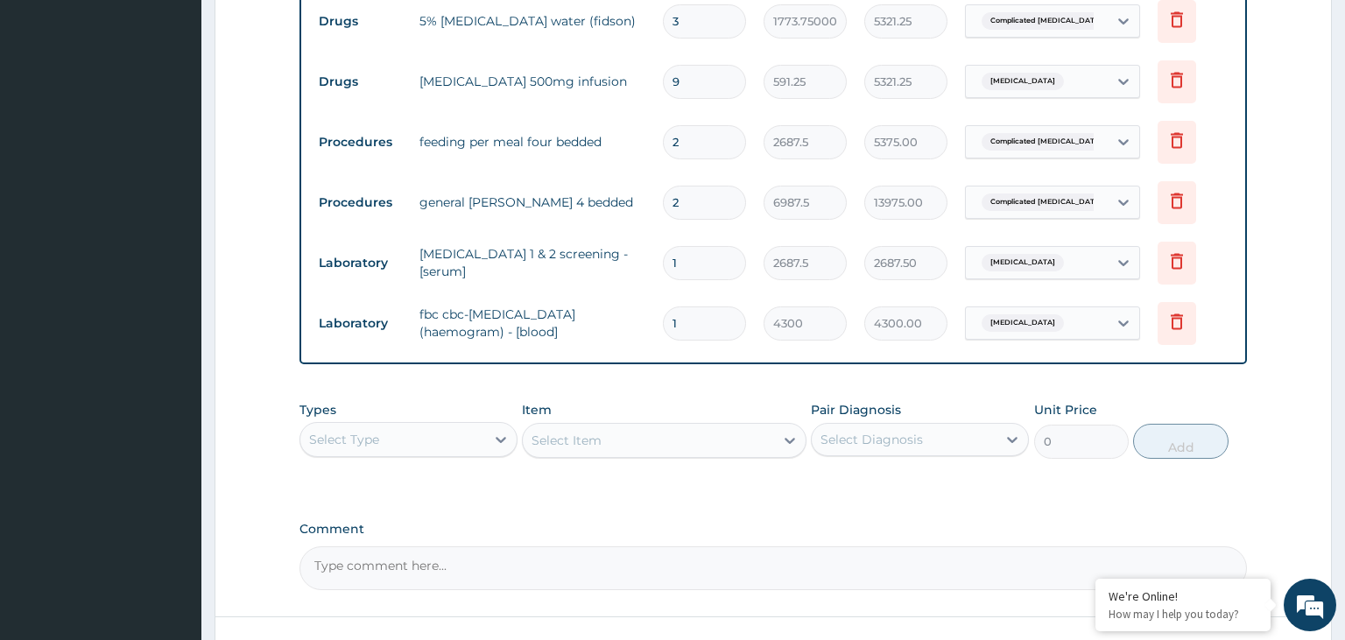
scroll to position [1018, 0]
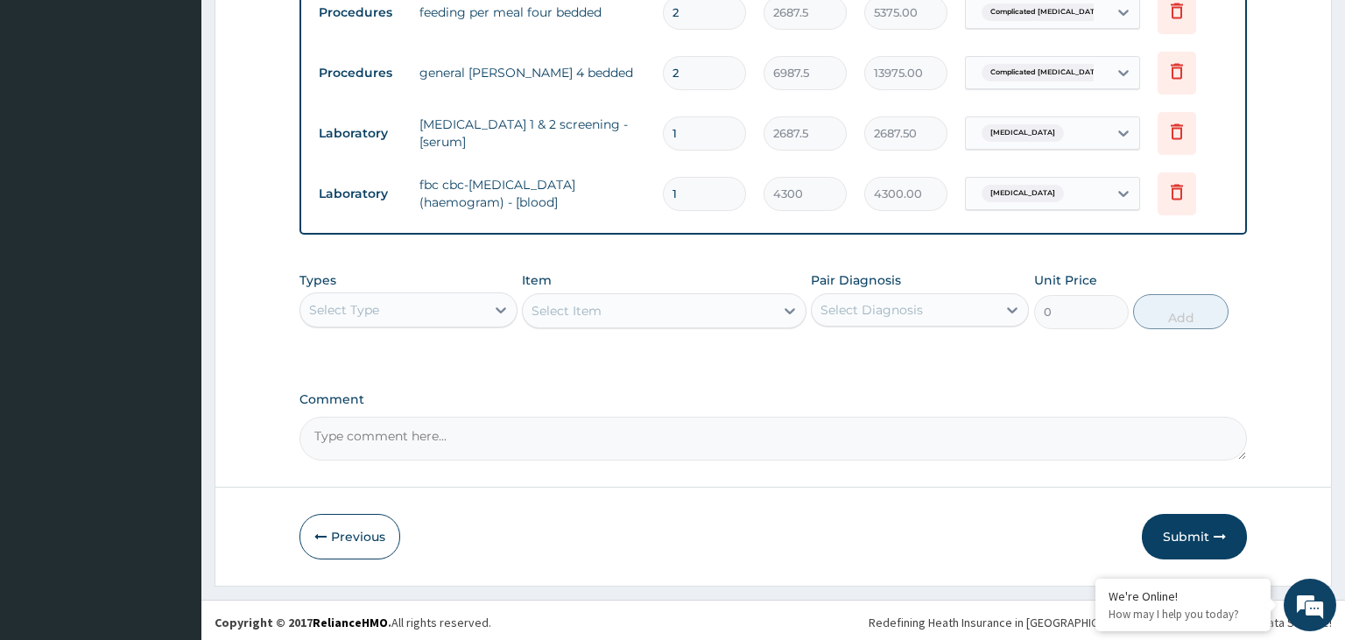
click at [422, 435] on textarea "Comment" at bounding box center [773, 439] width 948 height 44
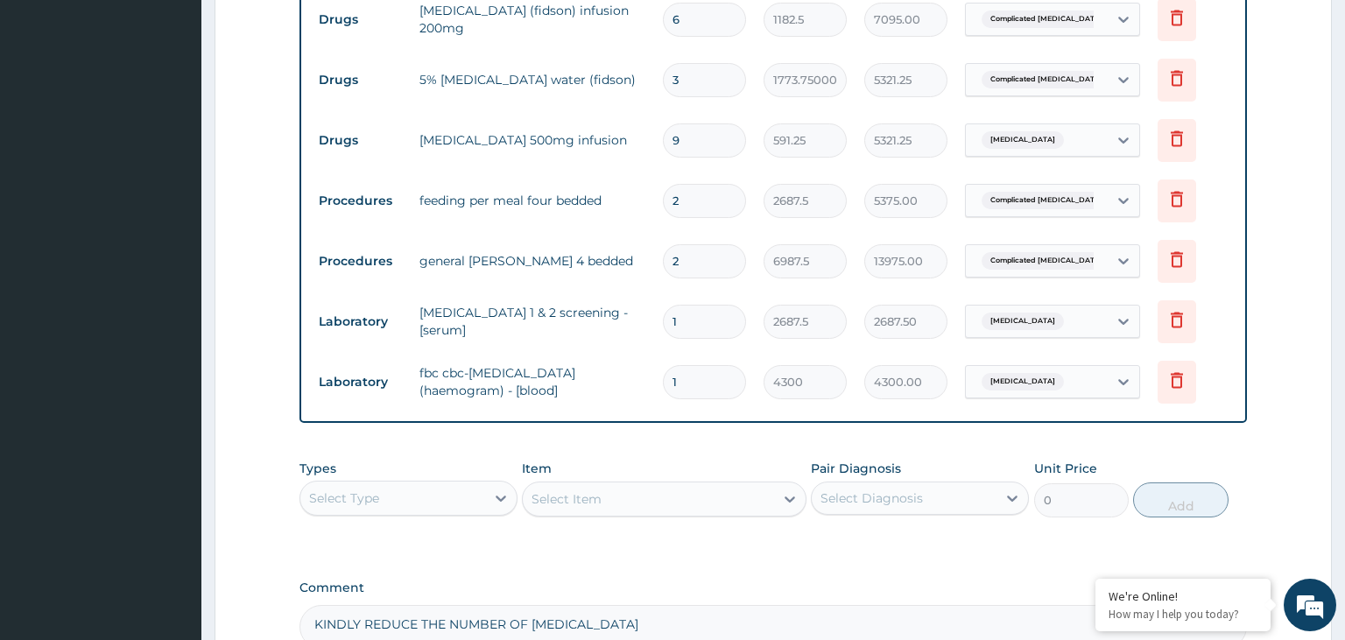
scroll to position [853, 0]
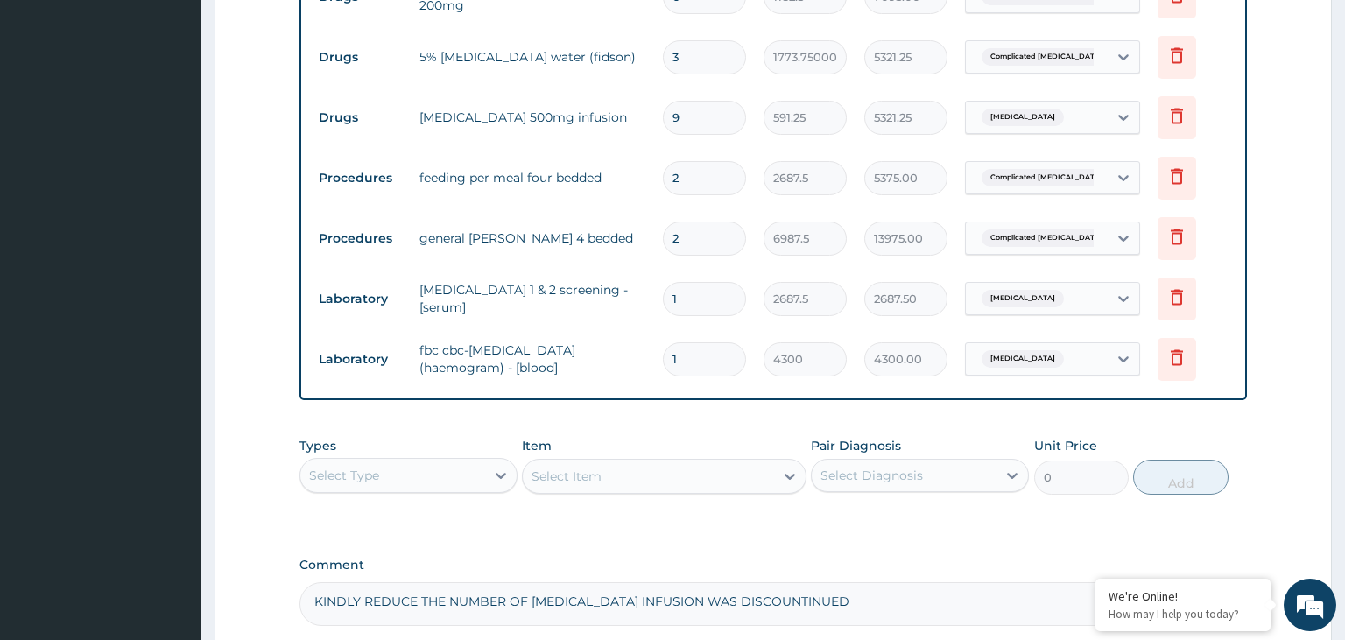
click at [763, 596] on textarea "KINDLY REDUCE THE NUMBER OF CIPRO INFUSION WAS DISCOUNTINUED" at bounding box center [773, 604] width 948 height 44
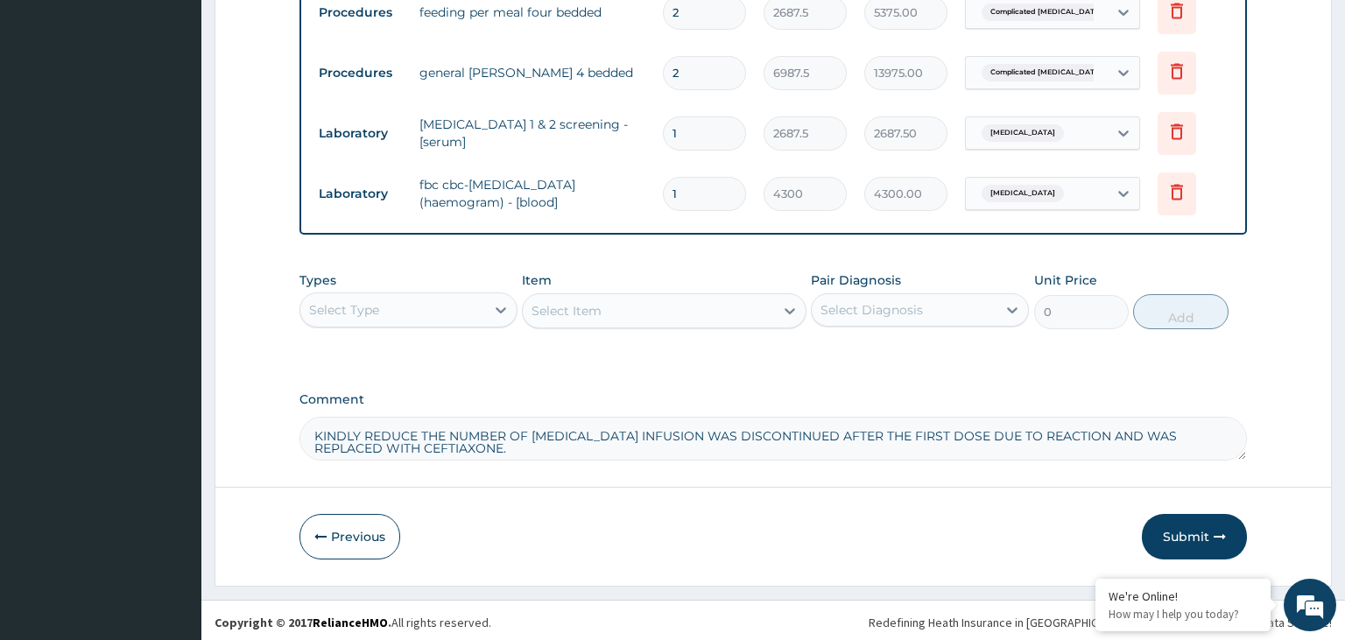
click at [637, 431] on textarea "KINDLY REDUCE THE NUMBER OF CIPRO INFUSION WAS DISCONTINUED AFTER THE FIRST DOS…" at bounding box center [773, 439] width 948 height 44
click at [457, 445] on textarea "KINDLY REDUCE THE NUMBER OF CIPRO INFUSION TO ONE AS IT WAS DISCONTINUED AFTER …" at bounding box center [773, 439] width 948 height 44
type textarea "KINDLY REDUCE THE NUMBER OF CIPRO INFUSION TO ONE AS IT WAS DISCONTINUED AFTER …"
click at [1203, 532] on button "Submit" at bounding box center [1194, 537] width 105 height 46
